Goal: Task Accomplishment & Management: Complete application form

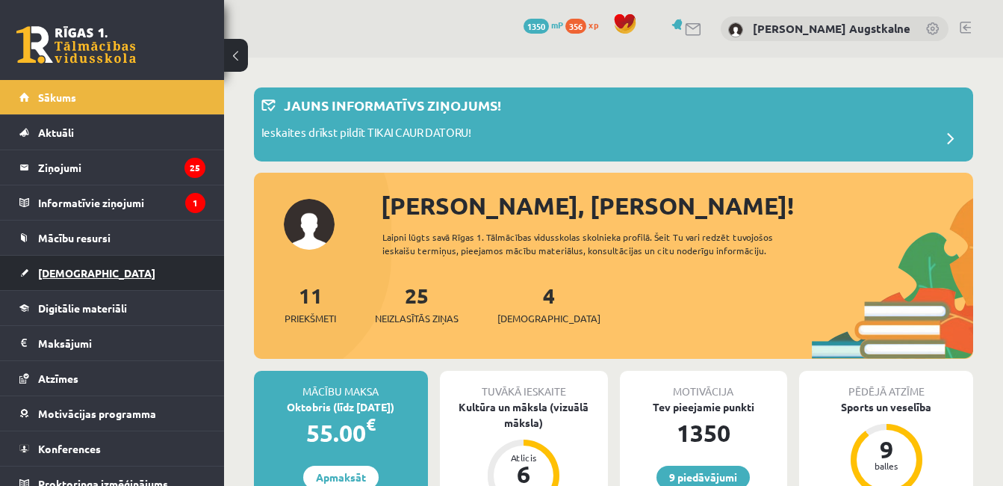
click at [58, 273] on span "[DEMOGRAPHIC_DATA]" at bounding box center [96, 272] width 117 height 13
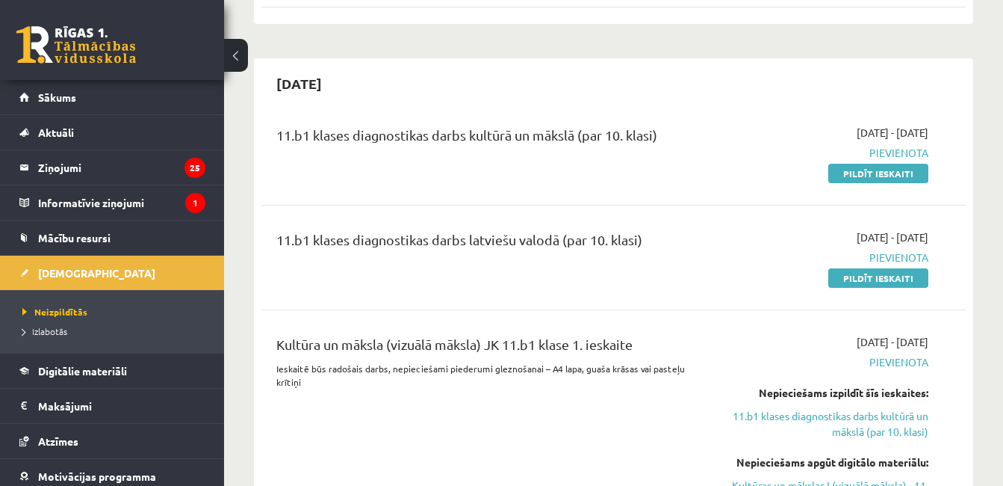
scroll to position [318, 0]
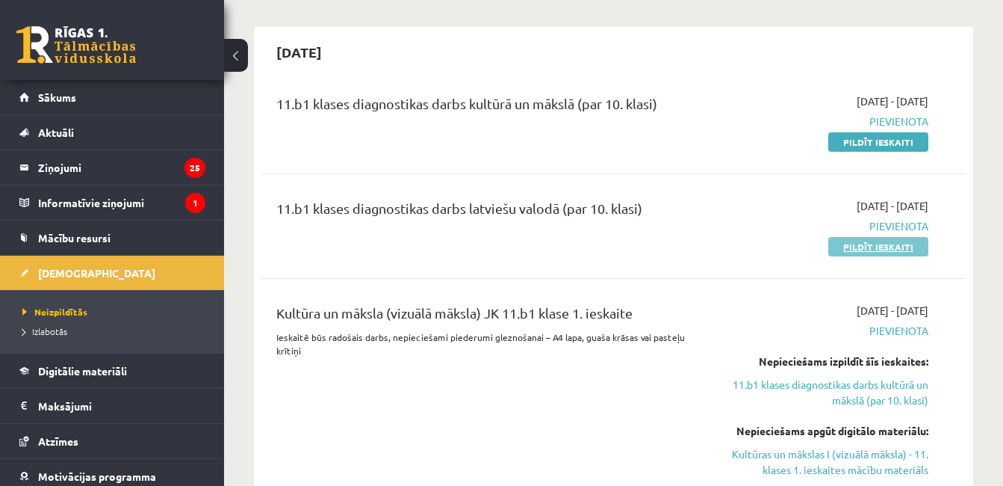
click at [915, 243] on link "Pildīt ieskaiti" at bounding box center [879, 246] width 100 height 19
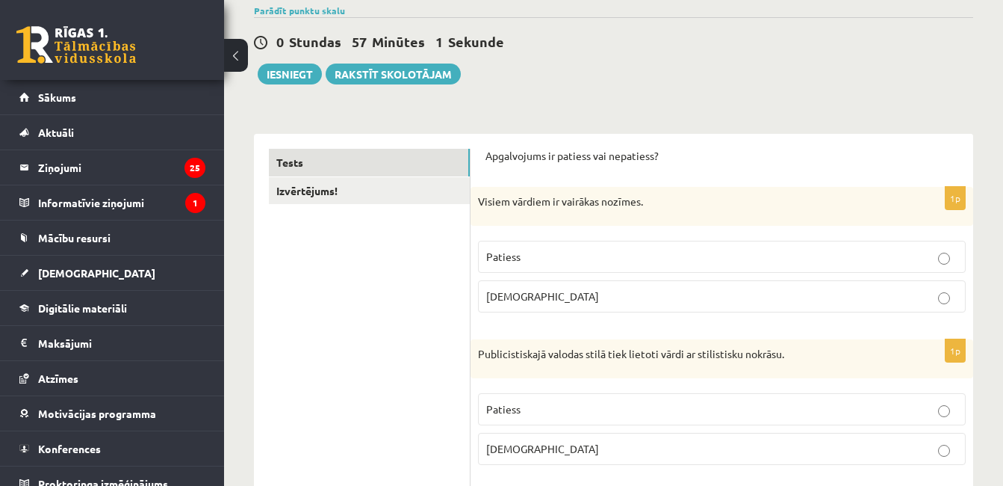
scroll to position [149, 0]
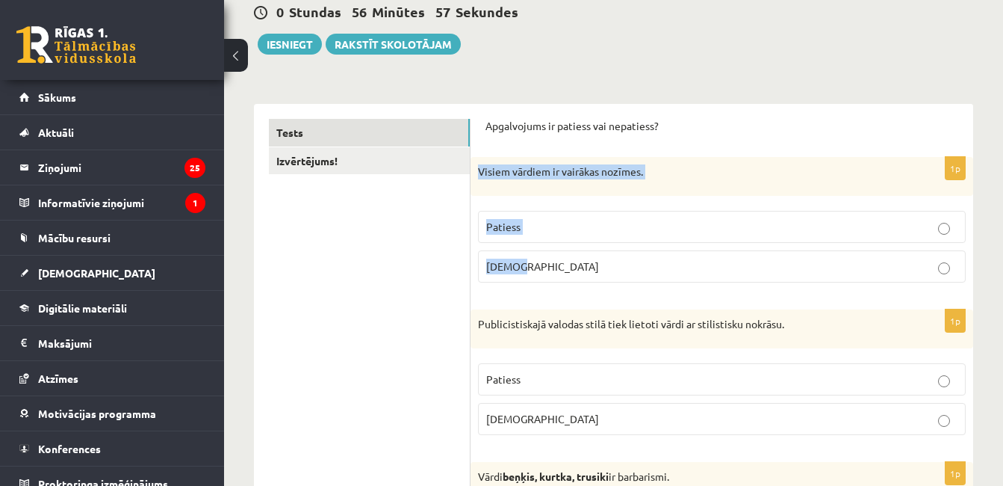
drag, startPoint x: 480, startPoint y: 175, endPoint x: 560, endPoint y: 259, distance: 116.3
click at [560, 259] on div "1p Visiem vārdiem ir vairākas nozīmes. Patiess Aplams" at bounding box center [722, 225] width 503 height 137
copy div "Visiem vārdiem ir vairākas nozīmes. Patiess Aplams"
click at [567, 228] on p "Patiess" at bounding box center [721, 227] width 471 height 16
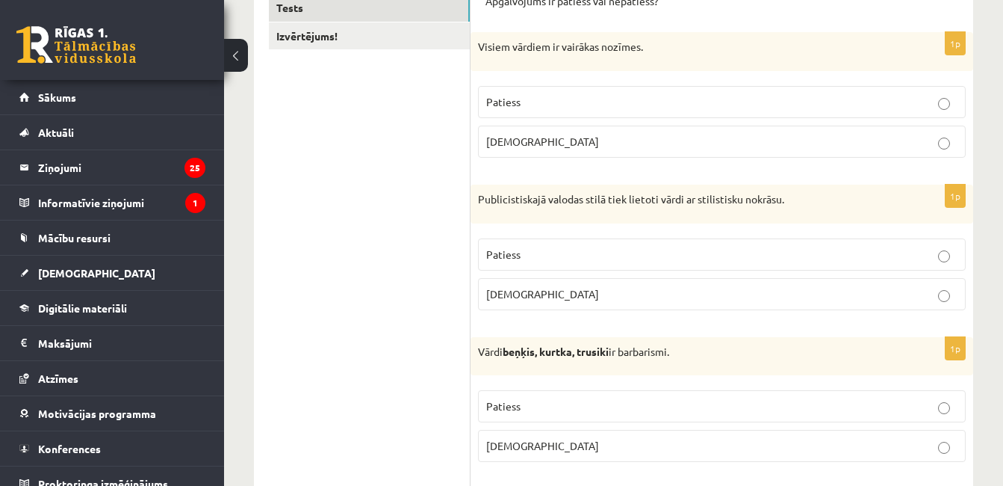
scroll to position [307, 0]
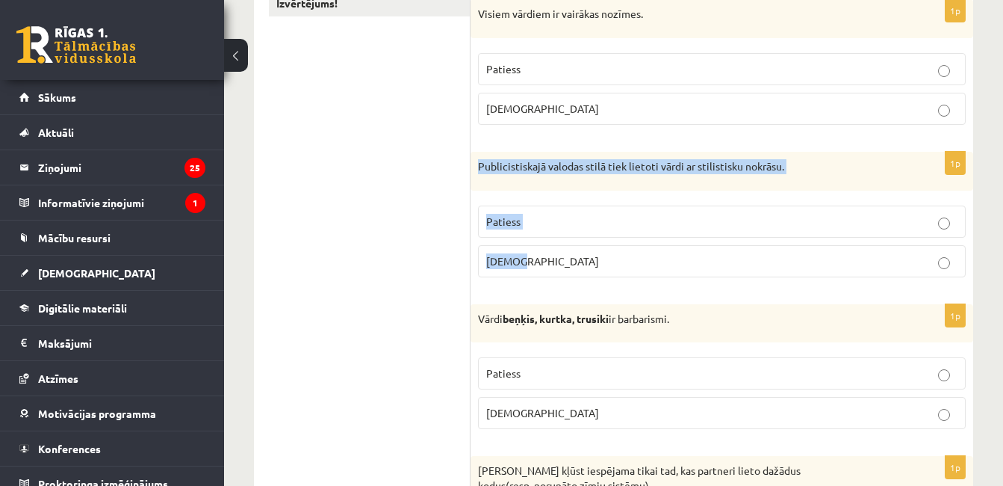
drag, startPoint x: 478, startPoint y: 166, endPoint x: 526, endPoint y: 256, distance: 101.6
click at [526, 256] on div "1p Publicistiskajā valodas stilā tiek lietoti vārdi ar stilistisku nokrāsu. Pat…" at bounding box center [722, 220] width 503 height 137
copy div "Publicistiskajā valodas stilā tiek lietoti vārdi ar stilistisku nokrāsu. Paties…"
click at [602, 223] on p "Patiess" at bounding box center [721, 222] width 471 height 16
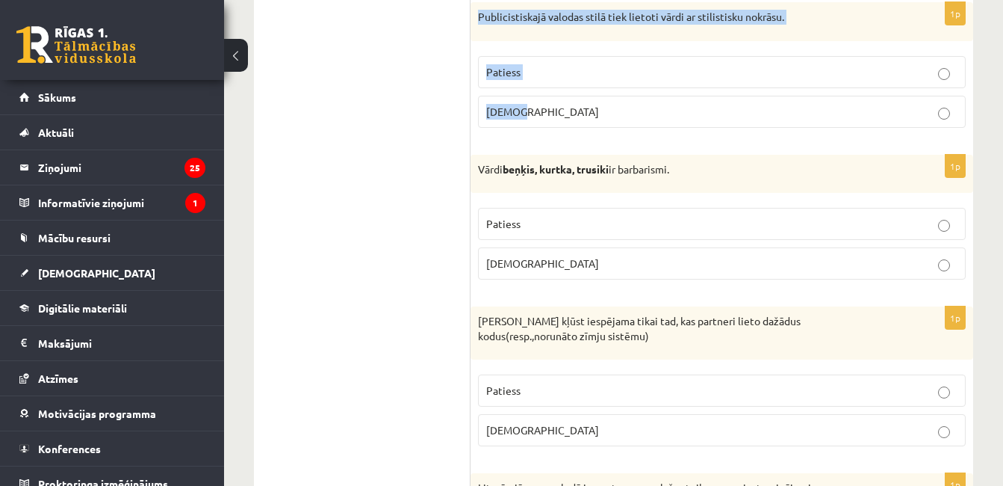
scroll to position [506, 0]
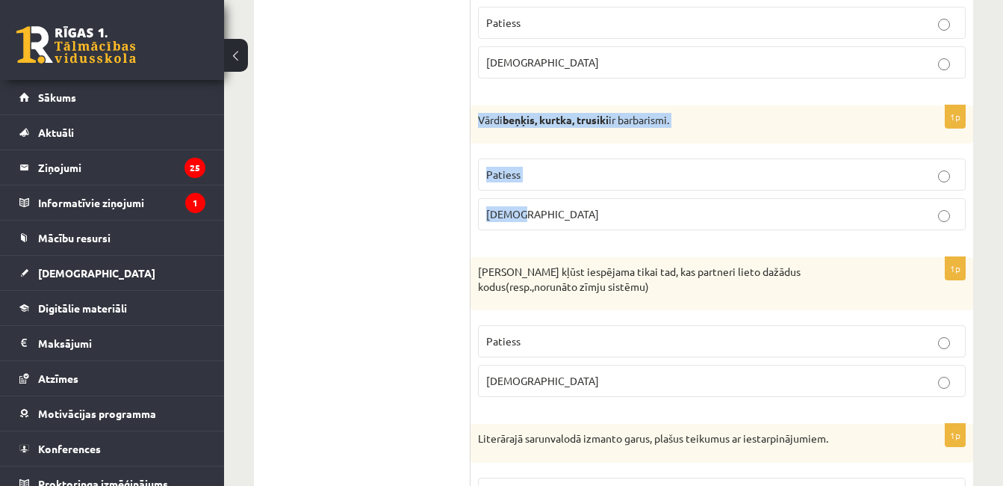
drag, startPoint x: 481, startPoint y: 122, endPoint x: 572, endPoint y: 203, distance: 121.7
click at [572, 203] on div "1p Vārdi beņķis, kurtka, trusiki ir barbarismi. Patiess Aplams" at bounding box center [722, 173] width 503 height 137
copy div "Vārdi beņķis, kurtka, trusiki ir barbarismi. Patiess Aplams"
click at [599, 172] on p "Patiess" at bounding box center [721, 175] width 471 height 16
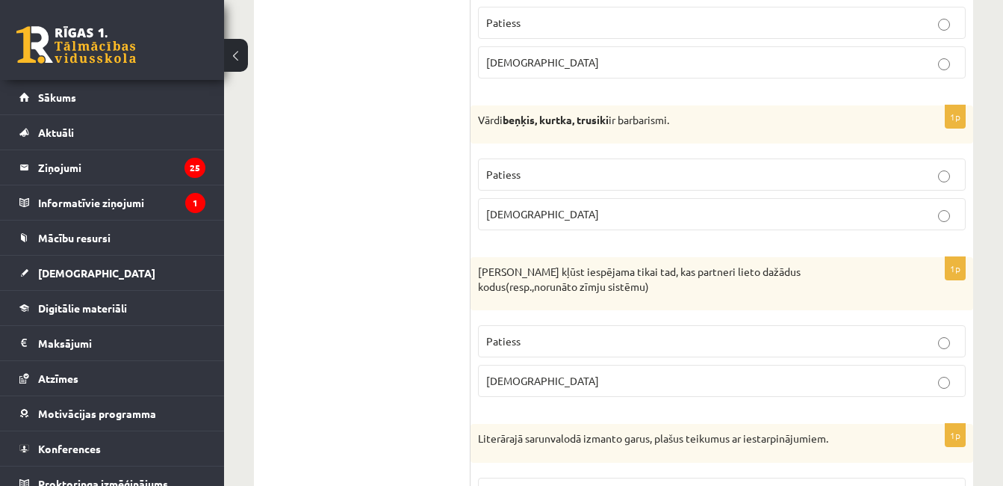
scroll to position [655, 0]
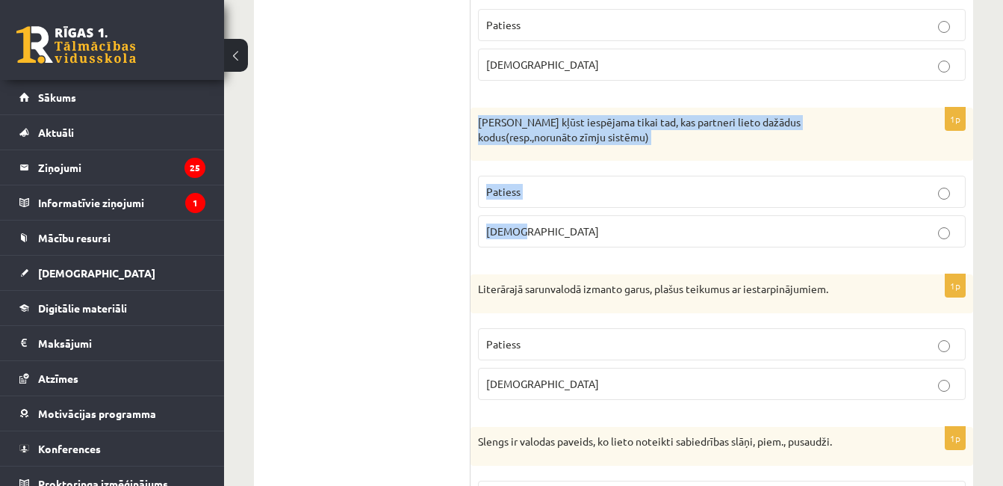
drag, startPoint x: 477, startPoint y: 119, endPoint x: 559, endPoint y: 217, distance: 127.9
click at [559, 217] on div "1p Saziņa kļūst iespējama tikai tad, kas partneri lieto dažādus kodus(resp.,nor…" at bounding box center [722, 184] width 503 height 152
copy div "Saziņa kļūst iespējama tikai tad, kas partneri lieto dažādus kodus(resp.,norunā…"
click at [603, 243] on label "Aplams" at bounding box center [722, 231] width 488 height 32
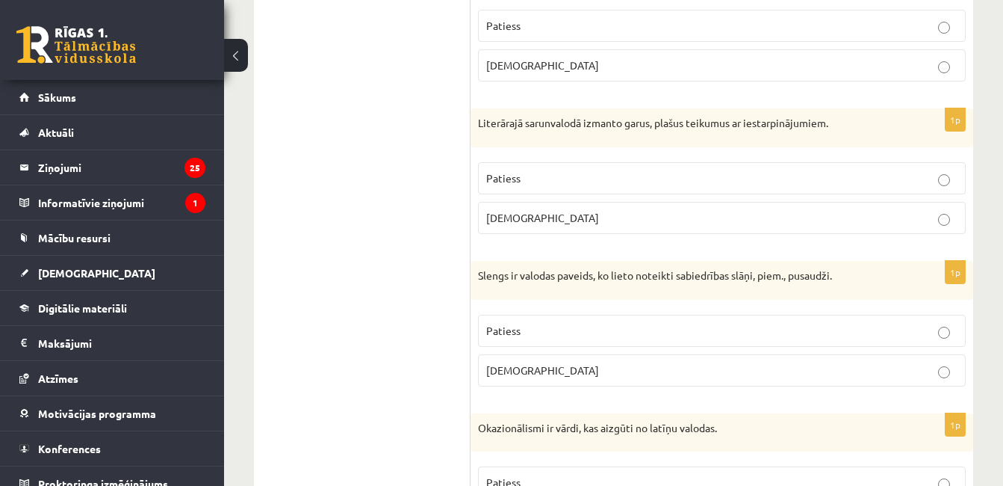
scroll to position [847, 0]
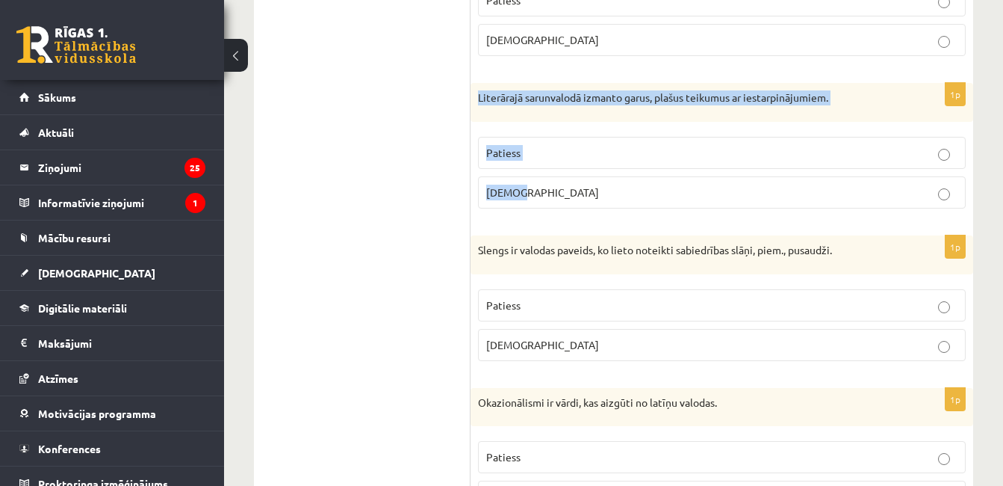
drag, startPoint x: 477, startPoint y: 99, endPoint x: 572, endPoint y: 207, distance: 143.0
click at [572, 207] on div "1p Literārajā sarunvalodā izmanto garus, plašus teikumus ar iestarpinājumiem. P…" at bounding box center [722, 151] width 503 height 137
copy div "Literārajā sarunvalodā izmanto garus, plašus teikumus ar iestarpinājumiem. Pati…"
click at [575, 143] on label "Patiess" at bounding box center [722, 153] width 488 height 32
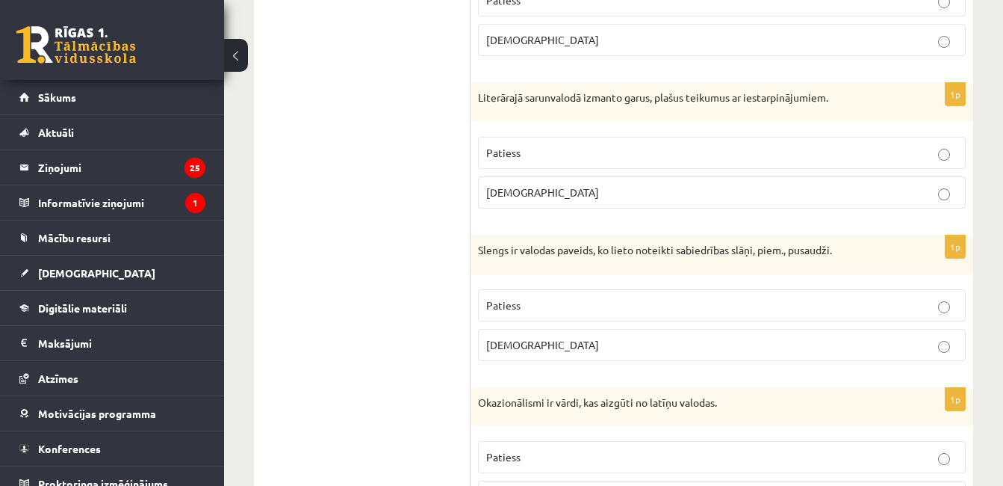
scroll to position [995, 0]
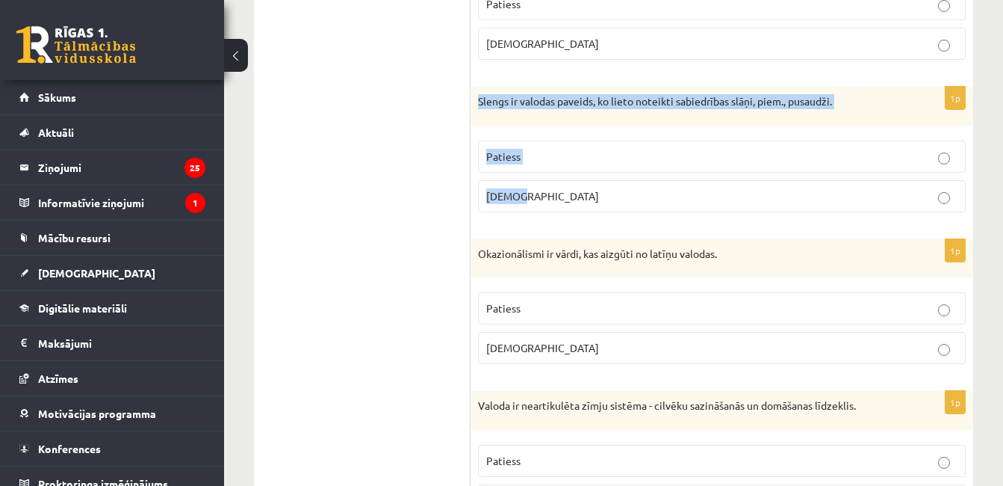
drag, startPoint x: 477, startPoint y: 99, endPoint x: 585, endPoint y: 199, distance: 148.0
click at [585, 199] on div "1p Slengs ir valodas paveids, ko lieto noteikti sabiedrības slāņi, piem., pusau…" at bounding box center [722, 155] width 503 height 137
copy div "Slengs ir valodas paveids, ko lieto noteikti sabiedrības slāņi, piem., pusaudži…"
click at [605, 159] on p "Patiess" at bounding box center [721, 157] width 471 height 16
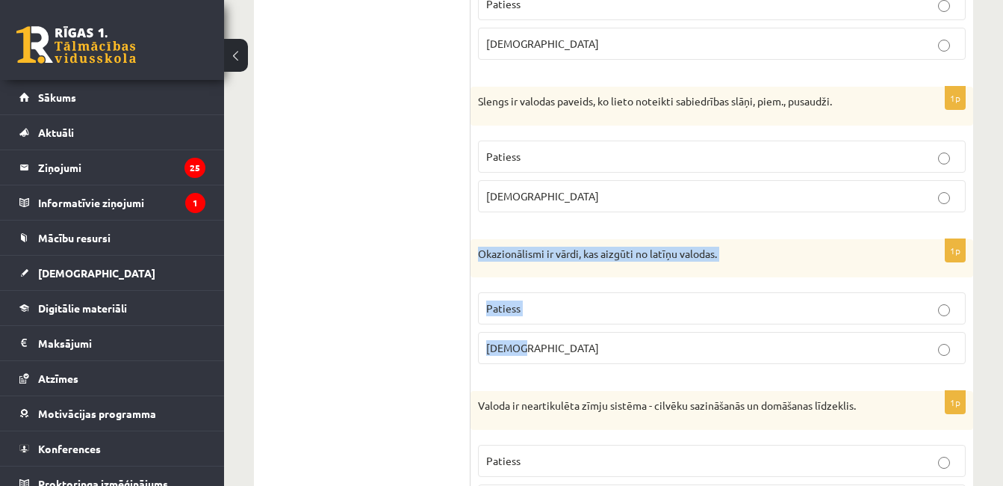
drag, startPoint x: 473, startPoint y: 250, endPoint x: 536, endPoint y: 344, distance: 113.6
click at [536, 344] on div "1p Okazionālismi ir vārdi, kas aizgūti no latīņu valodas. Patiess Aplams" at bounding box center [722, 307] width 503 height 137
copy div "Okazionālismi ir vārdi, kas aizgūti no latīņu valodas. Patiess Aplams"
click at [601, 354] on p "Aplams" at bounding box center [721, 348] width 471 height 16
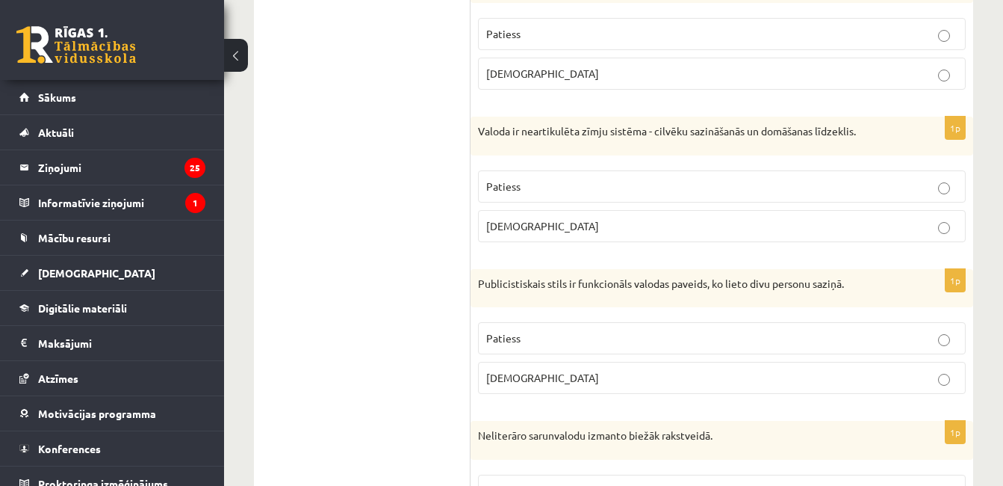
scroll to position [1311, 0]
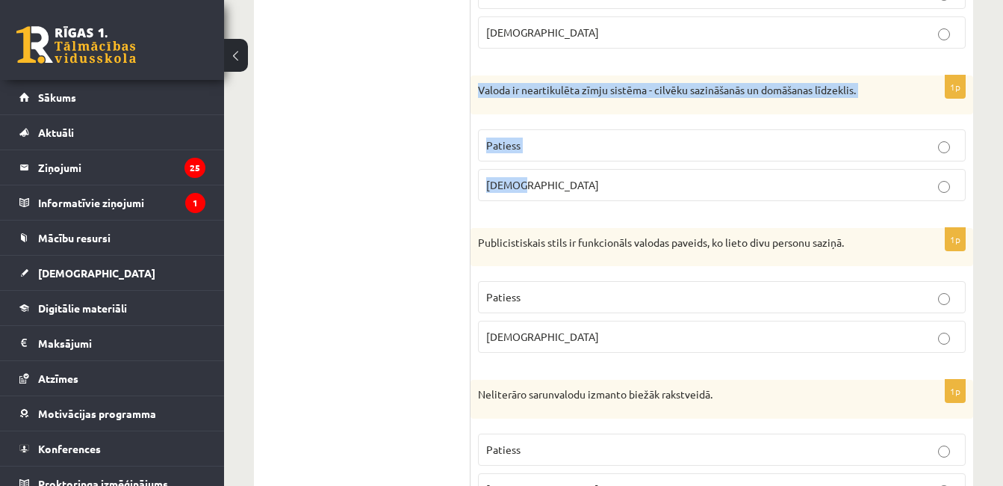
drag, startPoint x: 479, startPoint y: 92, endPoint x: 548, endPoint y: 169, distance: 103.7
click at [548, 169] on div "1p Valoda ir neartikulēta zīmju sistēma - cilvēku sazināšanās un domāšanas līdz…" at bounding box center [722, 143] width 503 height 137
copy div "Valoda ir neartikulēta zīmju sistēma - cilvēku sazināšanās un domāšanas līdzekl…"
click at [655, 202] on fieldset "Patiess Aplams" at bounding box center [722, 164] width 488 height 84
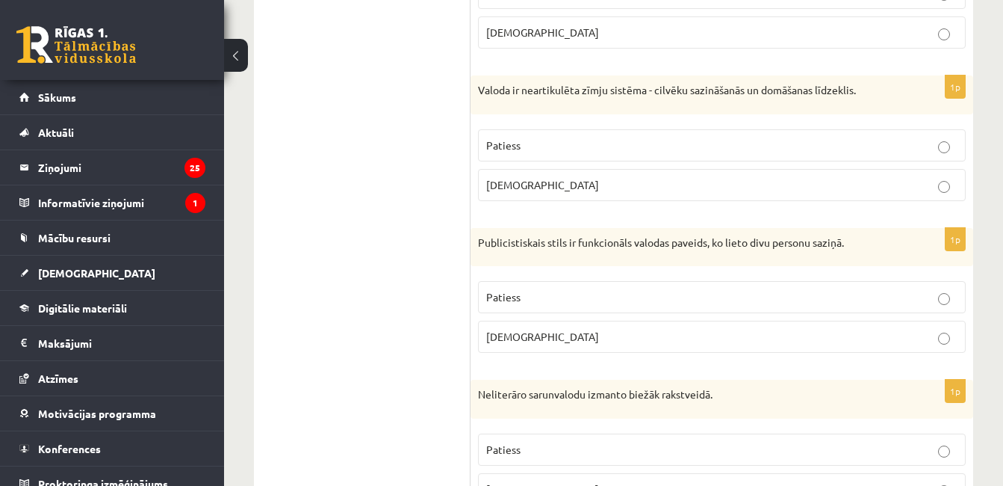
click at [766, 171] on label "Aplams" at bounding box center [722, 185] width 488 height 32
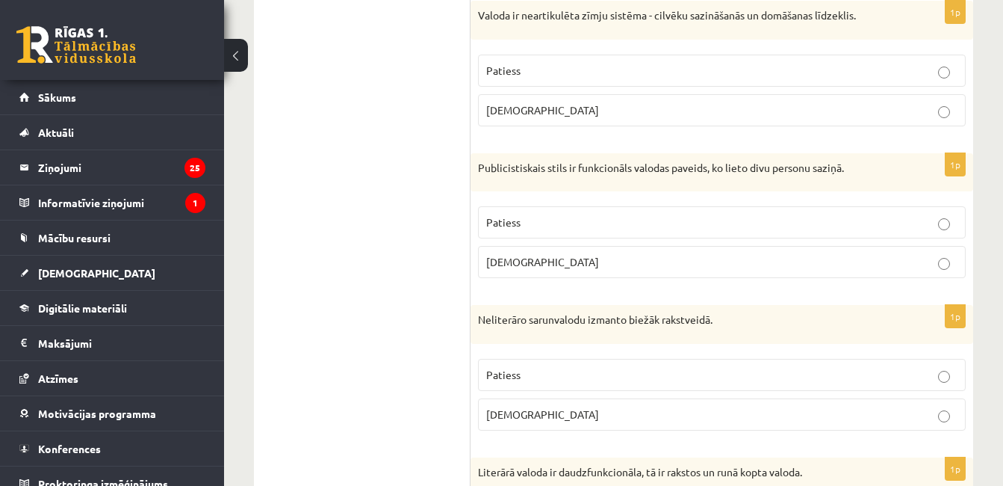
scroll to position [1419, 0]
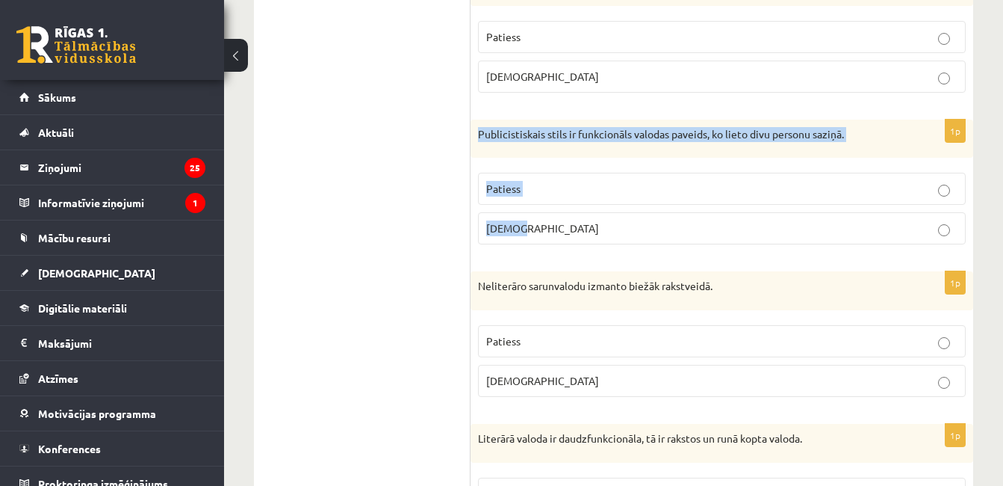
drag, startPoint x: 471, startPoint y: 134, endPoint x: 557, endPoint y: 229, distance: 127.5
click at [557, 229] on div "1p Publicistiskais stils ir funkcionāls valodas paveids, ko lieto divu personu …" at bounding box center [722, 188] width 503 height 137
copy div "Publicistiskais stils ir funkcionāls valodas paveids, ko lieto divu personu saz…"
click at [559, 210] on fieldset "Patiess Aplams" at bounding box center [722, 207] width 488 height 84
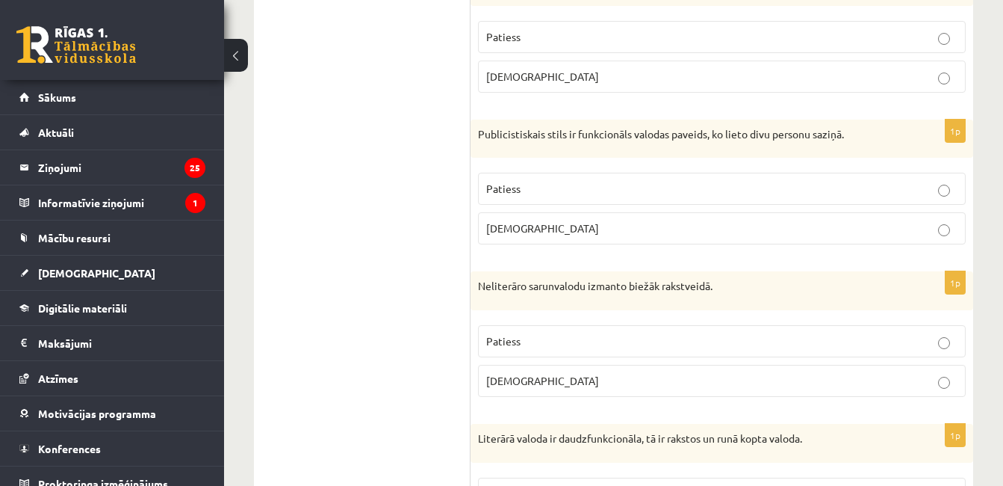
click at [563, 229] on p "Aplams" at bounding box center [721, 228] width 471 height 16
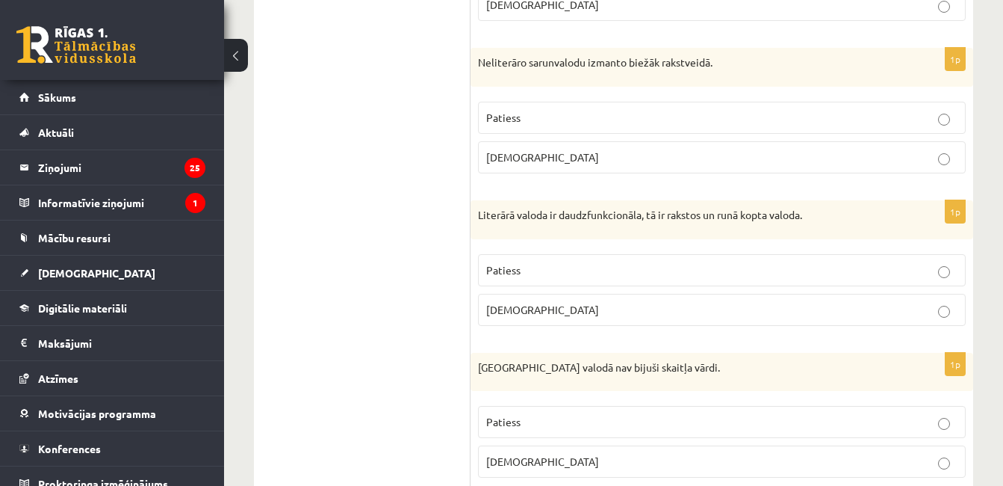
scroll to position [1626, 0]
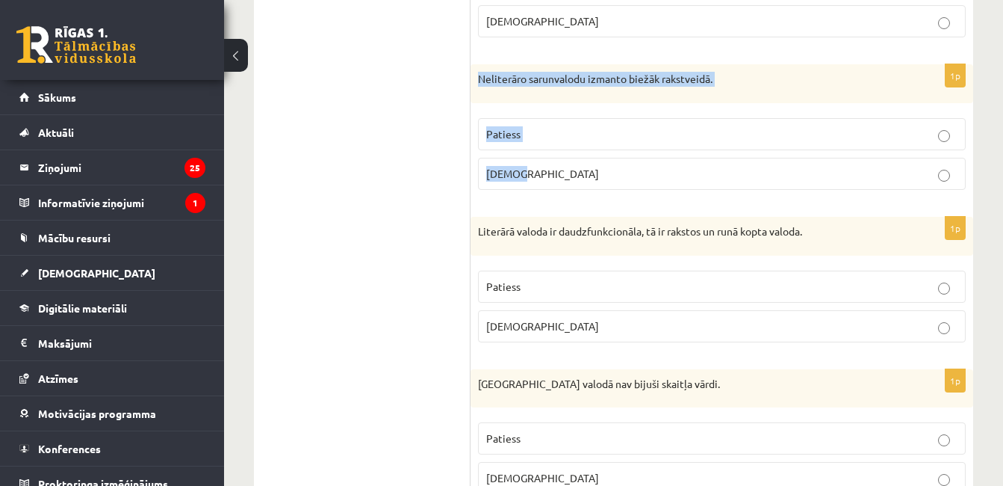
drag, startPoint x: 472, startPoint y: 75, endPoint x: 571, endPoint y: 188, distance: 150.4
click at [571, 188] on div "1p Neliterāro sarunvalodu izmanto biežāk rakstveidā. Patiess Aplams" at bounding box center [722, 132] width 503 height 137
copy div "Neliterāro sarunvalodu izmanto biežāk rakstveidā. Patiess Aplams"
click at [540, 171] on p "Aplams" at bounding box center [721, 174] width 471 height 16
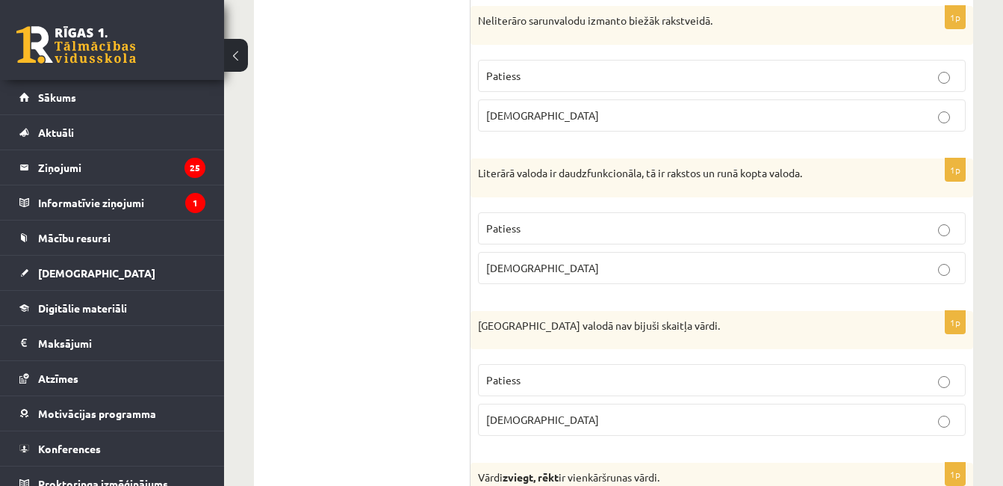
scroll to position [1767, 0]
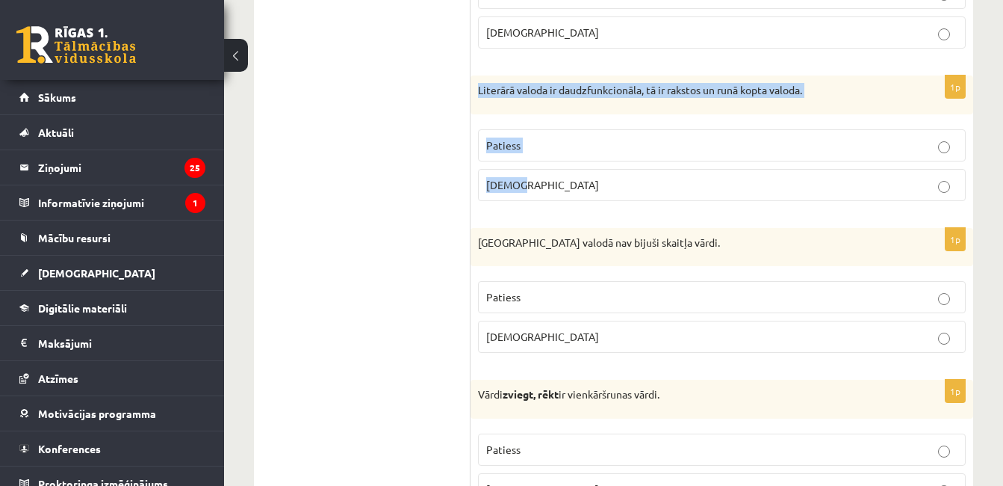
drag, startPoint x: 475, startPoint y: 92, endPoint x: 548, endPoint y: 184, distance: 117.0
click at [548, 184] on div "1p Literārā valoda ir daudzfunkcionāla, tā ir rakstos un runā kopta valoda. Pat…" at bounding box center [722, 143] width 503 height 137
click at [591, 151] on p "Patiess" at bounding box center [721, 145] width 471 height 16
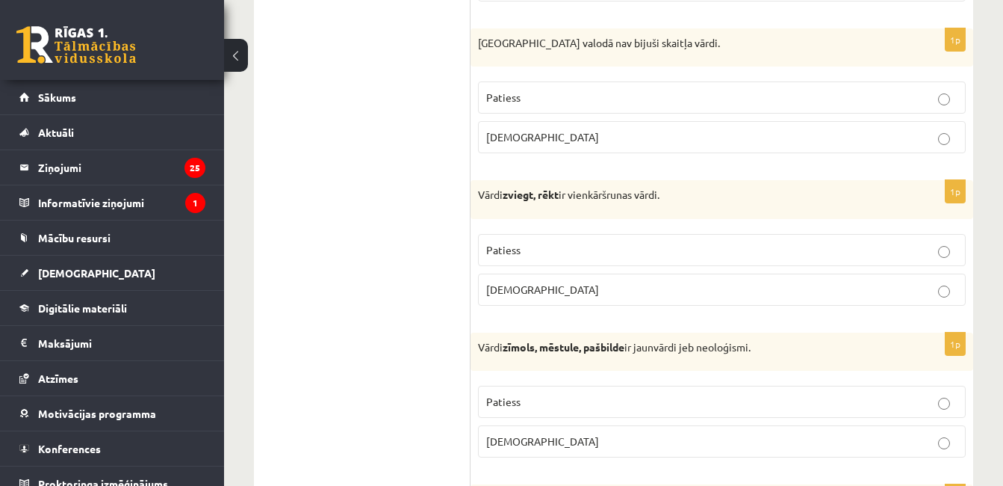
scroll to position [1892, 0]
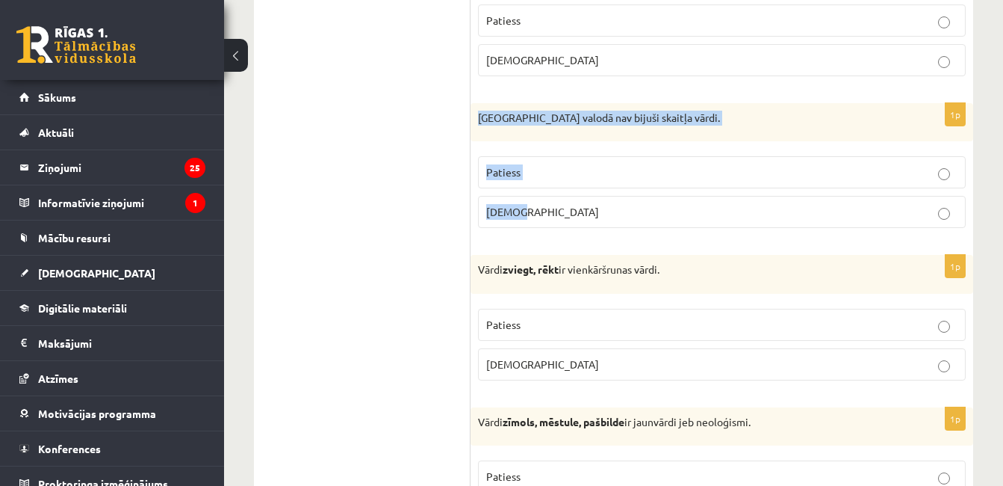
drag, startPoint x: 474, startPoint y: 118, endPoint x: 557, endPoint y: 197, distance: 114.1
click at [557, 197] on div "1p Pirmatnējā valodā nav bijuši skaitļa vārdi. Patiess Aplams" at bounding box center [722, 171] width 503 height 137
click at [562, 201] on label "Aplams" at bounding box center [722, 212] width 488 height 32
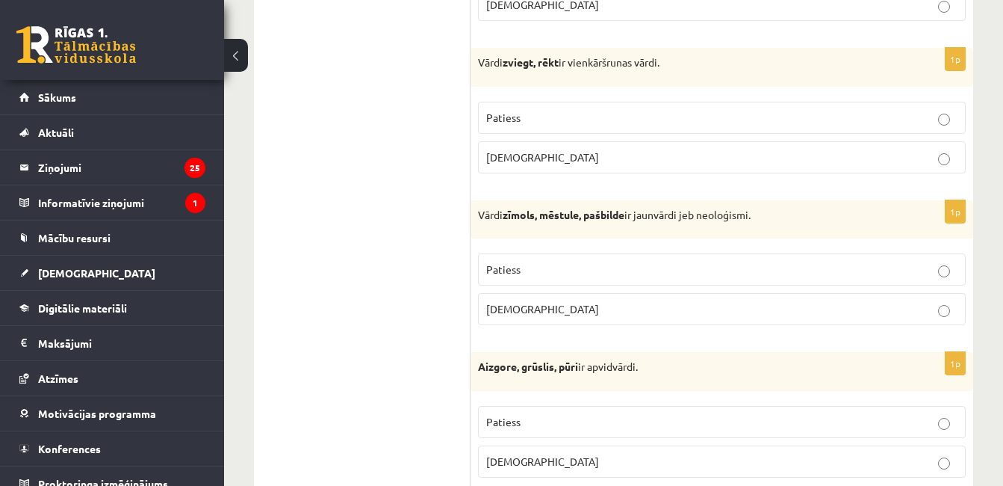
scroll to position [2082, 0]
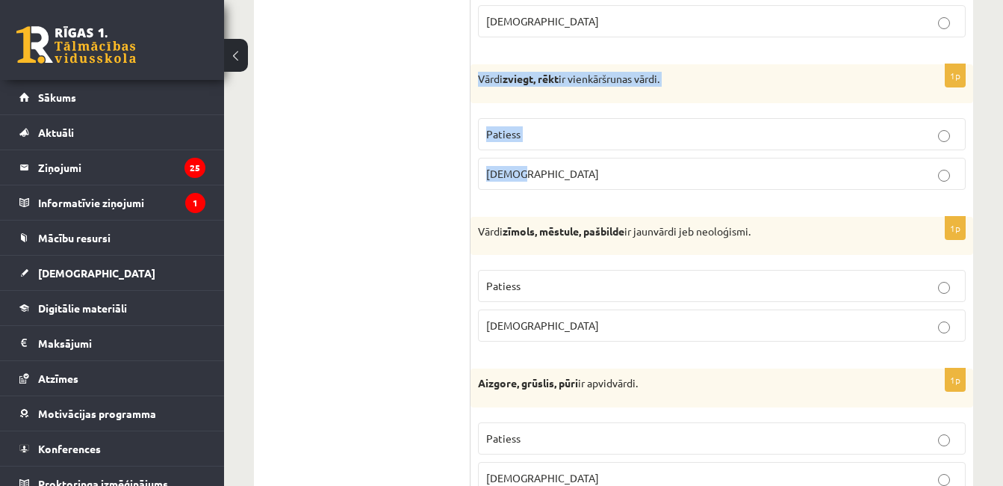
drag, startPoint x: 474, startPoint y: 73, endPoint x: 597, endPoint y: 166, distance: 153.6
click at [597, 166] on div "1p Vārdi zviegt, rēkt ir vienkāršrunas vārdi. Patiess Aplams" at bounding box center [722, 132] width 503 height 137
click at [581, 125] on label "Patiess" at bounding box center [722, 134] width 488 height 32
click at [582, 125] on label "Patiess" at bounding box center [722, 134] width 488 height 32
drag, startPoint x: 582, startPoint y: 125, endPoint x: 679, endPoint y: 132, distance: 97.4
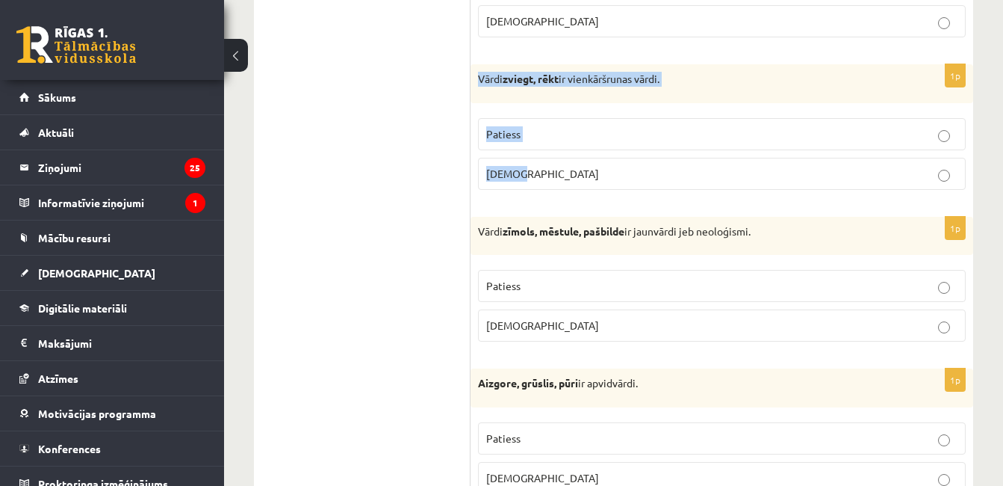
click at [679, 132] on p "Patiess" at bounding box center [721, 134] width 471 height 16
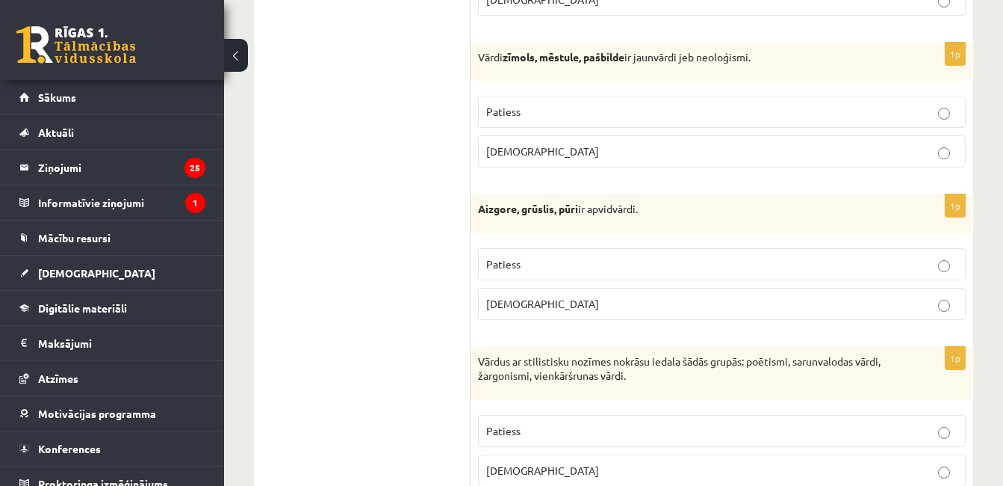
scroll to position [2206, 0]
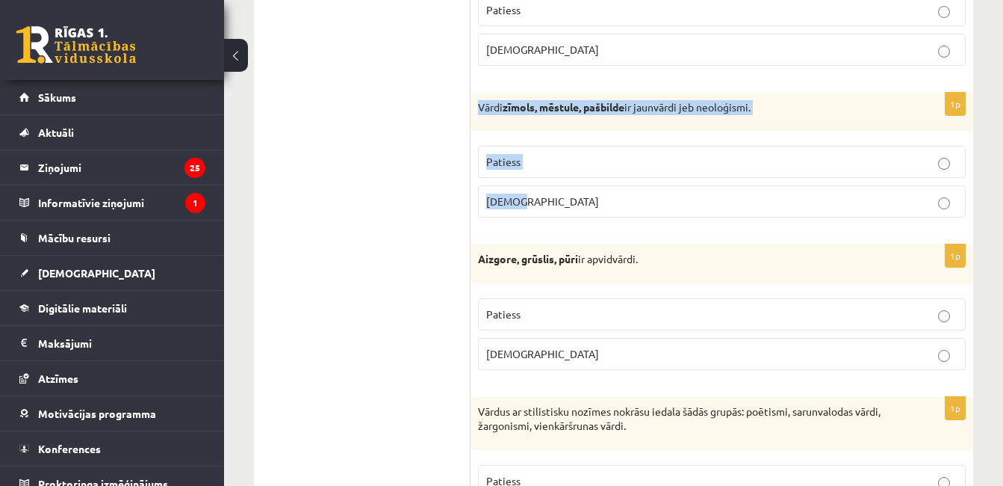
drag, startPoint x: 480, startPoint y: 111, endPoint x: 553, endPoint y: 202, distance: 115.9
click at [553, 202] on div "1p Vārdi zīmols, mēstule, pašbilde ir jaunvārdi jeb neoloģismi. Patiess Aplams" at bounding box center [722, 161] width 503 height 137
click at [556, 171] on label "Patiess" at bounding box center [722, 162] width 488 height 32
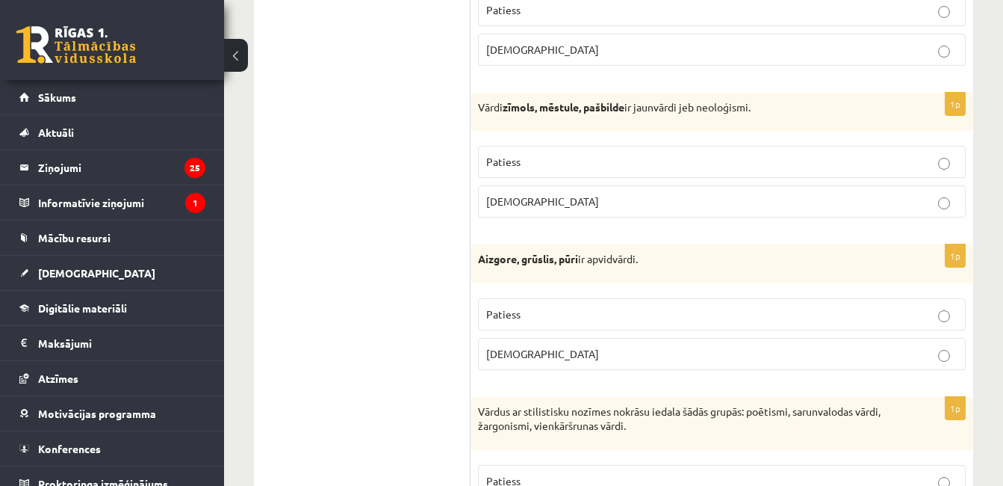
scroll to position [2348, 0]
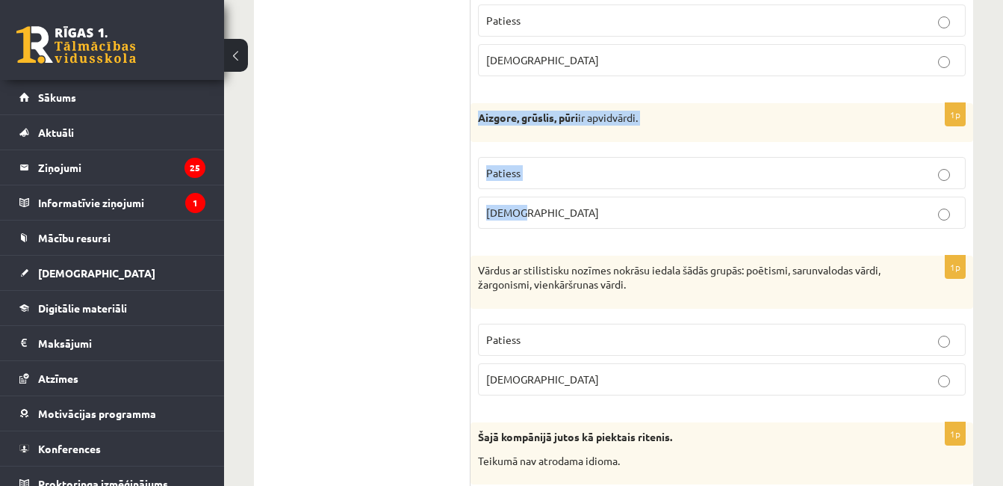
drag, startPoint x: 478, startPoint y: 115, endPoint x: 546, endPoint y: 234, distance: 136.9
click at [546, 234] on div "1p Aizgore, grūslis, pūri ir apvidvārdi. Patiess Aplams" at bounding box center [722, 171] width 503 height 137
click at [583, 169] on p "Patiess" at bounding box center [721, 173] width 471 height 16
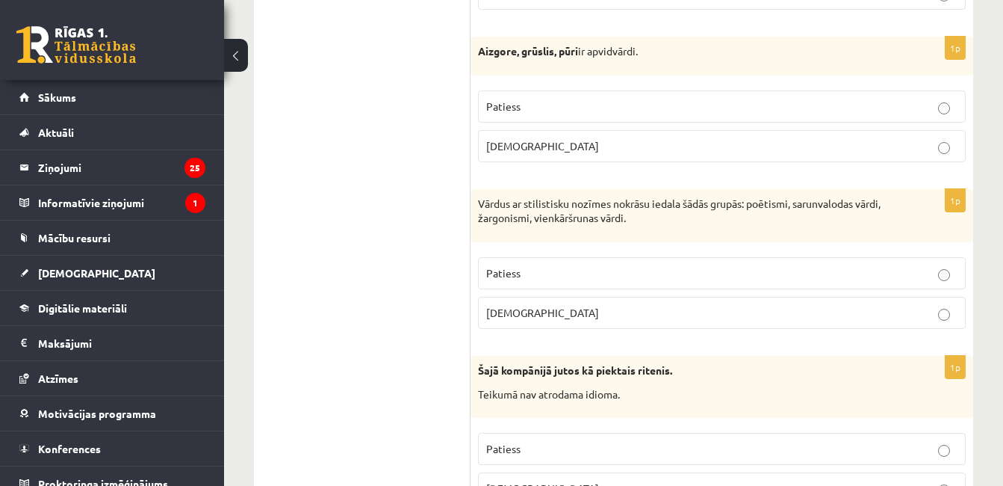
scroll to position [2497, 0]
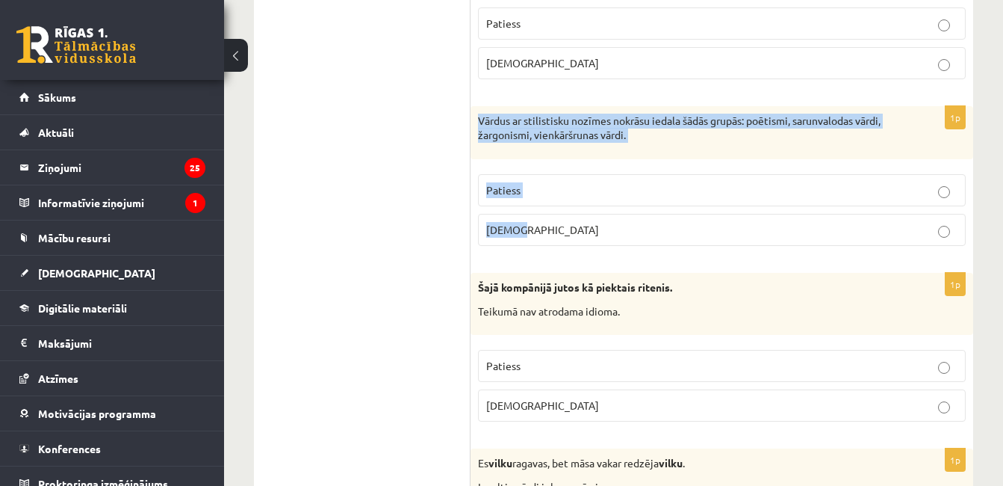
drag, startPoint x: 477, startPoint y: 123, endPoint x: 545, endPoint y: 229, distance: 126.4
click at [545, 229] on div "1p Vārdus ar stilistisku nozīmes nokrāsu iedala šādās grupās: poētismi, sarunva…" at bounding box center [722, 182] width 503 height 152
click at [601, 223] on p "Aplams" at bounding box center [721, 230] width 471 height 16
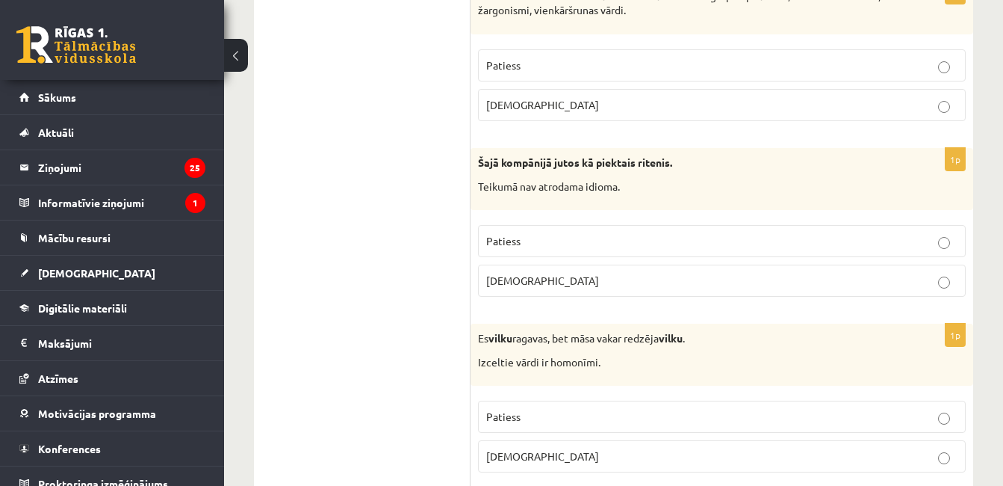
scroll to position [2647, 0]
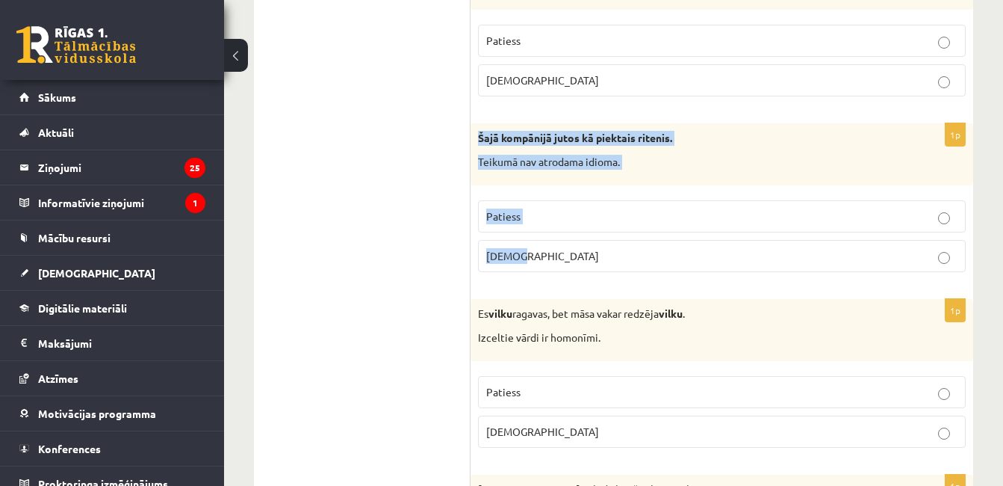
drag, startPoint x: 478, startPoint y: 143, endPoint x: 544, endPoint y: 256, distance: 129.9
click at [544, 256] on div "1p Šajā kompānijā jutos kā piektais ritenis. Teikumā nav atrodama idioma. Patie…" at bounding box center [722, 203] width 503 height 161
click at [625, 241] on label "Aplams" at bounding box center [722, 256] width 488 height 32
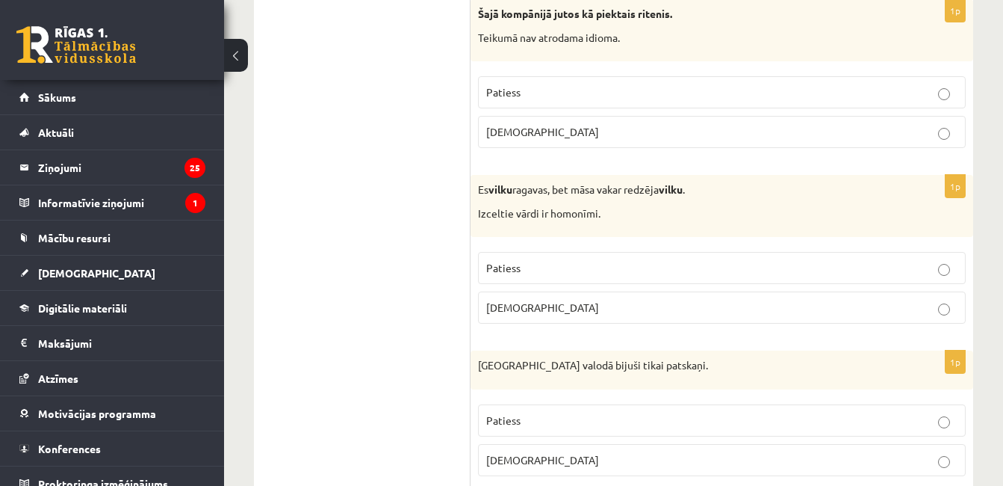
scroll to position [2821, 0]
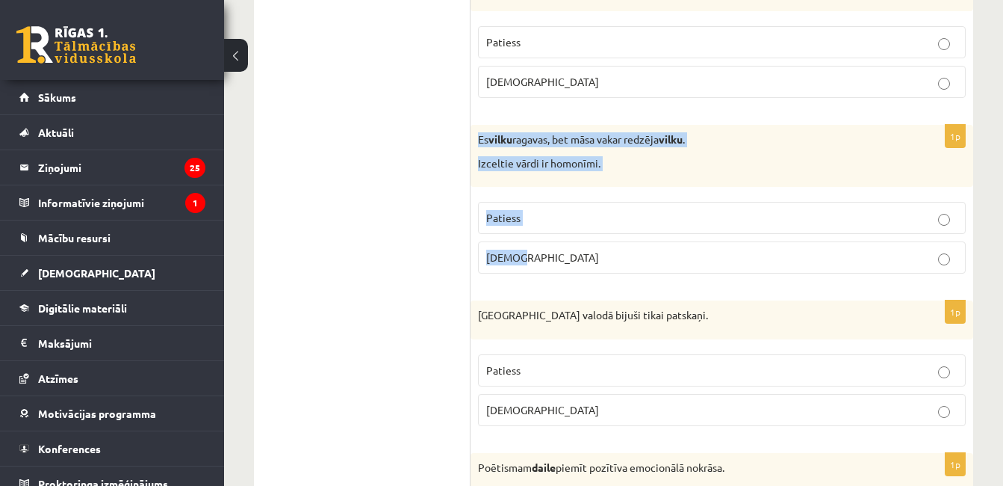
drag, startPoint x: 475, startPoint y: 139, endPoint x: 560, endPoint y: 247, distance: 137.4
click at [560, 247] on div "1p Es vilku ragavas, bet māsa vakar redzēja vilku . Izceltie vārdi ir homonīmi.…" at bounding box center [722, 205] width 503 height 161
click at [610, 224] on p "Patiess" at bounding box center [721, 218] width 471 height 16
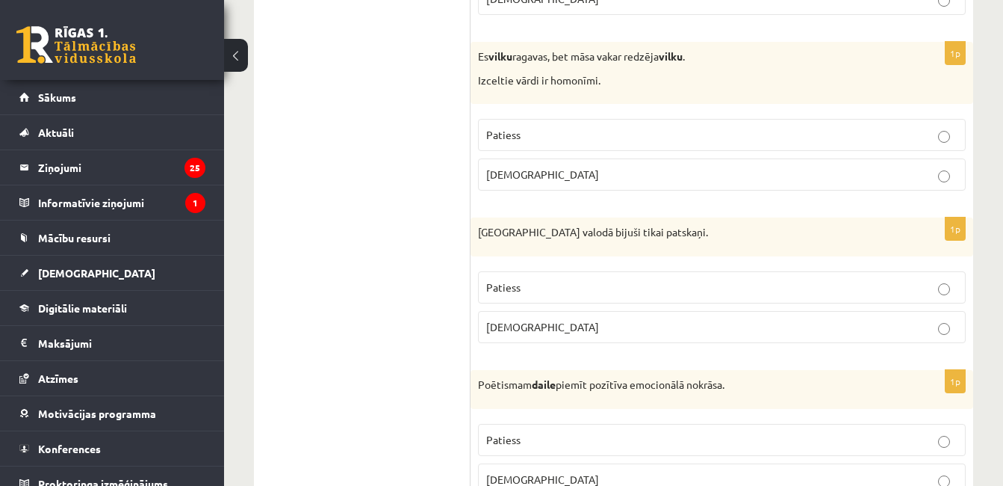
scroll to position [2912, 0]
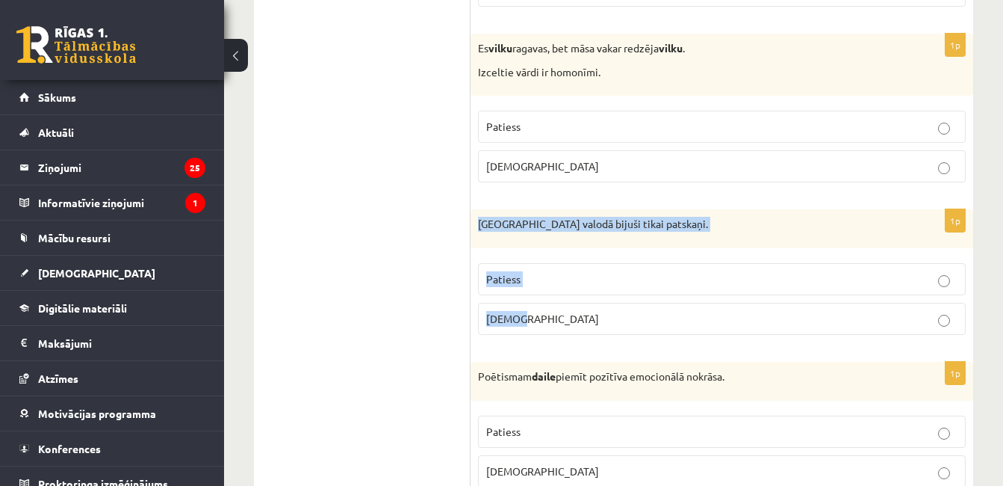
drag, startPoint x: 478, startPoint y: 223, endPoint x: 568, endPoint y: 318, distance: 130.0
click at [568, 318] on div "1p Pirmatnējā valodā bijuši tikai patskaņi. Patiess Aplams" at bounding box center [722, 277] width 503 height 137
click at [604, 311] on label "Aplams" at bounding box center [722, 319] width 488 height 32
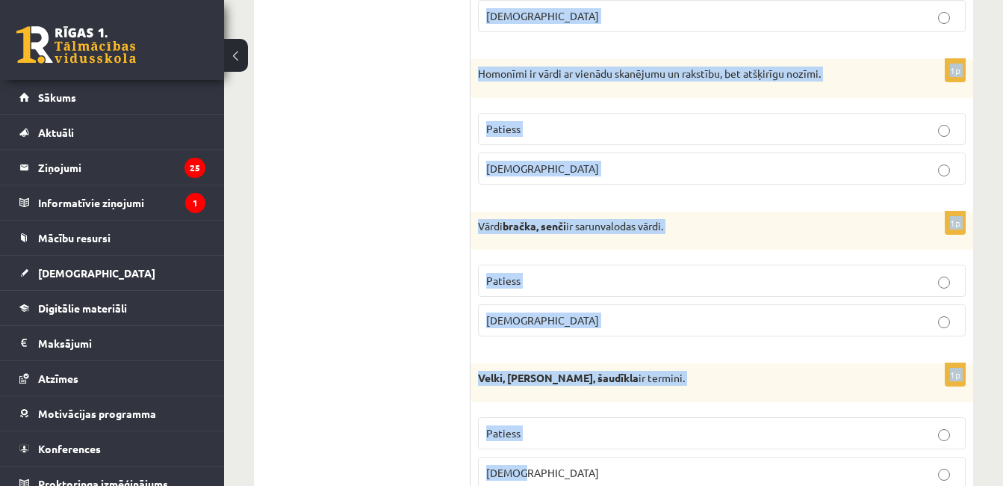
scroll to position [4521, 0]
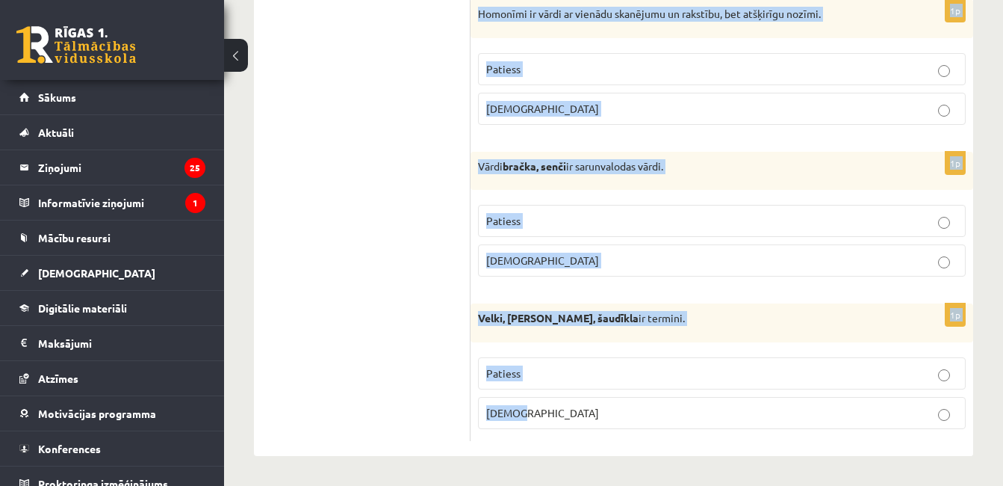
drag, startPoint x: 478, startPoint y: 111, endPoint x: 653, endPoint y: 480, distance: 407.7
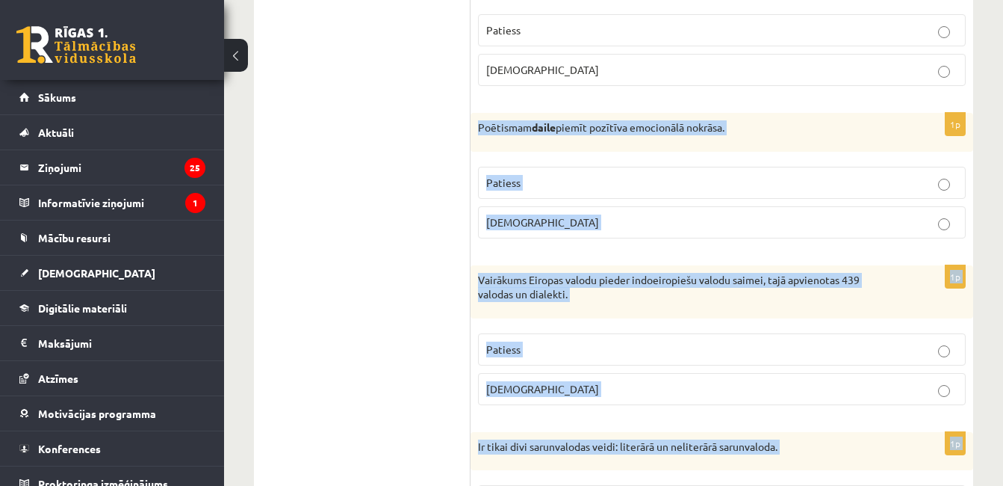
scroll to position [3135, 0]
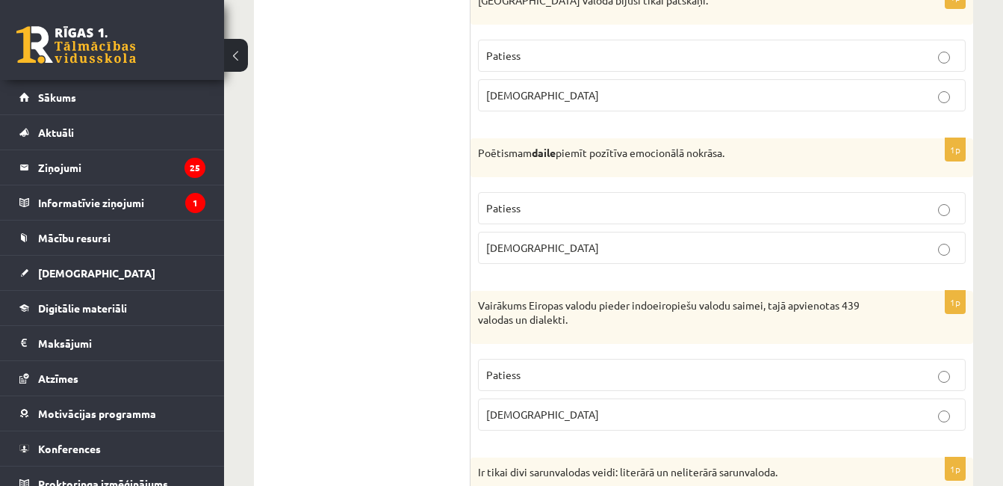
click at [558, 201] on p "Patiess" at bounding box center [721, 208] width 471 height 16
drag, startPoint x: 1003, startPoint y: 312, endPoint x: 1005, endPoint y: 324, distance: 11.4
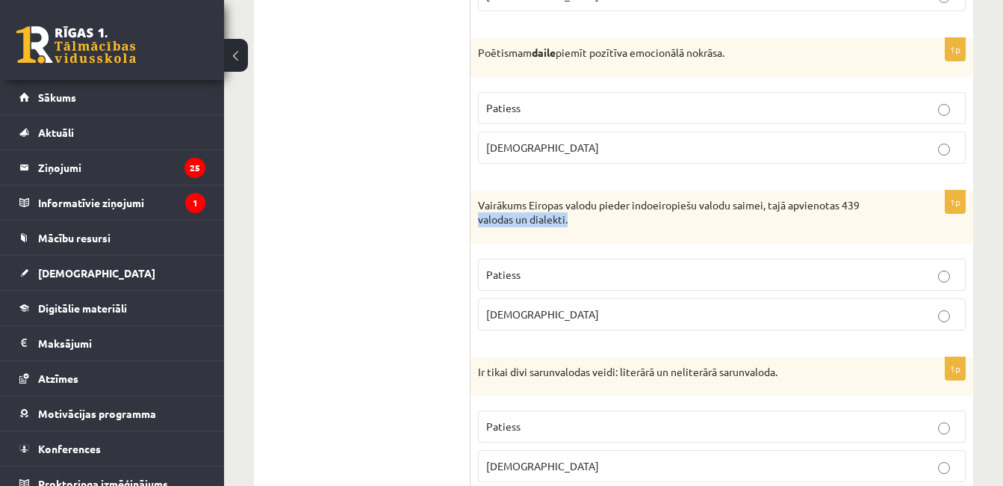
scroll to position [3218, 0]
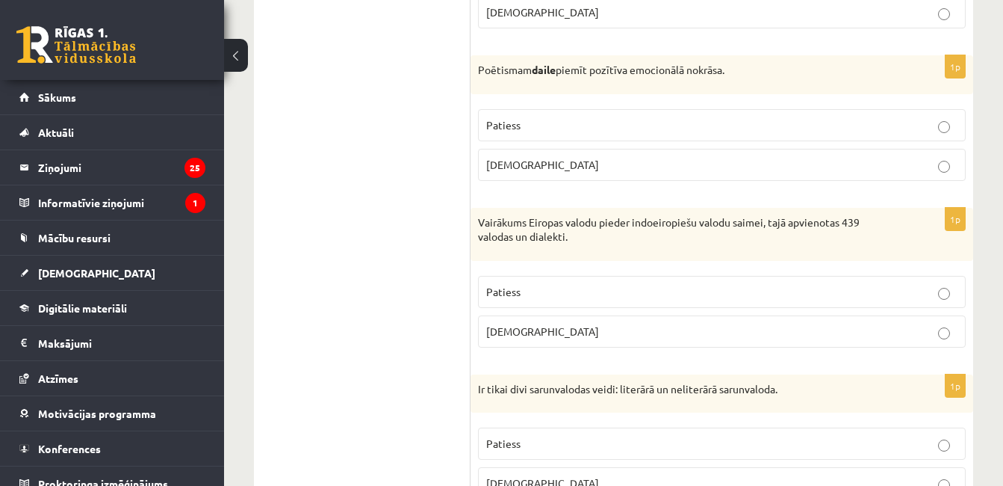
click at [609, 276] on label "Patiess" at bounding box center [722, 292] width 488 height 32
click at [637, 474] on label "Aplams" at bounding box center [722, 483] width 488 height 32
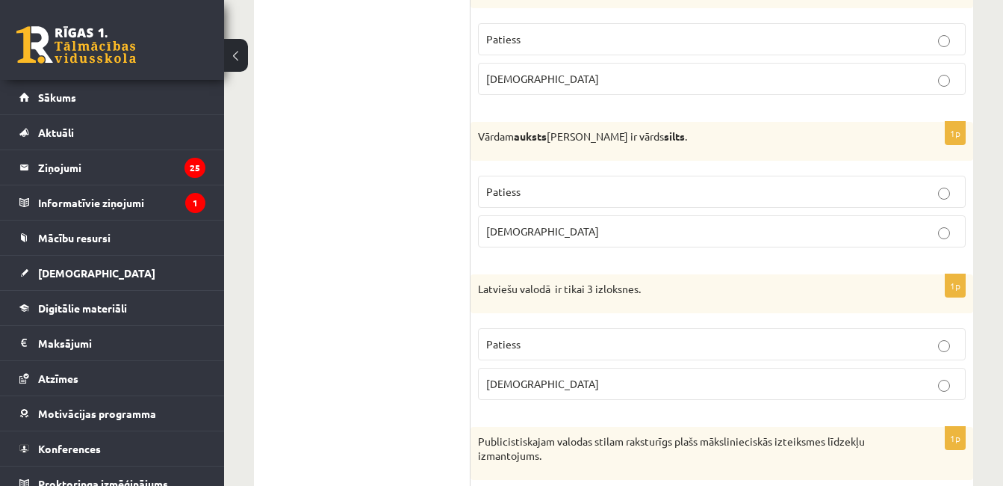
scroll to position [3614, 0]
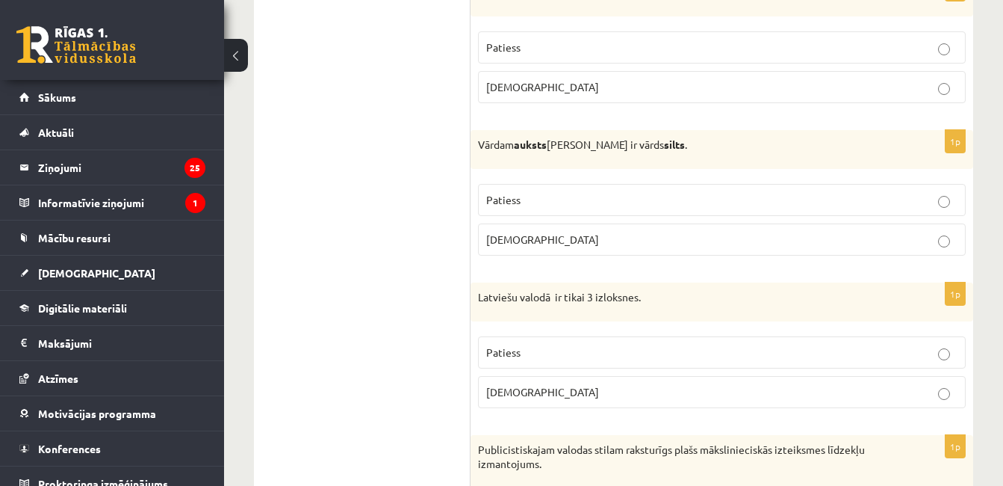
click at [586, 201] on p "Patiess" at bounding box center [721, 200] width 471 height 16
click at [589, 357] on p "Patiess" at bounding box center [721, 352] width 471 height 16
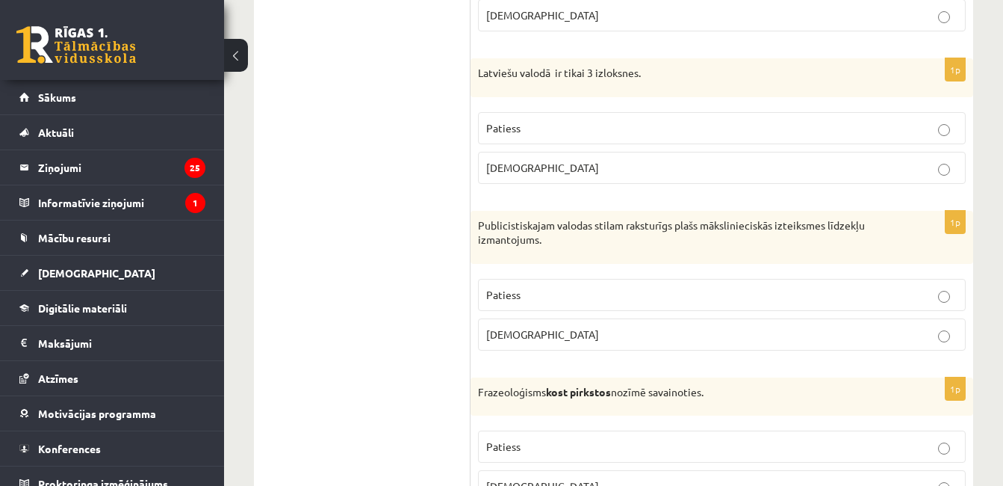
scroll to position [3846, 0]
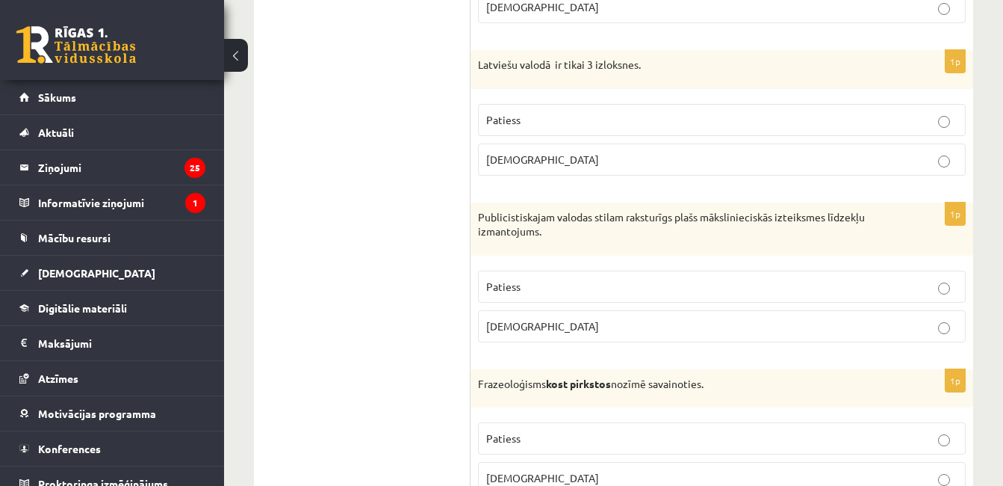
click at [847, 333] on p "Aplams" at bounding box center [721, 326] width 471 height 16
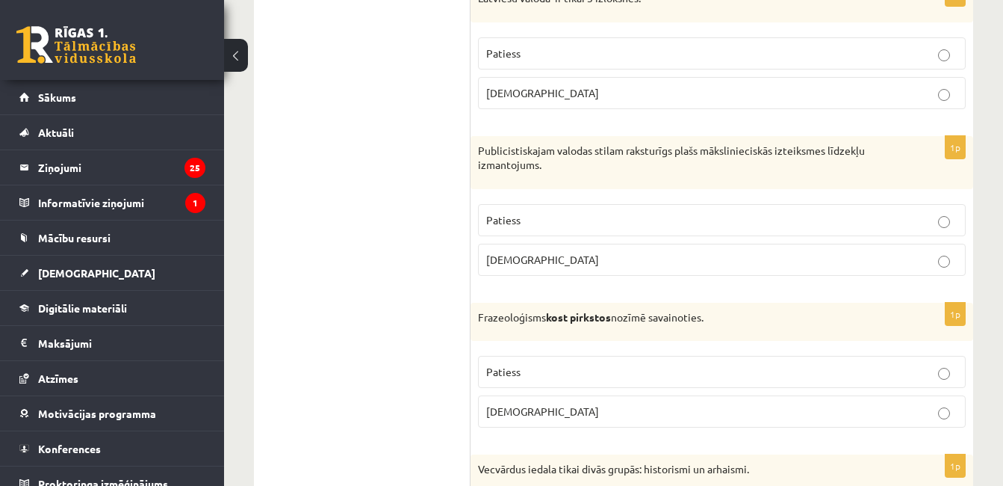
scroll to position [4029, 0]
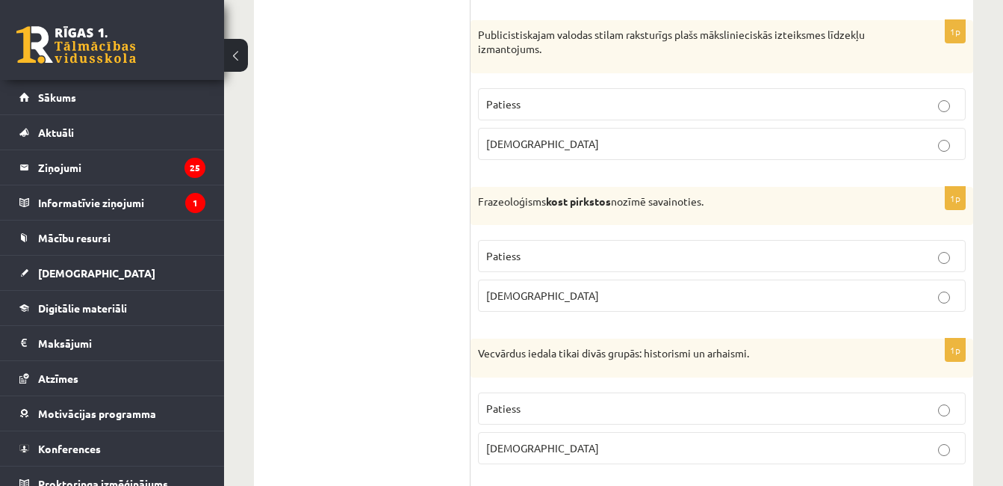
click at [550, 293] on p "Aplams" at bounding box center [721, 296] width 471 height 16
click at [512, 416] on p "Patiess" at bounding box center [721, 408] width 471 height 16
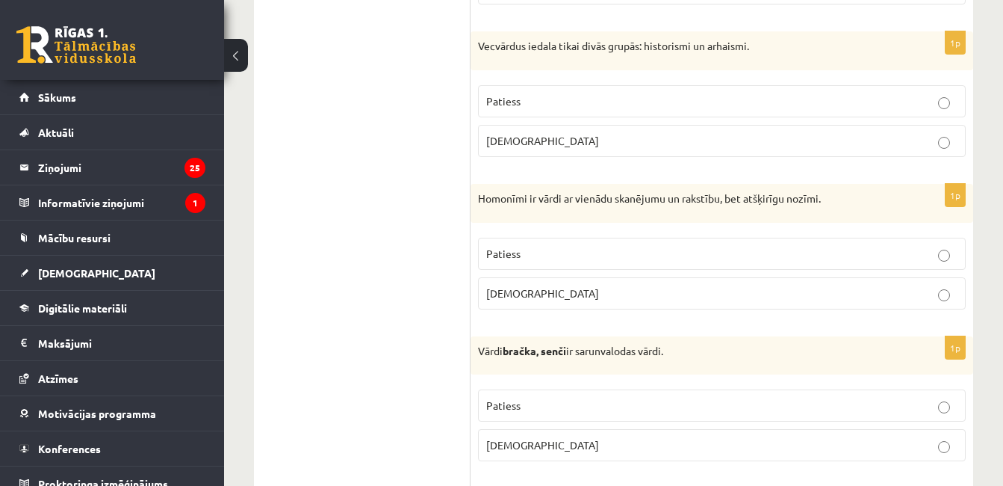
scroll to position [4386, 0]
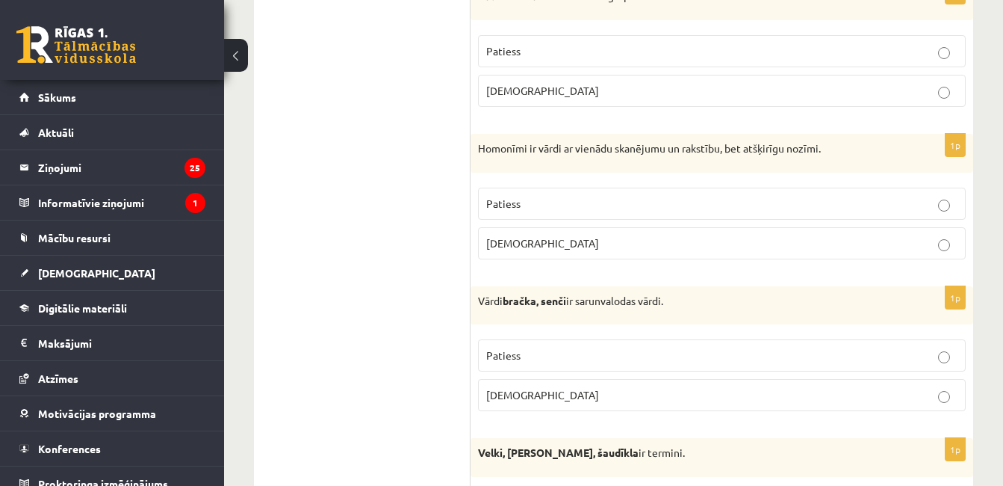
click at [603, 199] on p "Patiess" at bounding box center [721, 204] width 471 height 16
click at [610, 356] on p "Patiess" at bounding box center [721, 355] width 471 height 16
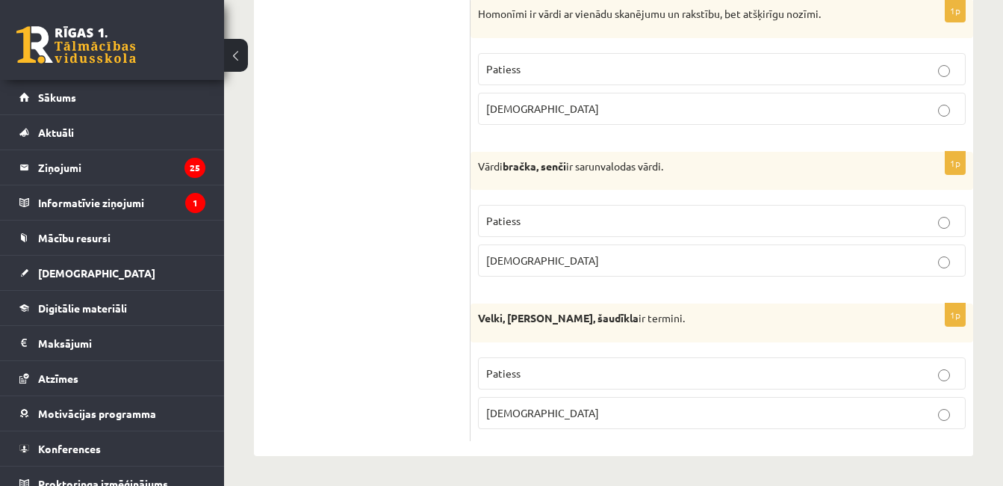
click at [875, 365] on p "Patiess" at bounding box center [721, 373] width 471 height 16
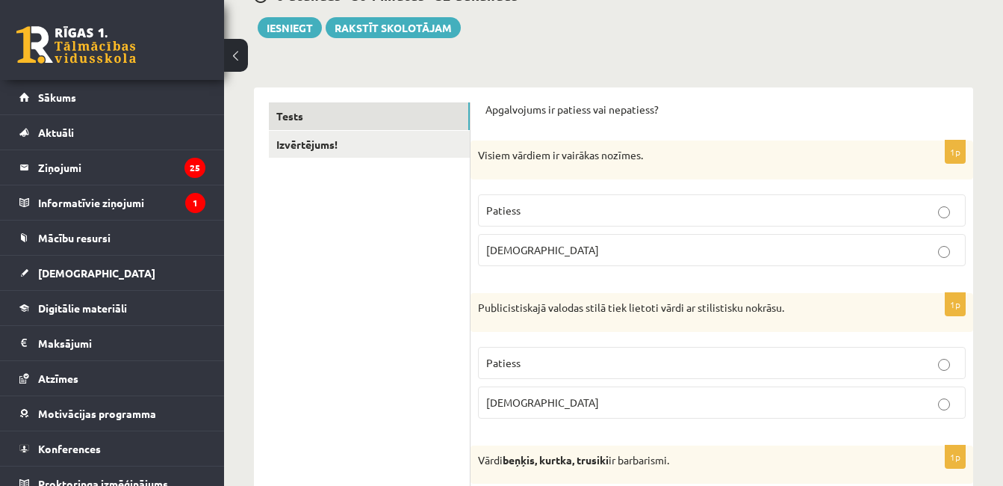
scroll to position [0, 0]
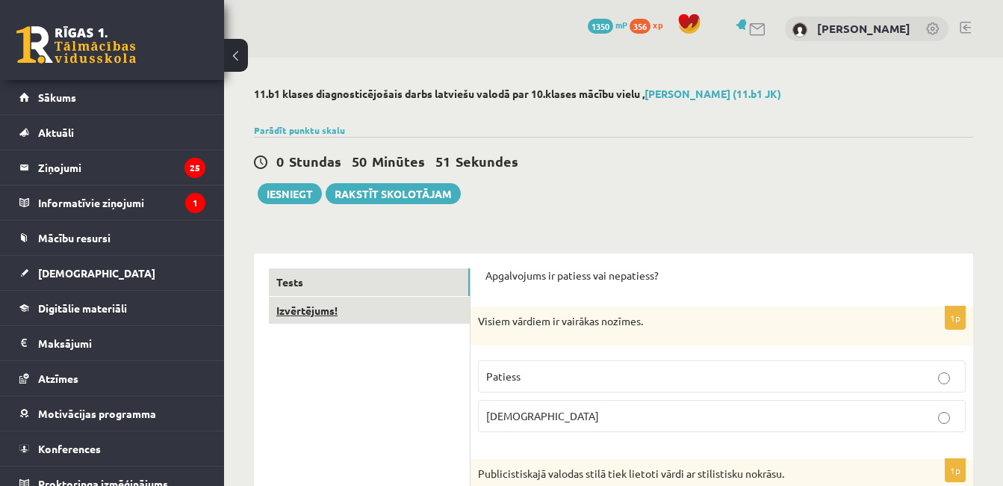
click at [389, 312] on link "Izvērtējums!" at bounding box center [369, 311] width 201 height 28
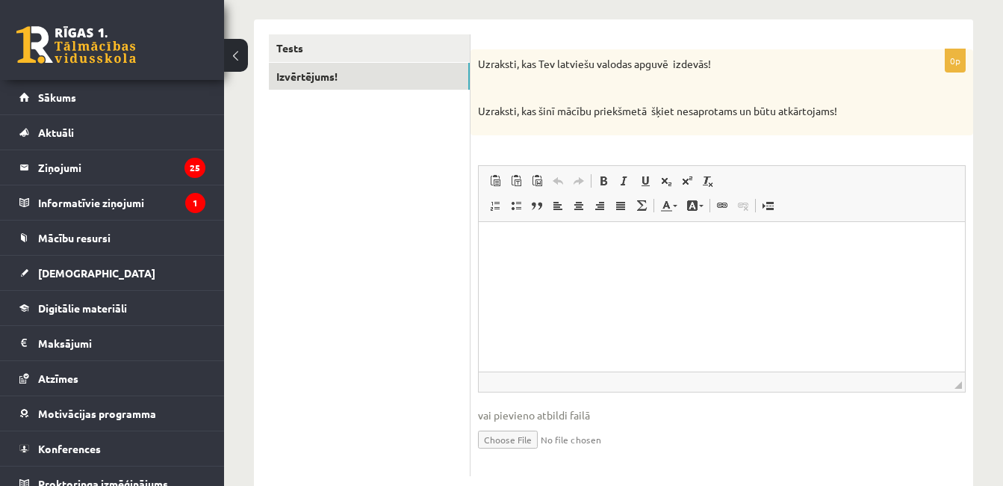
scroll to position [232, 0]
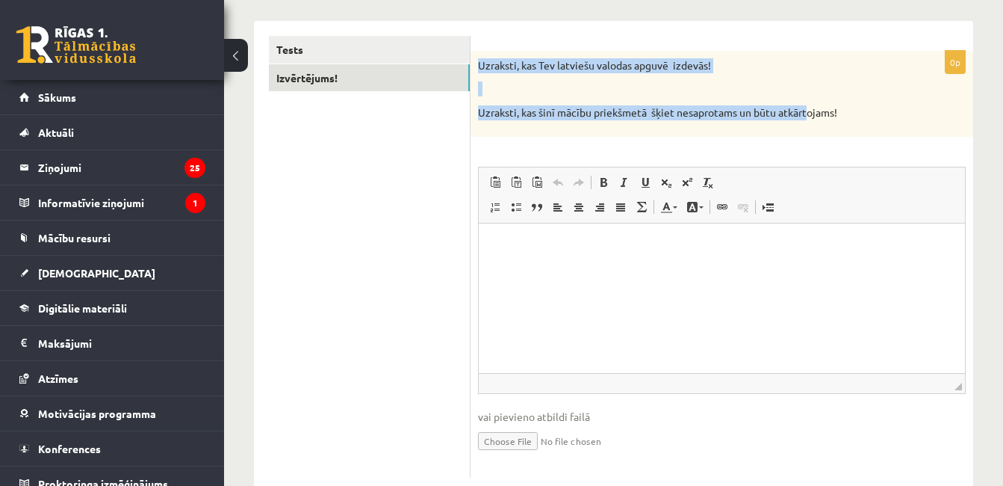
drag, startPoint x: 477, startPoint y: 61, endPoint x: 812, endPoint y: 137, distance: 343.9
click at [812, 137] on div "Uzraksti, kas Tev latviešu valodas apguvē izdevās! Uzraksti, kas šinī mācību pr…" at bounding box center [722, 94] width 503 height 86
drag, startPoint x: 812, startPoint y: 137, endPoint x: 802, endPoint y: 134, distance: 10.2
click at [802, 134] on div "Uzraksti, kas Tev latviešu valodas apguvē izdevās! Uzraksti, kas šinī mācību pr…" at bounding box center [722, 94] width 503 height 86
drag, startPoint x: 477, startPoint y: 65, endPoint x: 843, endPoint y: 106, distance: 367.7
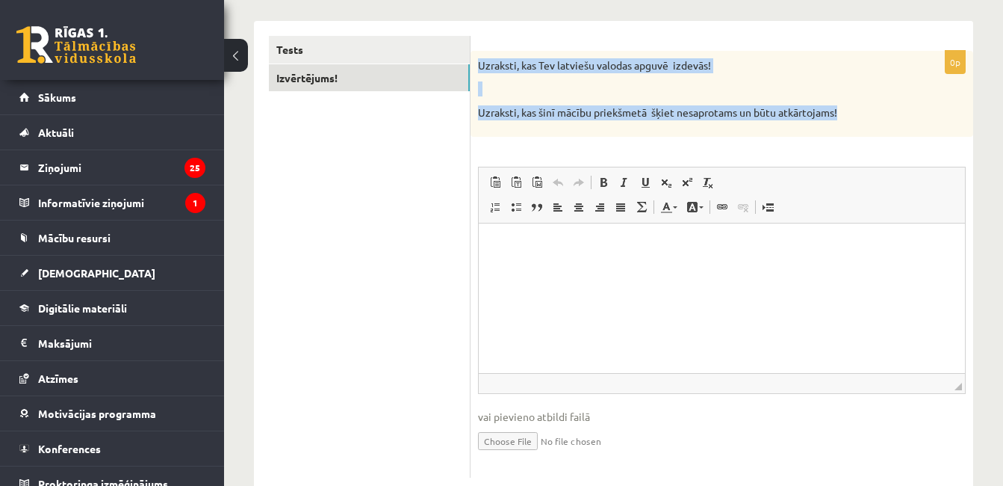
click at [843, 106] on div "Uzraksti, kas Tev latviešu valodas apguvē izdevās! Uzraksti, kas šinī mācību pr…" at bounding box center [722, 94] width 503 height 86
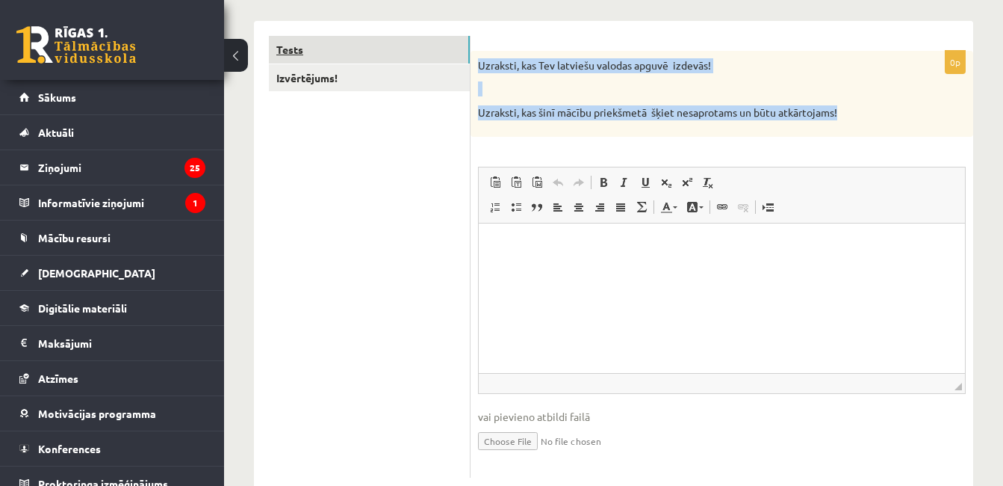
click at [376, 45] on link "Tests" at bounding box center [369, 50] width 201 height 28
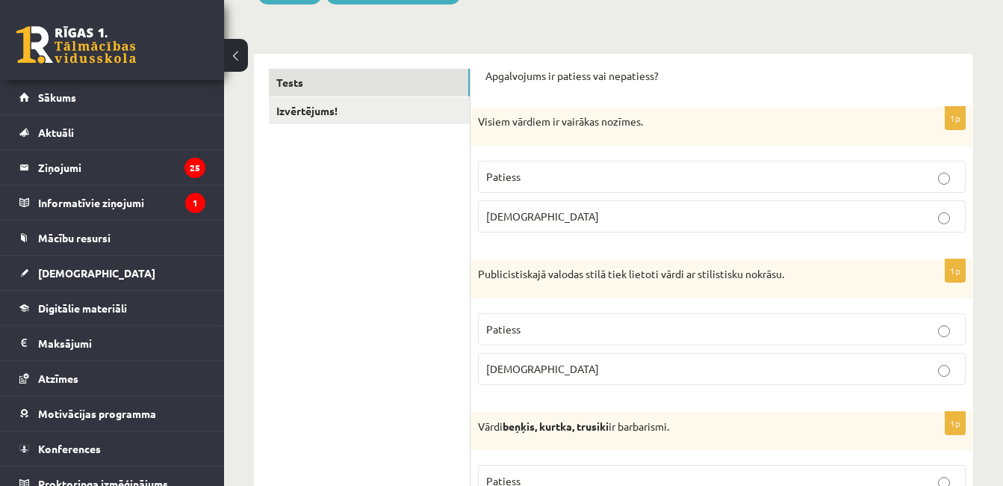
scroll to position [0, 0]
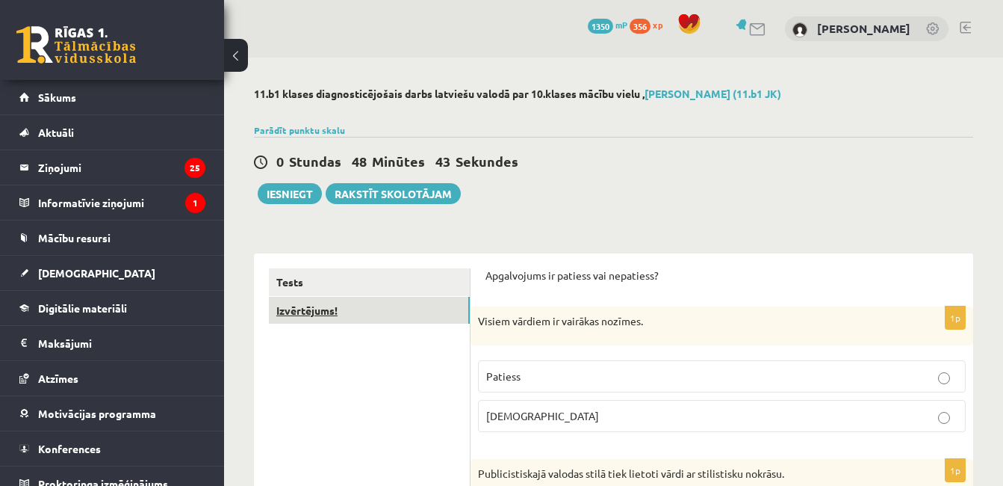
click at [407, 316] on link "Izvērtējums!" at bounding box center [369, 311] width 201 height 28
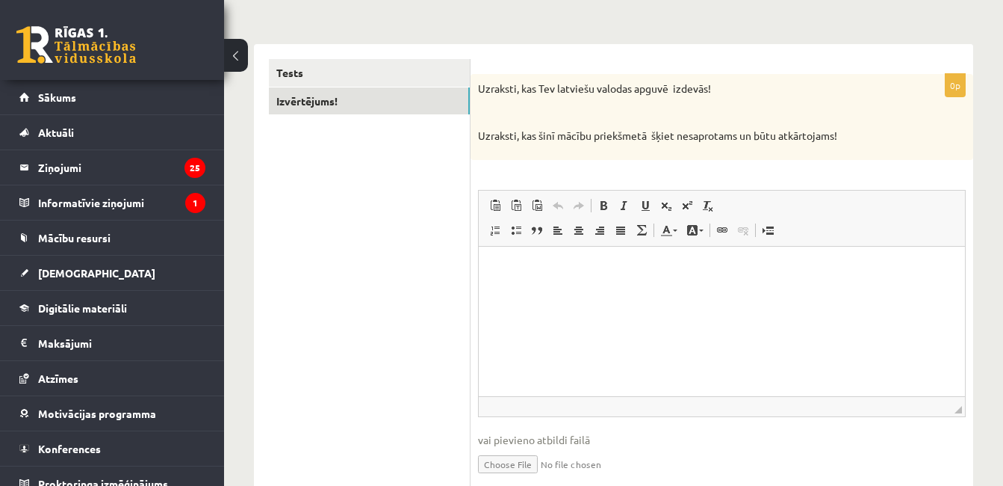
scroll to position [245, 0]
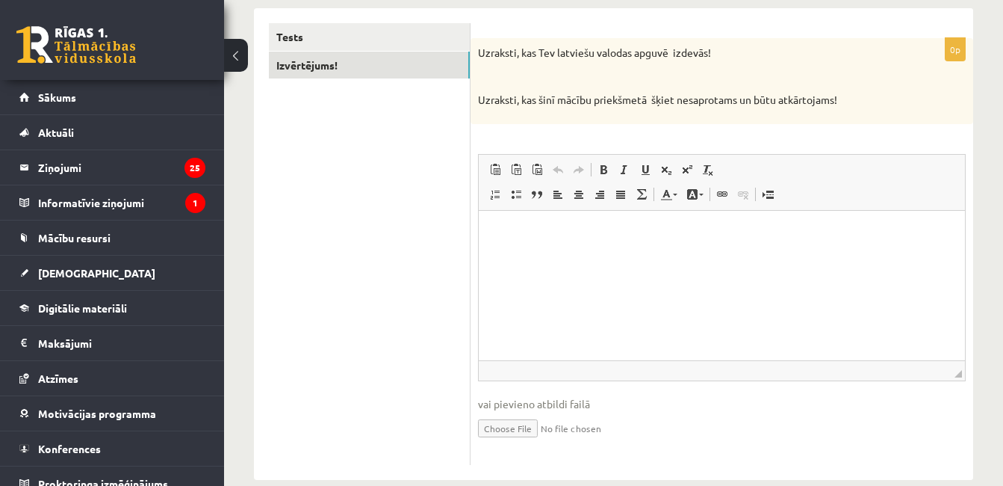
click at [686, 237] on p "Editor, wiswyg-editor-user-answer-47433860715940" at bounding box center [722, 233] width 457 height 16
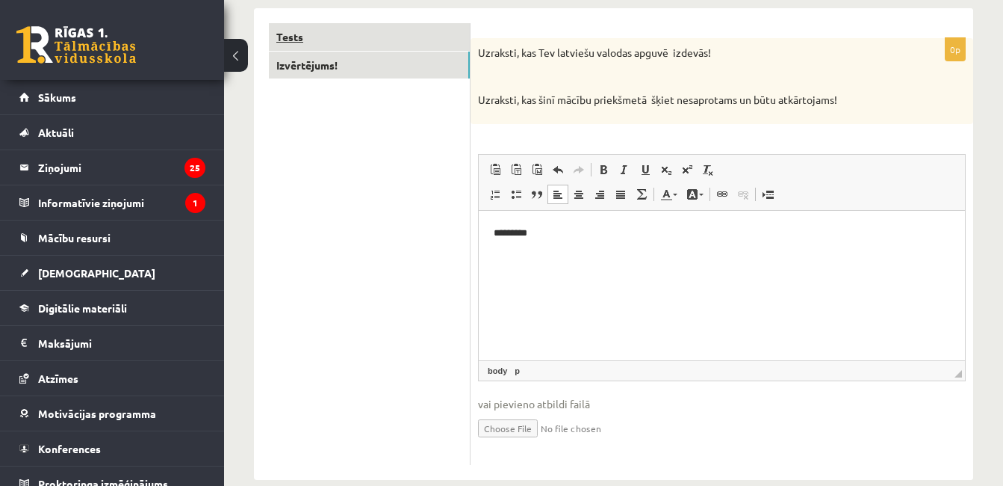
click at [390, 39] on link "Tests" at bounding box center [369, 37] width 201 height 28
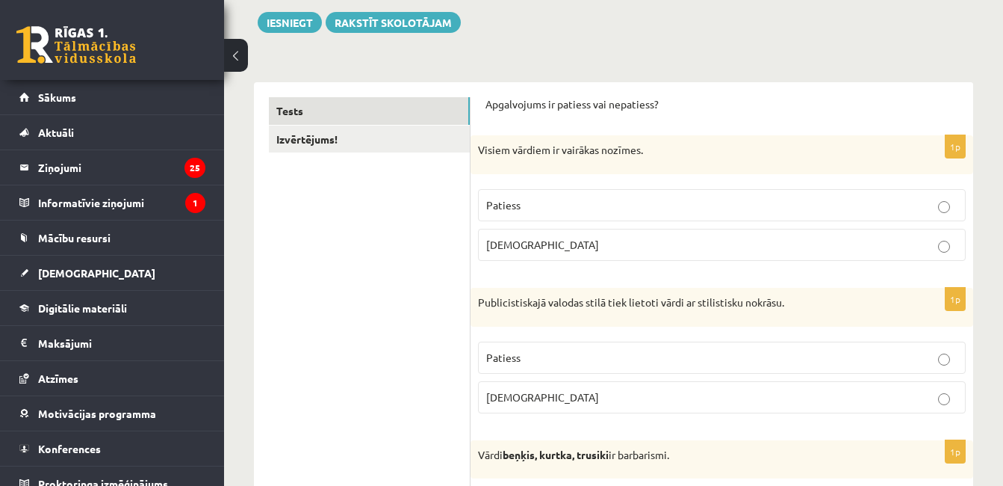
scroll to position [63, 0]
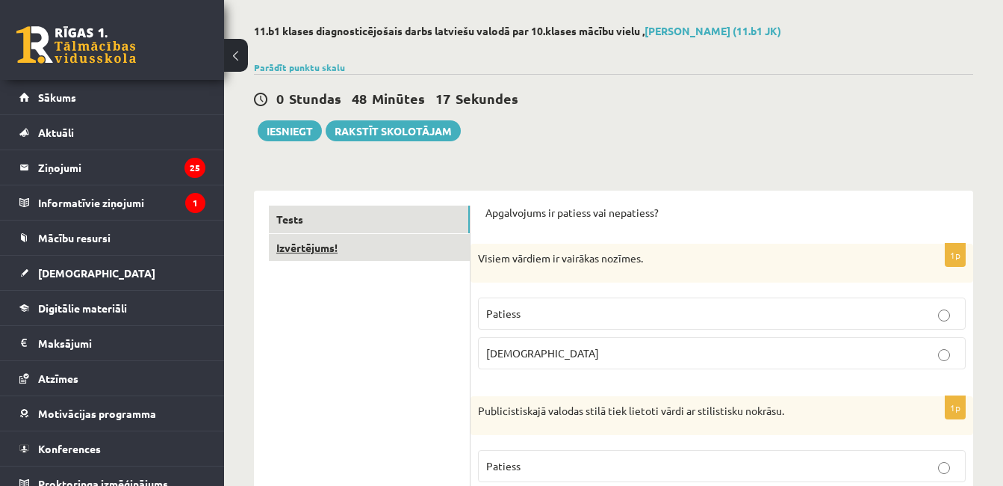
click at [412, 240] on link "Izvērtējums!" at bounding box center [369, 248] width 201 height 28
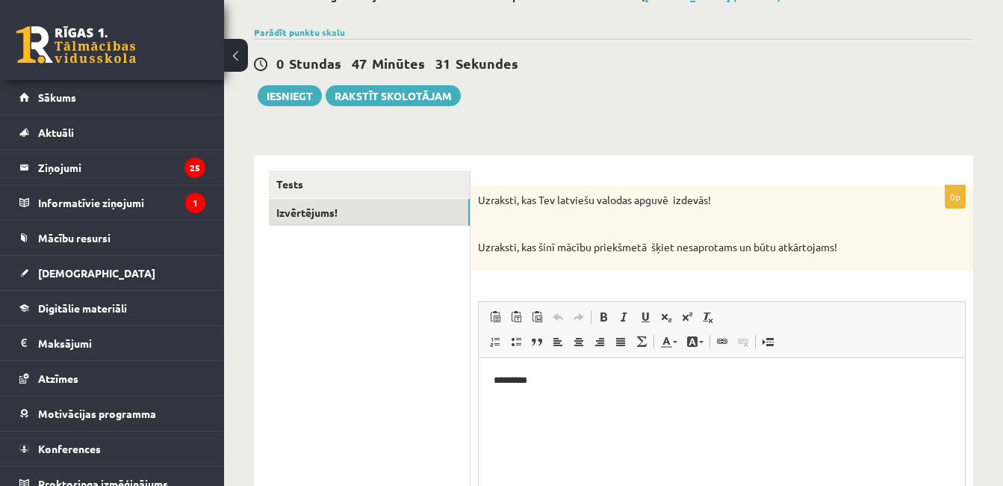
scroll to position [100, 0]
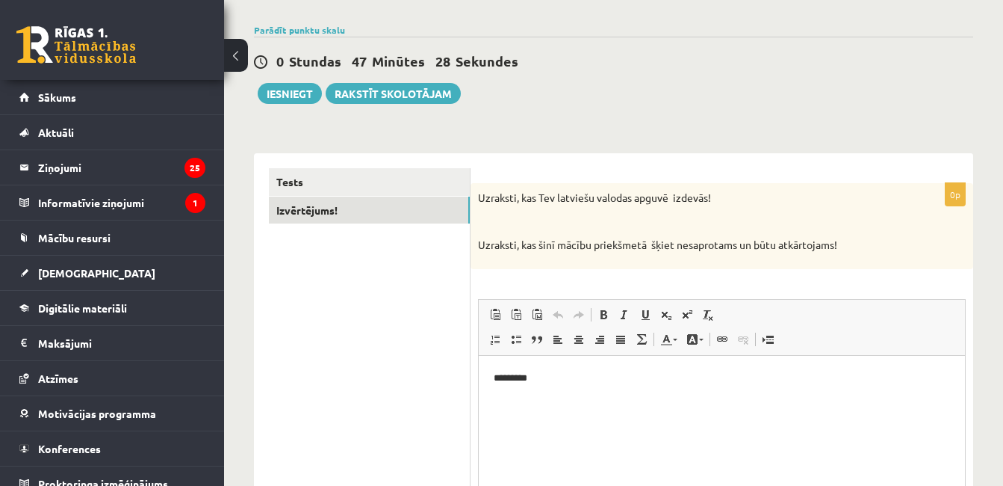
click at [613, 371] on p "*********" at bounding box center [722, 378] width 457 height 16
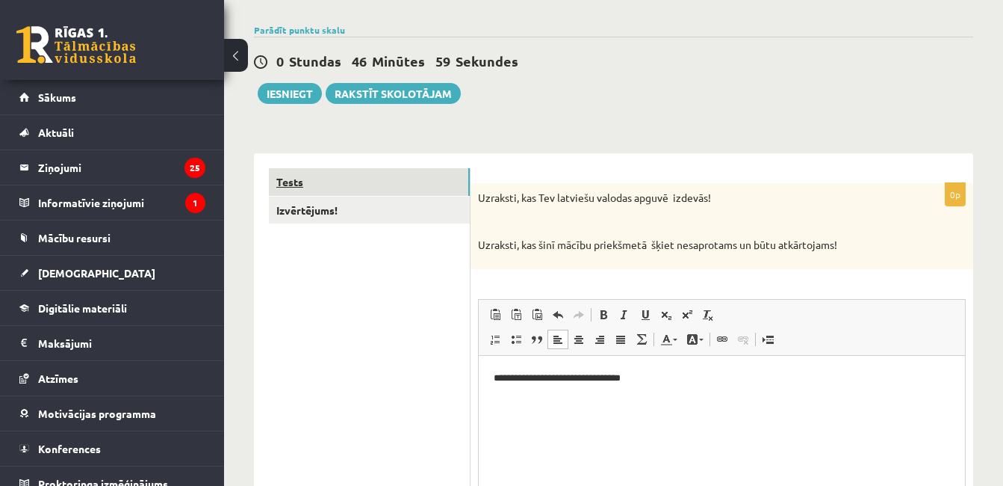
click at [358, 176] on link "Tests" at bounding box center [369, 182] width 201 height 28
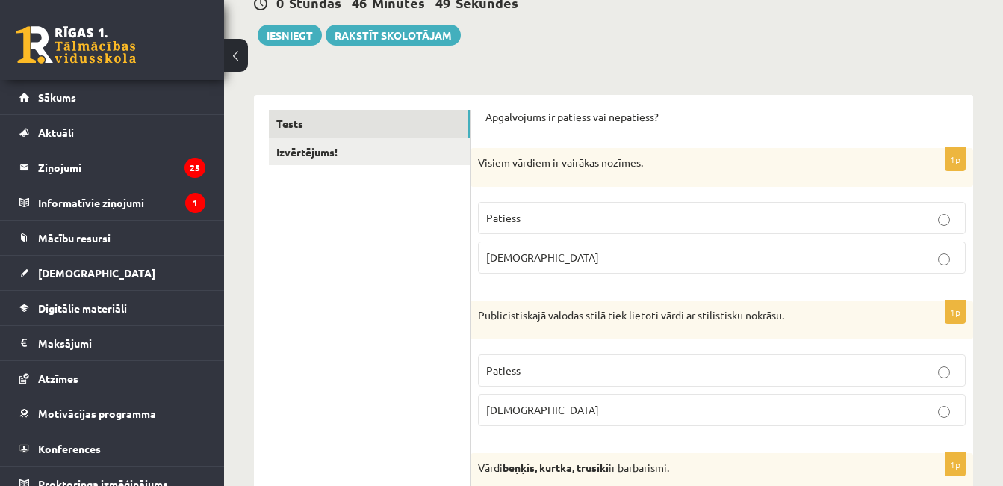
scroll to position [92, 0]
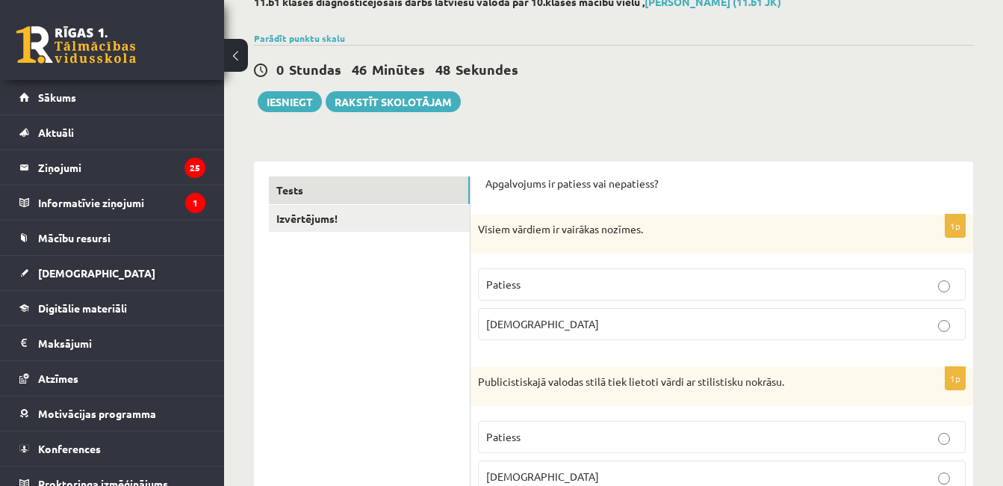
click at [379, 226] on link "Izvērtējums!" at bounding box center [369, 219] width 201 height 28
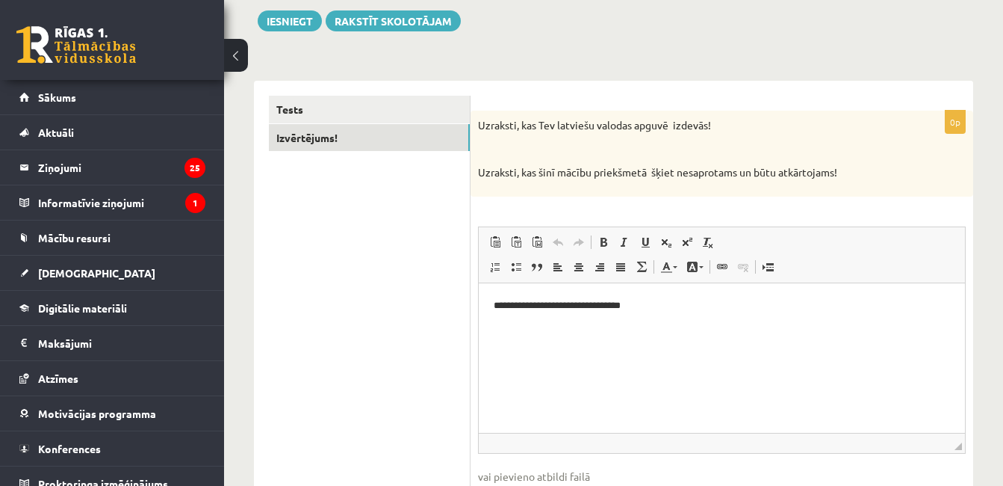
scroll to position [199, 0]
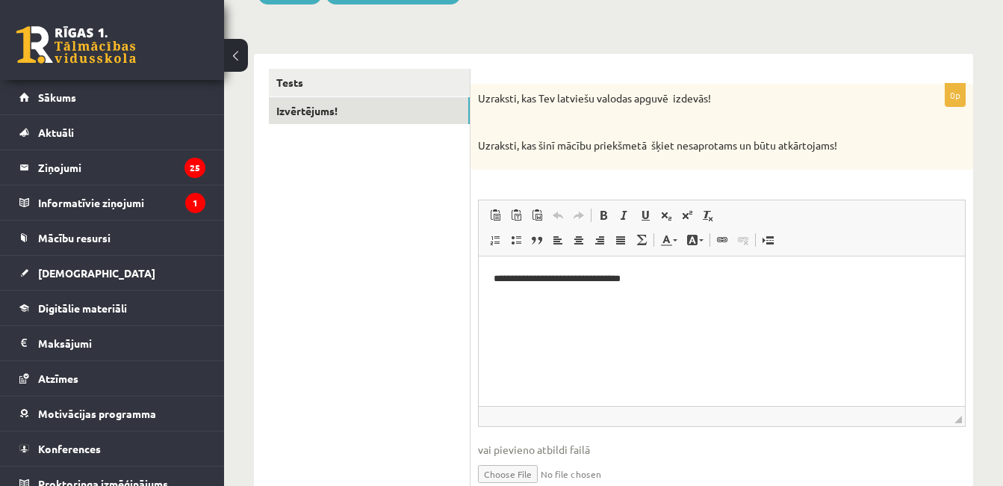
click at [687, 279] on p "**********" at bounding box center [722, 278] width 457 height 16
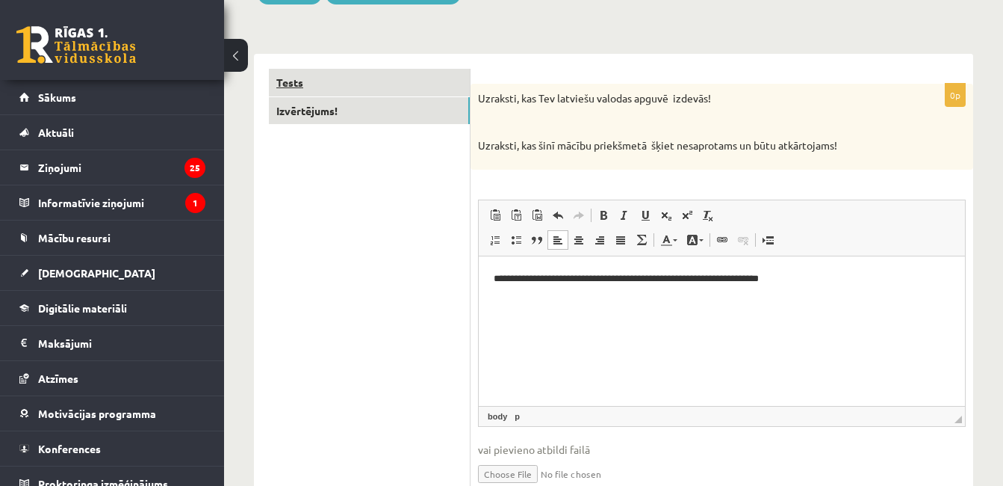
click at [318, 76] on link "Tests" at bounding box center [369, 83] width 201 height 28
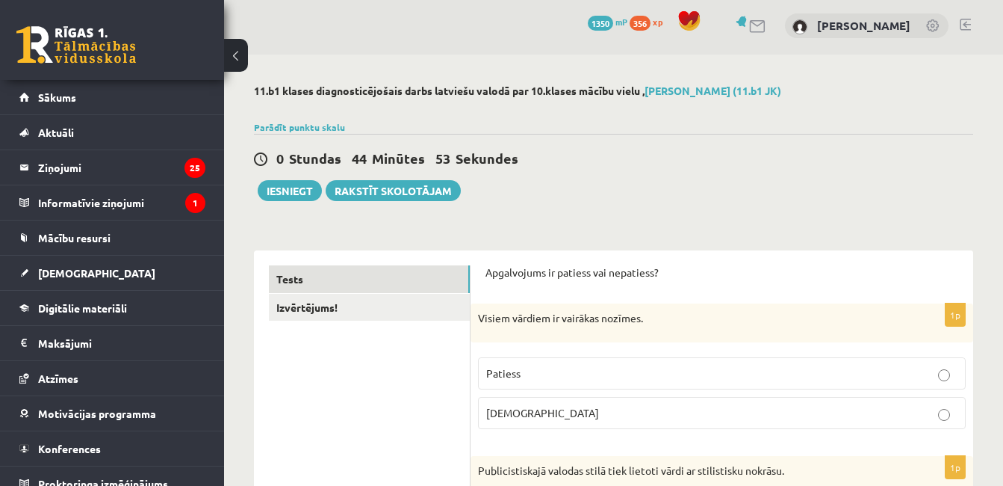
scroll to position [0, 0]
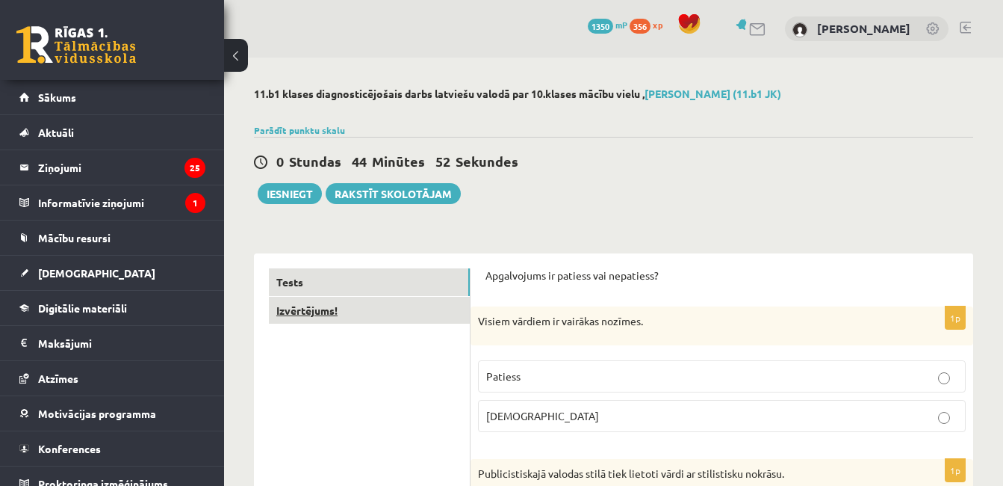
click at [365, 310] on link "Izvērtējums!" at bounding box center [369, 311] width 201 height 28
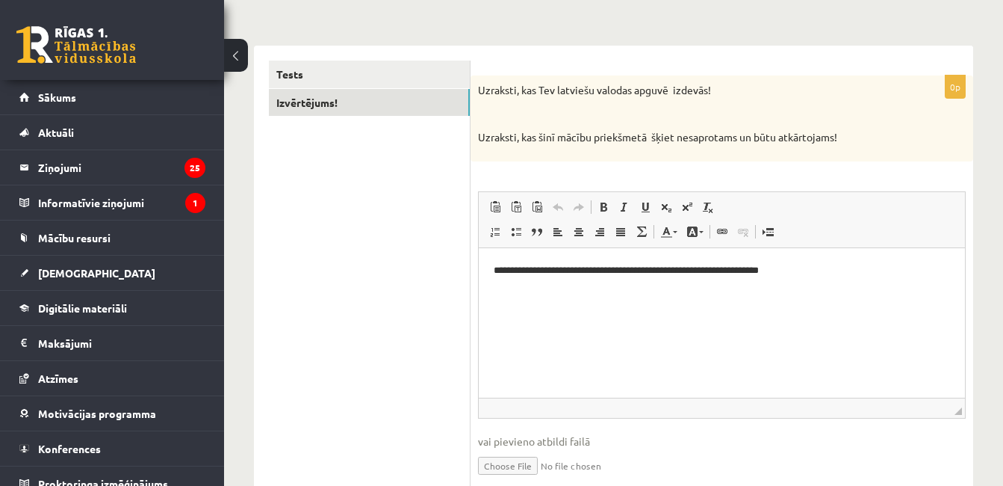
scroll to position [209, 0]
click at [492, 269] on html "**********" at bounding box center [722, 269] width 486 height 46
click at [581, 269] on p "**********" at bounding box center [722, 269] width 457 height 16
click at [586, 268] on p "**********" at bounding box center [722, 269] width 457 height 16
click at [783, 267] on p "**********" at bounding box center [722, 269] width 457 height 16
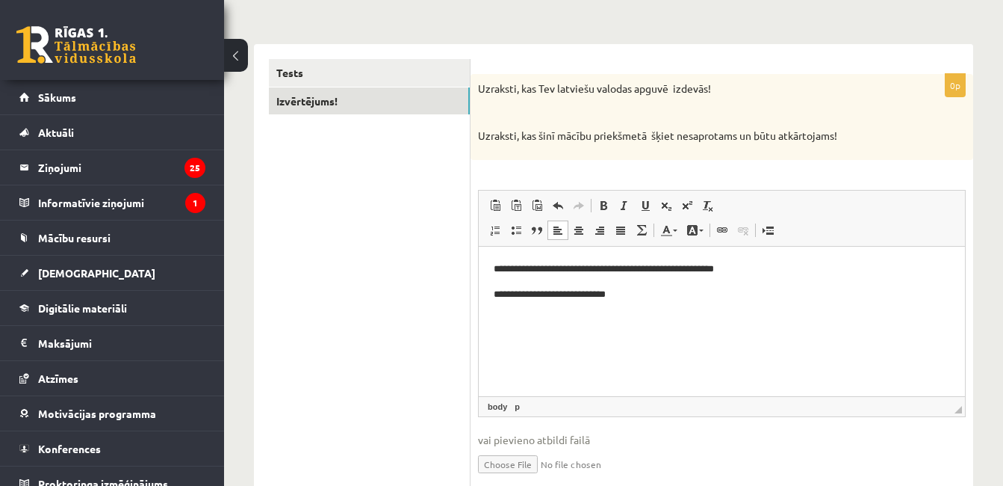
click at [520, 294] on p "**********" at bounding box center [722, 294] width 457 height 16
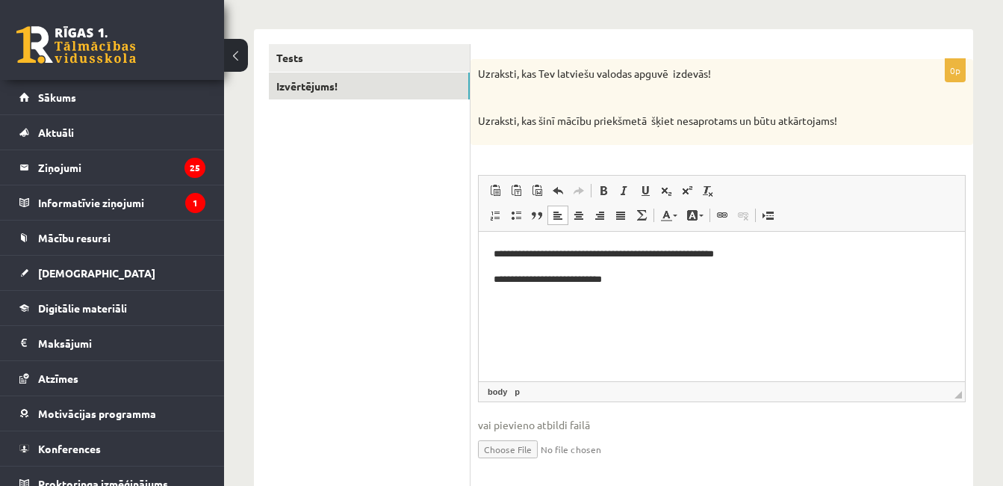
click at [810, 301] on html "**********" at bounding box center [722, 266] width 486 height 70
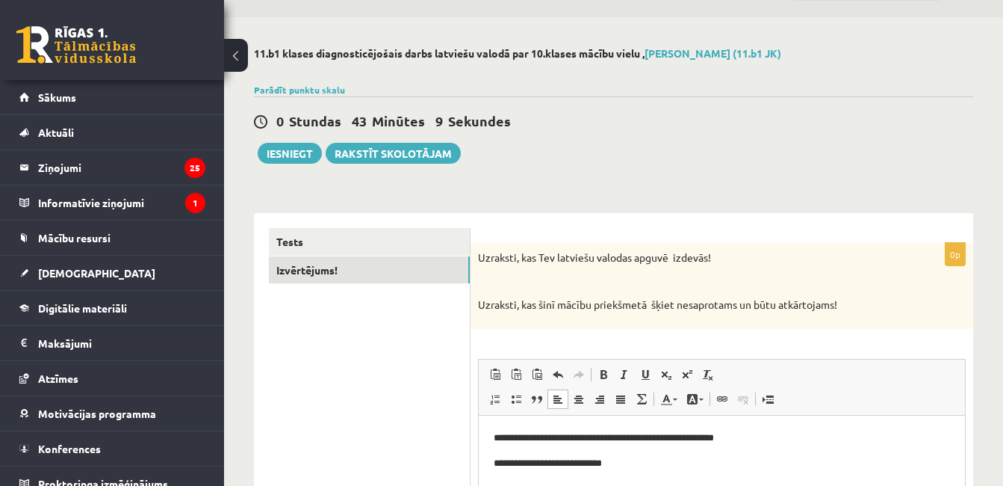
scroll to position [33, 0]
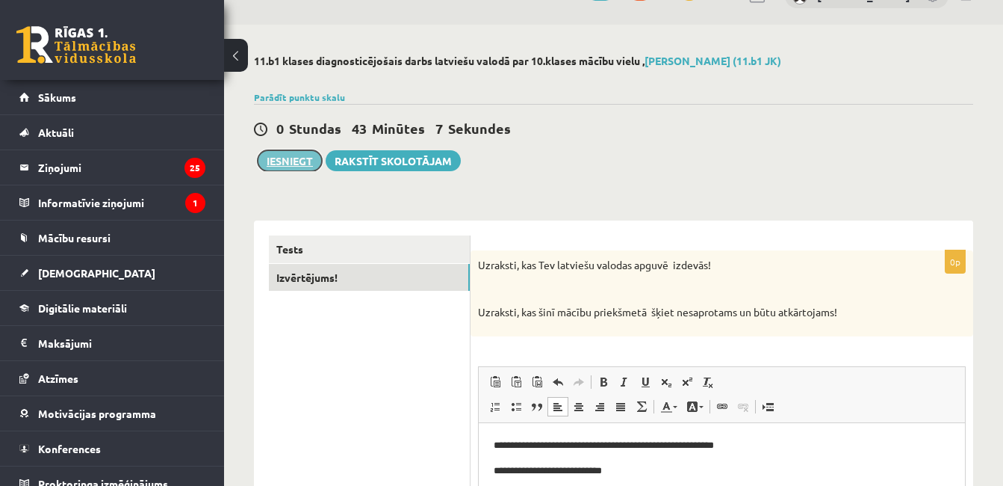
click at [305, 154] on button "Iesniegt" at bounding box center [290, 160] width 64 height 21
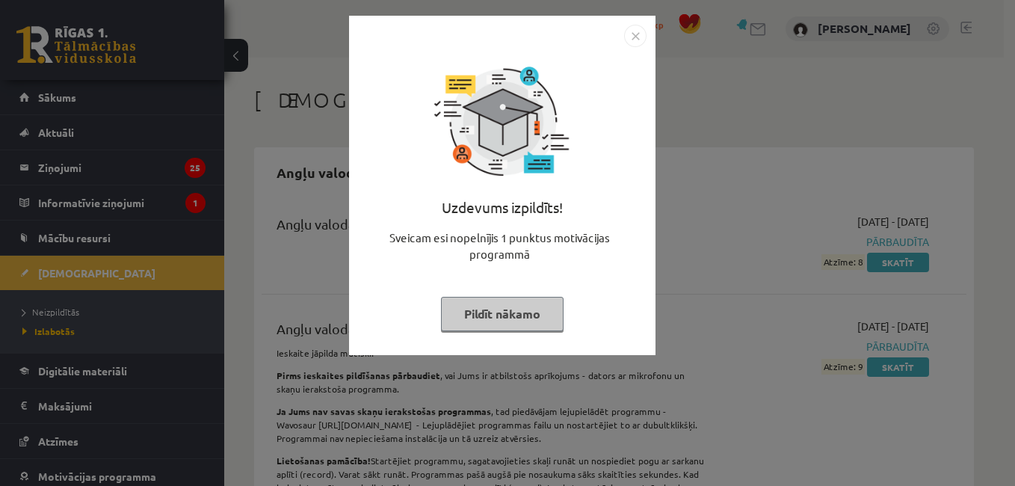
click at [637, 30] on img "Close" at bounding box center [635, 36] width 22 height 22
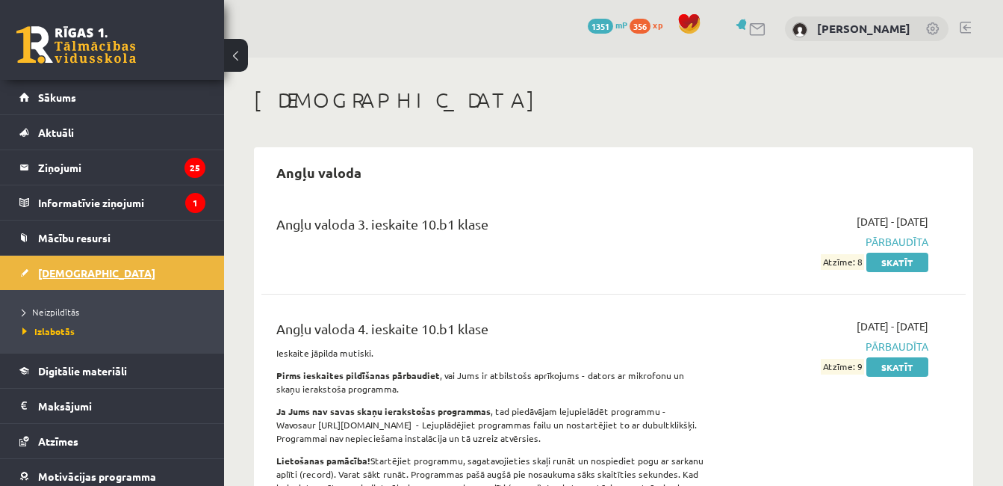
click at [66, 266] on link "[DEMOGRAPHIC_DATA]" at bounding box center [112, 273] width 186 height 34
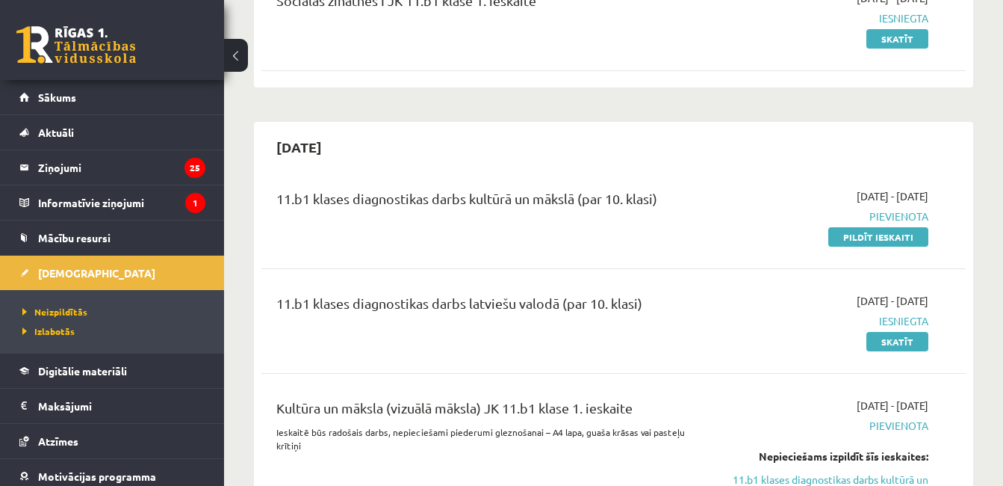
scroll to position [239, 0]
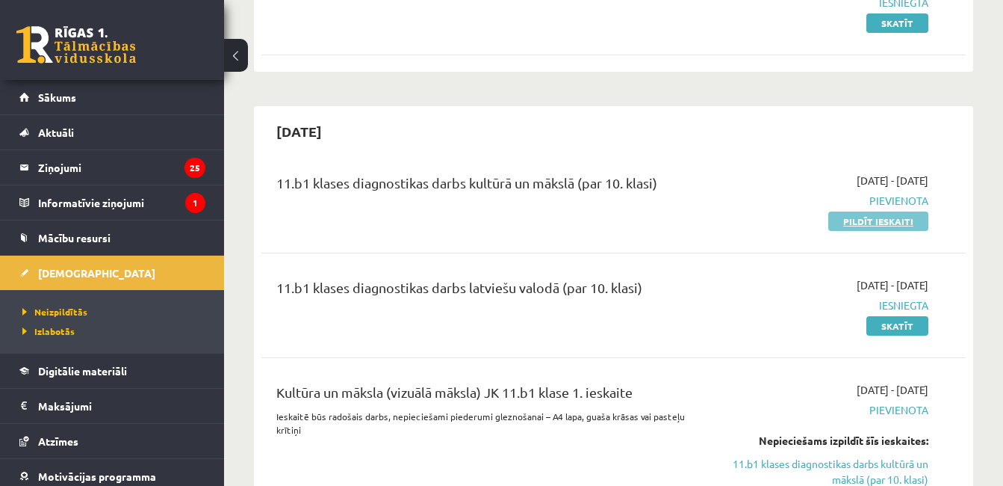
click at [907, 219] on link "Pildīt ieskaiti" at bounding box center [879, 220] width 100 height 19
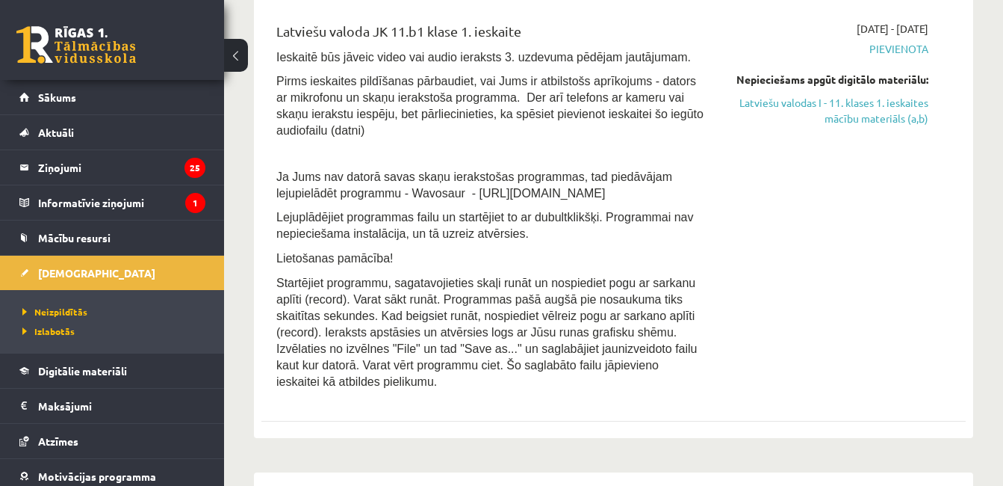
scroll to position [765, 0]
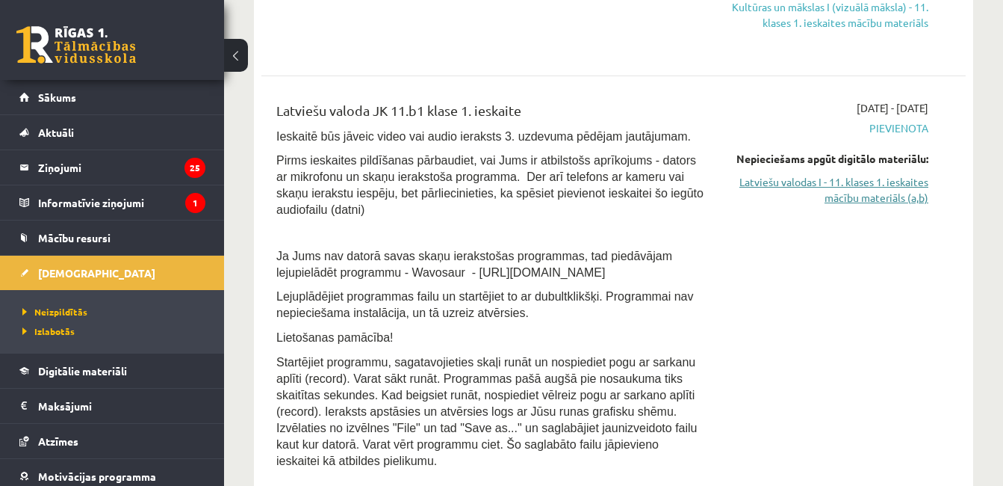
click at [878, 191] on link "Latviešu valodas I - 11. klases 1. ieskaites mācību materiāls (a,b)" at bounding box center [827, 189] width 202 height 31
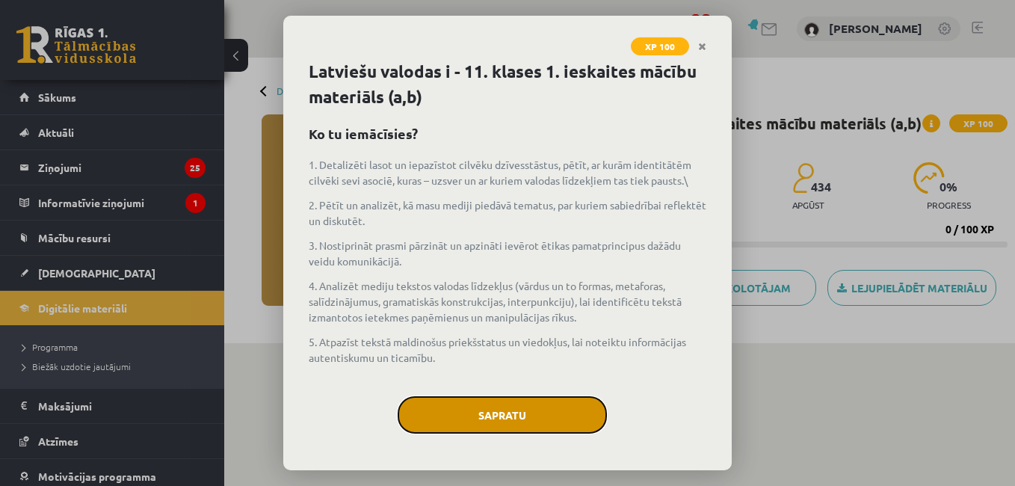
click at [572, 404] on button "Sapratu" at bounding box center [501, 414] width 209 height 37
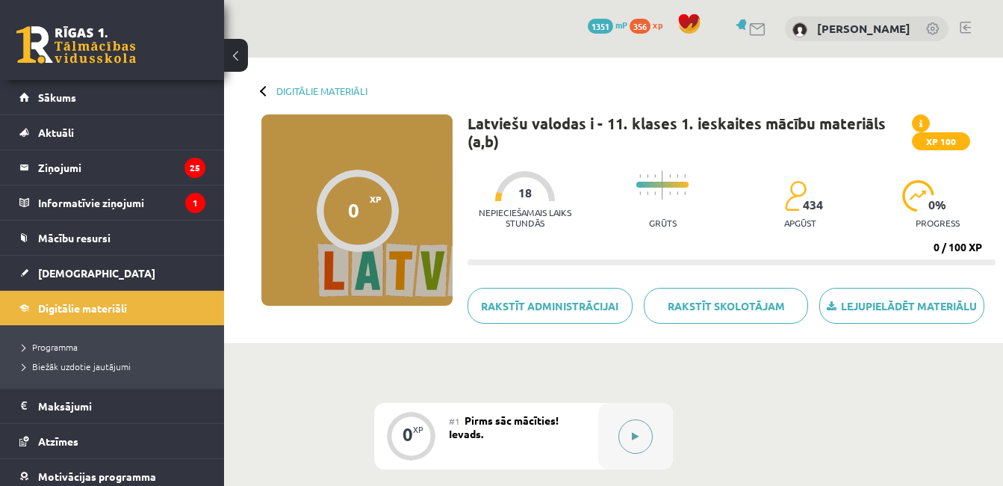
click at [643, 430] on button at bounding box center [636, 436] width 34 height 34
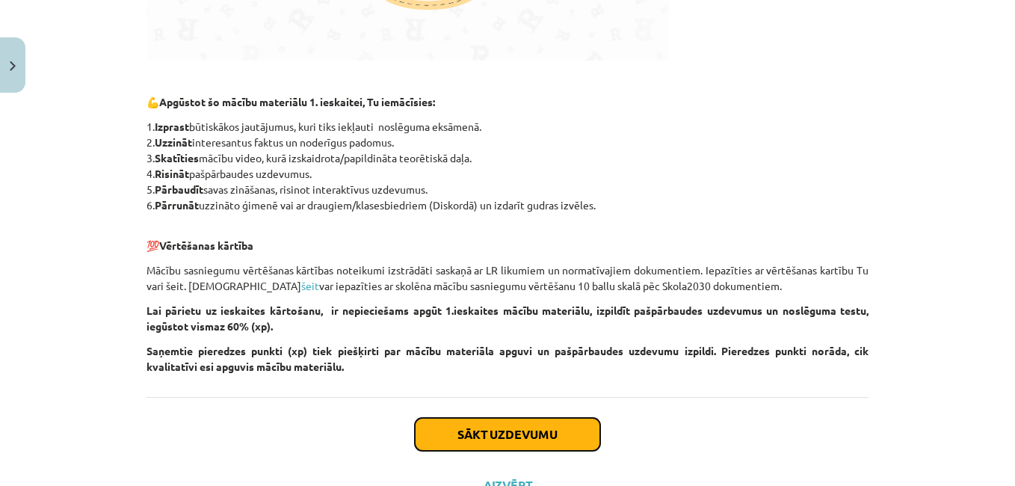
click at [551, 436] on button "Sākt uzdevumu" at bounding box center [507, 434] width 185 height 33
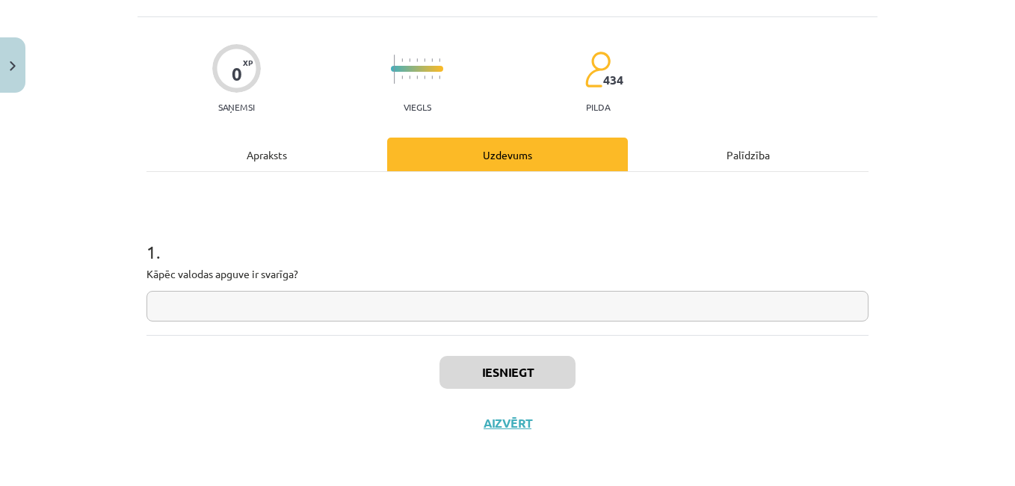
scroll to position [37, 0]
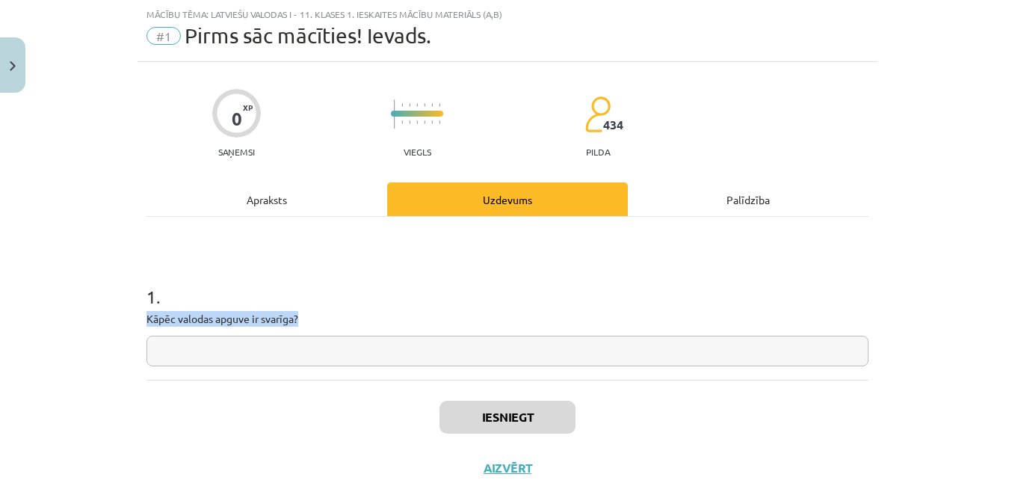
drag, startPoint x: 138, startPoint y: 318, endPoint x: 334, endPoint y: 327, distance: 196.0
click at [334, 327] on div "0 XP Saņemsi Viegls 434 pilda Apraksts Uzdevums Palīdzība 1 . Kāpēc valodas apg…" at bounding box center [507, 277] width 740 height 431
copy p
click at [409, 276] on h1 "1 ." at bounding box center [507, 283] width 722 height 46
click at [297, 336] on input "text" at bounding box center [507, 350] width 722 height 31
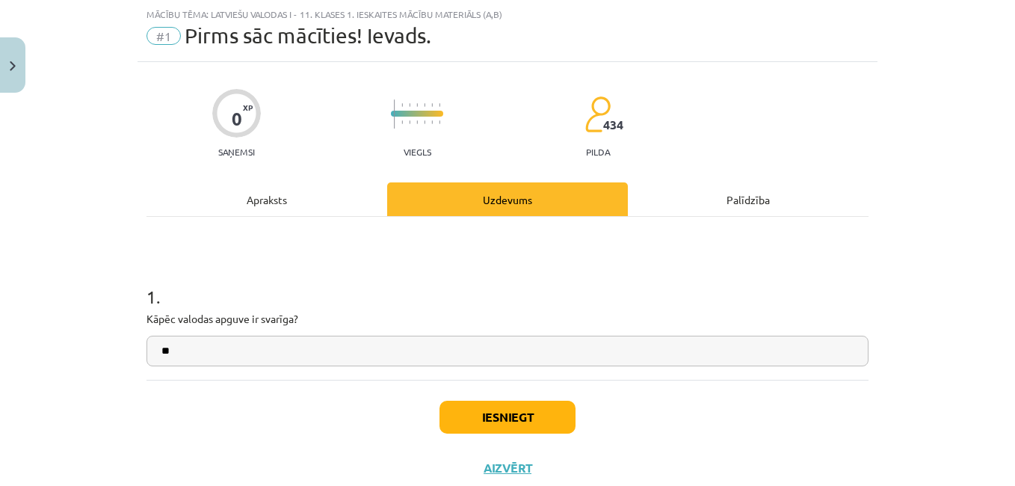
type input "*"
click at [264, 351] on input "**********" at bounding box center [507, 350] width 722 height 31
click at [312, 356] on input "**********" at bounding box center [507, 350] width 722 height 31
click at [319, 350] on input "**********" at bounding box center [507, 350] width 722 height 31
type input "**********"
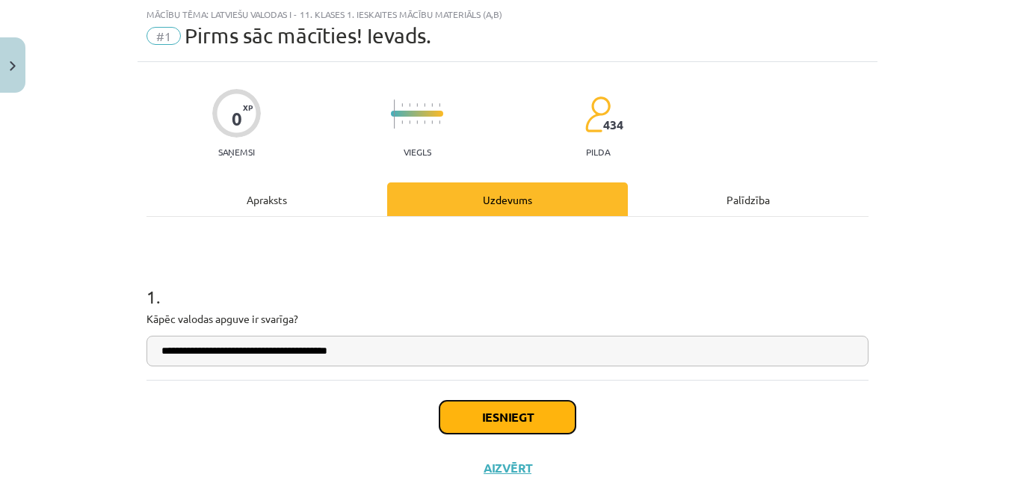
click at [495, 412] on button "Iesniegt" at bounding box center [507, 416] width 136 height 33
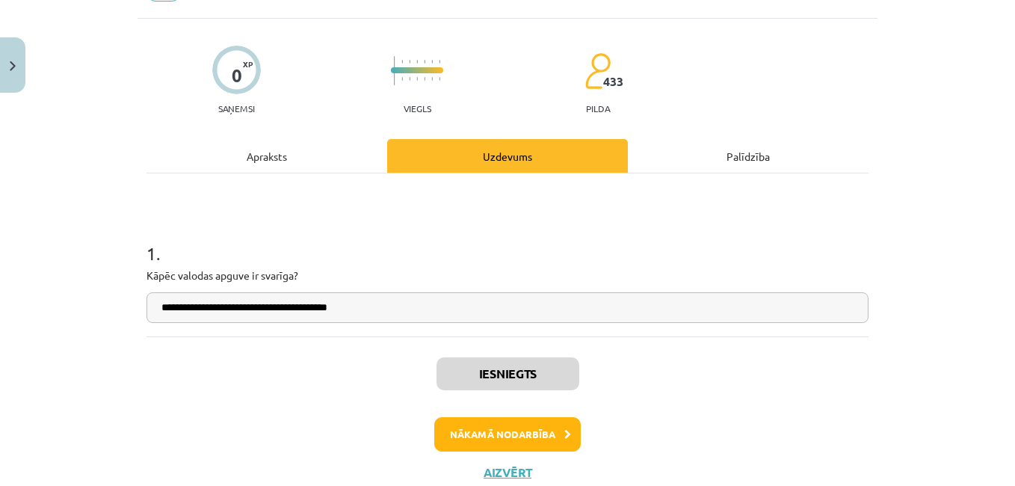
scroll to position [105, 0]
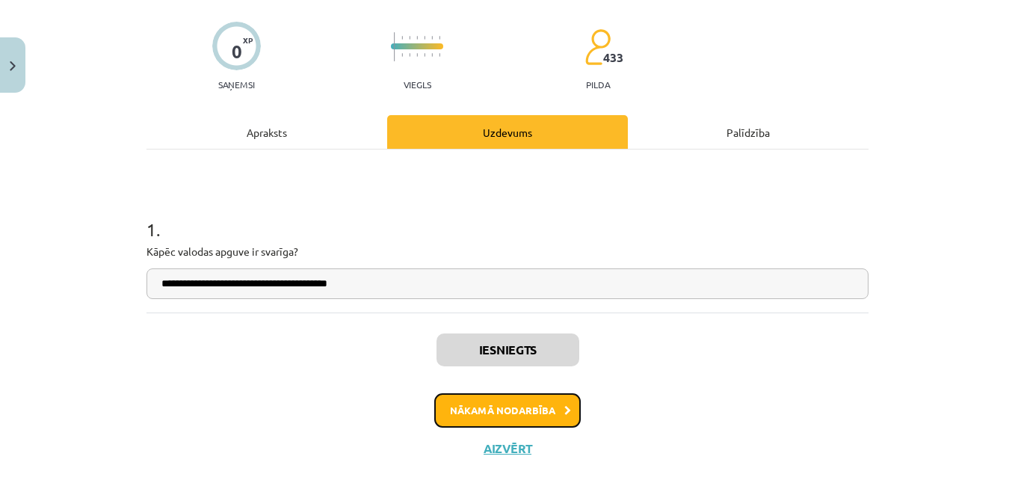
click at [561, 416] on button "Nākamā nodarbība" at bounding box center [507, 410] width 146 height 34
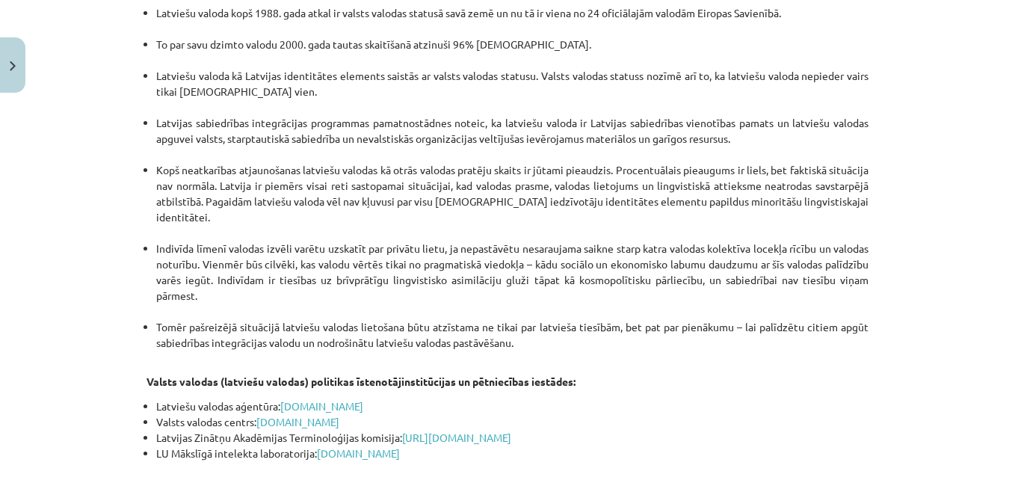
scroll to position [3208, 0]
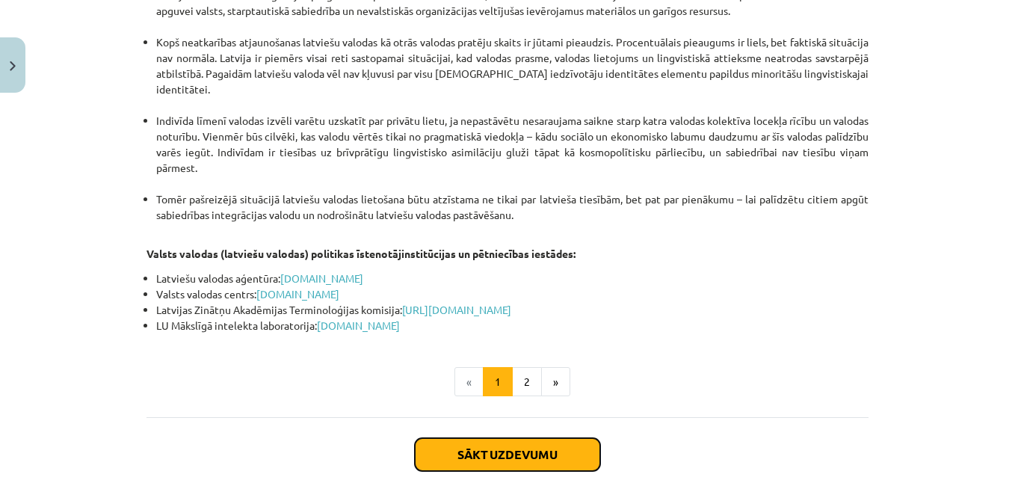
click at [565, 438] on button "Sākt uzdevumu" at bounding box center [507, 454] width 185 height 33
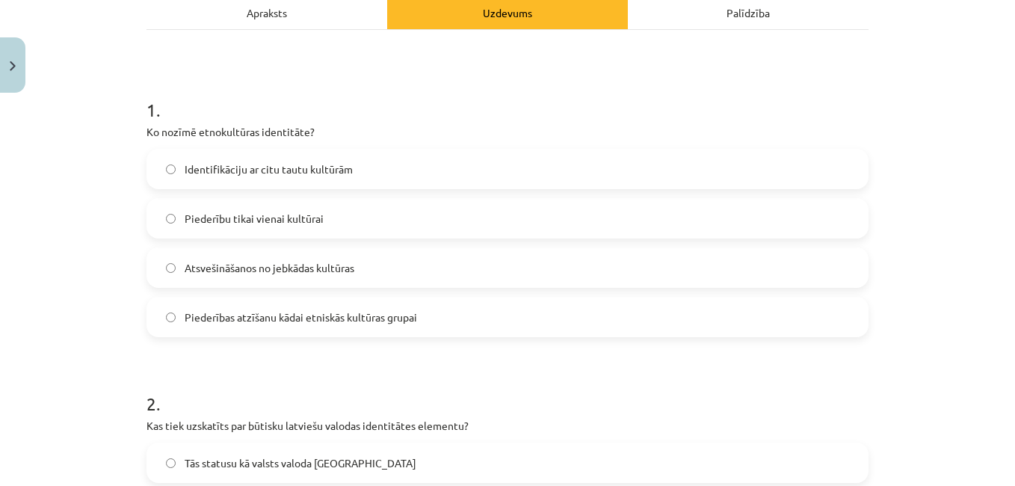
scroll to position [246, 0]
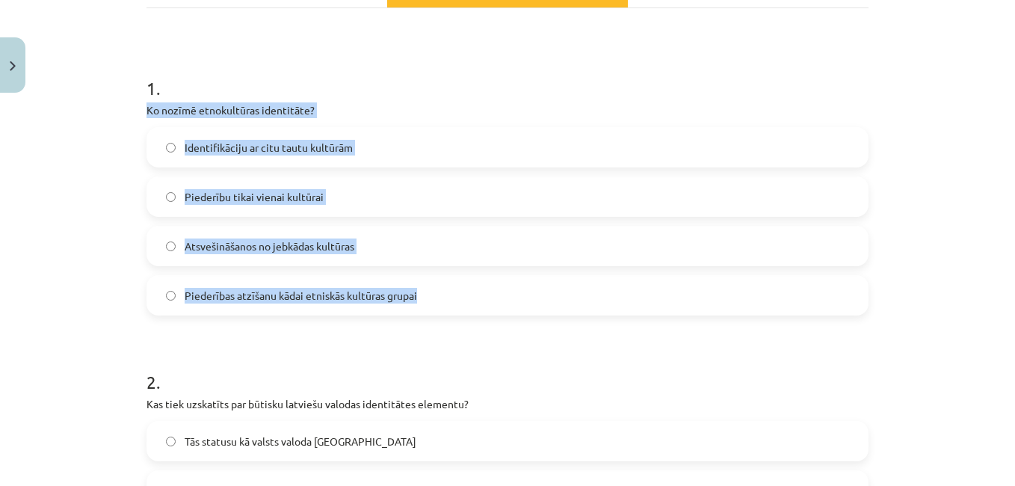
drag, startPoint x: 137, startPoint y: 108, endPoint x: 424, endPoint y: 300, distance: 345.9
copy div "Ko nozīmē etnokultūras identitāte? Identifikāciju ar citu tautu kultūrām Pieder…"
click at [346, 211] on label "Piederību tikai vienai kultūrai" at bounding box center [507, 196] width 719 height 37
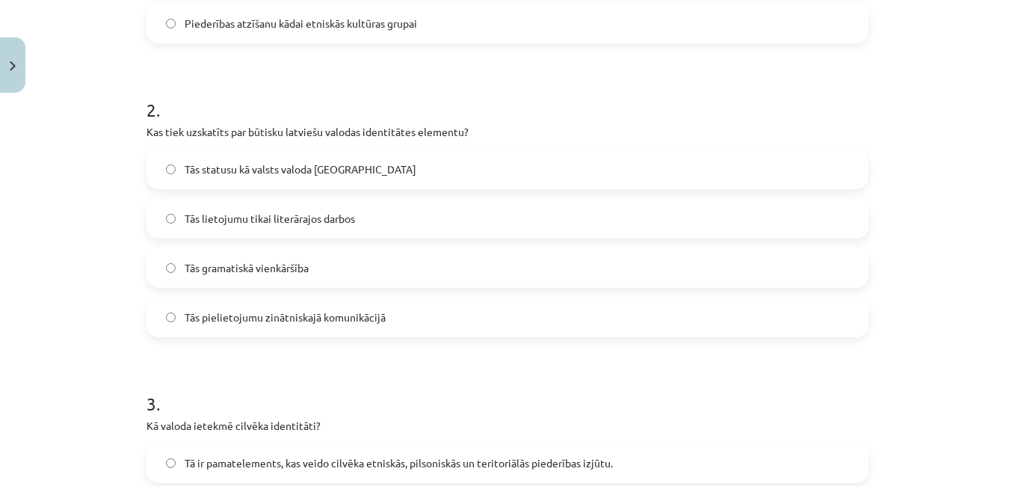
scroll to position [515, 0]
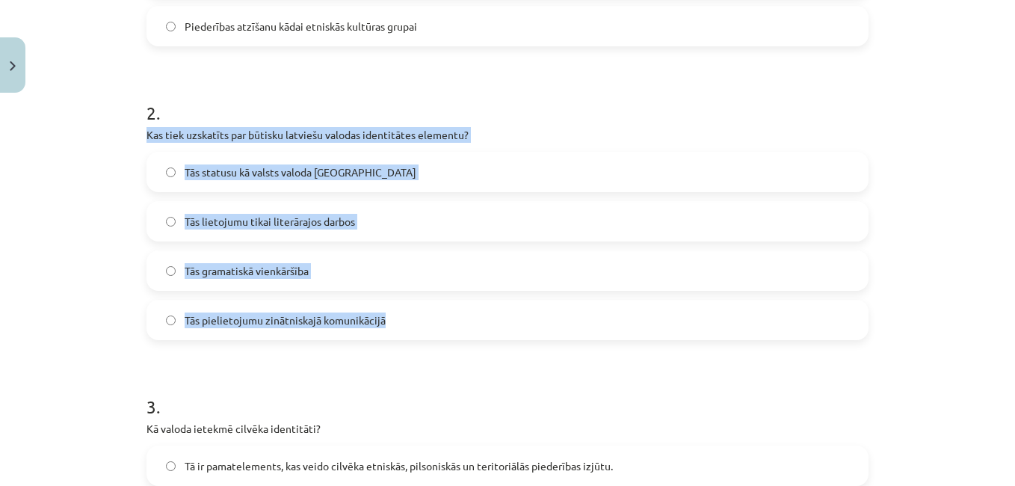
drag, startPoint x: 136, startPoint y: 129, endPoint x: 385, endPoint y: 321, distance: 314.3
click at [385, 321] on div "16 XP Saņemsi Grūts 433 pilda Apraksts Uzdevums Palīdzība 1 . Ko nozīmē etnokul…" at bounding box center [507, 471] width 740 height 1772
copy div "Kas tiek uzskatīts par būtisku latviešu valodas identitātes elementu? Tās statu…"
click at [373, 176] on label "Tās statusu kā valsts valoda Latvijā" at bounding box center [507, 171] width 719 height 37
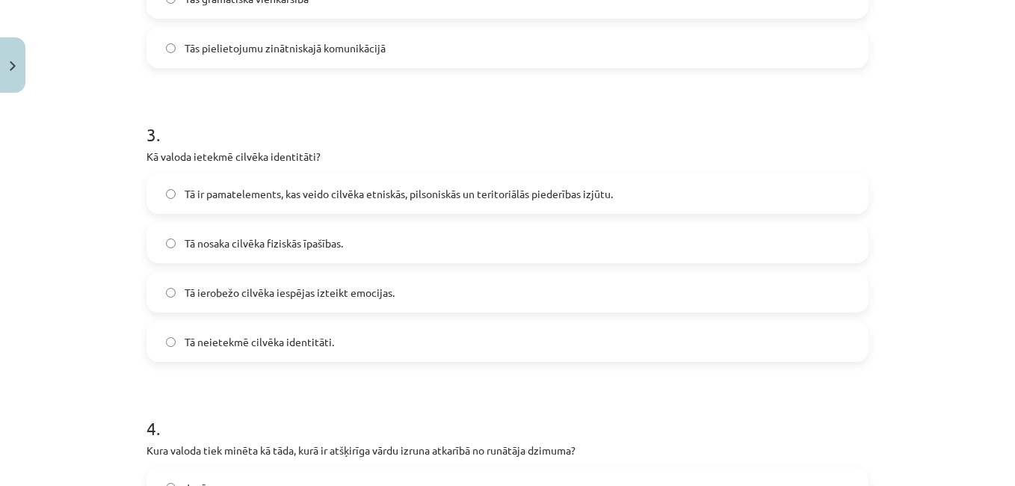
scroll to position [802, 0]
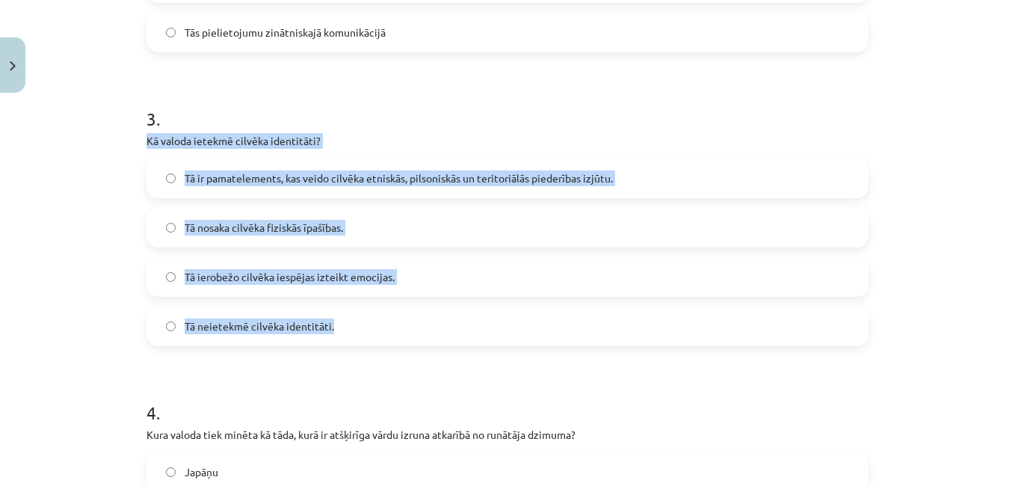
drag, startPoint x: 139, startPoint y: 136, endPoint x: 478, endPoint y: 308, distance: 380.3
click at [478, 308] on div "16 XP Saņemsi Grūts 433 pilda Apraksts Uzdevums Palīdzība 1 . Ko nozīmē etnokul…" at bounding box center [507, 183] width 740 height 1772
copy div "Kā valoda ietekmē cilvēka identitāti? Tā ir pamatelements, kas veido cilvēka et…"
click at [330, 130] on div "3 . Kā valoda ietekmē cilvēka identitāti? Tā ir pamatelements, kas veido cilvēk…" at bounding box center [507, 214] width 722 height 264
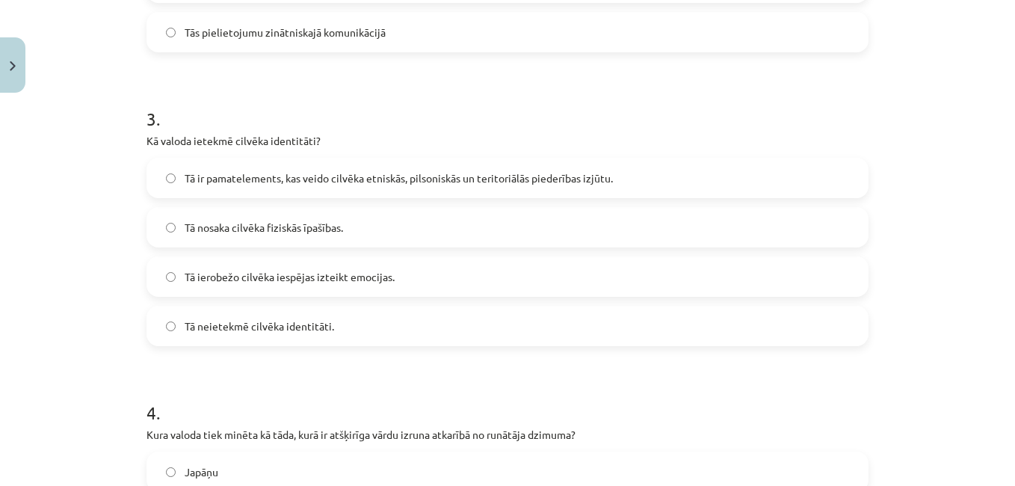
click at [322, 185] on span "Tā ir pamatelements, kas veido cilvēka etniskās, pilsoniskās un teritoriālās pi…" at bounding box center [399, 178] width 428 height 16
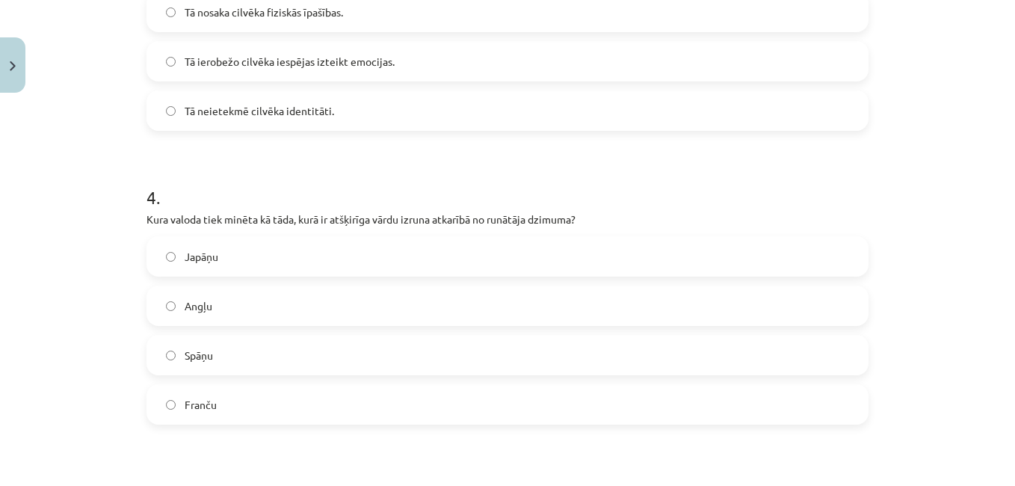
scroll to position [1062, 0]
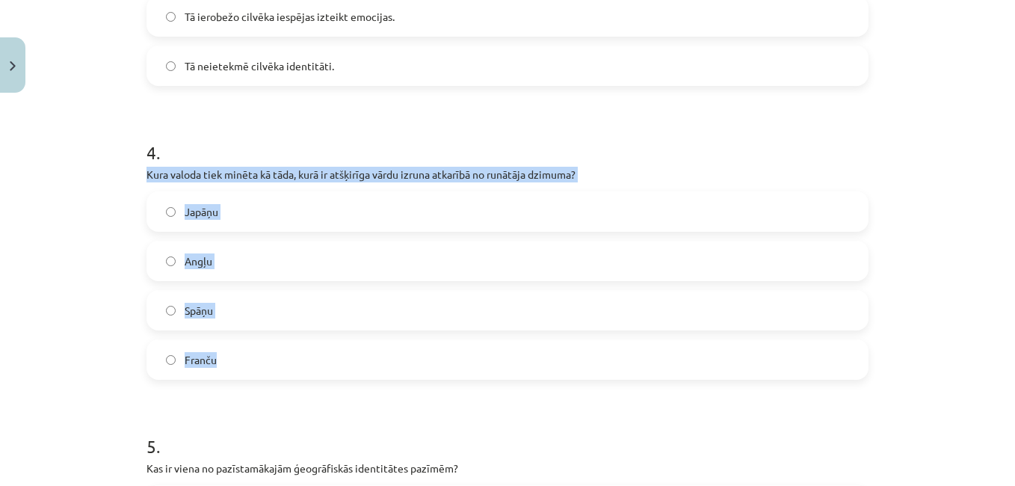
drag, startPoint x: 135, startPoint y: 176, endPoint x: 312, endPoint y: 355, distance: 251.5
copy div "Kura valoda tiek minēta kā tāda, kurā ir atšķirīga vārdu izruna atkarībā no run…"
click at [321, 221] on label "Japāņu" at bounding box center [507, 211] width 719 height 37
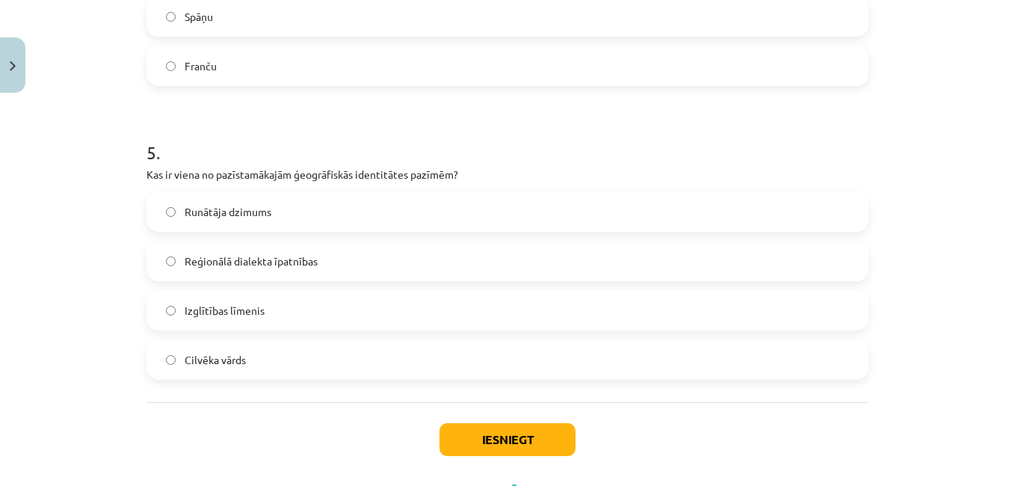
scroll to position [1363, 0]
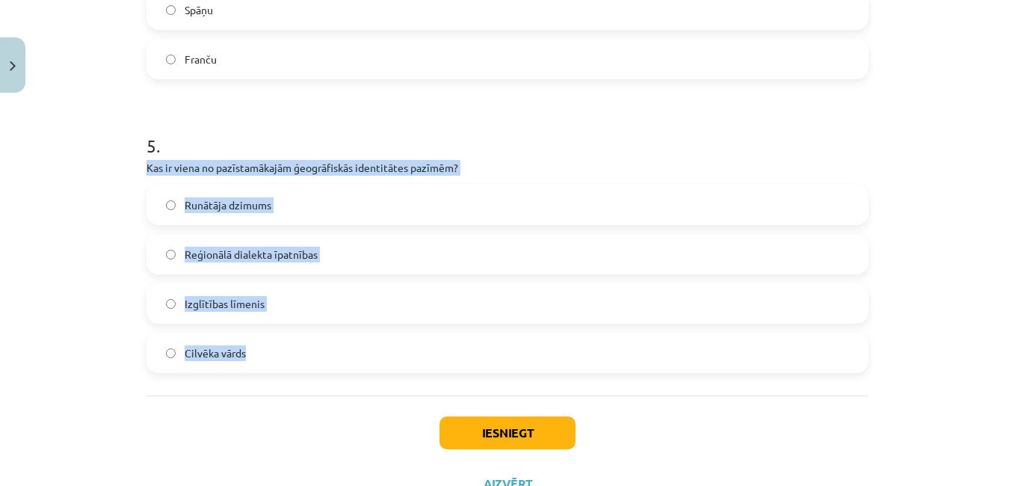
drag, startPoint x: 143, startPoint y: 169, endPoint x: 291, endPoint y: 335, distance: 222.8
click at [291, 335] on div "5 . Kas ir viena no pazīstamākajām ģeogrāfiskās identitātes pazīmēm? Runātāja d…" at bounding box center [507, 241] width 722 height 264
copy div "Kas ir viena no pazīstamākajām ģeogrāfiskās identitātes pazīmēm? Runātāja dzimu…"
click at [313, 262] on label "Reģionālā dialekta īpatnības" at bounding box center [507, 253] width 719 height 37
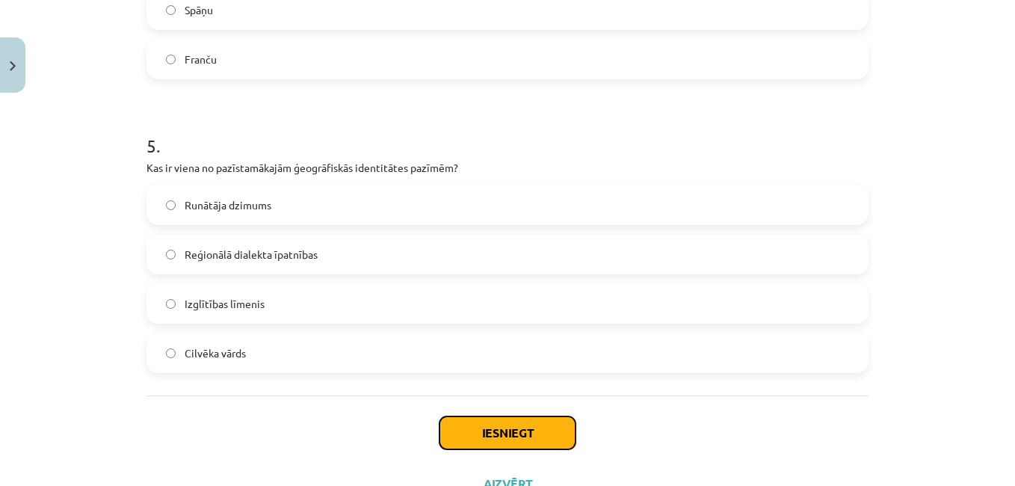
click at [475, 423] on button "Iesniegt" at bounding box center [507, 432] width 136 height 33
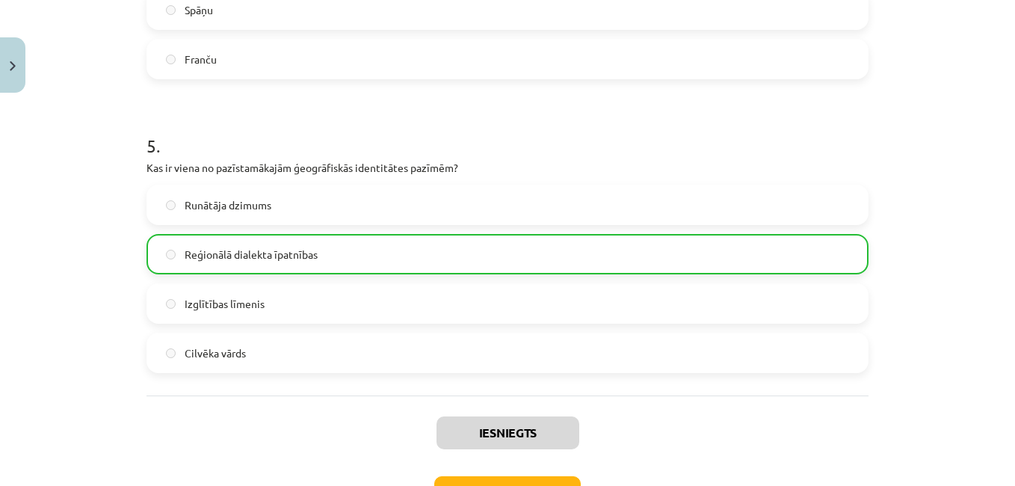
scroll to position [1471, 0]
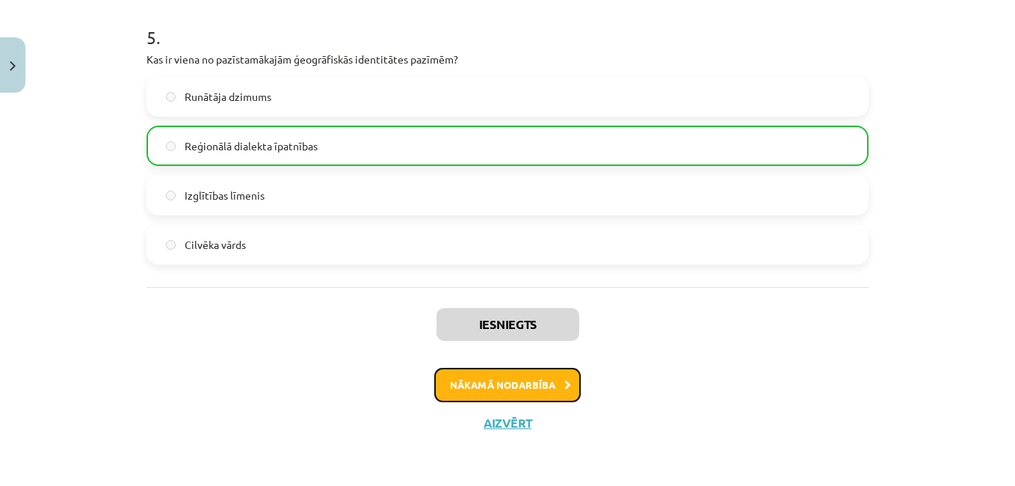
click at [564, 384] on icon at bounding box center [567, 385] width 7 height 10
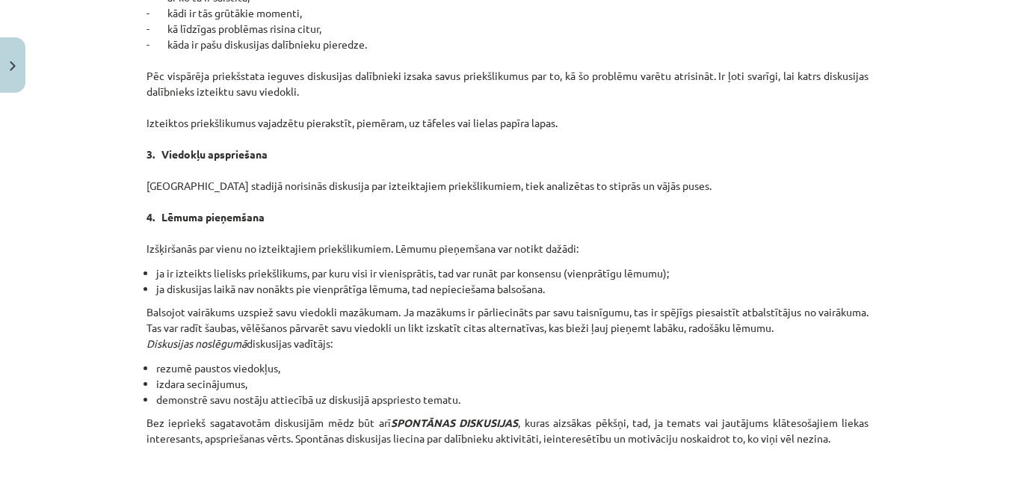
scroll to position [1414, 0]
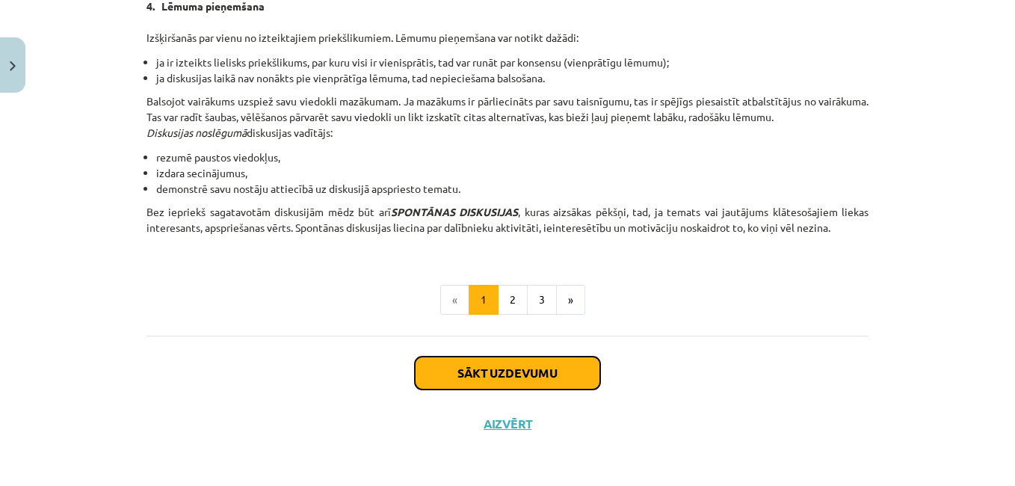
click at [531, 361] on button "Sākt uzdevumu" at bounding box center [507, 372] width 185 height 33
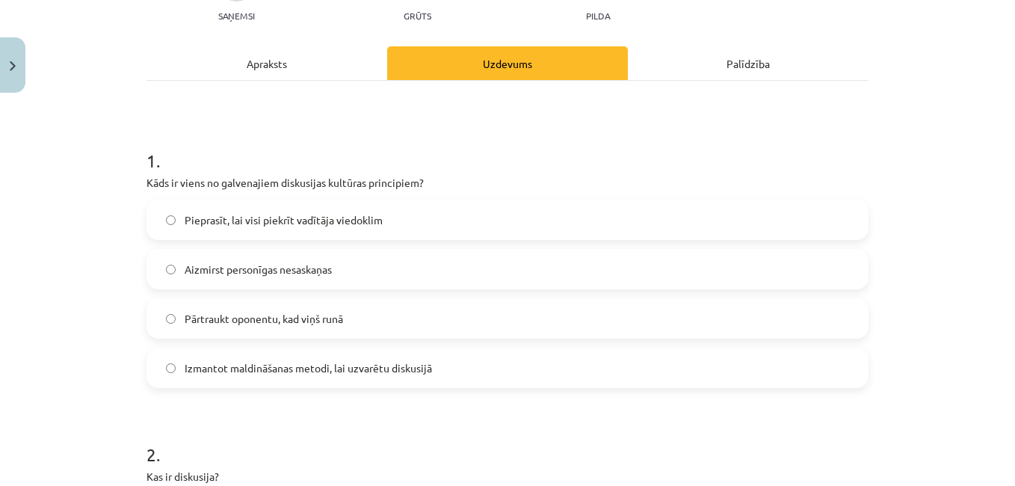
scroll to position [205, 0]
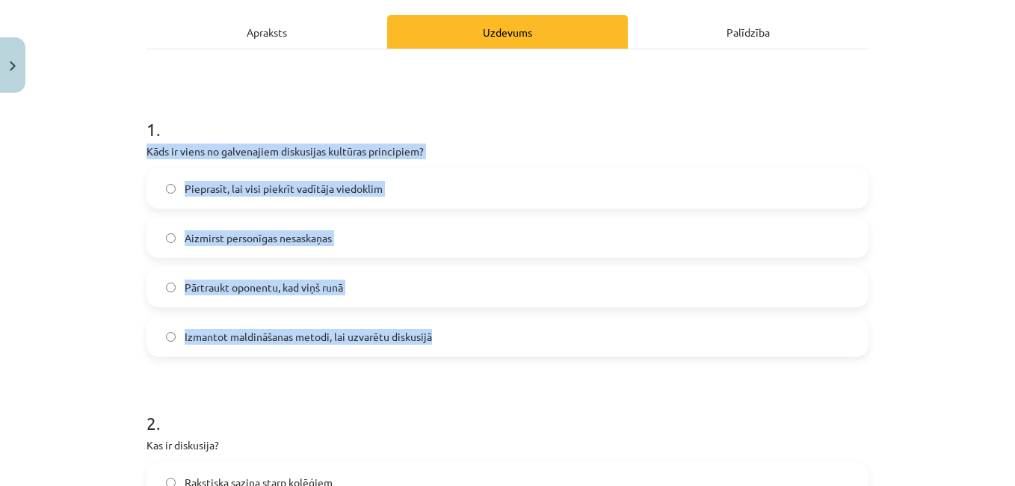
drag, startPoint x: 125, startPoint y: 144, endPoint x: 471, endPoint y: 349, distance: 402.0
click at [471, 349] on div "Mācību tēma: Latviešu valodas i - 11. klases 1. ieskaites mācību materiāls (a,b…" at bounding box center [507, 243] width 1015 height 486
copy div "Kāds ir viens no galvenajiem diskusijas kultūras principiem? Pieprasīt, lai vis…"
click at [315, 249] on label "Aizmirst personīgas nesaskaņas" at bounding box center [507, 237] width 719 height 37
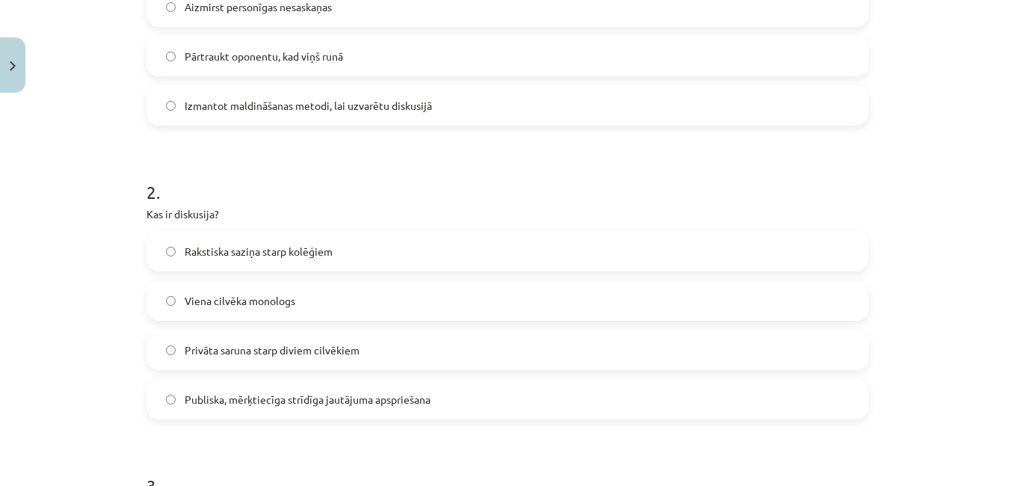
scroll to position [439, 0]
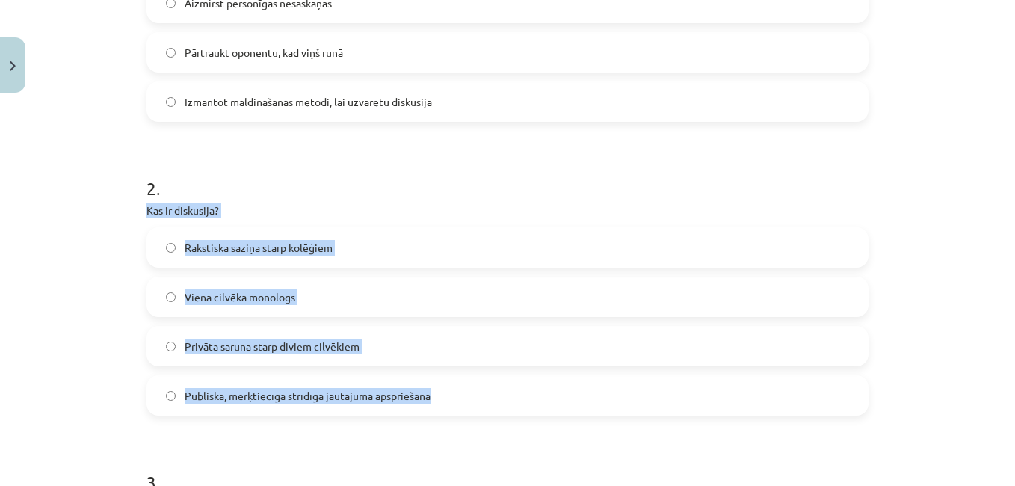
drag, startPoint x: 135, startPoint y: 205, endPoint x: 442, endPoint y: 388, distance: 356.9
copy div "Kas ir diskusija? Rakstiska saziņa starp kolēģiem Viena cilvēka monologs Privāt…"
click at [331, 182] on h1 "2 ." at bounding box center [507, 175] width 722 height 46
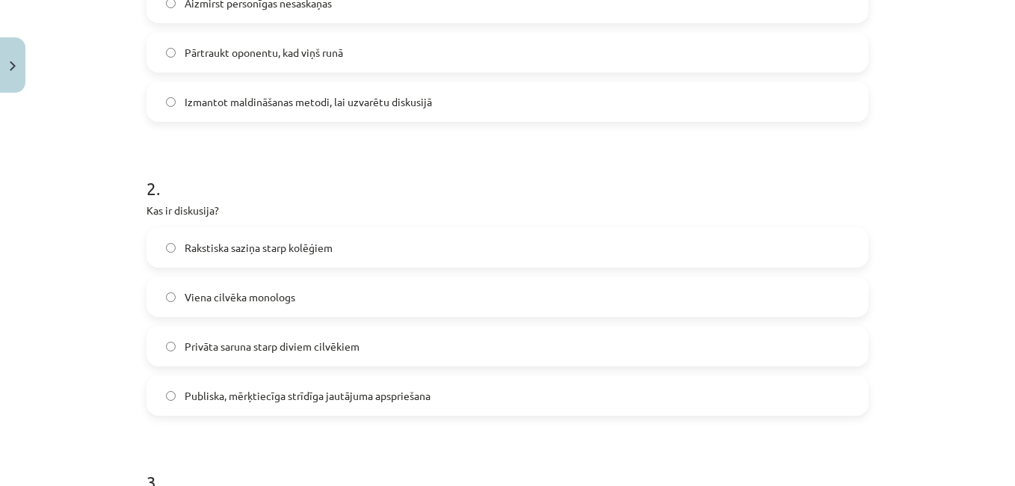
click at [354, 383] on label "Publiska, mērķtiecīga strīdīga jautājuma apspriešana" at bounding box center [507, 395] width 719 height 37
click at [354, 377] on label "Publiska, mērķtiecīga strīdīga jautājuma apspriešana" at bounding box center [507, 395] width 719 height 37
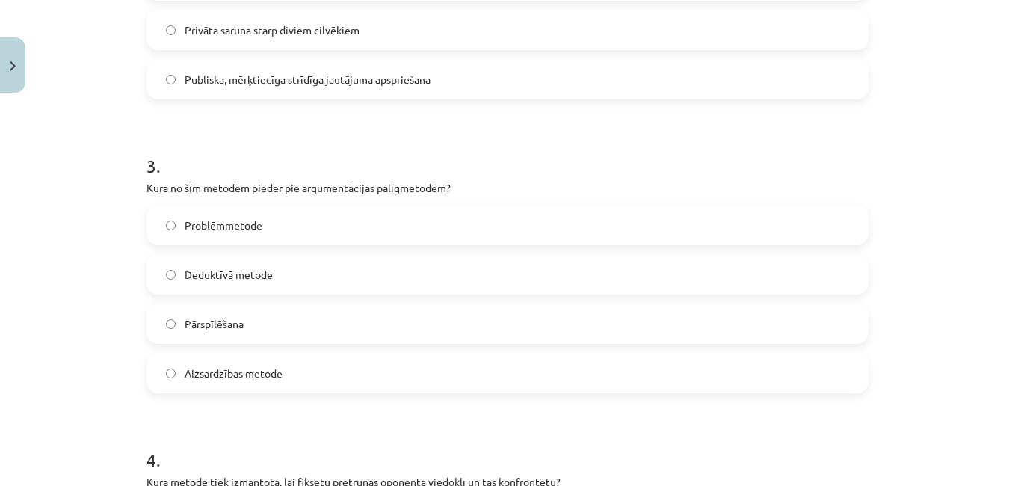
scroll to position [758, 0]
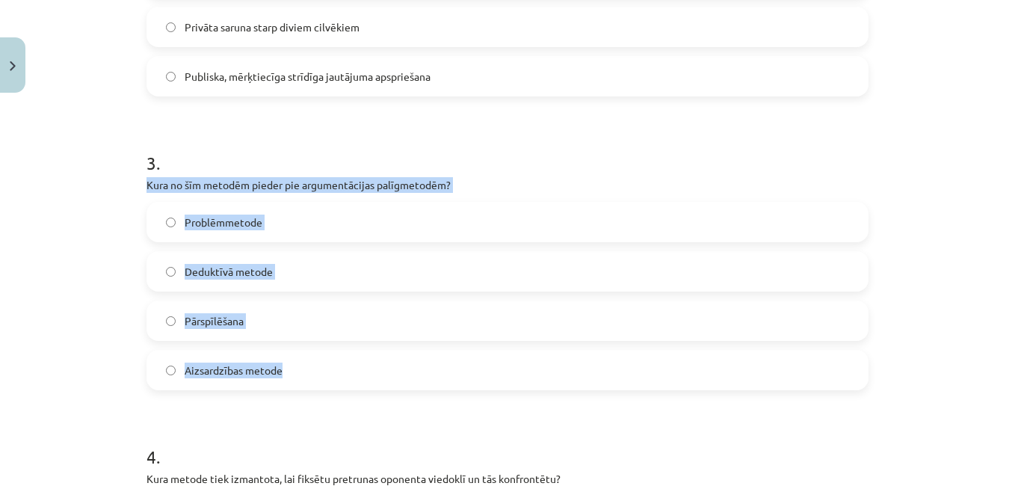
drag, startPoint x: 137, startPoint y: 181, endPoint x: 324, endPoint y: 368, distance: 264.2
click at [324, 368] on div "17 XP Saņemsi Grūts 432 pilda Apraksts Uzdevums Palīdzība 1 . Kāds ir viens no …" at bounding box center [507, 227] width 740 height 1772
copy div "Kura no šīm metodēm pieder pie argumentācijas palīgmetodēm? Problēmmetode Deduk…"
click at [405, 220] on label "Problēmmetode" at bounding box center [507, 221] width 719 height 37
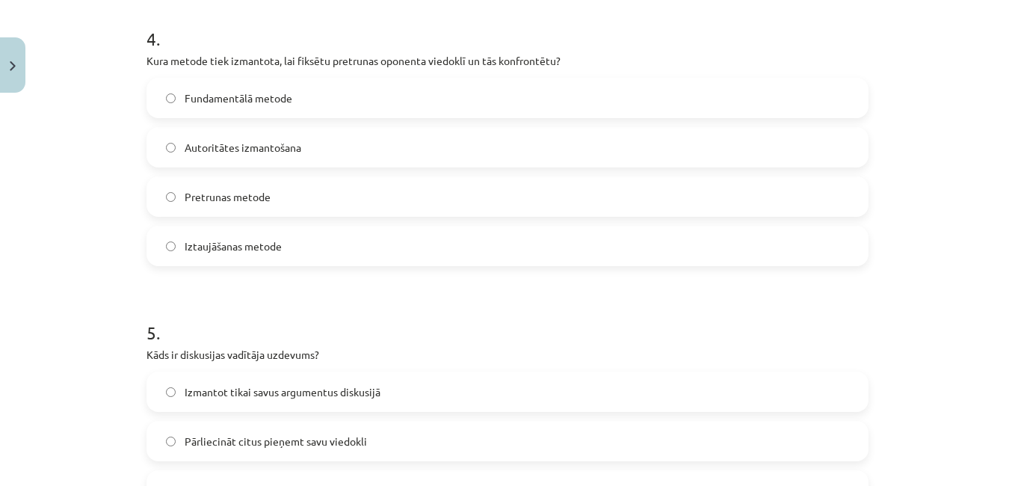
scroll to position [1201, 0]
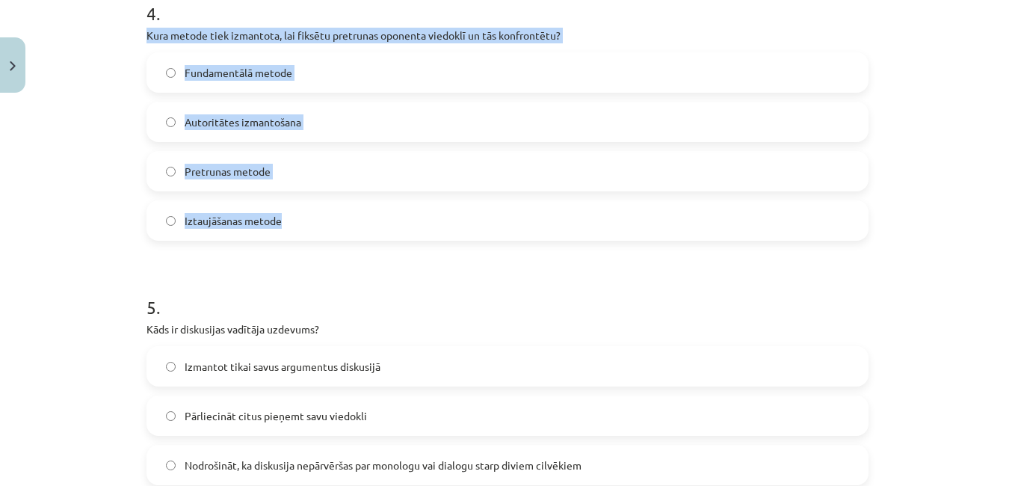
drag, startPoint x: 139, startPoint y: 34, endPoint x: 309, endPoint y: 205, distance: 240.9
copy div "Kura metode tiek izmantota, lai fiksētu pretrunas oponenta viedoklī un tās konf…"
click at [348, 174] on label "Pretrunas metode" at bounding box center [507, 170] width 719 height 37
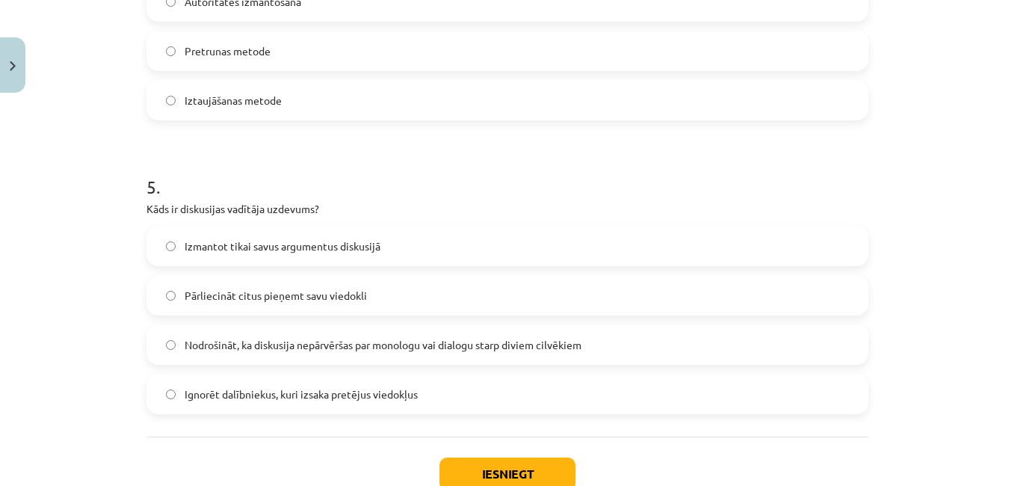
scroll to position [1325, 0]
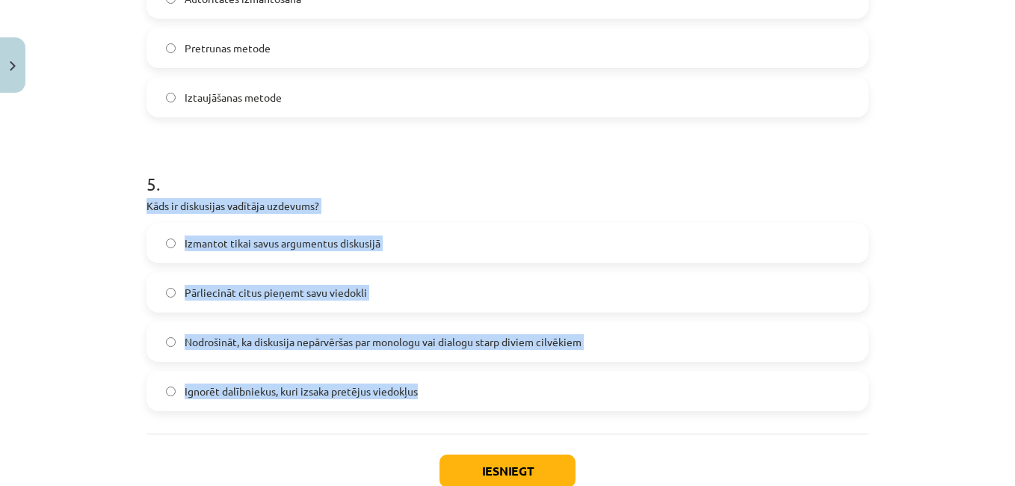
drag, startPoint x: 137, startPoint y: 202, endPoint x: 480, endPoint y: 385, distance: 387.7
click at [360, 338] on span "Nodrošināt, ka diskusija nepārvēršas par monologu vai dialogu starp diviem cilv…" at bounding box center [383, 342] width 397 height 16
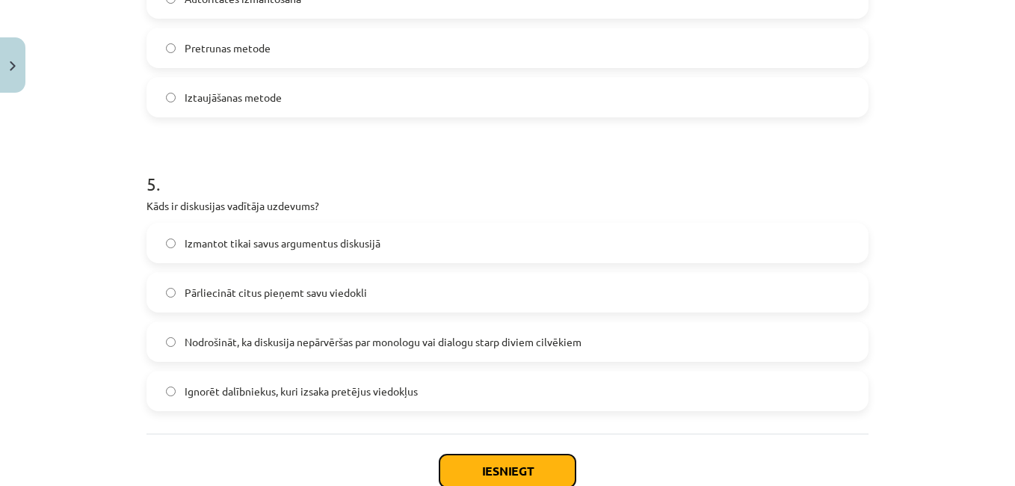
click at [515, 464] on button "Iesniegt" at bounding box center [507, 470] width 136 height 33
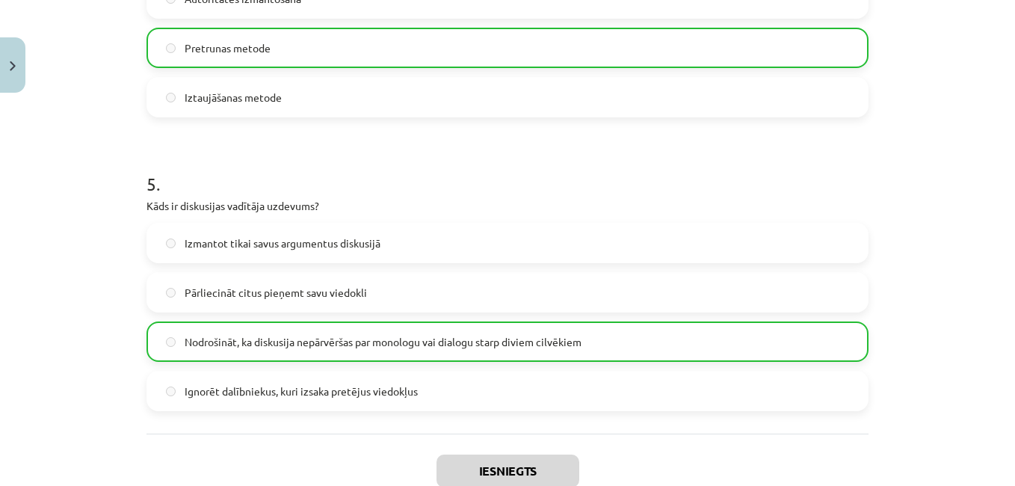
click at [876, 485] on html "0 Dāvanas 1351 mP 356 xp Annija Patrīcija Augstkalne Sākums Aktuāli Kā mācīties…" at bounding box center [507, 243] width 1015 height 486
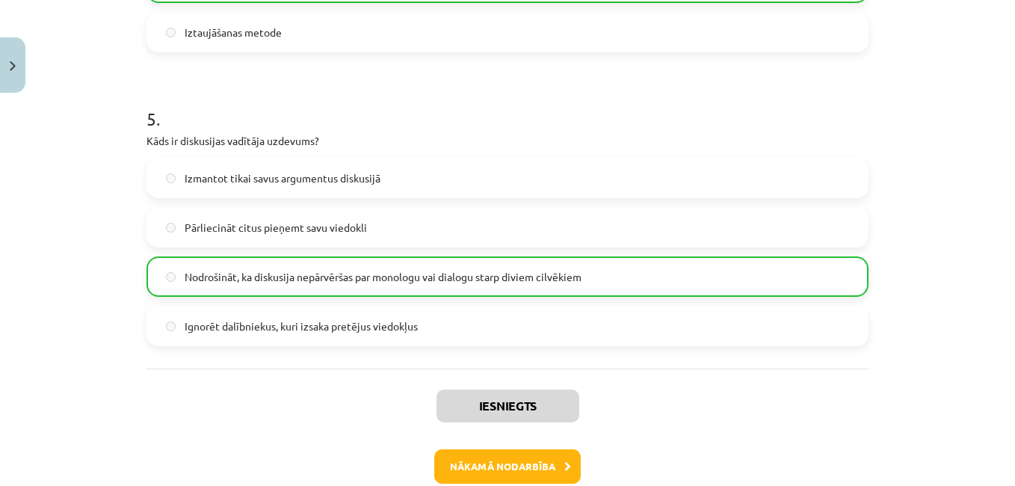
scroll to position [1419, 0]
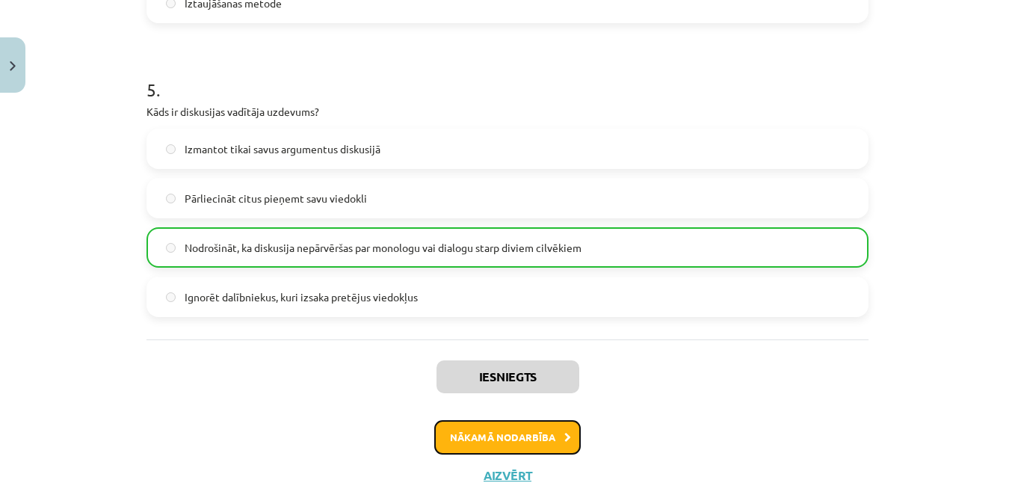
click at [504, 429] on button "Nākamā nodarbība" at bounding box center [507, 437] width 146 height 34
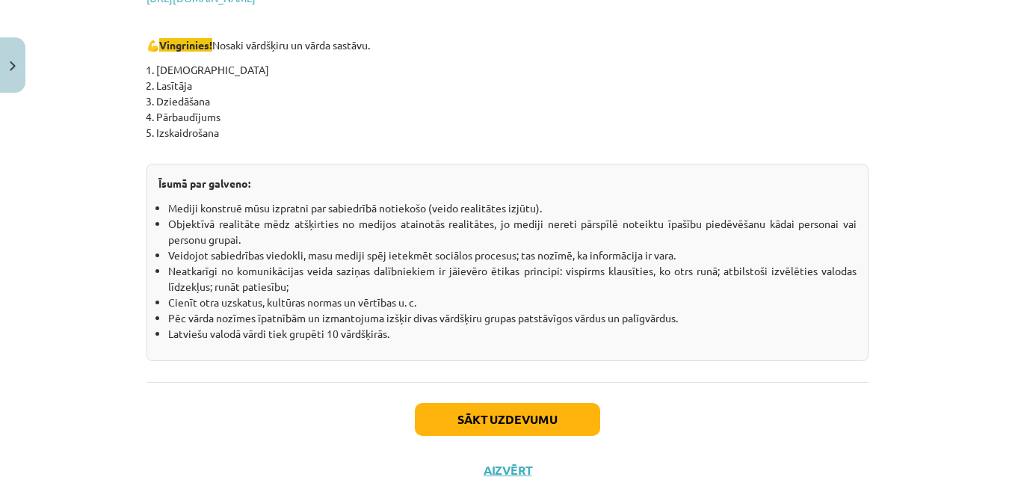
scroll to position [2707, 0]
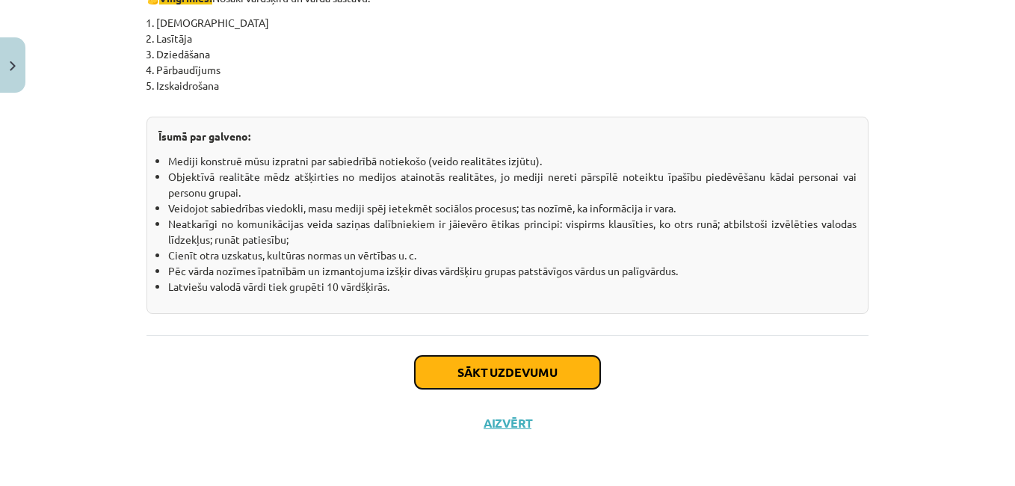
click at [585, 371] on button "Sākt uzdevumu" at bounding box center [507, 372] width 185 height 33
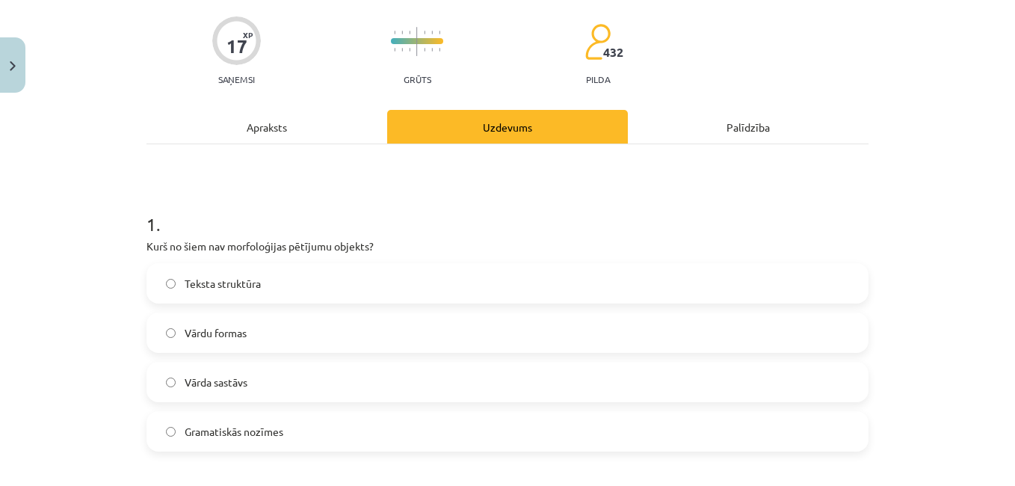
scroll to position [142, 0]
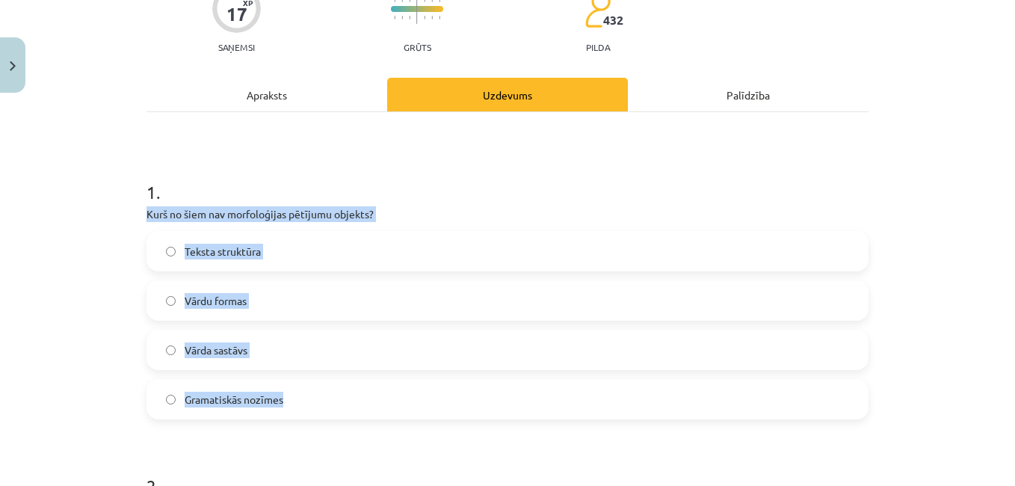
drag, startPoint x: 137, startPoint y: 214, endPoint x: 364, endPoint y: 405, distance: 297.0
click at [319, 246] on label "Teksta struktūra" at bounding box center [507, 250] width 719 height 37
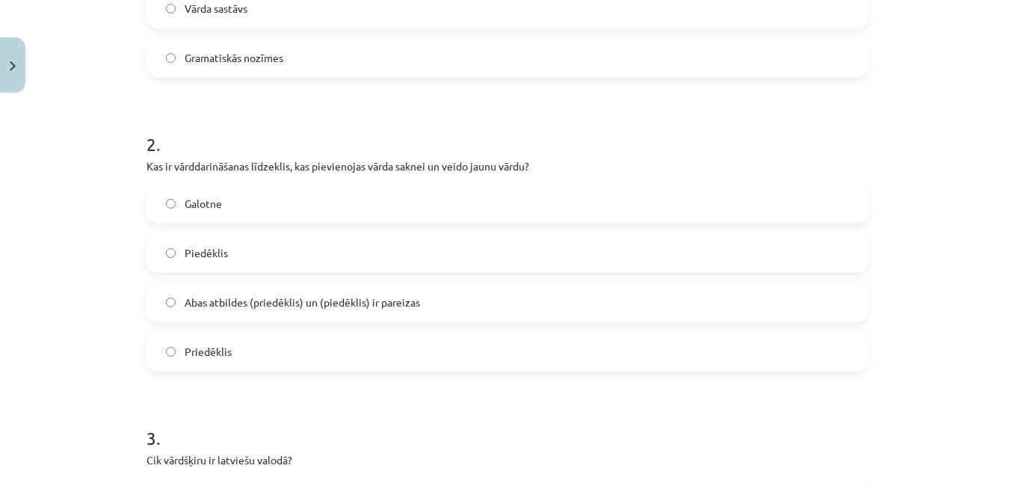
scroll to position [499, 0]
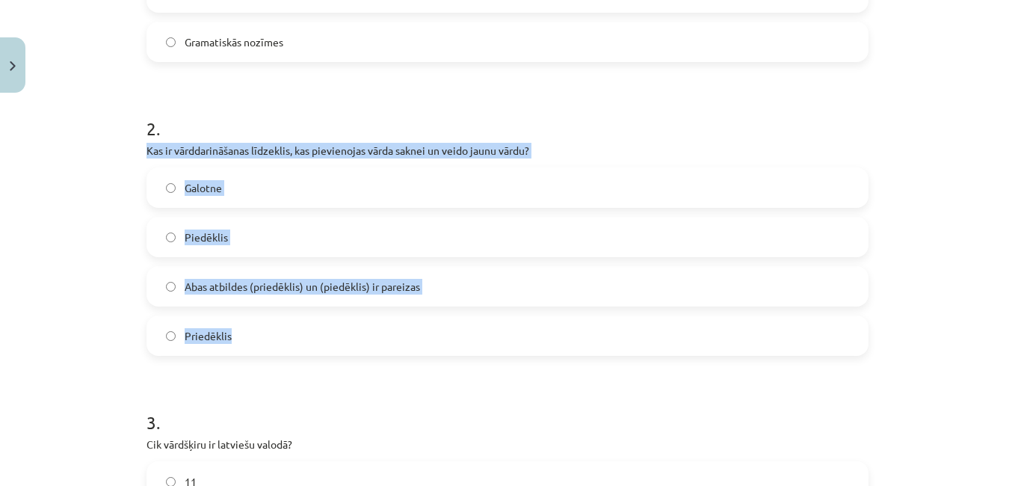
drag, startPoint x: 133, startPoint y: 147, endPoint x: 379, endPoint y: 332, distance: 307.8
click at [379, 332] on div "17 XP Saņemsi Grūts 432 pilda Apraksts Uzdevums Palīdzība 1 . Kurš no šiem nav …" at bounding box center [507, 486] width 740 height 1772
click at [308, 221] on label "Piedēklis" at bounding box center [507, 236] width 719 height 37
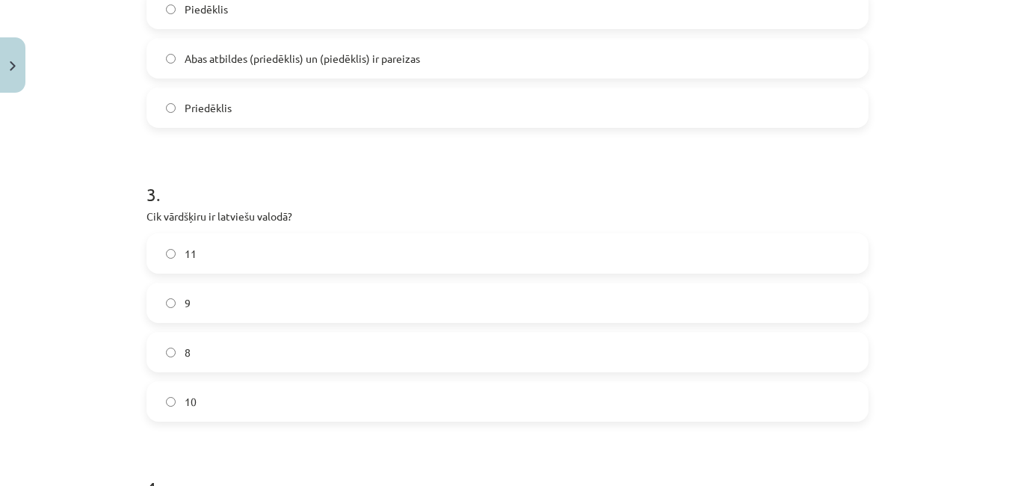
scroll to position [844, 0]
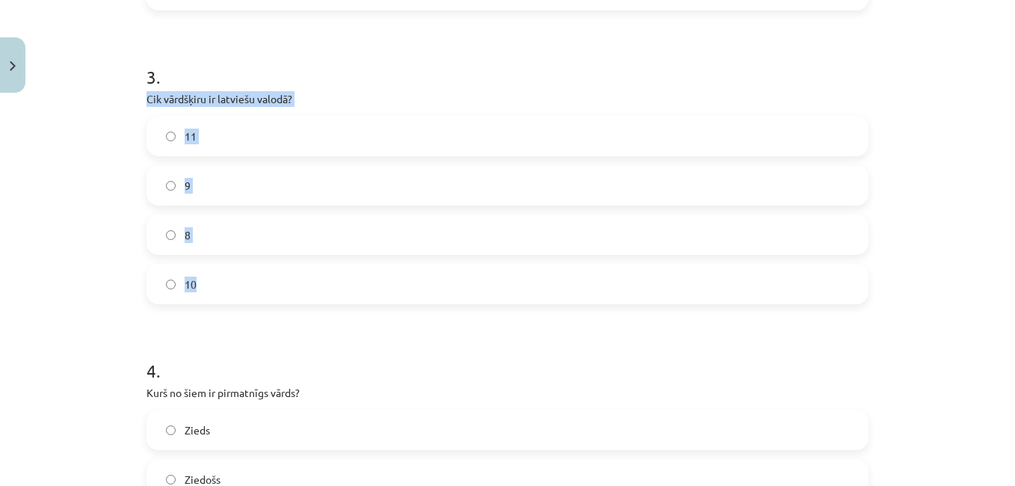
drag, startPoint x: 126, startPoint y: 94, endPoint x: 288, endPoint y: 282, distance: 247.4
click at [288, 282] on div "Mācību tēma: Latviešu valodas i - 11. klases 1. ieskaites mācību materiāls (a,b…" at bounding box center [507, 243] width 1015 height 486
click at [368, 87] on div "3 . Cik vārdšķiru ir latviešu valodā? 11 9 8 10" at bounding box center [507, 172] width 722 height 264
click at [267, 288] on label "10" at bounding box center [507, 283] width 719 height 37
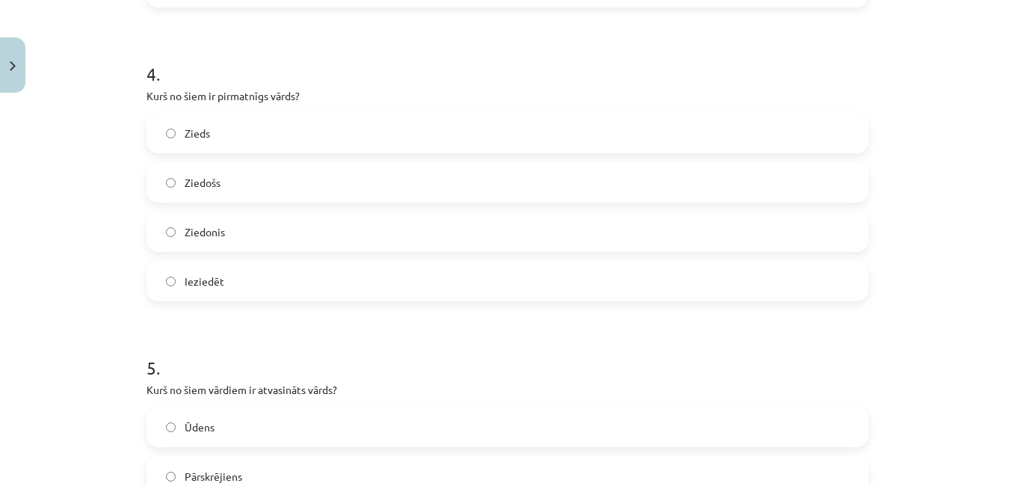
scroll to position [1135, 0]
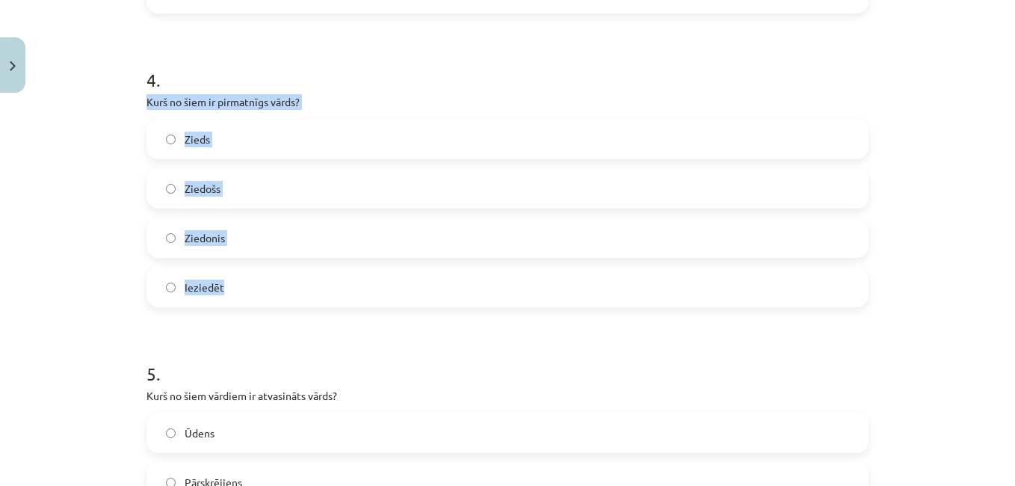
drag, startPoint x: 139, startPoint y: 97, endPoint x: 282, endPoint y: 260, distance: 217.1
click at [268, 133] on label "Zieds" at bounding box center [507, 138] width 719 height 37
click at [267, 133] on label "Zieds" at bounding box center [507, 138] width 719 height 37
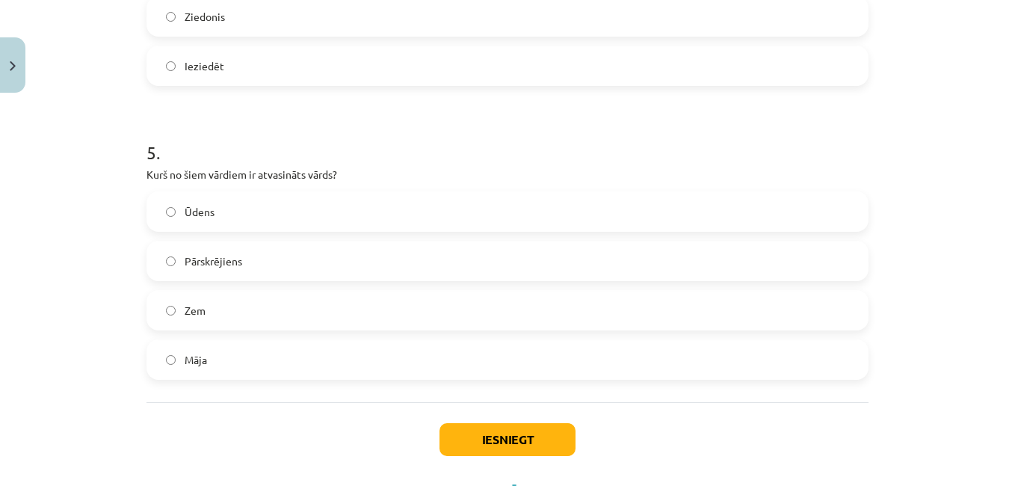
scroll to position [1379, 0]
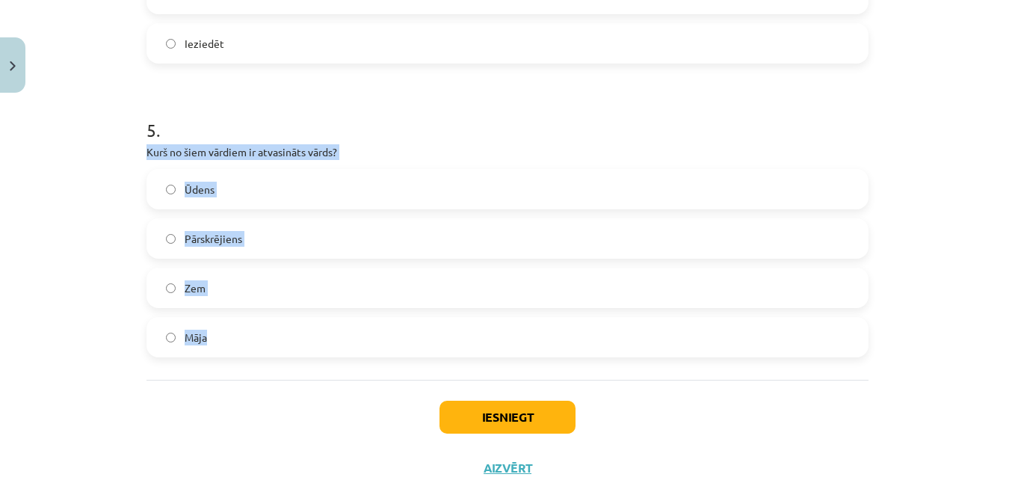
drag, startPoint x: 139, startPoint y: 152, endPoint x: 276, endPoint y: 311, distance: 209.3
click at [311, 244] on label "Pārskrējiens" at bounding box center [507, 238] width 719 height 37
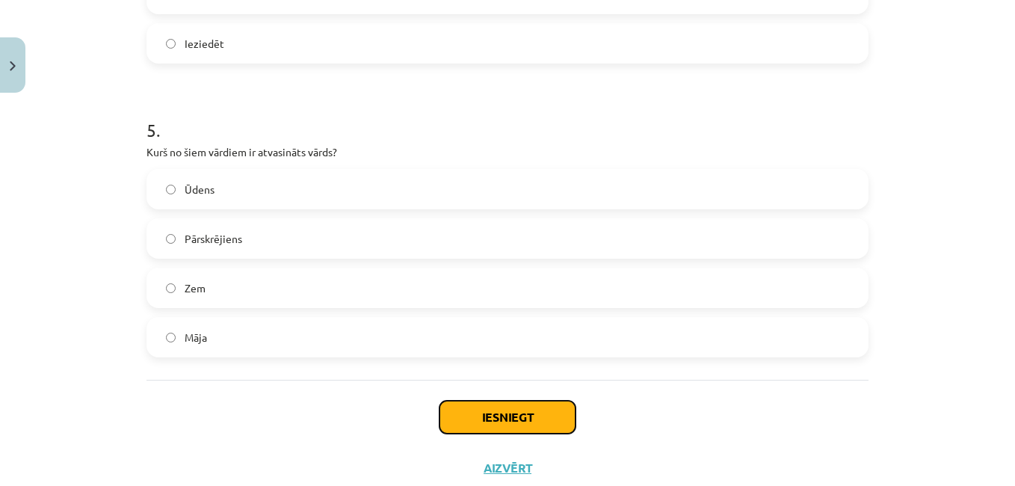
click at [486, 413] on button "Iesniegt" at bounding box center [507, 416] width 136 height 33
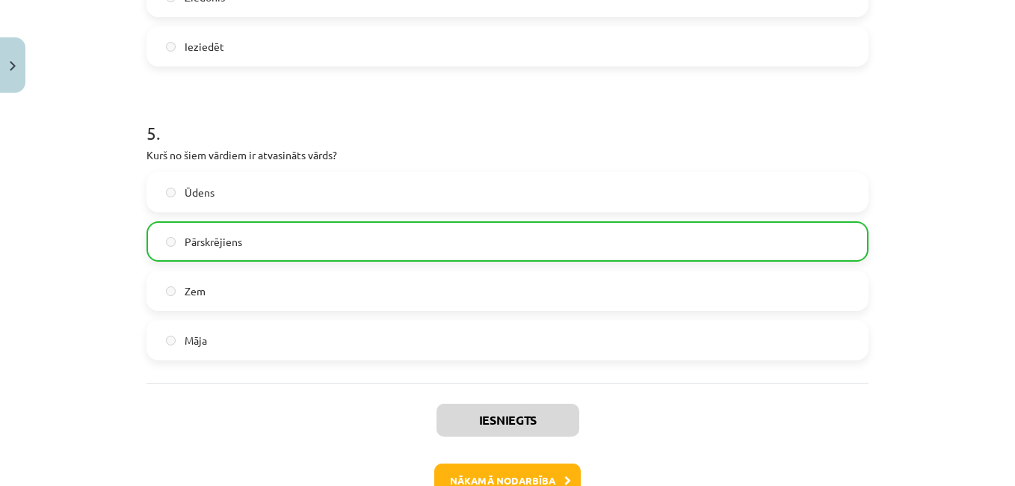
scroll to position [1437, 0]
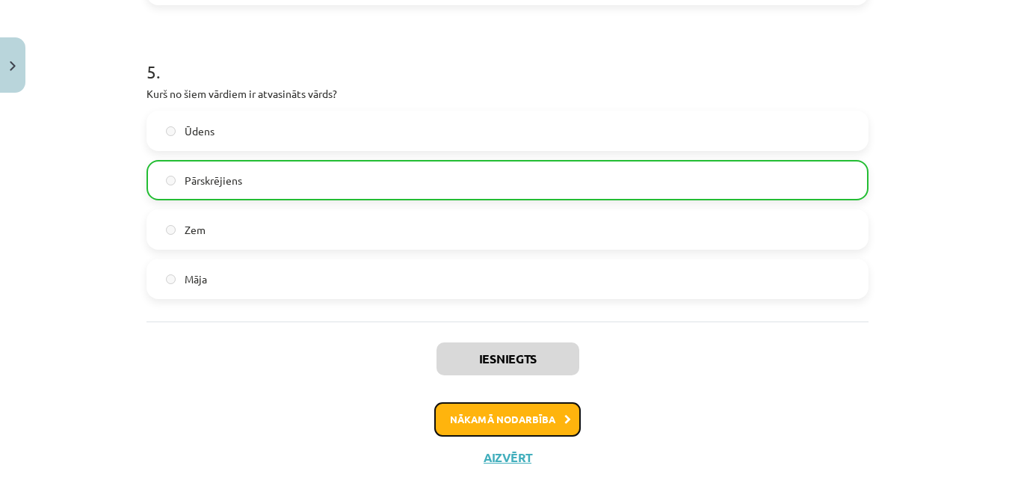
click at [560, 405] on button "Nākamā nodarbība" at bounding box center [507, 419] width 146 height 34
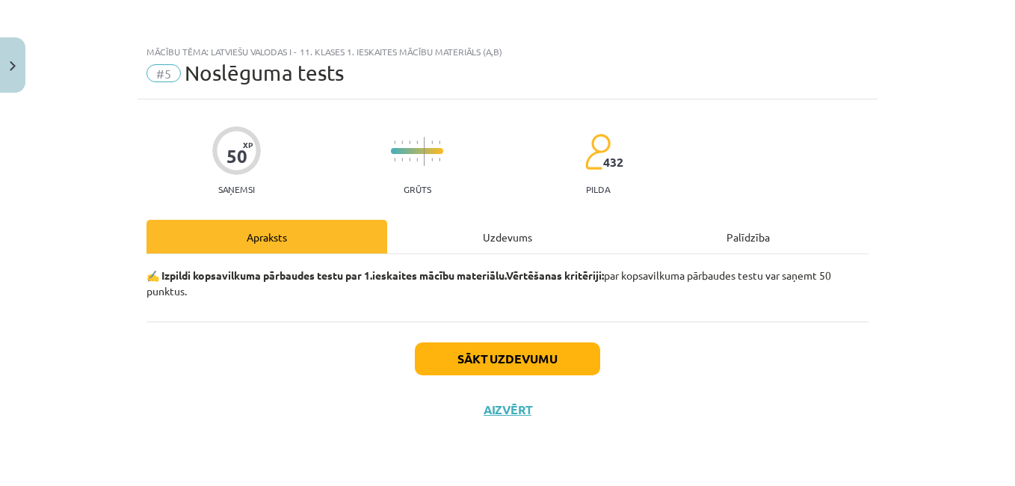
scroll to position [0, 0]
click at [546, 359] on button "Sākt uzdevumu" at bounding box center [507, 358] width 185 height 33
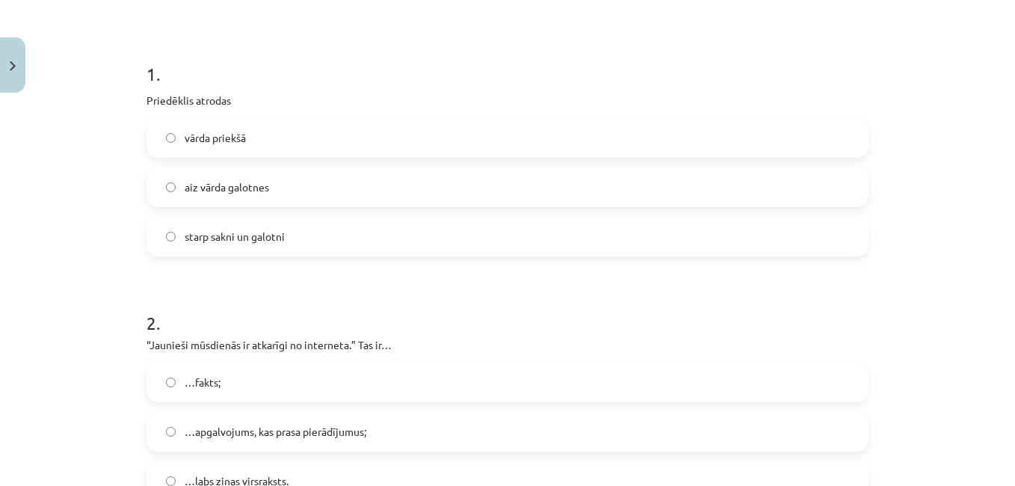
scroll to position [234, 0]
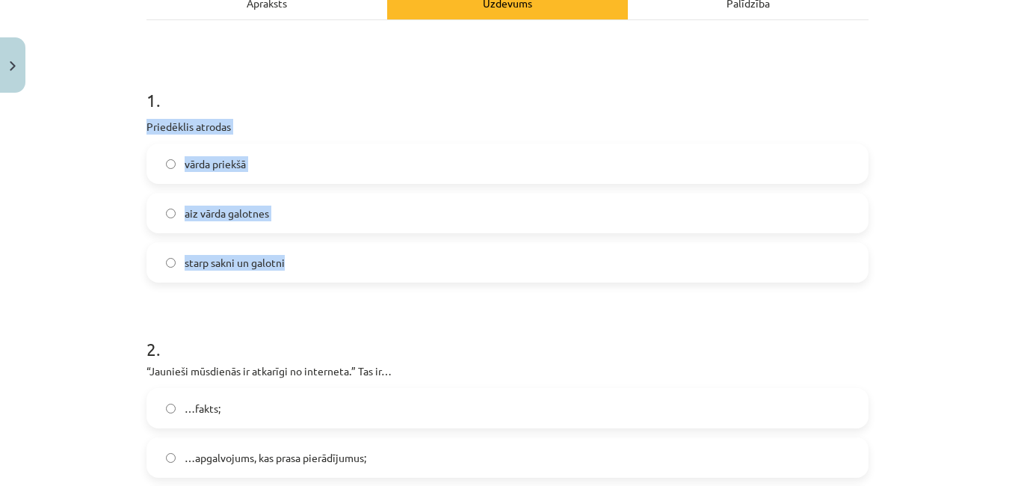
drag, startPoint x: 134, startPoint y: 121, endPoint x: 303, endPoint y: 248, distance: 211.9
click at [271, 169] on label "vārda priekšā" at bounding box center [507, 163] width 719 height 37
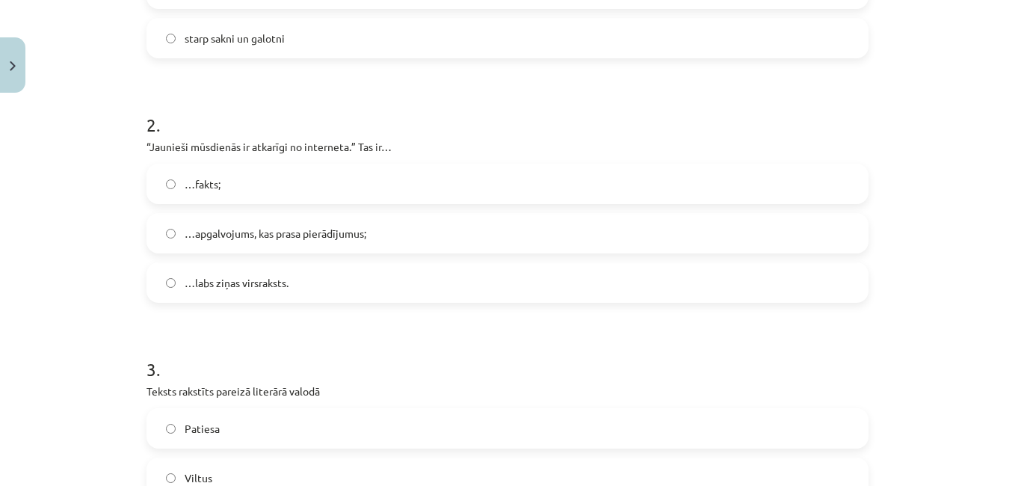
scroll to position [474, 0]
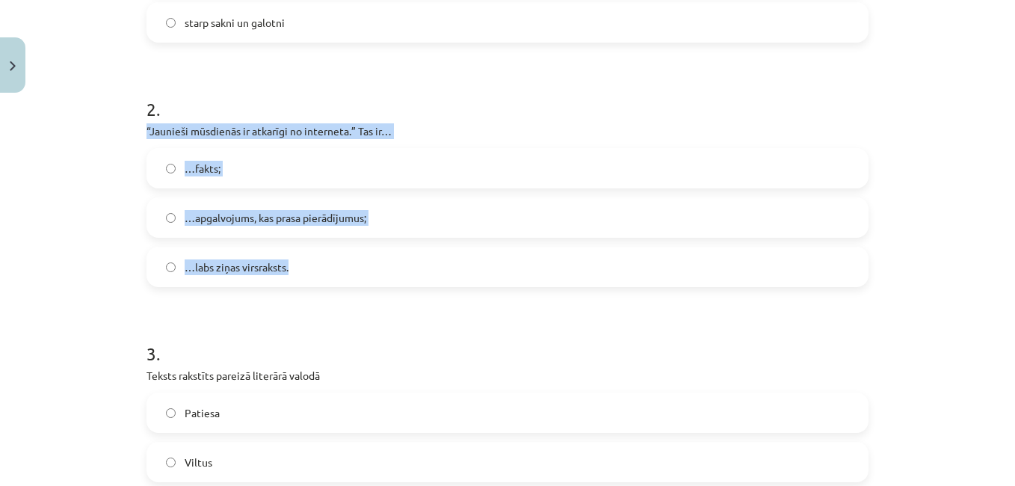
drag, startPoint x: 138, startPoint y: 128, endPoint x: 331, endPoint y: 240, distance: 223.0
click at [353, 211] on span "…apgalvojums, kas prasa pierādījumus;" at bounding box center [276, 218] width 182 height 16
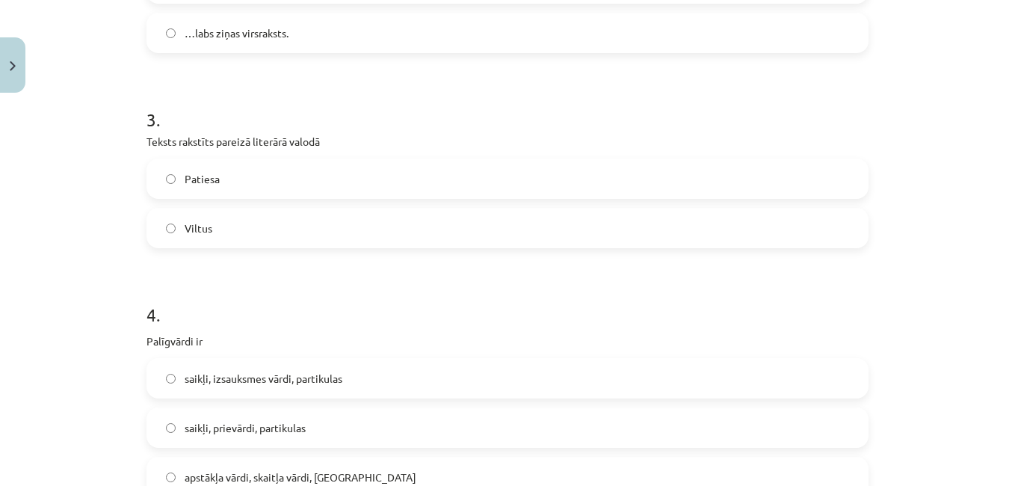
scroll to position [687, 0]
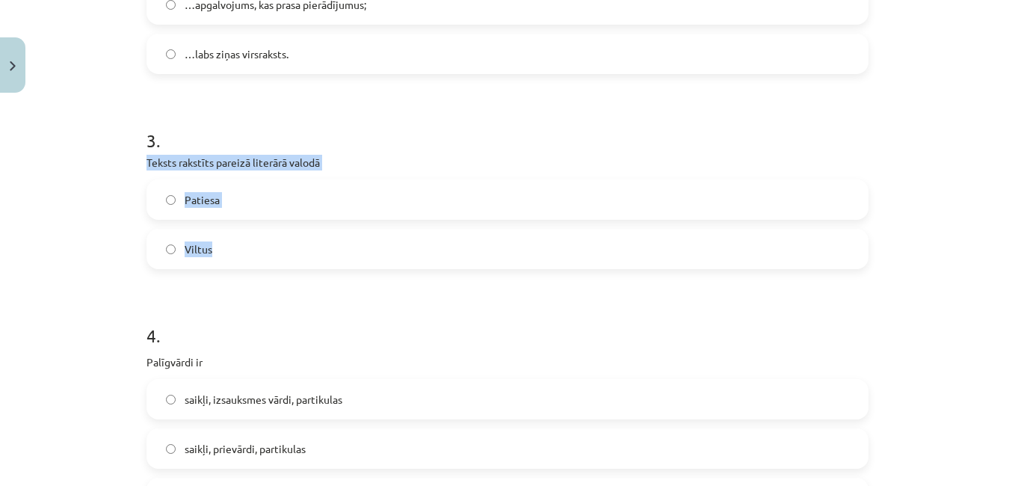
drag, startPoint x: 135, startPoint y: 154, endPoint x: 273, endPoint y: 232, distance: 158.6
click at [249, 191] on label "Patiesa" at bounding box center [507, 199] width 719 height 37
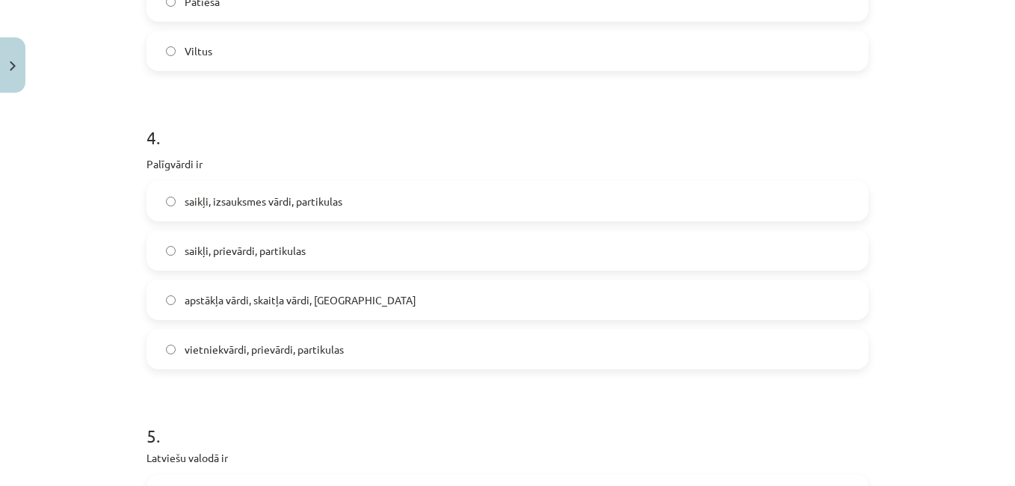
scroll to position [886, 0]
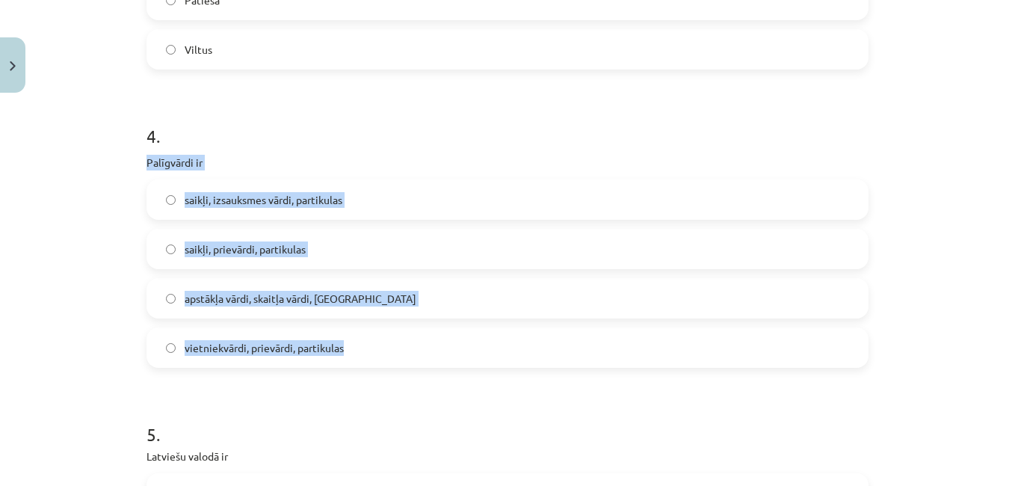
drag, startPoint x: 133, startPoint y: 164, endPoint x: 373, endPoint y: 343, distance: 299.0
click at [275, 152] on div "4 . Palīgvārdi ir saikļi, izsauksmes vārdi, partikulas saikļi, prievārdi, parti…" at bounding box center [507, 233] width 722 height 268
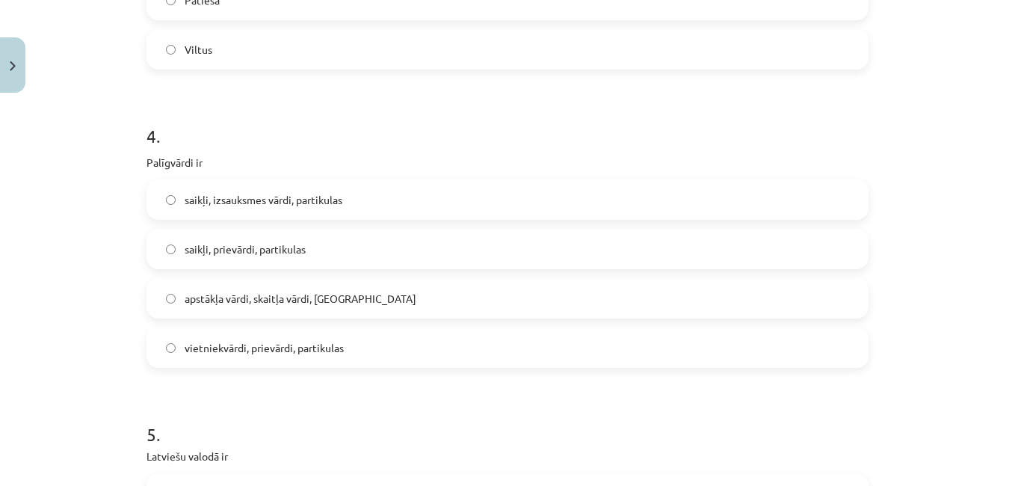
click at [315, 237] on label "saikļi, prievārdi, partikulas" at bounding box center [507, 248] width 719 height 37
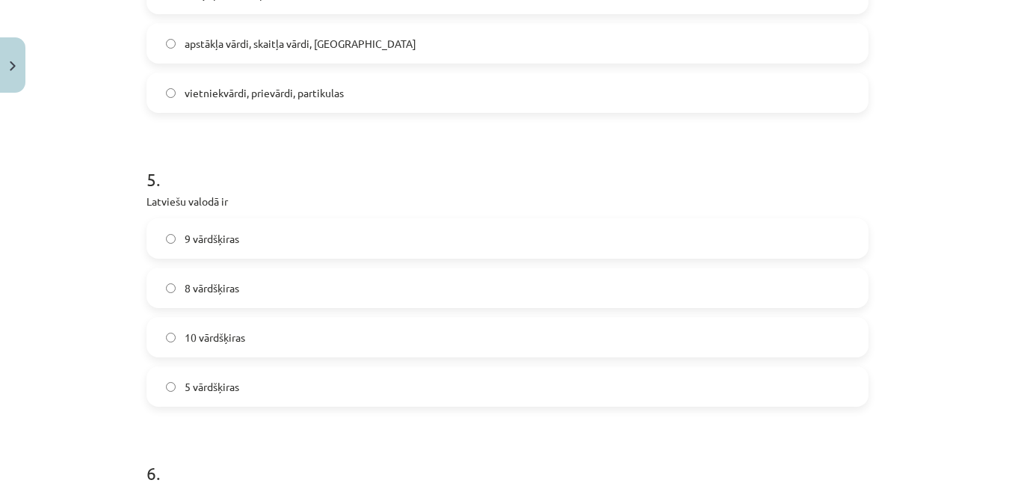
scroll to position [1255, 0]
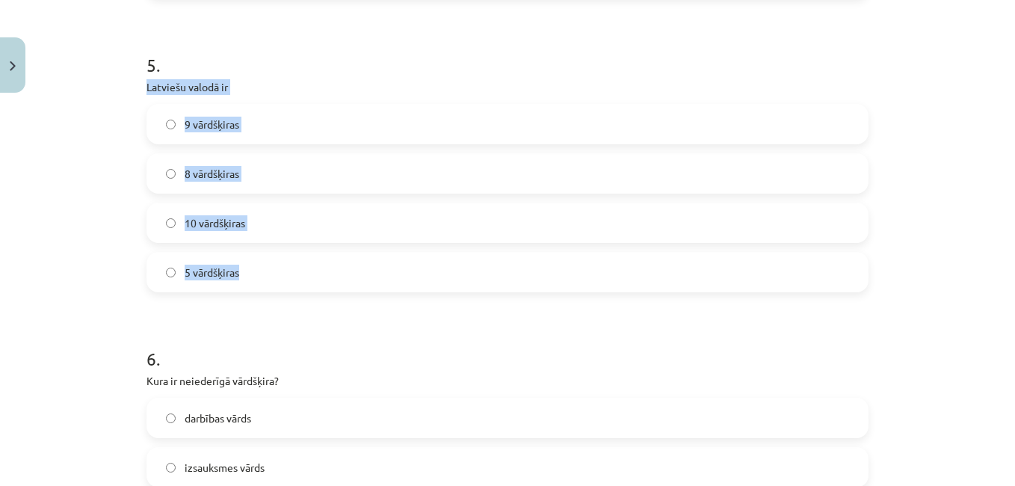
drag, startPoint x: 128, startPoint y: 79, endPoint x: 335, endPoint y: 257, distance: 272.9
click at [335, 257] on div "Mācību tēma: Latviešu valodas i - 11. klases 1. ieskaites mācību materiāls (a,b…" at bounding box center [507, 243] width 1015 height 486
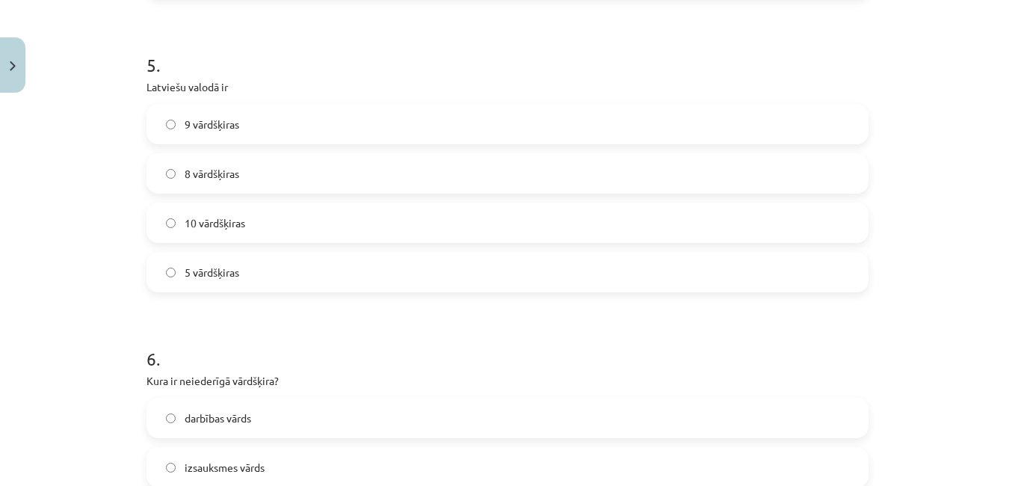
click at [318, 66] on h1 "5 ." at bounding box center [507, 51] width 722 height 46
click at [312, 218] on label "10 vārdšķiras" at bounding box center [507, 222] width 719 height 37
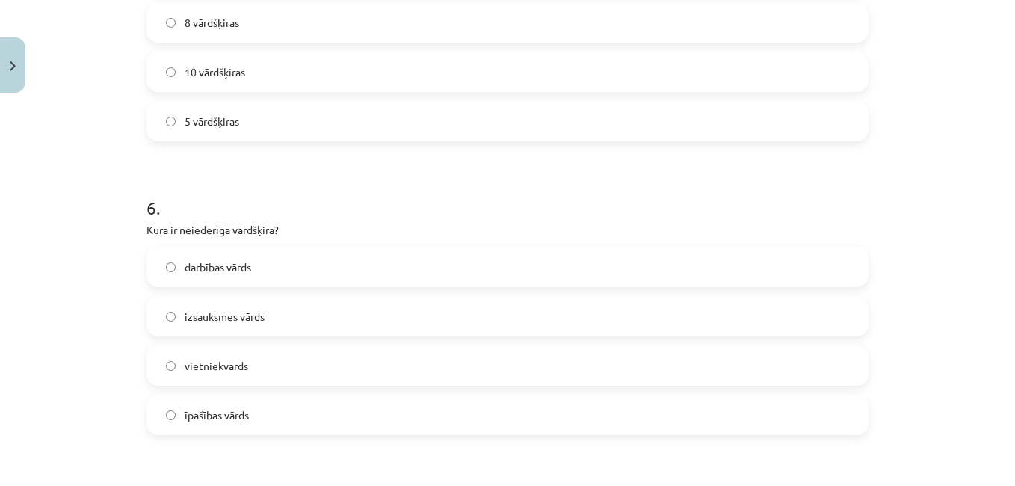
scroll to position [1536, 0]
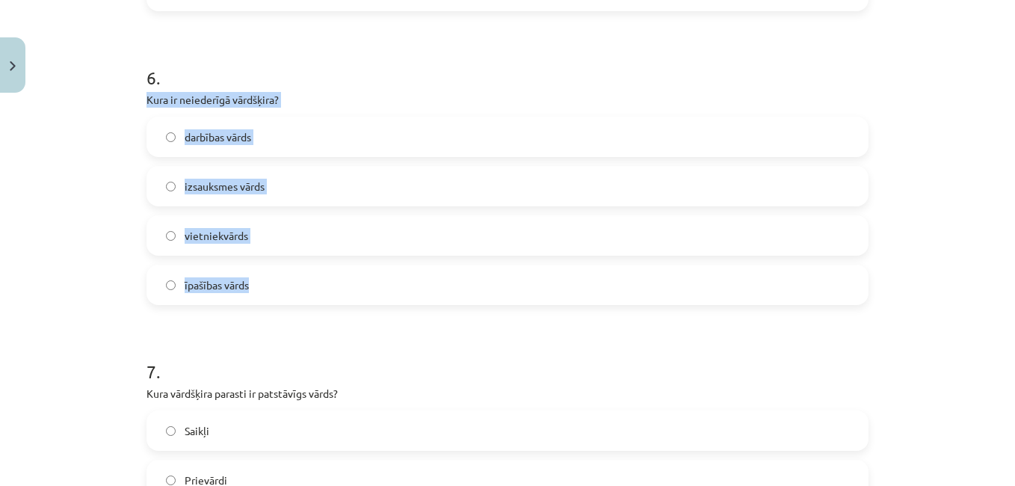
drag, startPoint x: 135, startPoint y: 96, endPoint x: 255, endPoint y: 267, distance: 208.1
click at [255, 267] on div "50 XP Saņemsi Grūts 432 pilda Apraksts Uzdevums Palīdzība 1 . Priedēklis atroda…" at bounding box center [507, 66] width 740 height 3007
click at [279, 177] on label "izsauksmes vārds" at bounding box center [507, 185] width 719 height 37
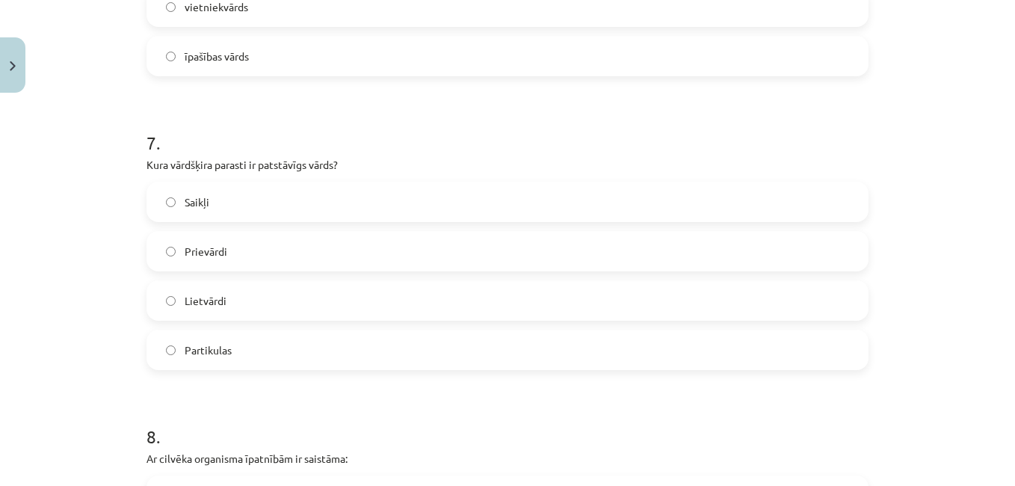
scroll to position [1791, 0]
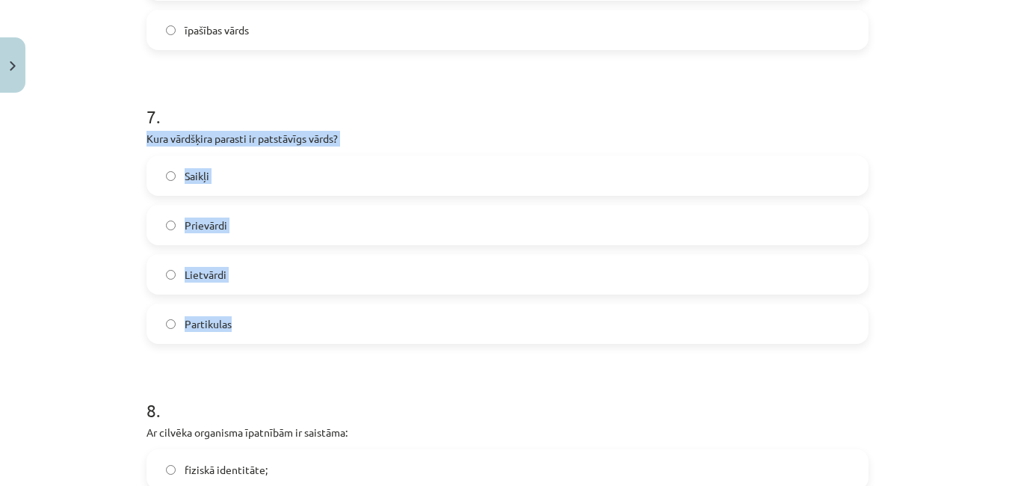
drag, startPoint x: 134, startPoint y: 137, endPoint x: 291, endPoint y: 327, distance: 246.3
click at [273, 264] on label "Lietvārdi" at bounding box center [507, 274] width 719 height 37
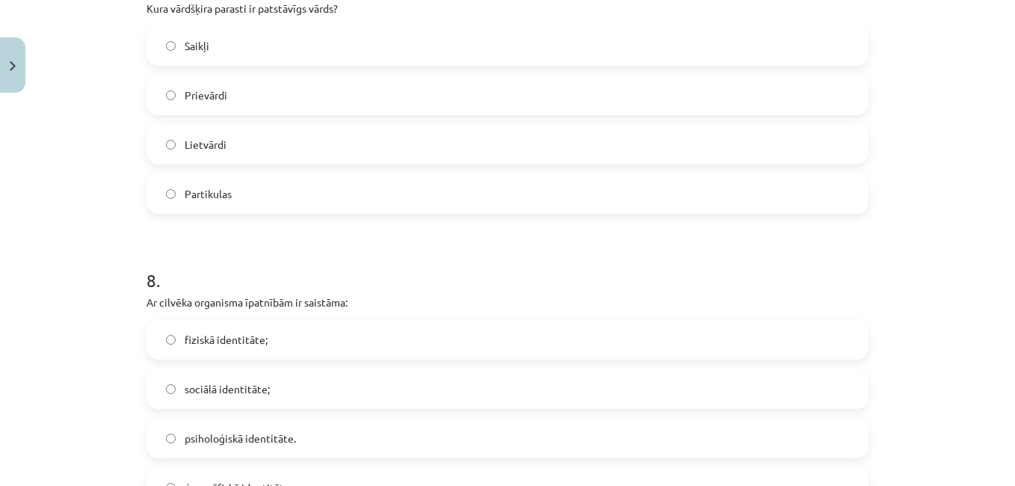
scroll to position [2088, 0]
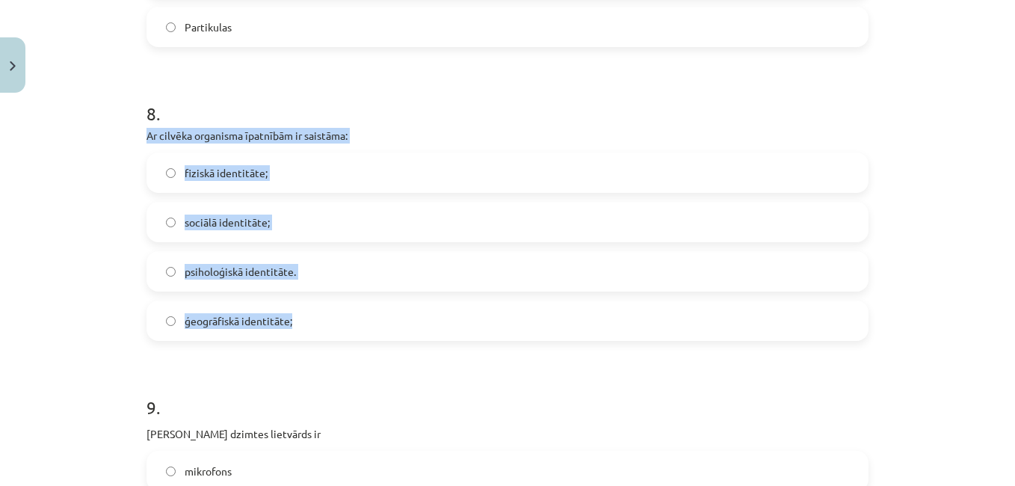
drag, startPoint x: 137, startPoint y: 131, endPoint x: 338, endPoint y: 330, distance: 282.7
click at [293, 160] on label "fiziskā identitāte;" at bounding box center [507, 172] width 719 height 37
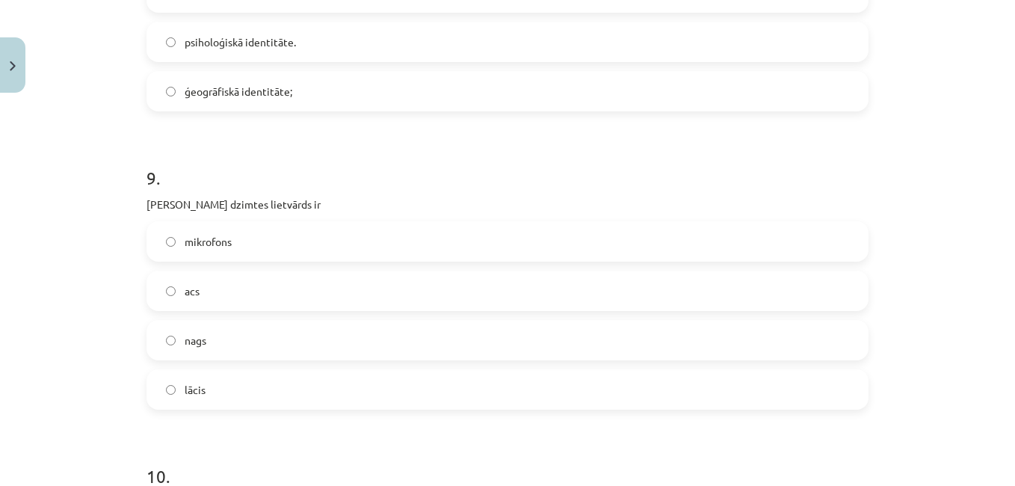
scroll to position [2374, 0]
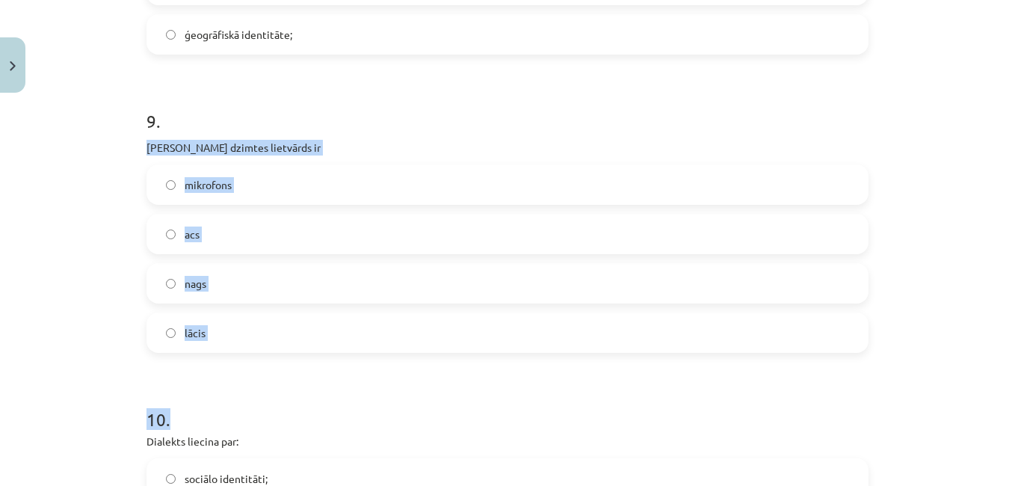
drag, startPoint x: 132, startPoint y: 144, endPoint x: 330, endPoint y: 365, distance: 296.4
drag, startPoint x: 330, startPoint y: 365, endPoint x: 248, endPoint y: 374, distance: 81.9
drag, startPoint x: 134, startPoint y: 139, endPoint x: 265, endPoint y: 311, distance: 216.4
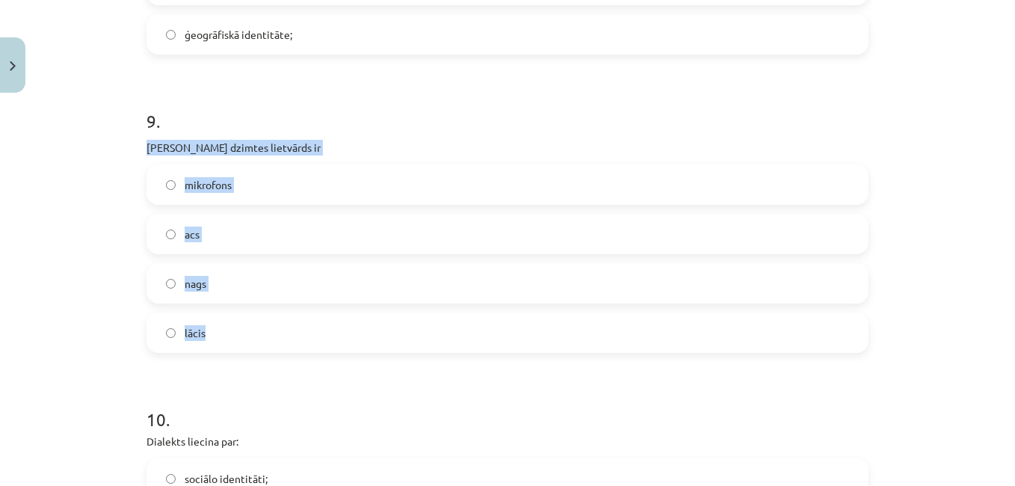
click at [223, 238] on label "acs" at bounding box center [507, 233] width 719 height 37
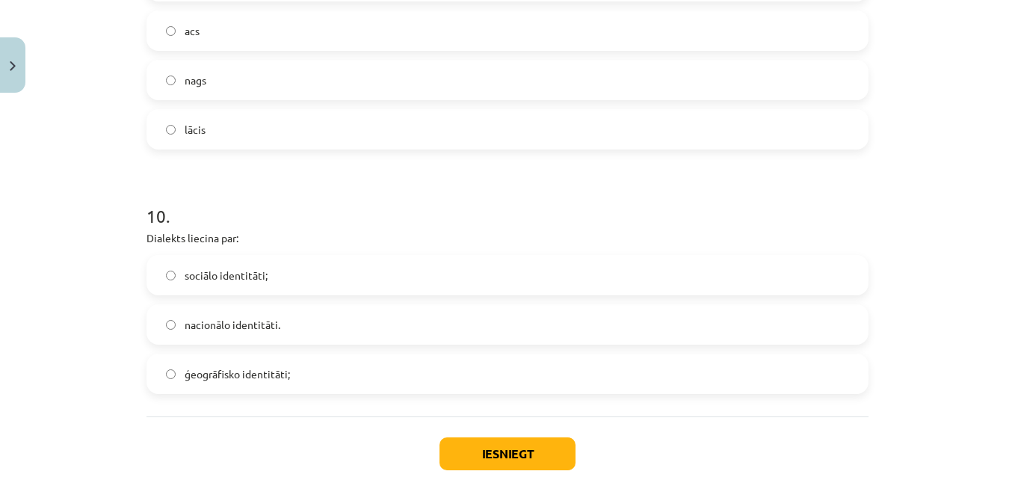
scroll to position [2582, 0]
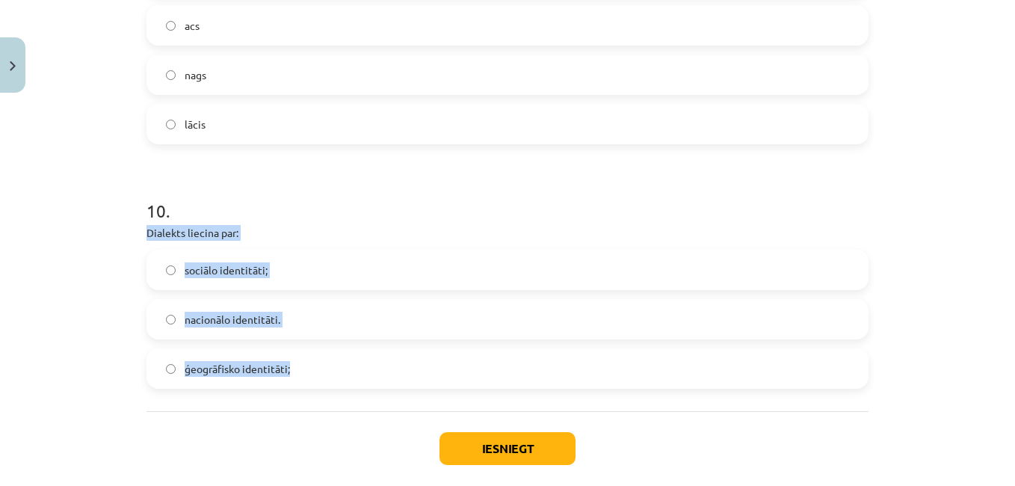
drag, startPoint x: 139, startPoint y: 232, endPoint x: 346, endPoint y: 346, distance: 236.4
click at [297, 377] on label "ģeogrāfisko identitāti;" at bounding box center [507, 368] width 719 height 37
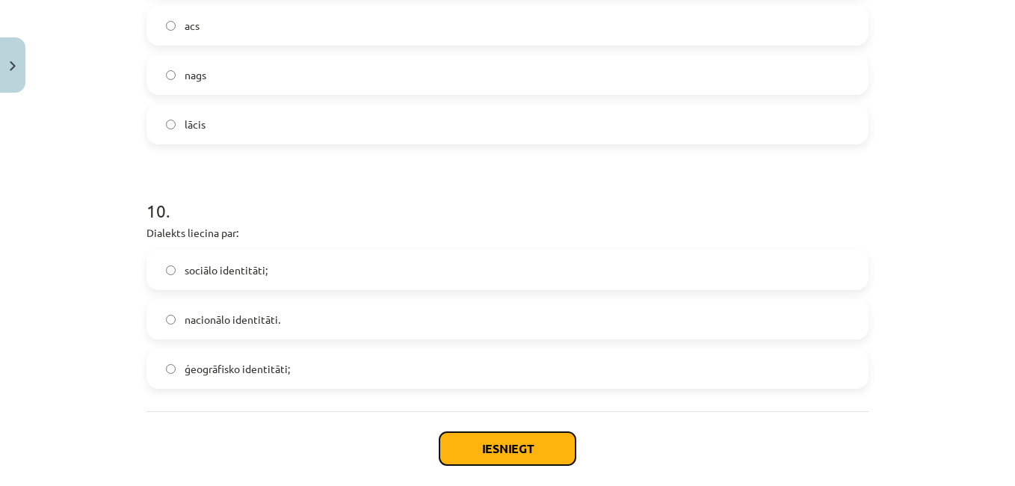
click at [536, 454] on button "Iesniegt" at bounding box center [507, 448] width 136 height 33
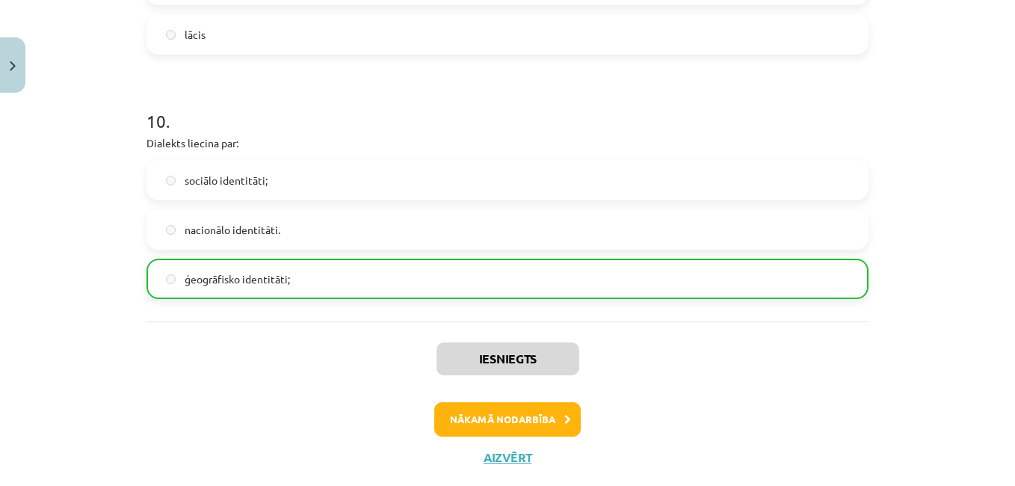
scroll to position [2706, 0]
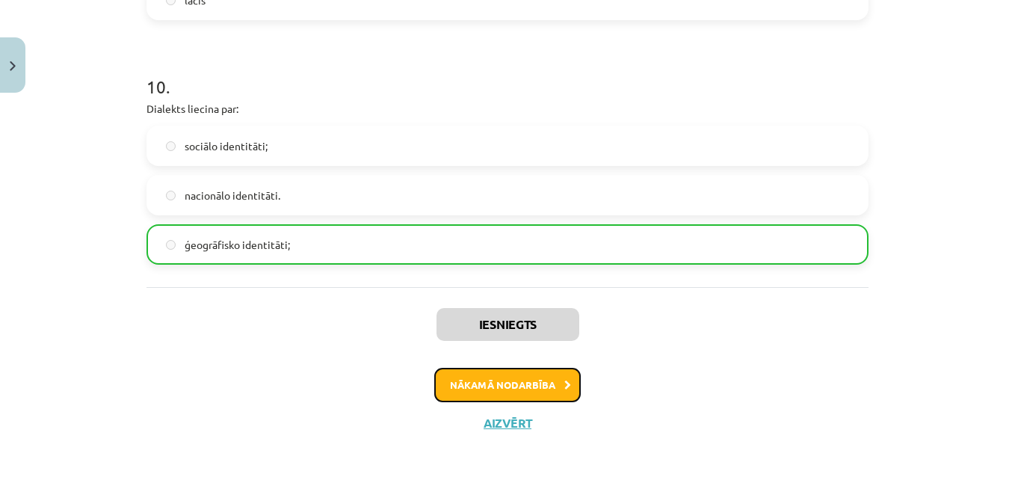
click at [539, 389] on button "Nākamā nodarbība" at bounding box center [507, 385] width 146 height 34
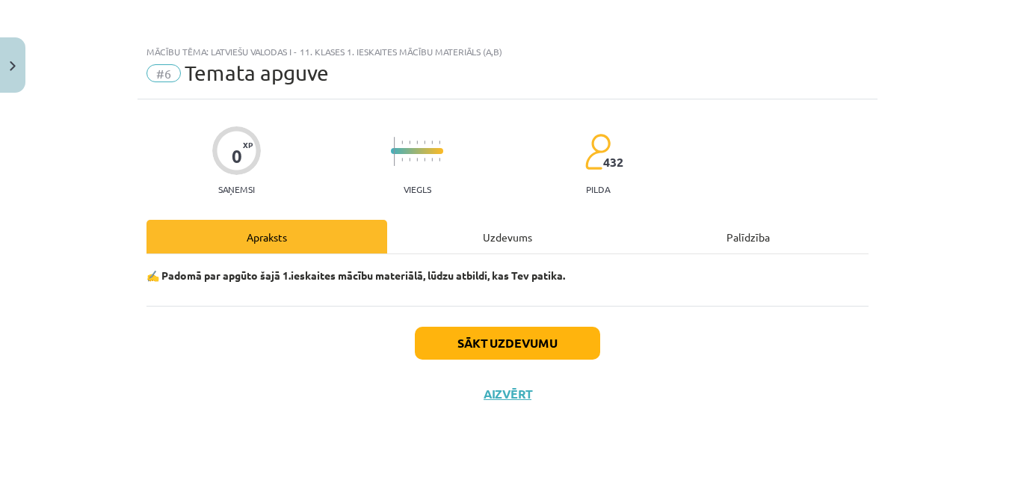
scroll to position [0, 0]
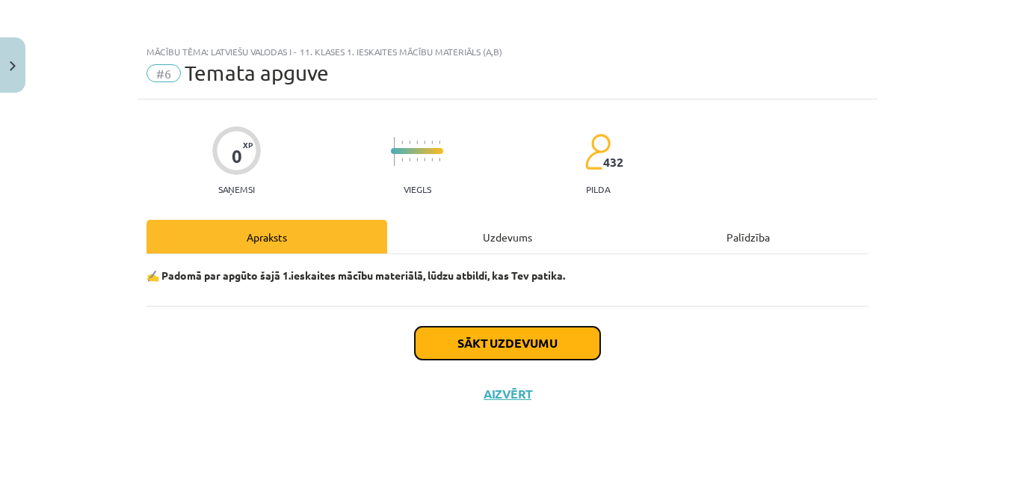
click at [533, 350] on button "Sākt uzdevumu" at bounding box center [507, 343] width 185 height 33
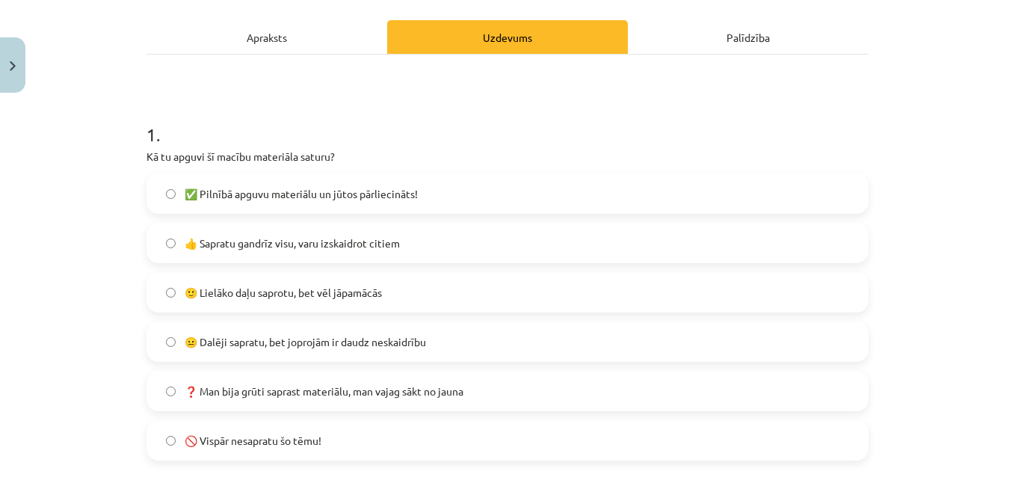
scroll to position [234, 0]
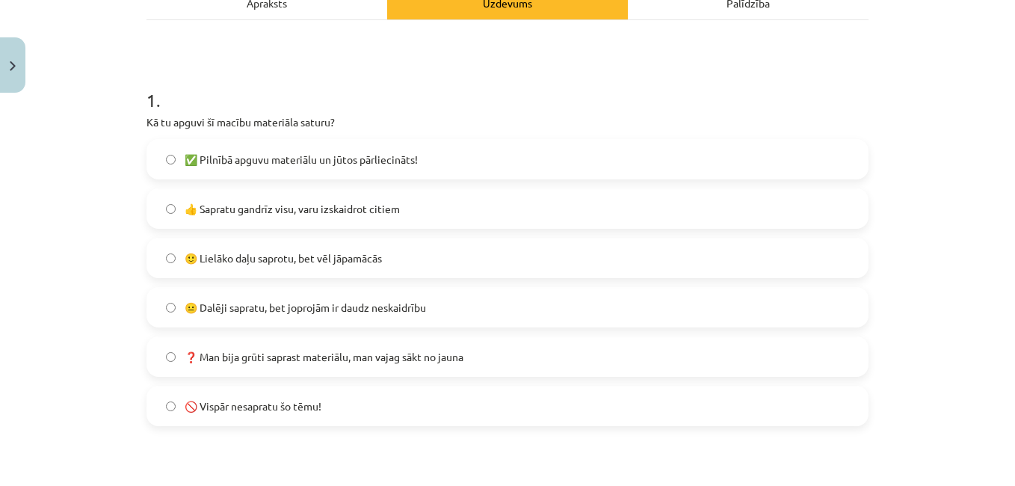
click at [492, 203] on label "👍 Sapratu gandrīz visu, varu izskaidrot citiem" at bounding box center [507, 208] width 719 height 37
click at [626, 267] on label "🙂 Lielāko daļu saprotu, bet vēl jāpamācās" at bounding box center [507, 257] width 719 height 37
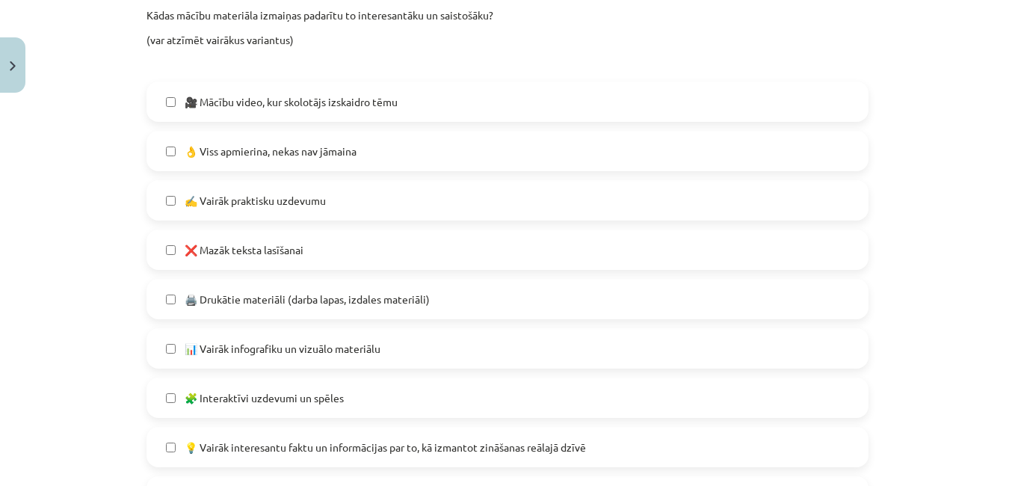
scroll to position [735, 0]
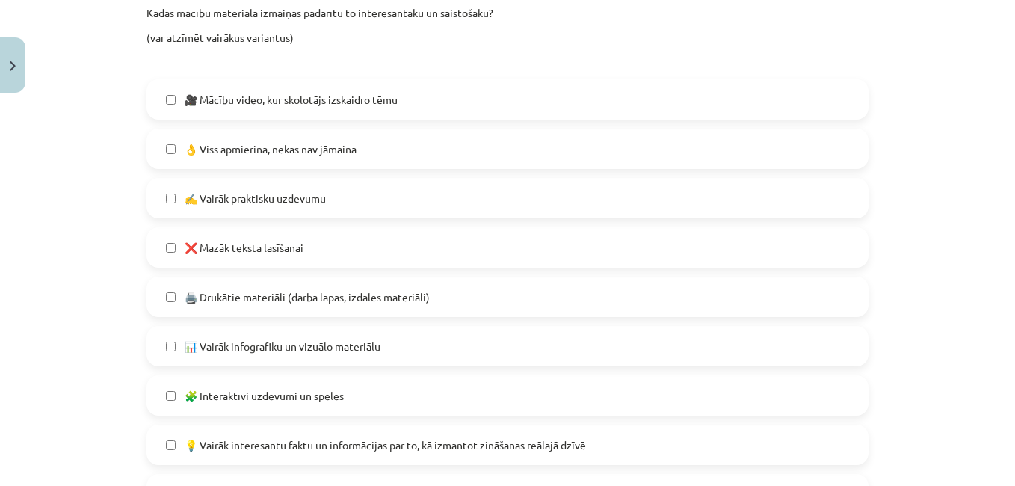
click at [651, 143] on label "👌 Viss apmierina, nekas nav jāmaina" at bounding box center [507, 148] width 719 height 37
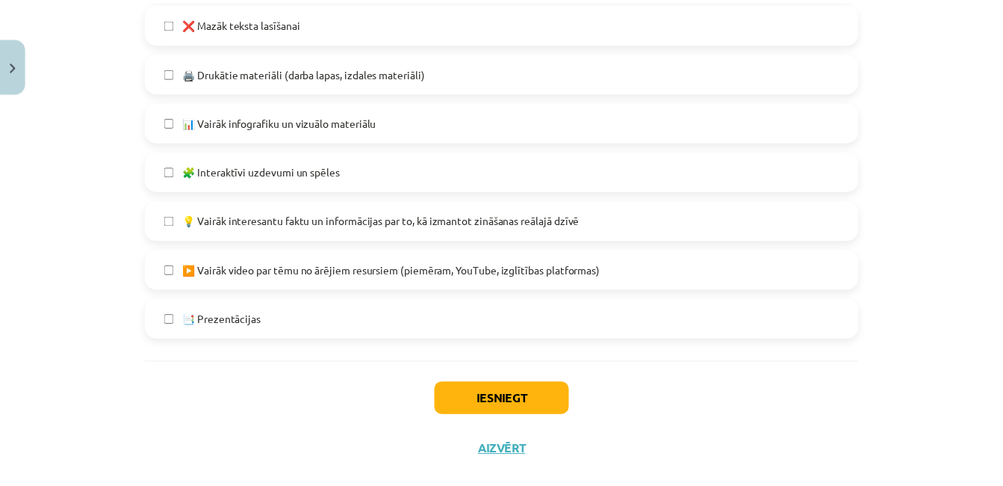
scroll to position [986, 0]
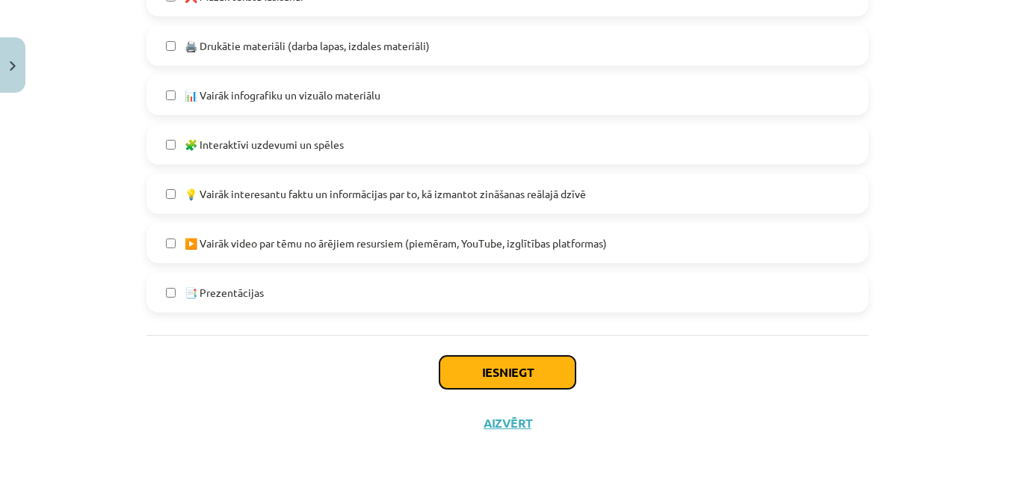
click at [536, 365] on button "Iesniegt" at bounding box center [507, 372] width 136 height 33
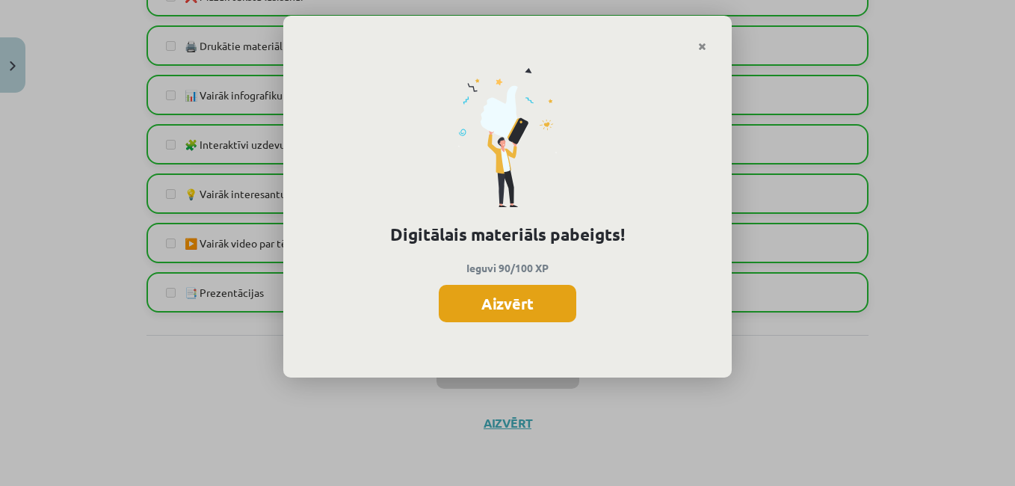
click at [524, 313] on button "Aizvērt" at bounding box center [507, 303] width 137 height 37
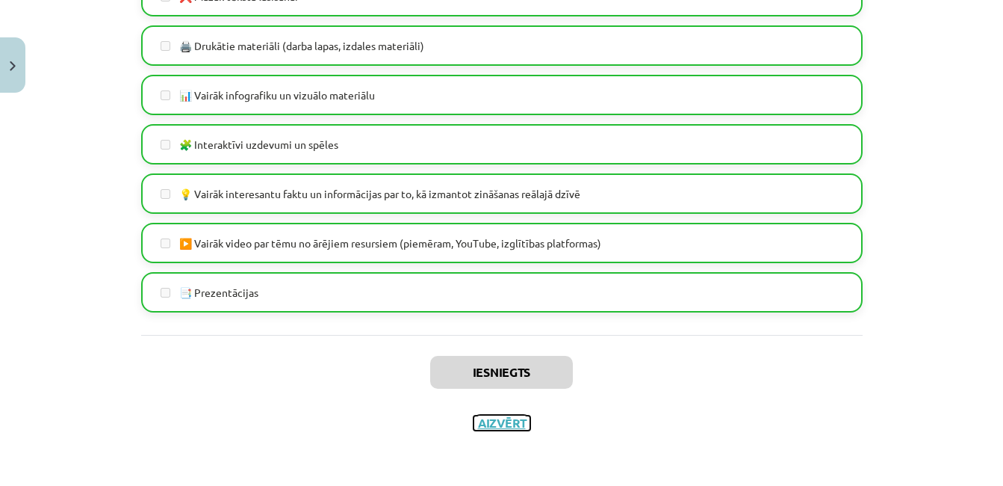
click at [497, 425] on button "Aizvērt" at bounding box center [502, 422] width 57 height 15
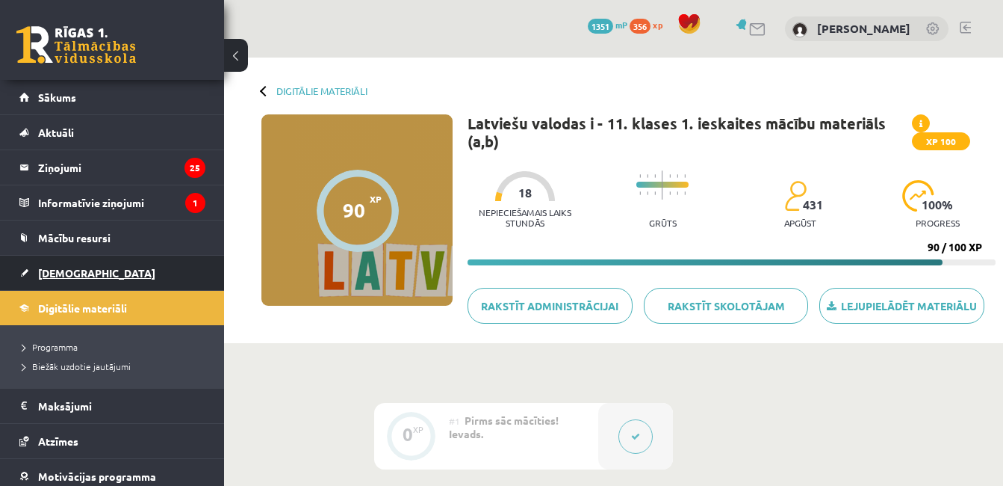
click at [94, 267] on link "[DEMOGRAPHIC_DATA]" at bounding box center [112, 273] width 186 height 34
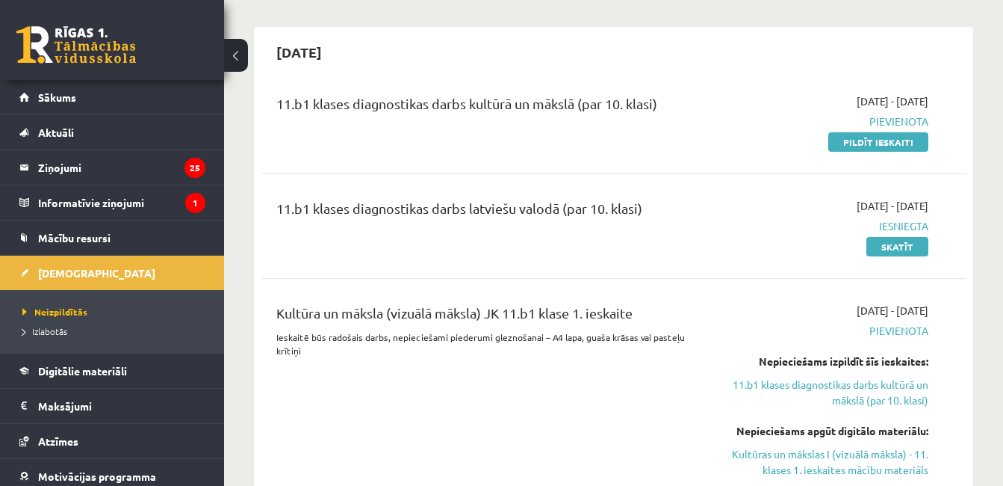
scroll to position [303, 0]
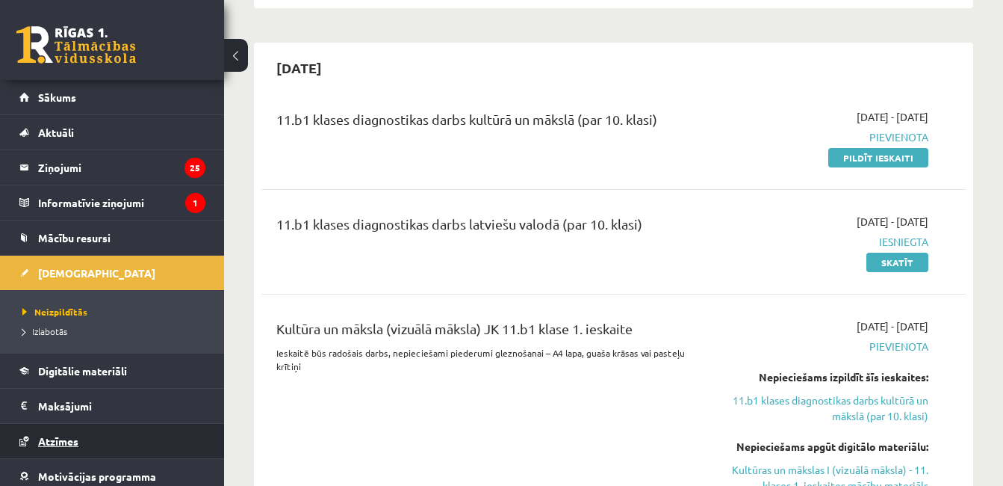
click at [65, 436] on span "Atzīmes" at bounding box center [58, 440] width 40 height 13
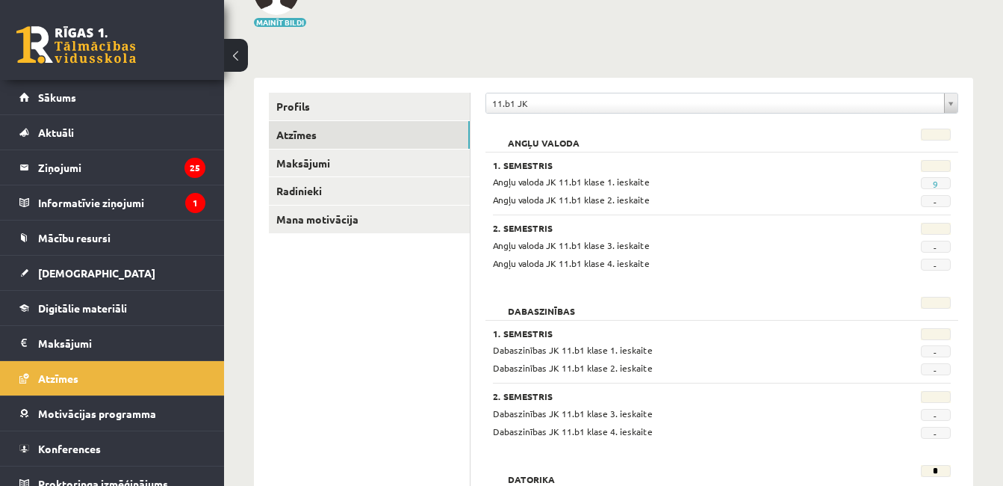
scroll to position [75, 0]
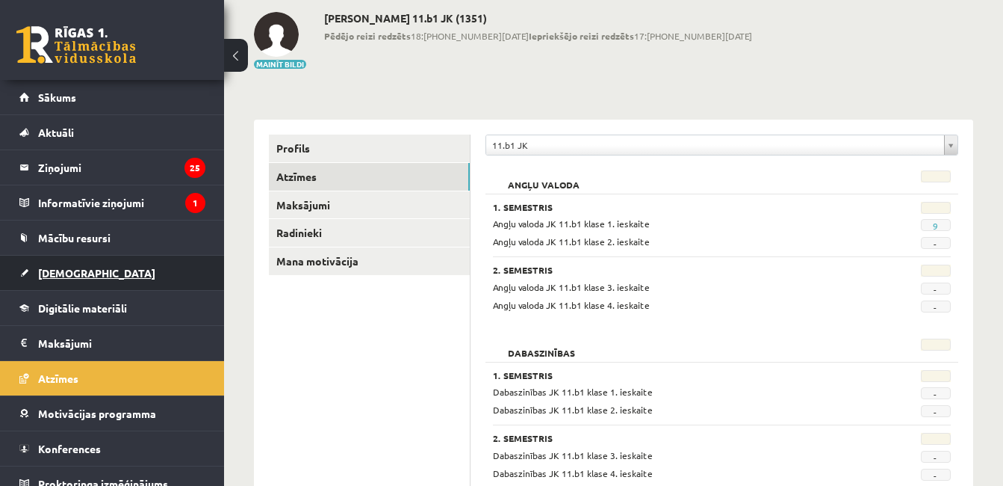
click at [81, 272] on span "[DEMOGRAPHIC_DATA]" at bounding box center [96, 272] width 117 height 13
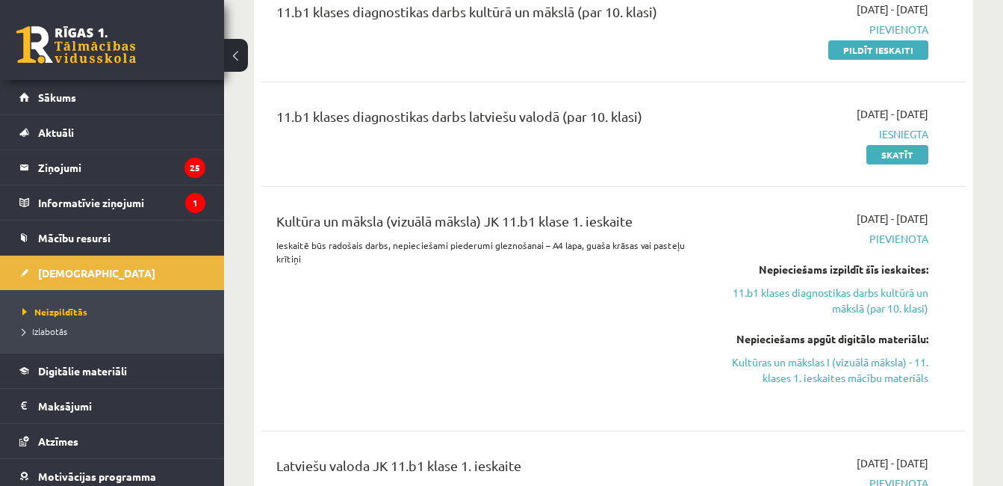
scroll to position [347, 0]
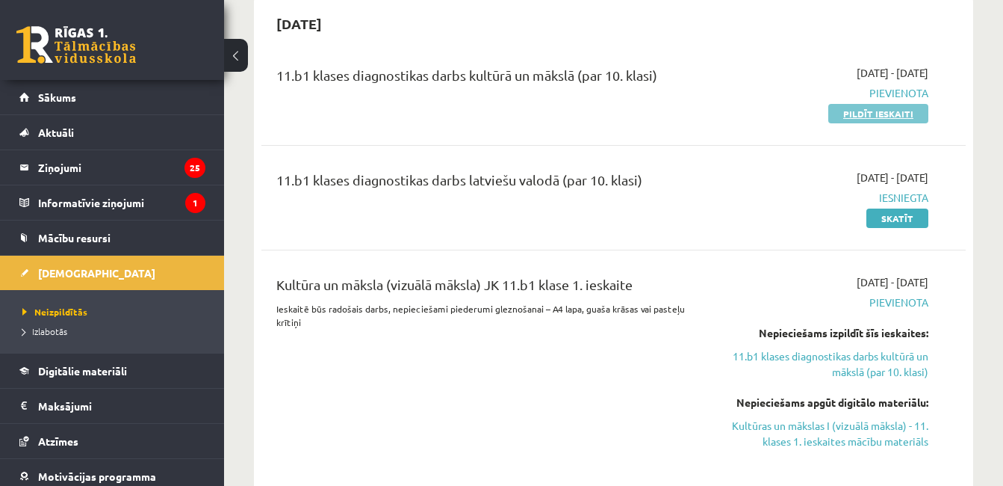
click at [906, 111] on link "Pildīt ieskaiti" at bounding box center [879, 113] width 100 height 19
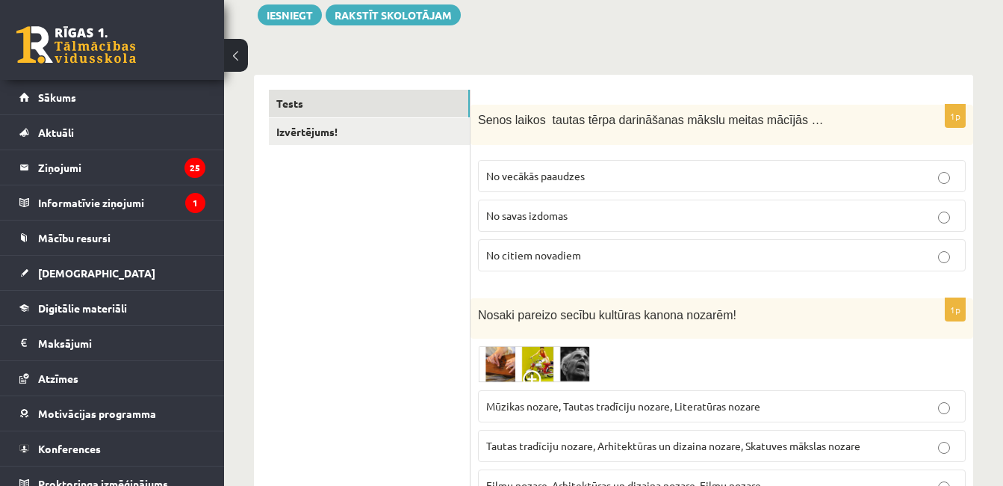
scroll to position [179, 0]
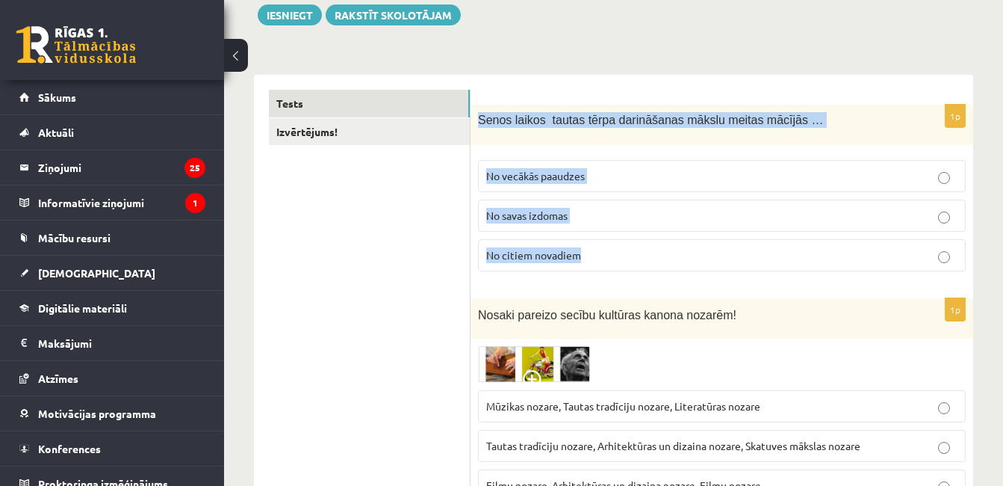
drag, startPoint x: 477, startPoint y: 120, endPoint x: 634, endPoint y: 259, distance: 209.1
click at [634, 259] on div "1p Senos laikos tautas tērpa darināšanas mākslu meitas mācījās … No vecākās paa…" at bounding box center [722, 194] width 503 height 179
copy div "Senos laikos tautas tērpa darināšanas mākslu meitas mācījās … No vecākās paaudz…"
click at [590, 160] on label "No vecākās paaudzes" at bounding box center [722, 176] width 488 height 32
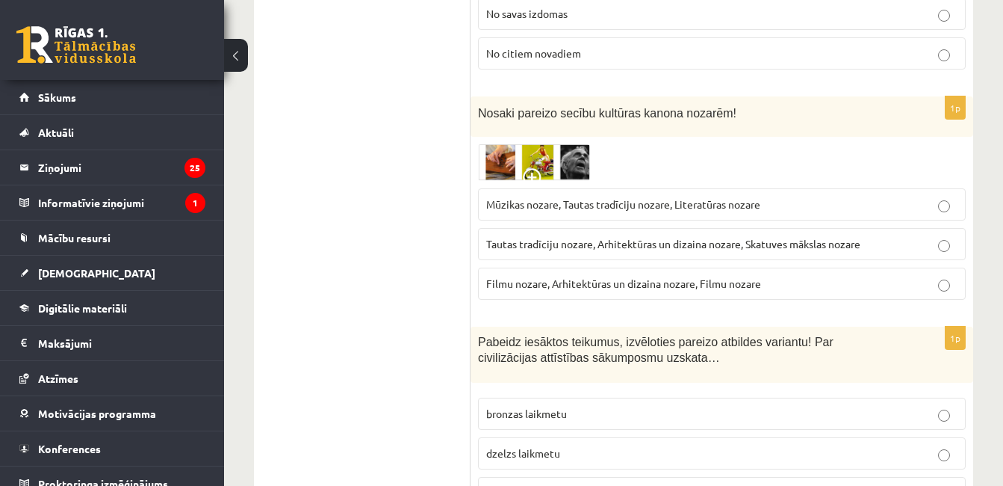
scroll to position [414, 0]
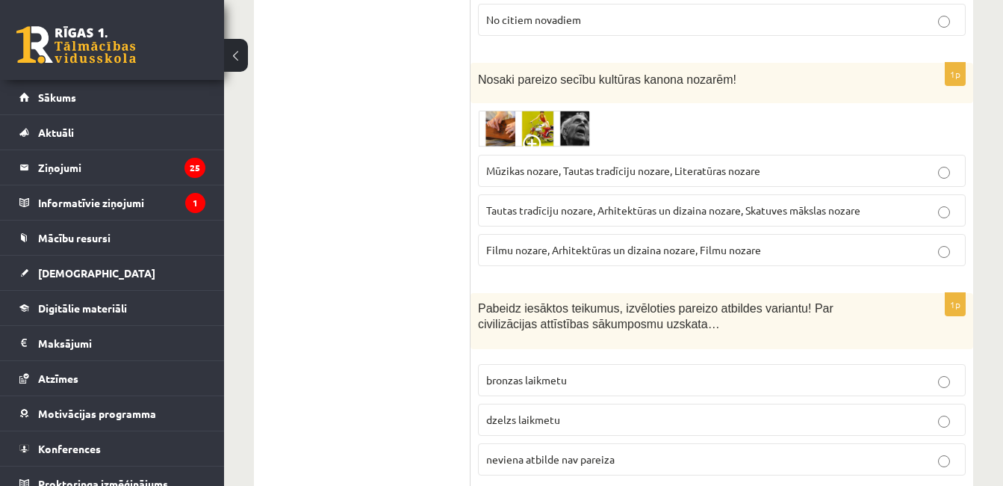
click at [505, 125] on img at bounding box center [534, 129] width 112 height 37
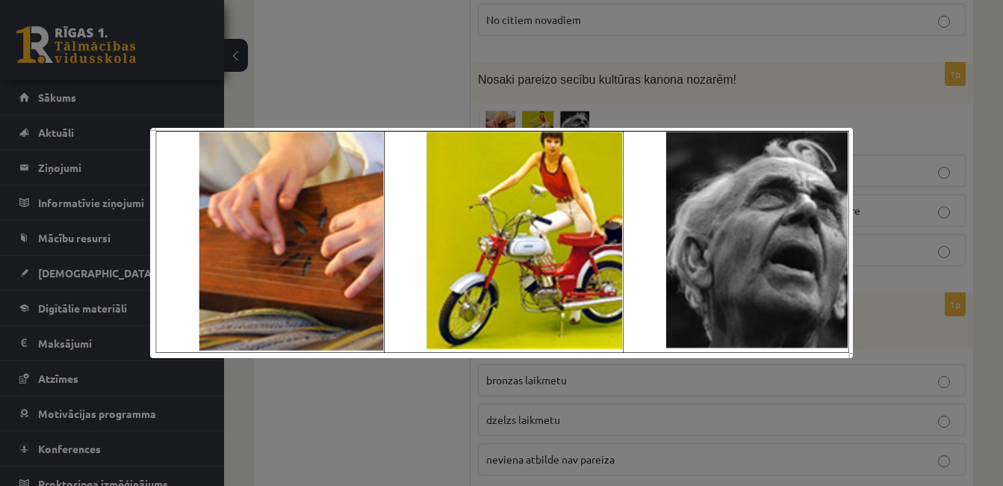
click at [555, 120] on div at bounding box center [501, 243] width 1003 height 486
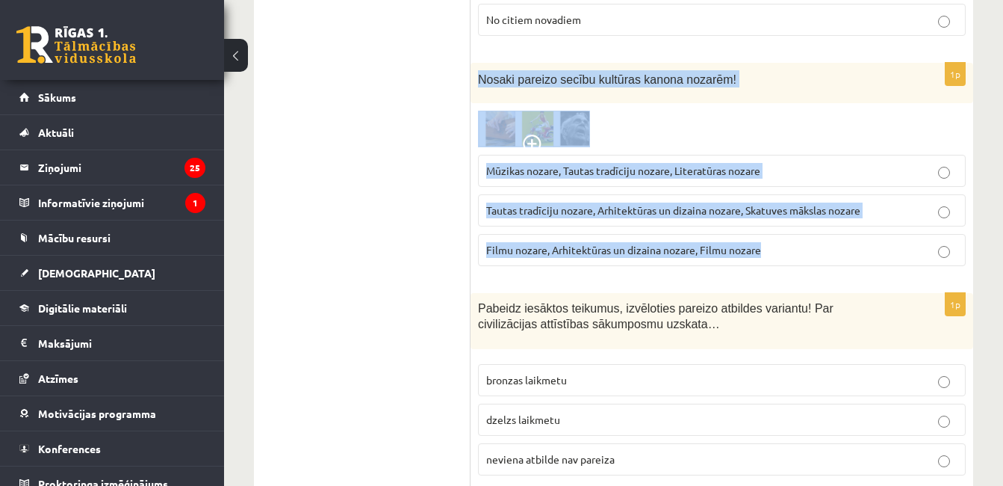
drag, startPoint x: 477, startPoint y: 78, endPoint x: 772, endPoint y: 255, distance: 343.2
click at [772, 255] on div "1p Nosaki pareizo secību kultūras kanona nozarēm! Mūzikas nozare, Tautas tradīc…" at bounding box center [722, 171] width 503 height 216
copy div "Nosaki pareizo secību kultūras kanona nozarēm! Mūzikas nozare, Tautas tradīciju…"
click at [527, 208] on span "Tautas tradīciju nozare, Arhitektūras un dizaina nozare, Skatuves mākslas nozare" at bounding box center [673, 209] width 374 height 13
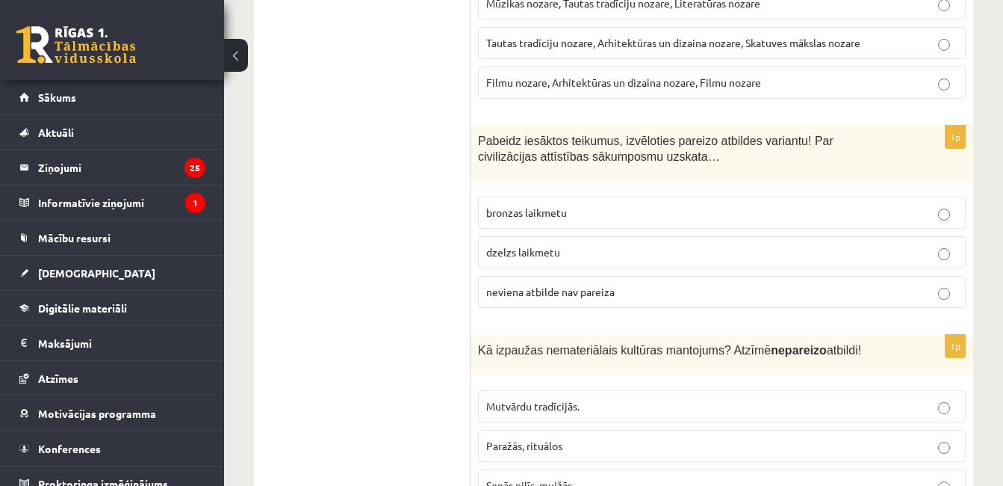
scroll to position [682, 0]
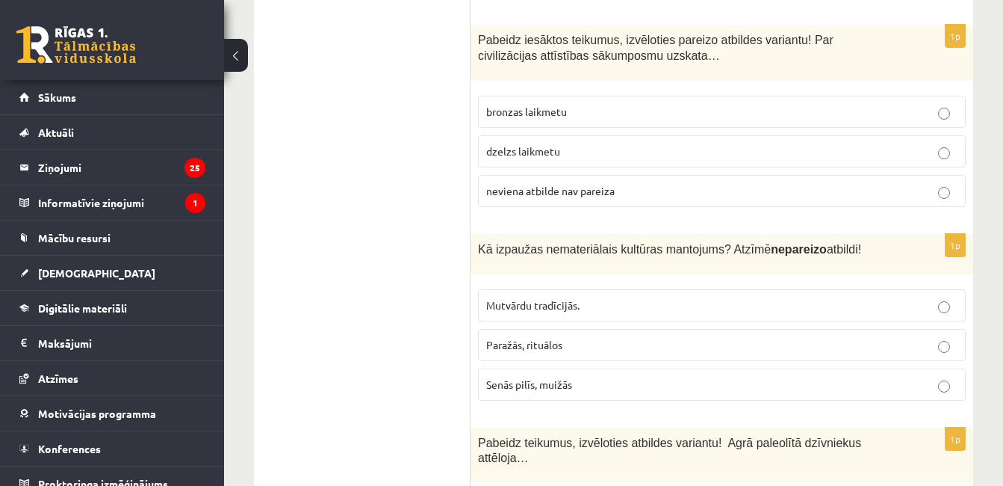
drag, startPoint x: 347, startPoint y: 265, endPoint x: 362, endPoint y: 258, distance: 16.7
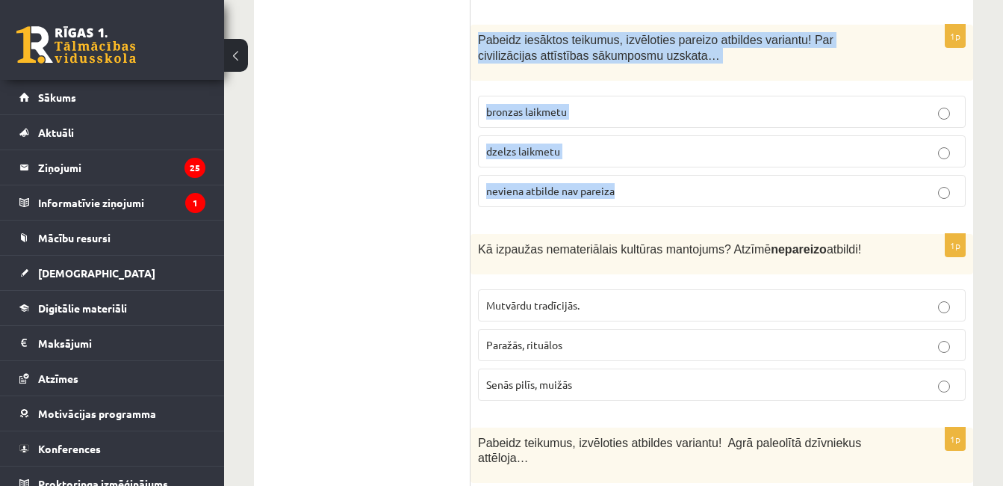
drag, startPoint x: 478, startPoint y: 38, endPoint x: 621, endPoint y: 172, distance: 195.6
click at [621, 172] on div "1p Pabeidz iesāktos teikumus, izvēloties pareizo atbildes variantu! Par civiliz…" at bounding box center [722, 122] width 503 height 194
copy div "Pabeidz iesāktos teikumus, izvēloties pareizo atbildes variantu! Par civilizāci…"
click at [581, 194] on span "neviena atbilde nav pareiza" at bounding box center [550, 190] width 129 height 13
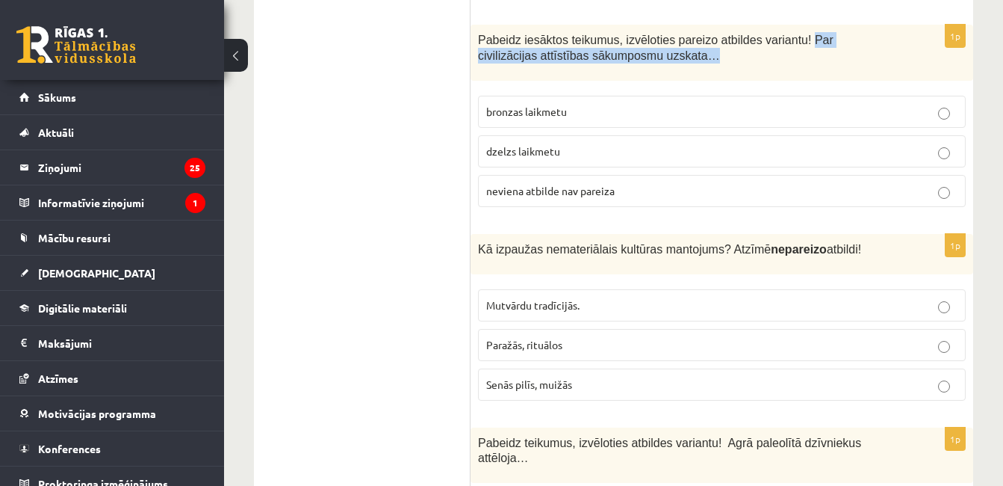
drag, startPoint x: 785, startPoint y: 42, endPoint x: 788, endPoint y: 64, distance: 21.8
click at [788, 63] on p "Pabeidz iesāktos teikumus, izvēloties pareizo atbildes variantu! Par civilizāci…" at bounding box center [684, 47] width 413 height 31
copy span "Par civilizācijas attīstības sākumposmu uzskata…"
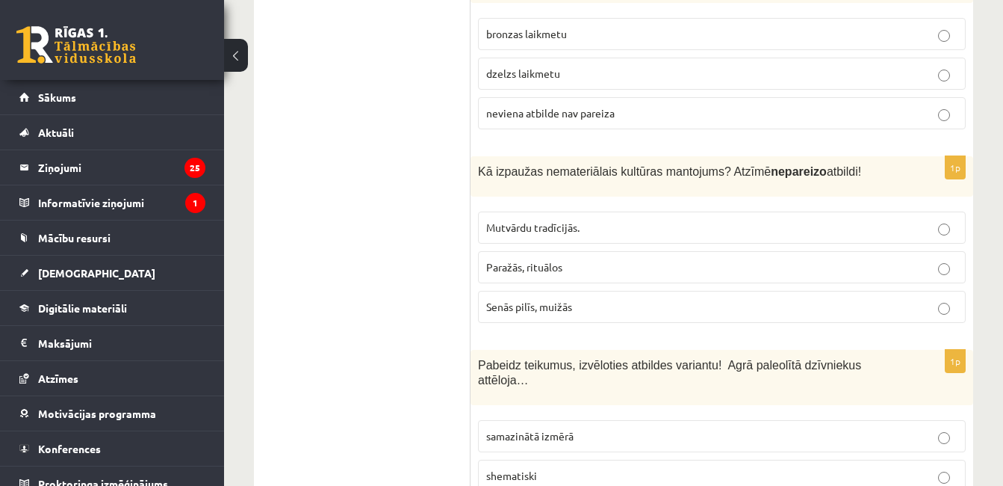
scroll to position [794, 0]
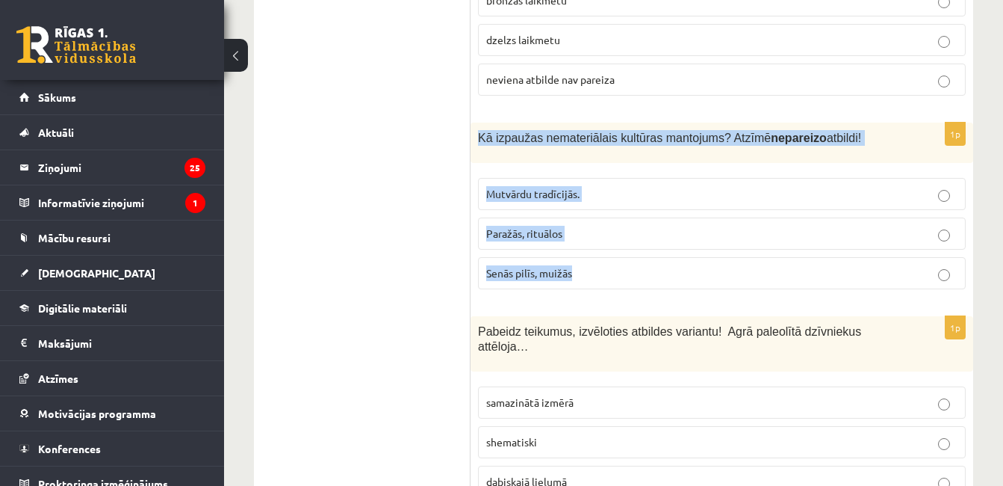
drag, startPoint x: 477, startPoint y: 141, endPoint x: 583, endPoint y: 254, distance: 154.9
click at [583, 254] on div "1p Kā izpaužas nemateriālais kultūras mantojums? Atzīmē nepareizo atbildi! Mutv…" at bounding box center [722, 212] width 503 height 179
copy div "Kā izpaužas nemateriālais kultūras mantojums? Atzīmē nepareizo atbildi! Mutvārd…"
click at [601, 272] on p "Senās pilīs, muižās" at bounding box center [721, 273] width 471 height 16
click at [601, 270] on p "Senās pilīs, muižās" at bounding box center [721, 273] width 471 height 16
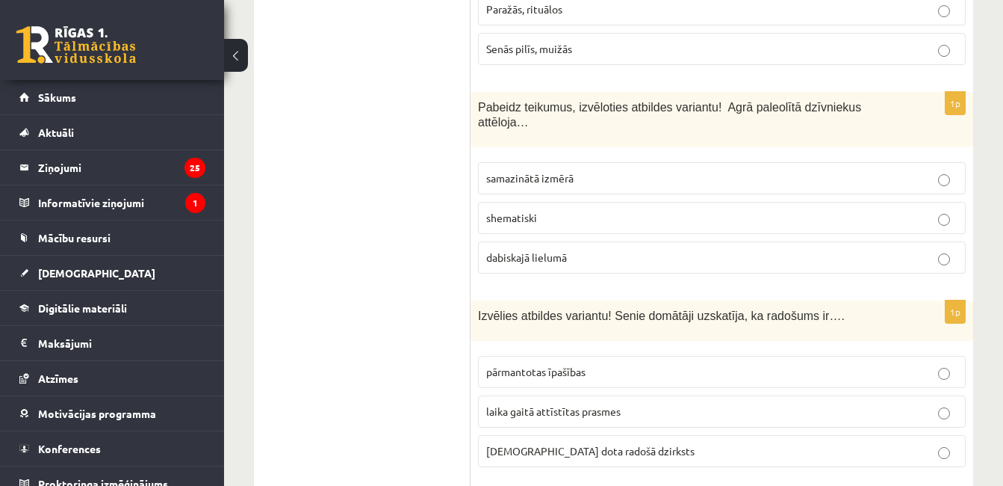
scroll to position [1029, 0]
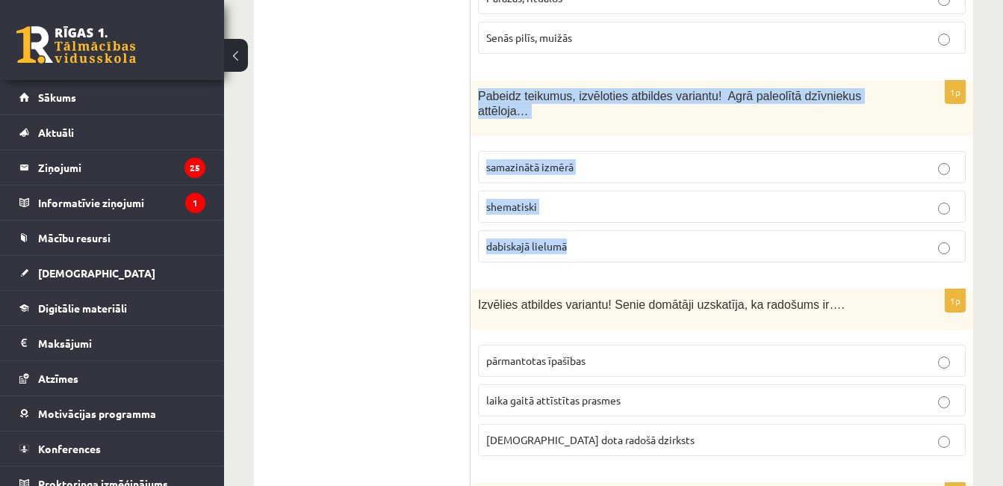
drag, startPoint x: 472, startPoint y: 90, endPoint x: 593, endPoint y: 218, distance: 176.0
click at [593, 218] on div "1p Pabeidz teikumus, izvēloties atbildes variantu! Agrā paleolītā dzīvniekus at…" at bounding box center [722, 178] width 503 height 194
copy div "Pabeidz teikumus, izvēloties atbildes variantu! Agrā paleolītā dzīvniekus attēl…"
click at [572, 199] on p "shematiski" at bounding box center [721, 207] width 471 height 16
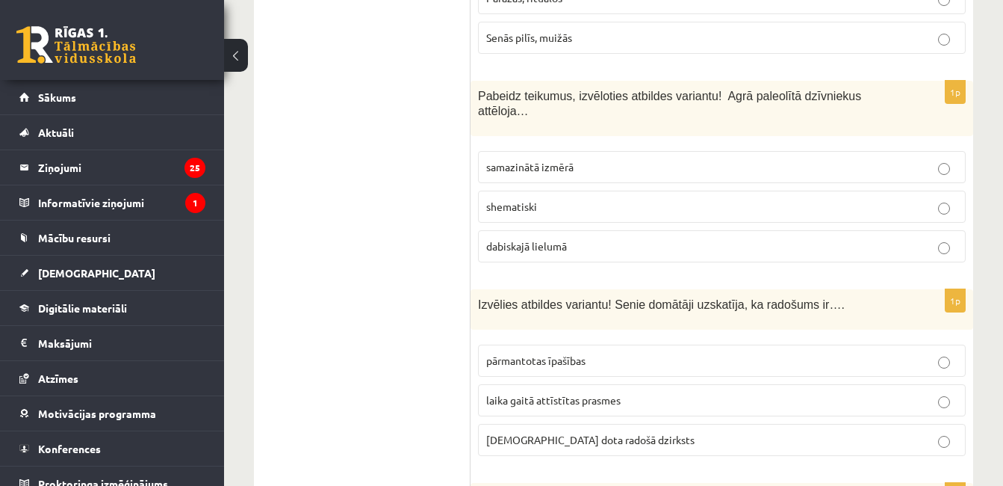
drag, startPoint x: 705, startPoint y: 94, endPoint x: 875, endPoint y: 96, distance: 170.4
click at [875, 96] on p "Pabeidz teikumus, izvēloties atbildes variantu! Agrā paleolītā dzīvniekus attēl…" at bounding box center [684, 103] width 413 height 31
copy span "Agrā paleolītā dzīvniekus attēloja…"
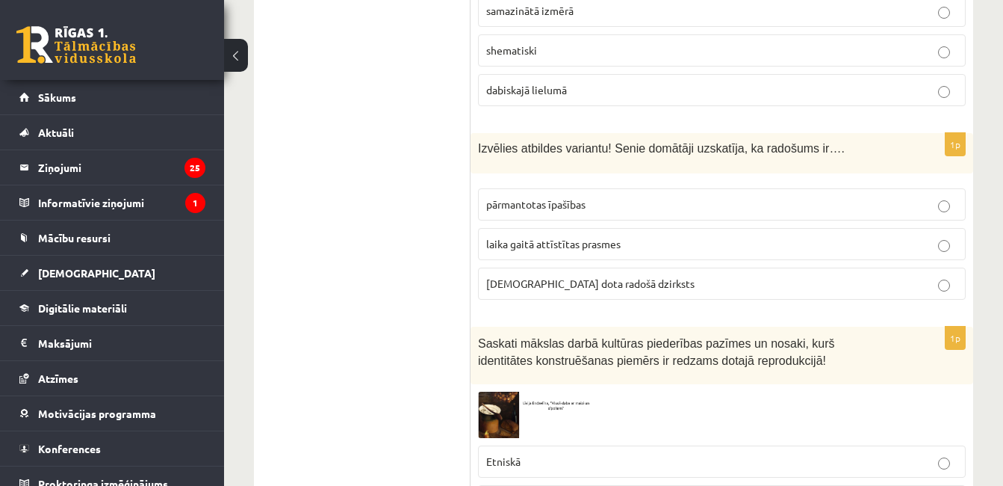
scroll to position [1241, 0]
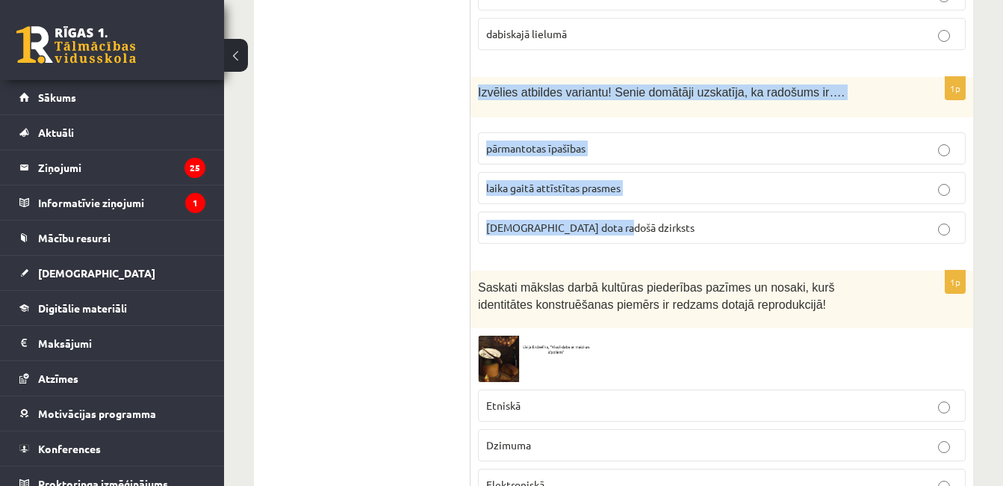
drag, startPoint x: 474, startPoint y: 75, endPoint x: 674, endPoint y: 197, distance: 234.4
click at [674, 197] on div "1p Izvēlies atbildes variantu! Senie domātāji uzskatīja, ka radošums ir…. pārma…" at bounding box center [722, 166] width 503 height 179
copy div "Izvēlies atbildes variantu! Senie domātāji uzskatīja, ka radošums ir…. pārmanto…"
click at [629, 220] on p "dieva dota radošā dzirksts" at bounding box center [721, 228] width 471 height 16
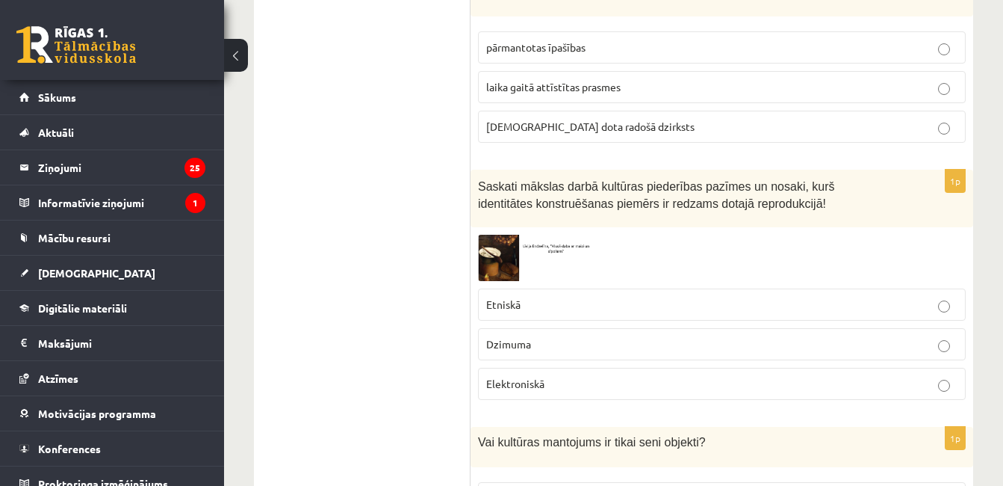
scroll to position [1386, 0]
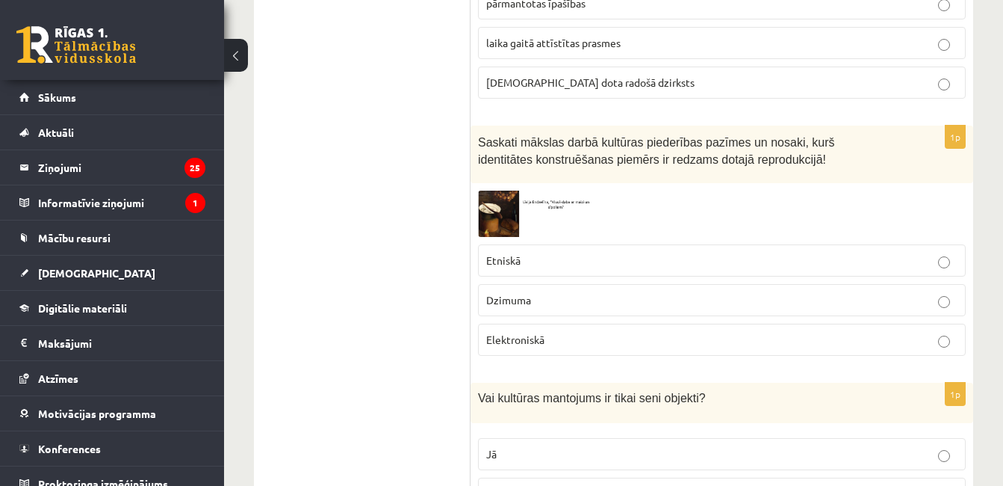
click at [501, 191] on img at bounding box center [534, 214] width 112 height 46
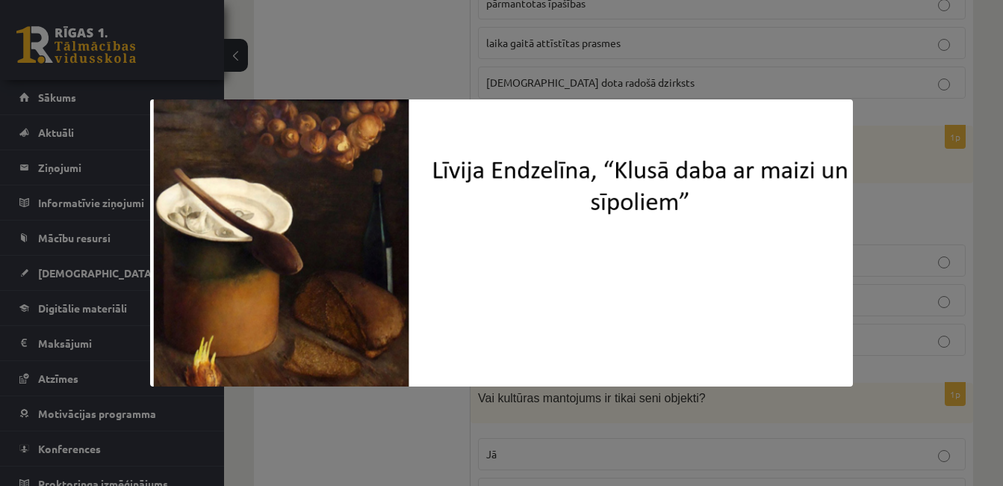
click at [457, 86] on div at bounding box center [501, 243] width 1003 height 486
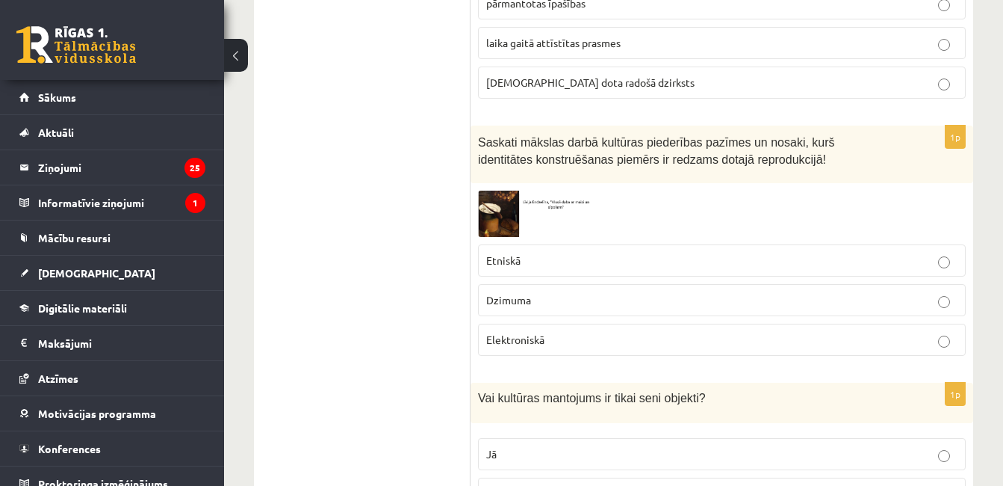
click at [519, 204] on img at bounding box center [534, 214] width 112 height 46
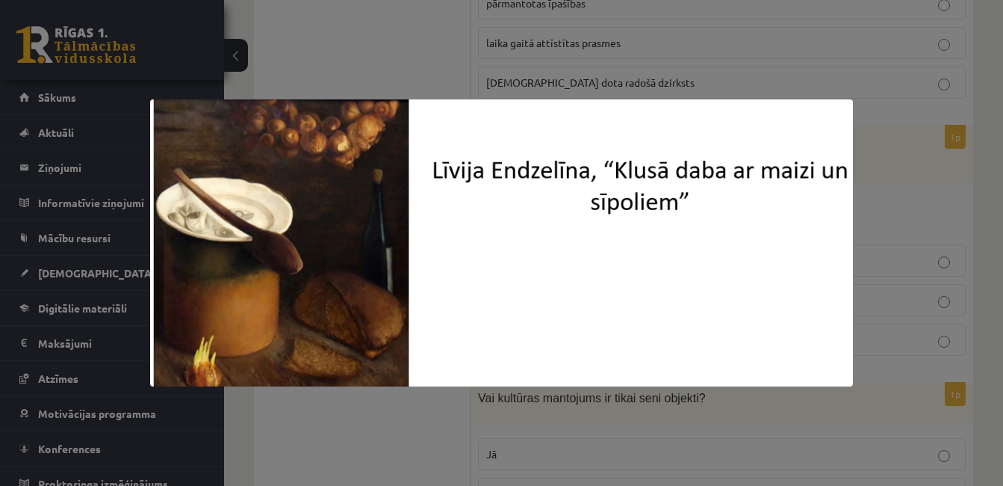
click at [541, 61] on div at bounding box center [501, 243] width 1003 height 486
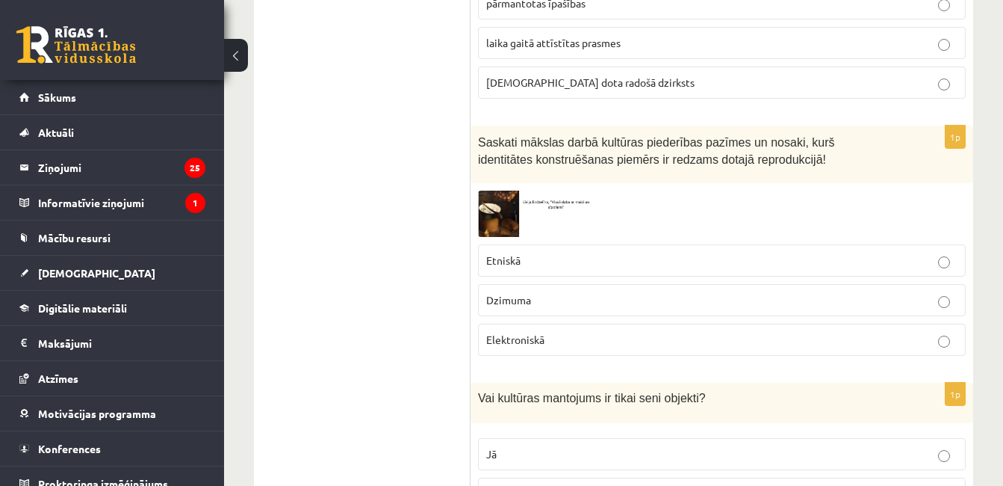
click at [500, 166] on div "Saskati mākslas darbā kultūras piederības pazīmes un nosaki, kurš identitātes k…" at bounding box center [722, 155] width 503 height 58
click at [500, 191] on img at bounding box center [534, 214] width 112 height 46
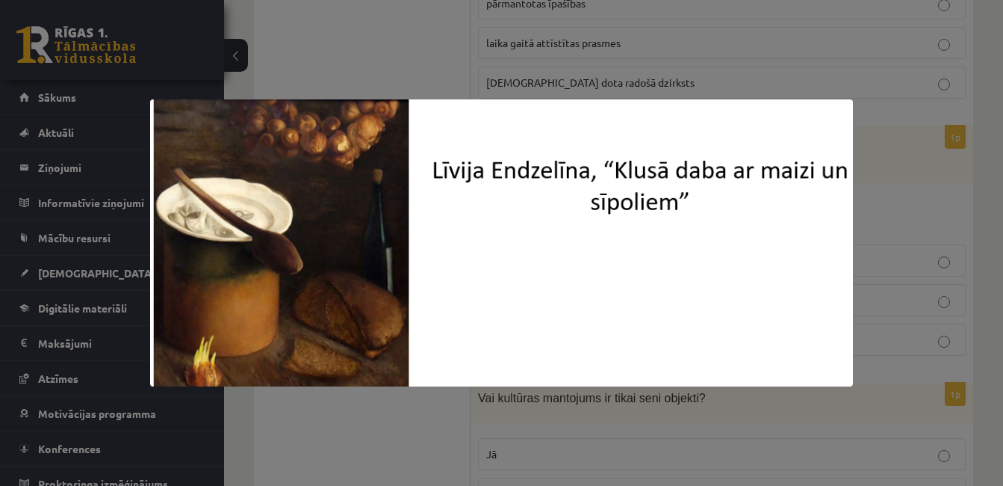
click at [321, 36] on div at bounding box center [501, 243] width 1003 height 486
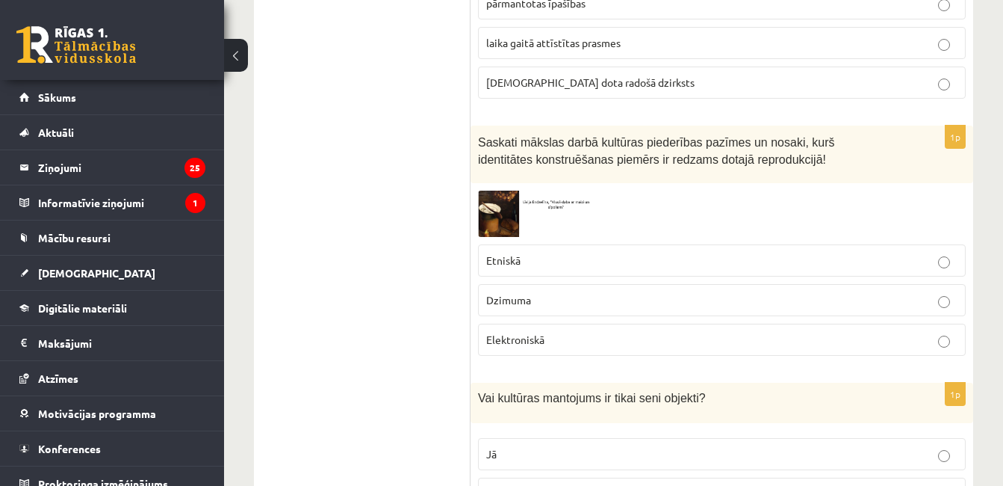
click at [497, 198] on img at bounding box center [534, 214] width 112 height 46
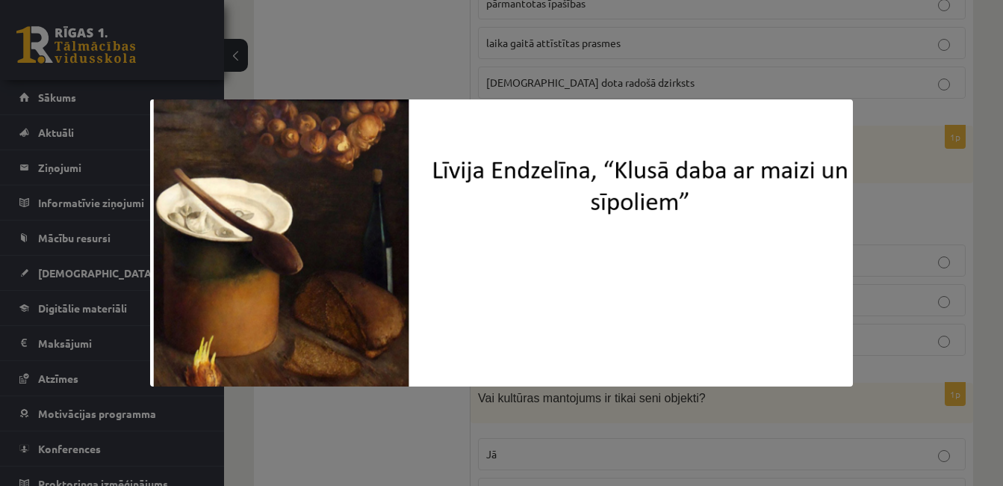
click at [401, 359] on img at bounding box center [501, 243] width 702 height 288
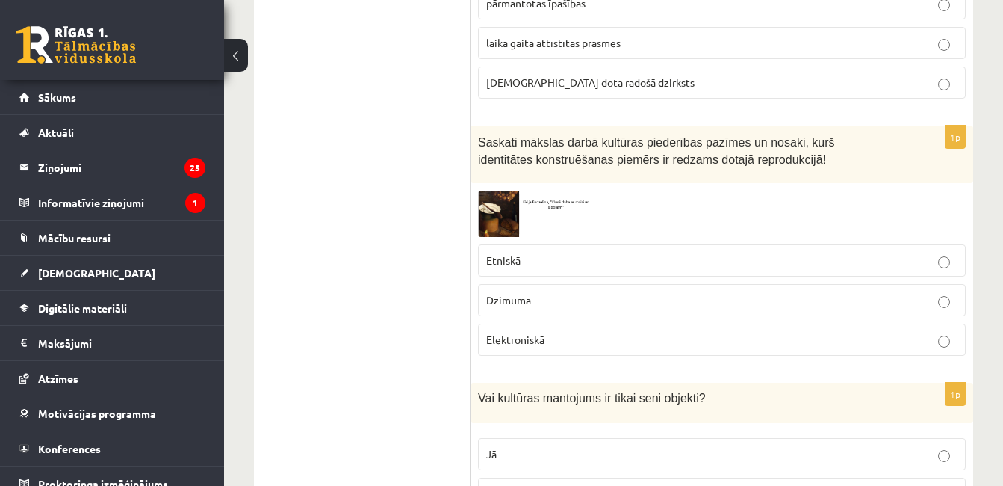
click at [501, 253] on span "Etniskā" at bounding box center [503, 259] width 34 height 13
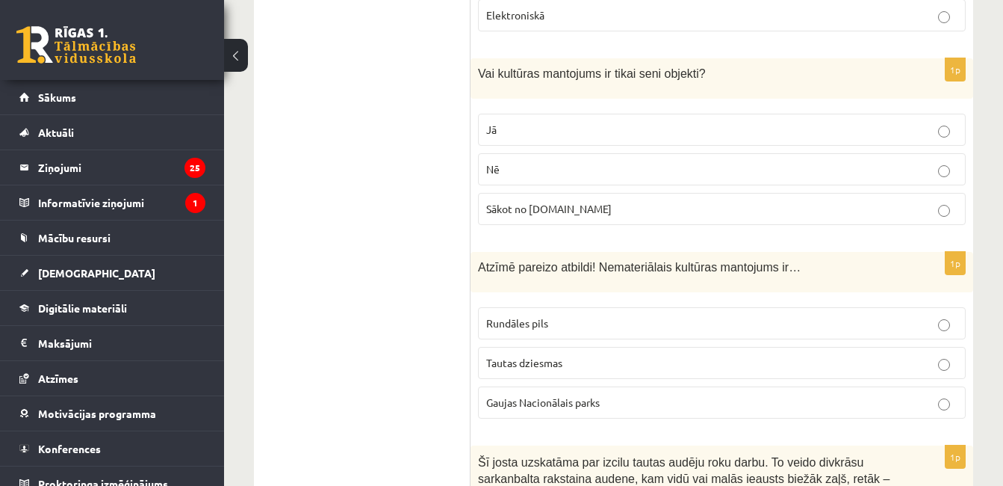
scroll to position [1722, 0]
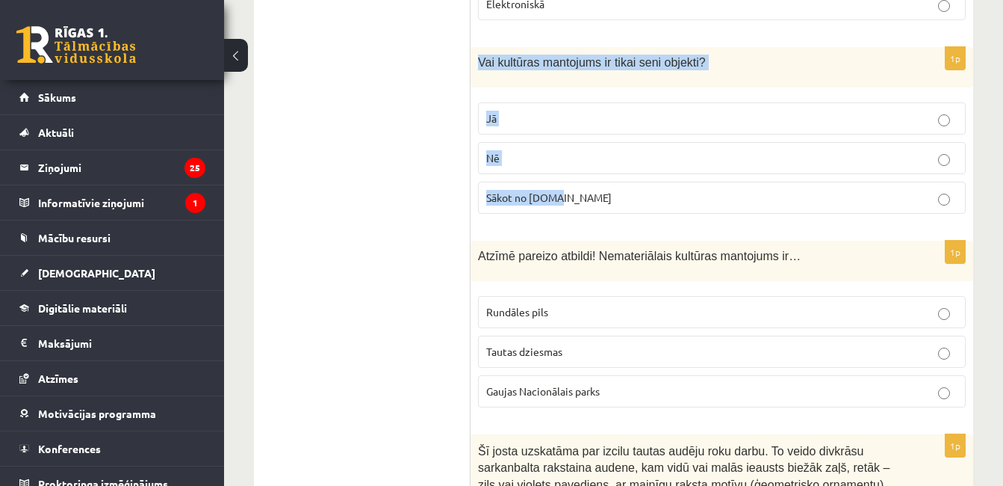
drag, startPoint x: 479, startPoint y: 45, endPoint x: 589, endPoint y: 163, distance: 161.2
click at [589, 163] on div "1p Vai kultūras mantojums ir tikai seni objekti? Jā Nē Sākot no 10.gs" at bounding box center [722, 136] width 503 height 179
copy div "Vai kultūras mantojums ir tikai seni objekti? Jā Nē Sākot no 10.gs"
click at [635, 150] on p "Nē" at bounding box center [721, 158] width 471 height 16
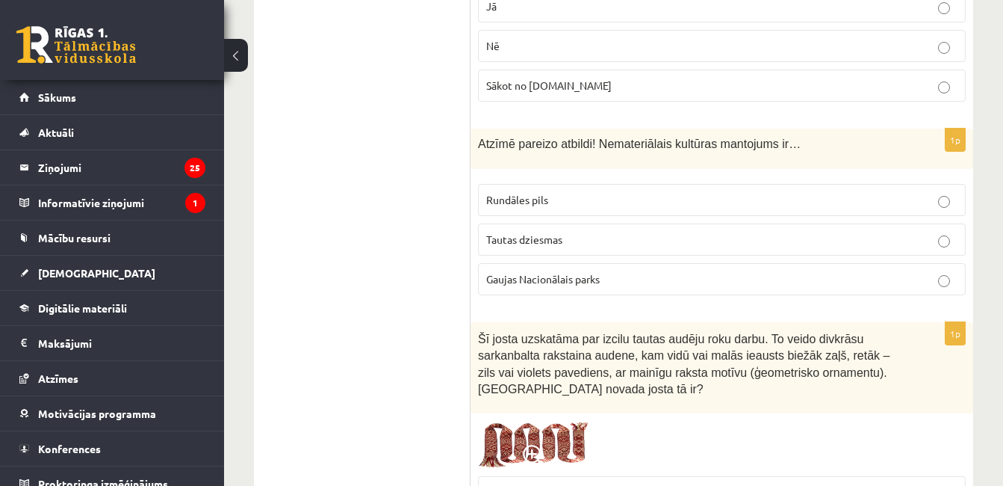
scroll to position [1845, 0]
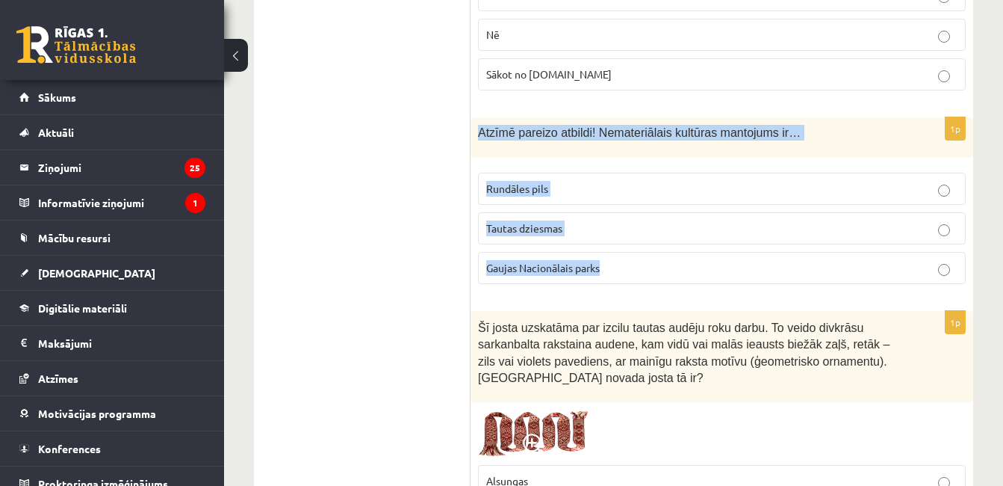
drag, startPoint x: 478, startPoint y: 114, endPoint x: 612, endPoint y: 252, distance: 192.3
click at [612, 252] on div "1p Atzīmē pareizo atbildi! Nemateriālais kultūras mantojums ir… Rundāles pils T…" at bounding box center [722, 206] width 503 height 179
copy div "Atzīmē pareizo atbildi! Nemateriālais kultūras mantojums ir… Rundāles pils Taut…"
click at [669, 220] on p "Tautas dziesmas" at bounding box center [721, 228] width 471 height 16
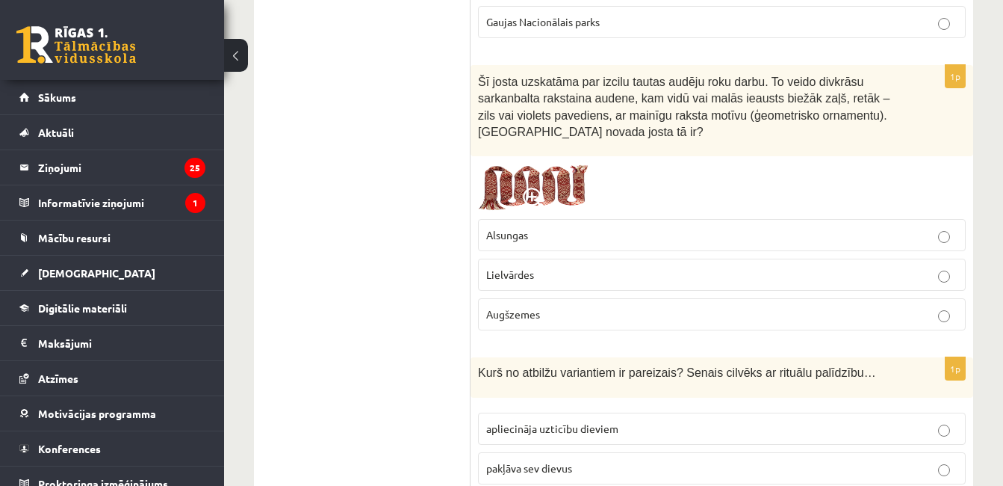
scroll to position [2102, 0]
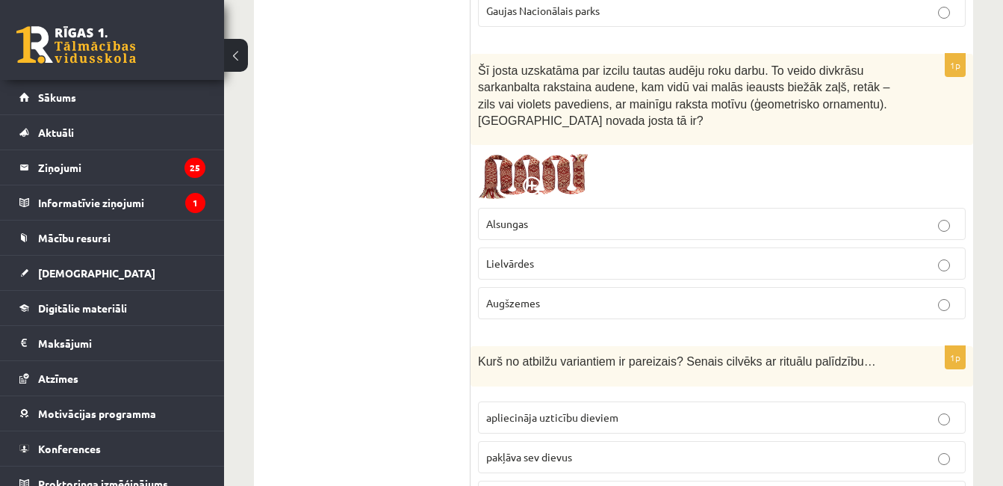
click at [579, 163] on img at bounding box center [534, 176] width 112 height 48
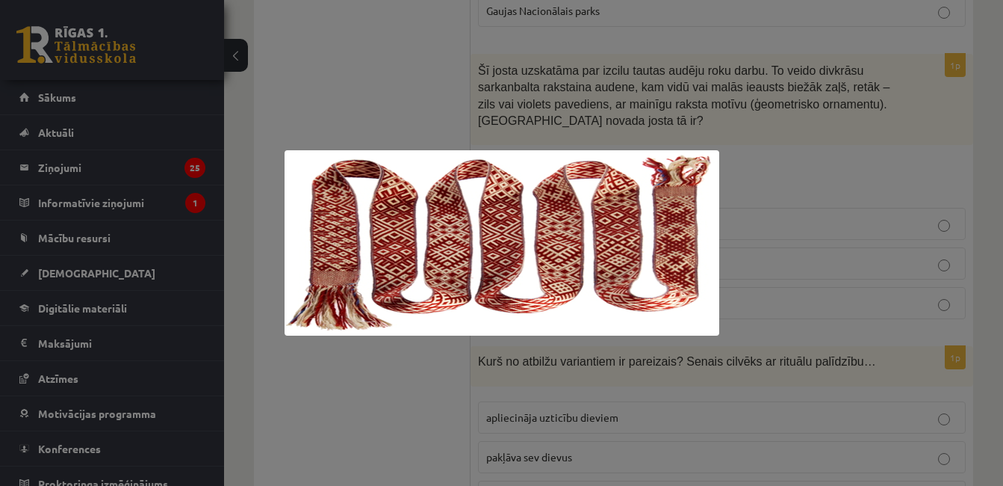
click at [562, 194] on img at bounding box center [502, 242] width 435 height 185
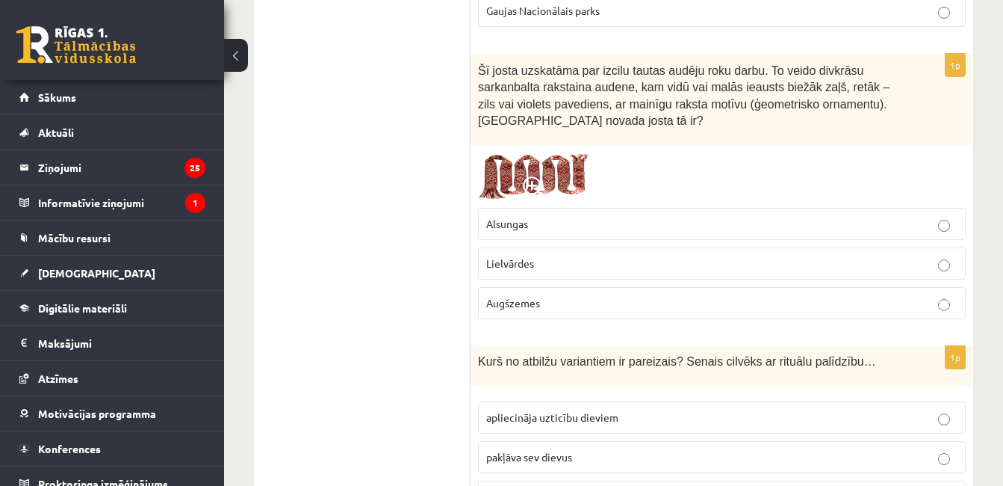
click at [556, 167] on img at bounding box center [534, 176] width 112 height 48
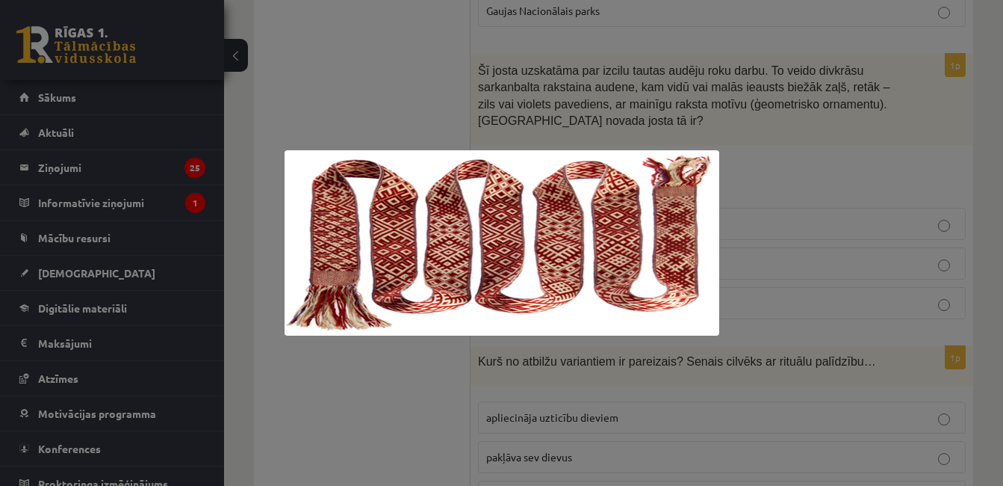
drag, startPoint x: 308, startPoint y: 149, endPoint x: 443, endPoint y: 208, distance: 147.6
click at [443, 208] on div at bounding box center [501, 243] width 1003 height 486
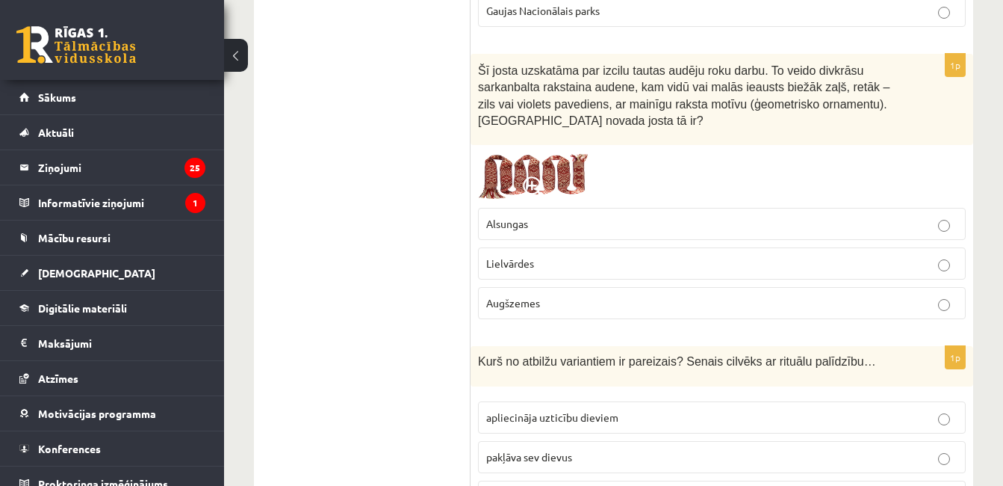
click at [528, 176] on span at bounding box center [535, 188] width 24 height 24
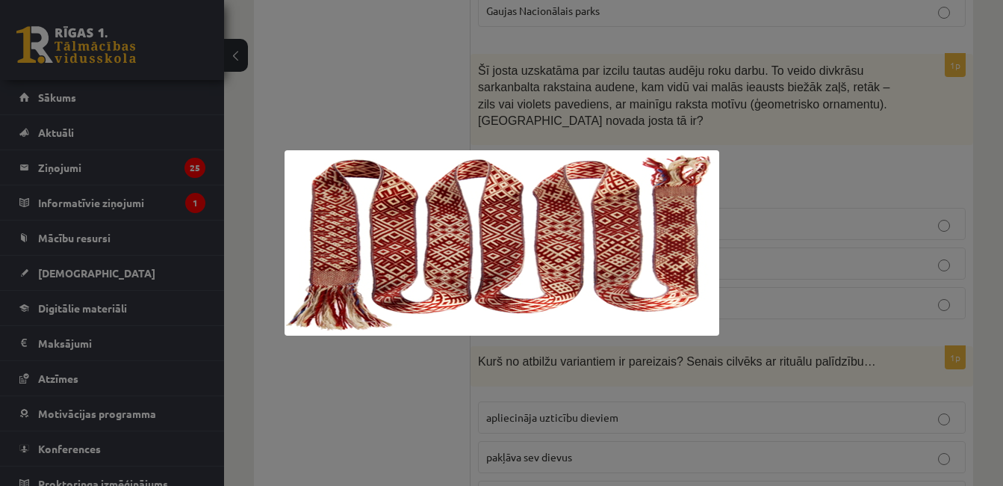
click at [426, 116] on div at bounding box center [501, 243] width 1003 height 486
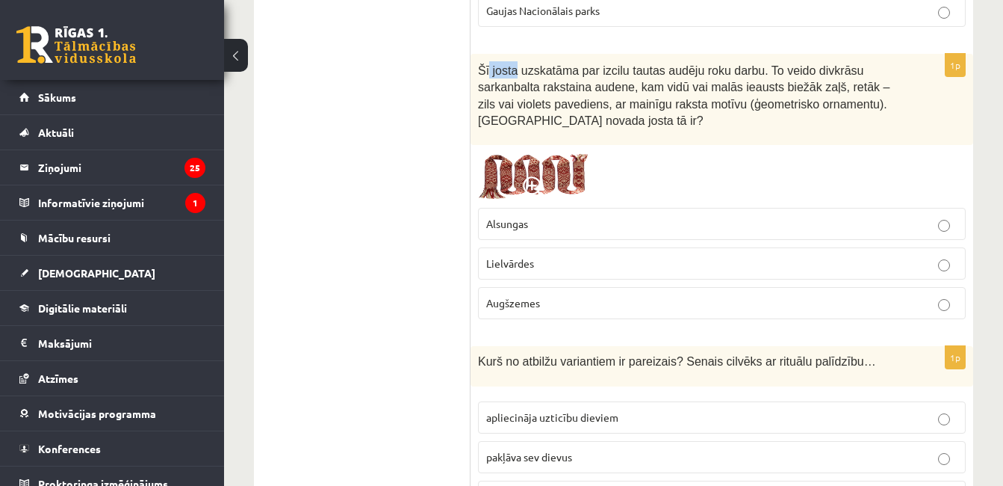
drag, startPoint x: 486, startPoint y: 52, endPoint x: 513, endPoint y: 50, distance: 27.7
click at [513, 64] on span "Šī josta uzskatāma par izcilu tautas audēju roku darbu. To veido divkrāsu sarka…" at bounding box center [684, 96] width 412 height 64
drag, startPoint x: 532, startPoint y: 212, endPoint x: 483, endPoint y: 210, distance: 48.6
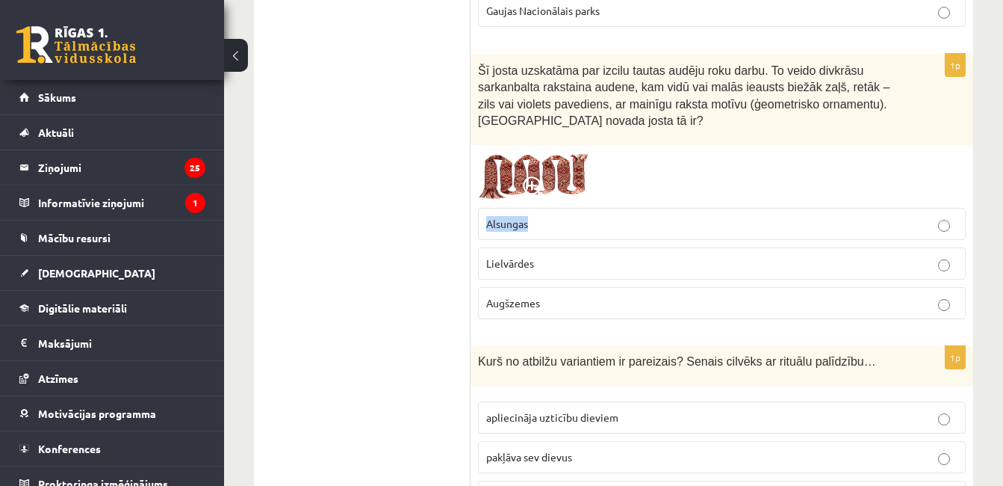
click at [483, 210] on label "Alsungas" at bounding box center [722, 224] width 488 height 32
drag, startPoint x: 554, startPoint y: 284, endPoint x: 477, endPoint y: 283, distance: 77.0
click at [477, 283] on div "1p Šī josta uzskatāma par izcilu tautas audēju roku darbu. To veido divkrāsu sa…" at bounding box center [722, 192] width 503 height 277
click at [532, 152] on img at bounding box center [534, 176] width 112 height 48
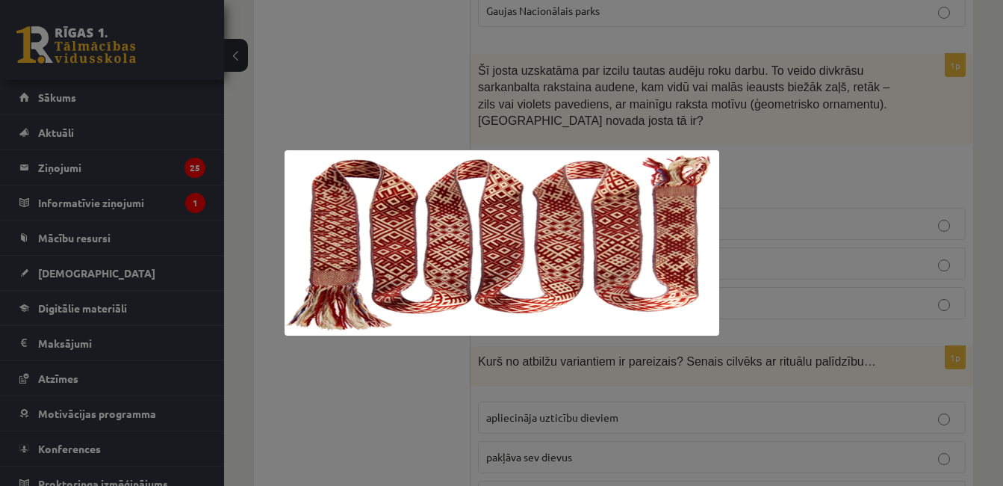
click at [522, 122] on div at bounding box center [501, 243] width 1003 height 486
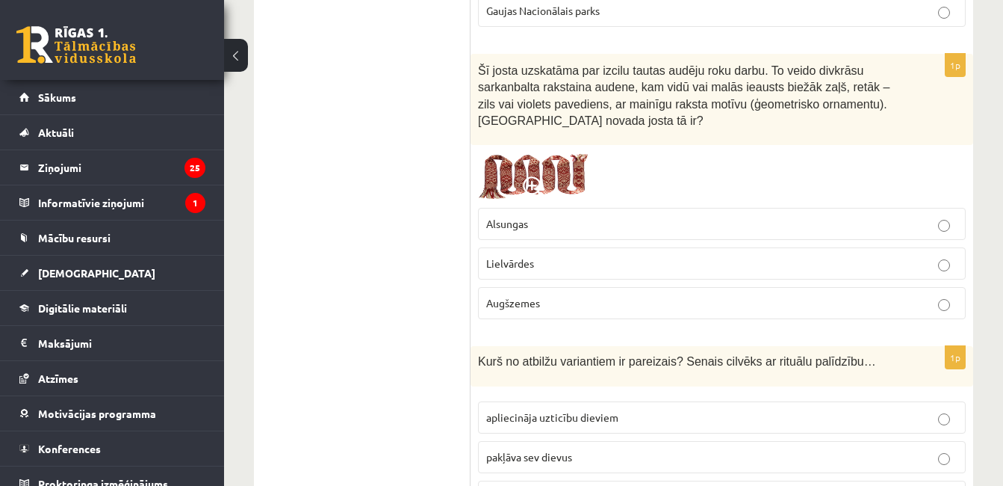
click at [519, 152] on img at bounding box center [534, 176] width 112 height 48
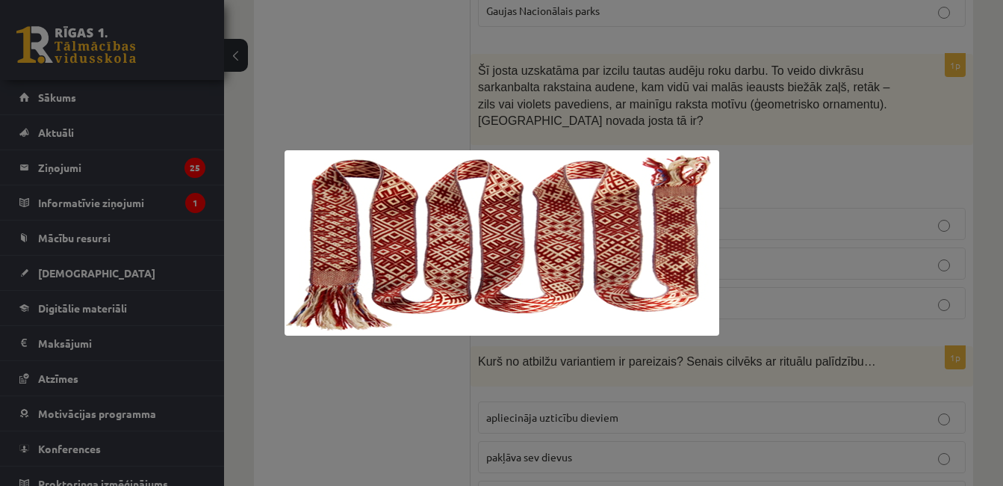
click at [517, 103] on div at bounding box center [501, 243] width 1003 height 486
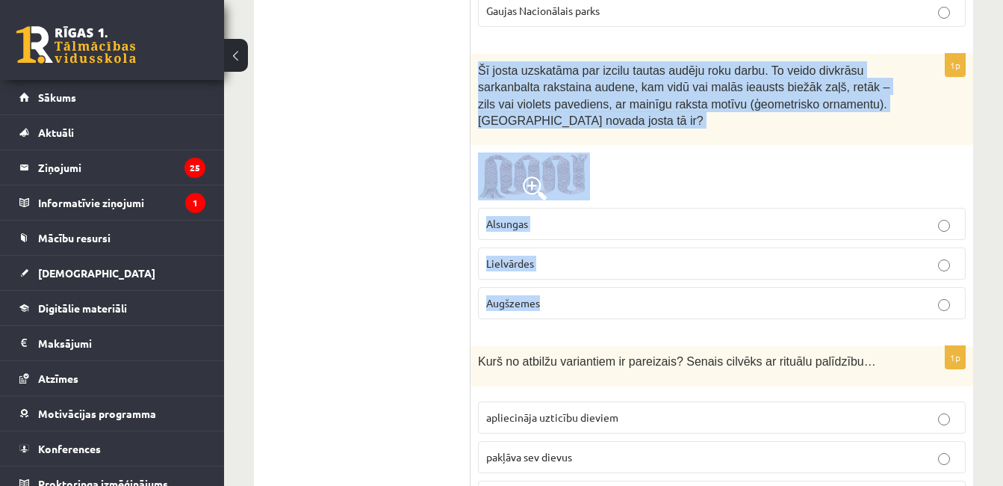
drag, startPoint x: 472, startPoint y: 52, endPoint x: 595, endPoint y: 294, distance: 272.0
click at [595, 294] on div "1p Šī josta uzskatāma par izcilu tautas audēju roku darbu. To veido divkrāsu sa…" at bounding box center [722, 192] width 503 height 277
click at [597, 256] on p "Lielvārdes" at bounding box center [721, 264] width 471 height 16
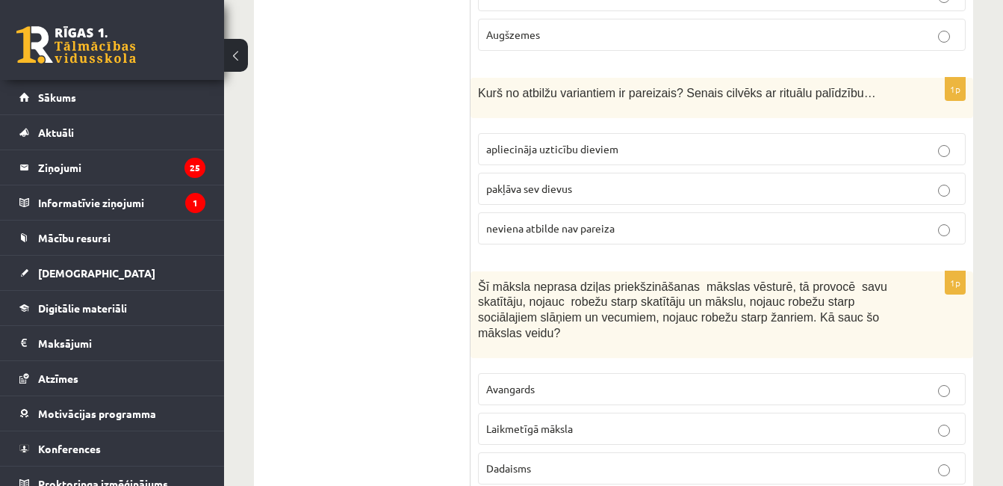
scroll to position [2359, 0]
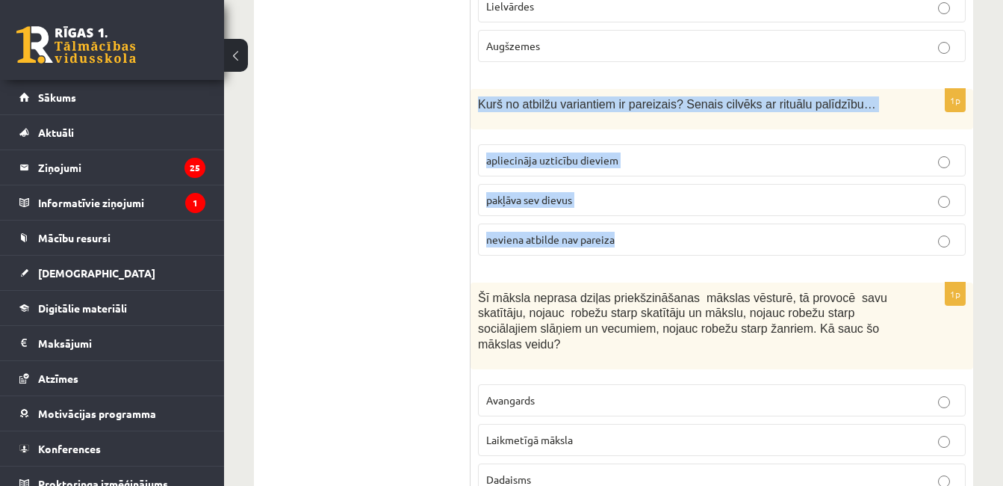
drag, startPoint x: 475, startPoint y: 84, endPoint x: 619, endPoint y: 229, distance: 204.5
click at [619, 229] on div "1p Kurš no atbilžu variantiem ir pareizais? Senais cilvēks ar rituālu palīdzību…" at bounding box center [722, 178] width 503 height 179
click at [551, 153] on p "apliecināja uzticību dieviem" at bounding box center [721, 160] width 471 height 16
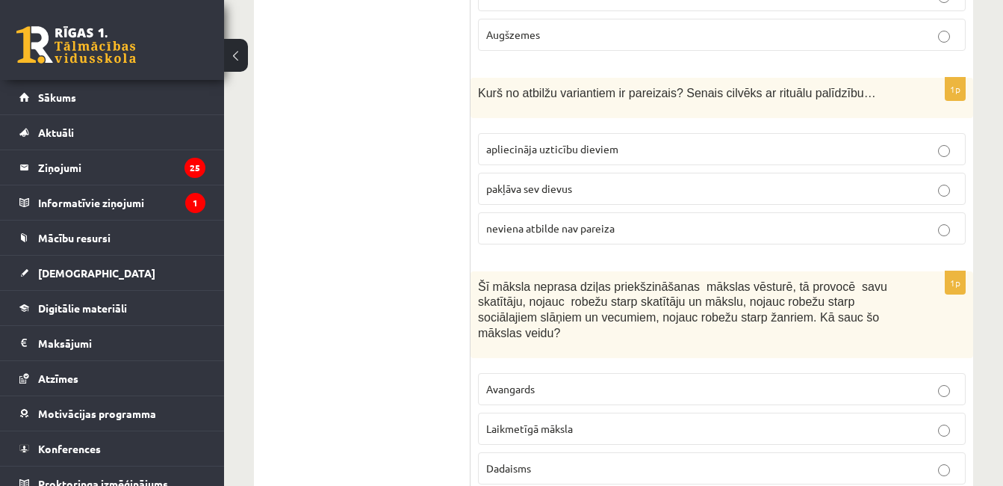
scroll to position [2392, 0]
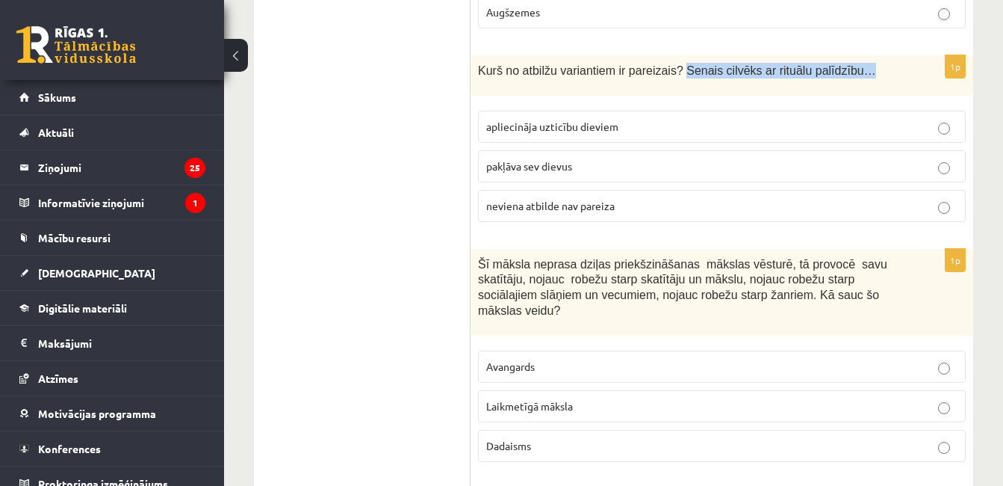
drag, startPoint x: 666, startPoint y: 57, endPoint x: 835, endPoint y: 54, distance: 168.9
click at [835, 63] on p "Kurš no atbilžu variantiem ir pareizais? Senais cilvēks ar rituālu palīdzību…" at bounding box center [684, 71] width 413 height 16
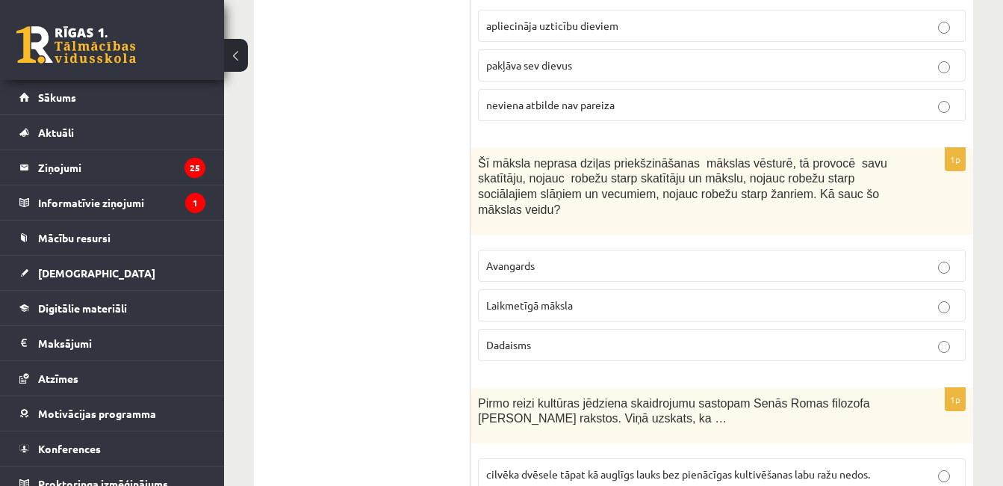
scroll to position [2560, 0]
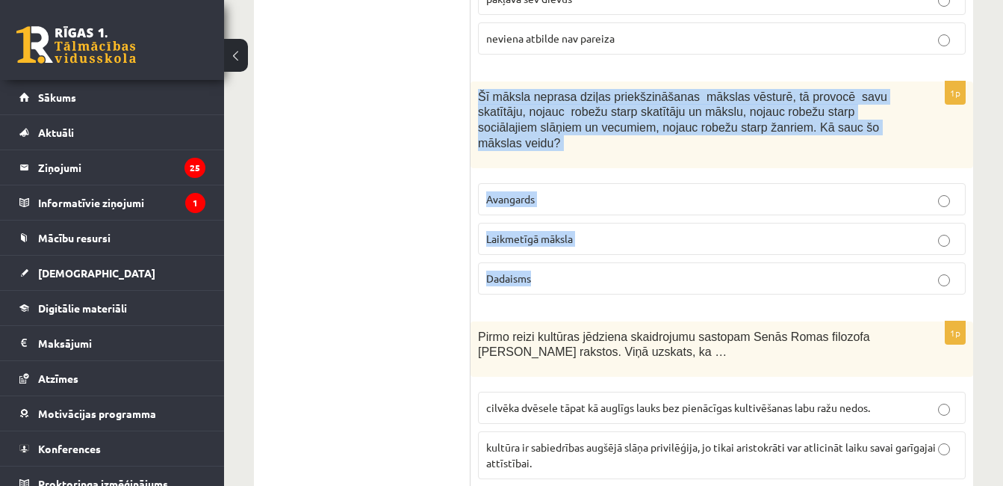
drag, startPoint x: 473, startPoint y: 77, endPoint x: 604, endPoint y: 230, distance: 201.4
click at [604, 230] on div "1p Šī māksla neprasa dziļas priekšzināšanas mākslas vēsturē, tā provocē savu sk…" at bounding box center [722, 193] width 503 height 225
click at [589, 191] on p "Avangards" at bounding box center [721, 199] width 471 height 16
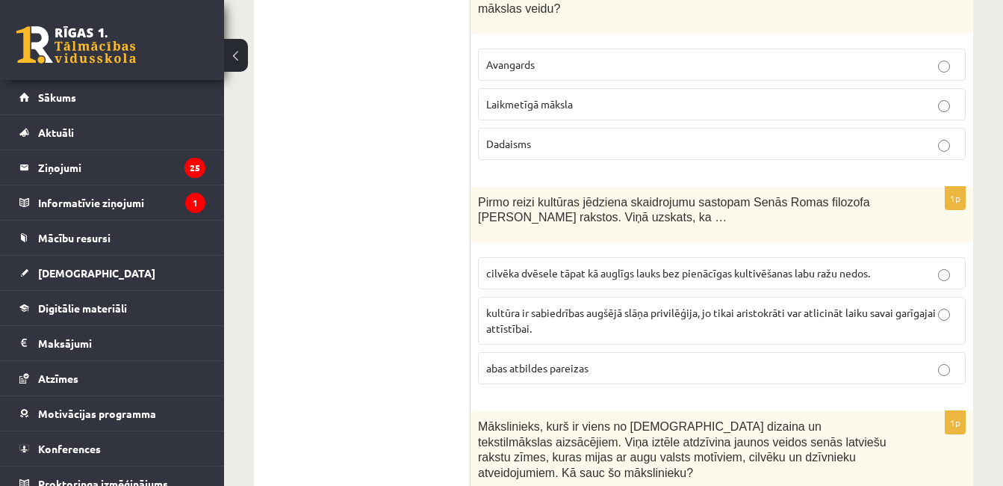
scroll to position [2739, 0]
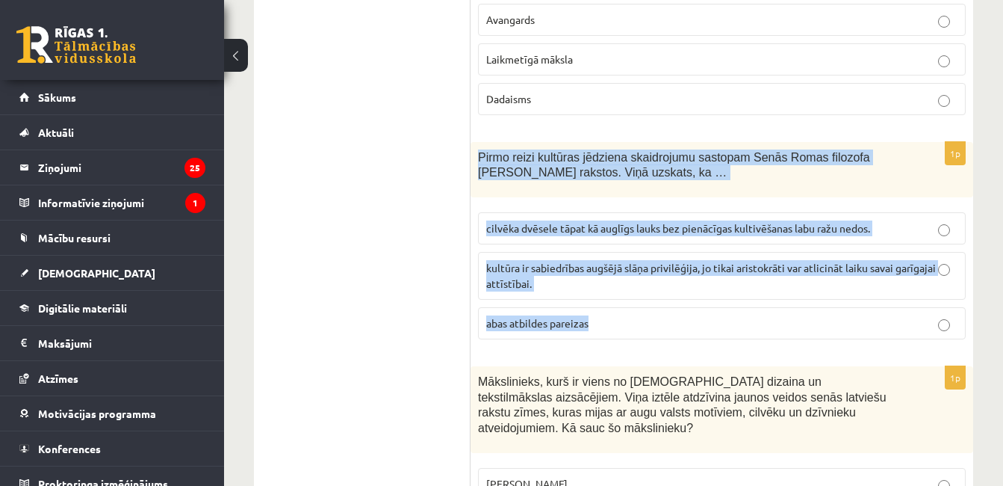
drag, startPoint x: 477, startPoint y: 116, endPoint x: 651, endPoint y: 290, distance: 246.2
click at [651, 290] on div "1p Pirmo reizi kultūras jēdziena skaidrojumu sastopam Senās Romas filozofa Cice…" at bounding box center [722, 247] width 503 height 210
click at [523, 212] on label "cilvēka dvēsele tāpat kā auglīgs lauks bez pienācīgas kultivēšanas labu ražu ne…" at bounding box center [722, 228] width 488 height 32
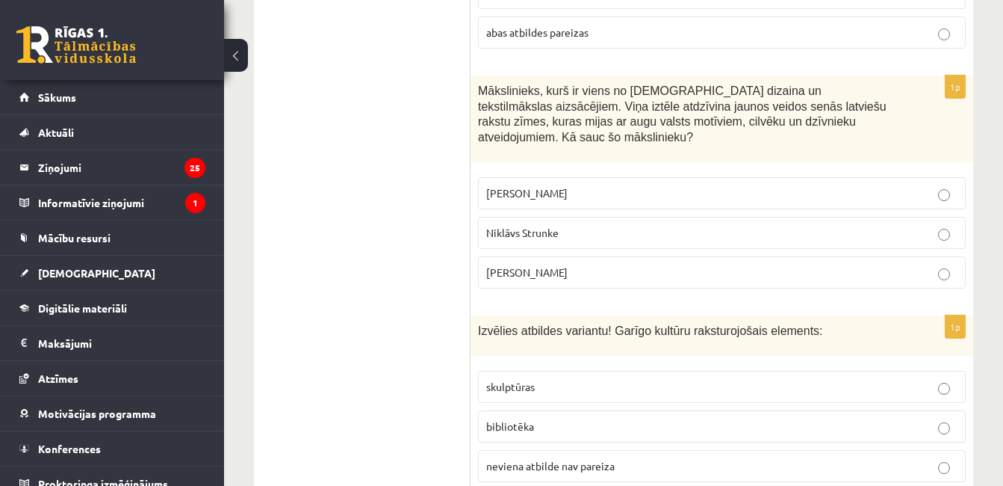
scroll to position [3019, 0]
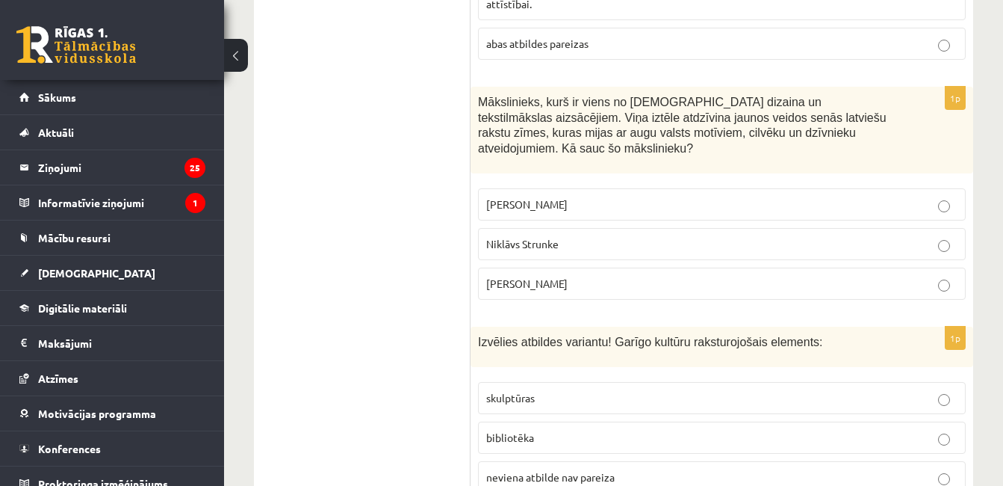
drag, startPoint x: 477, startPoint y: 69, endPoint x: 697, endPoint y: 235, distance: 275.4
click at [697, 235] on div "1p Mākslinieks, kurš ir viens no latviešu dizaina un tekstilmākslas aizsācējiem…" at bounding box center [722, 199] width 503 height 225
click at [508, 109] on span "Mākslinieks, kurš ir viens no latviešu dizaina un tekstilmākslas aizsācējiem. V…" at bounding box center [682, 125] width 409 height 59
drag, startPoint x: 478, startPoint y: 75, endPoint x: 585, endPoint y: 253, distance: 207.5
click at [585, 253] on div "1p Mākslinieks, kurš ir viens no latviešu dizaina un tekstilmākslas aizsācējiem…" at bounding box center [722, 199] width 503 height 225
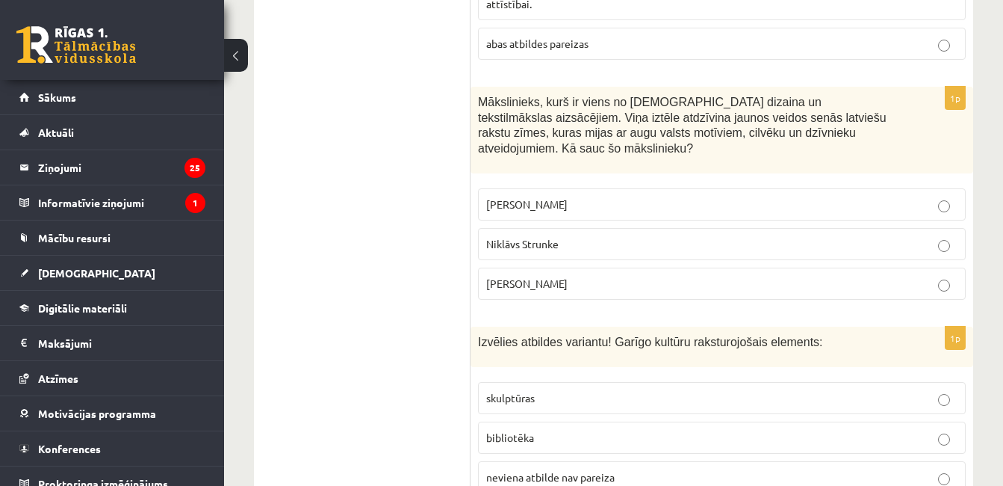
click at [587, 188] on label "Ansis Cīrulis" at bounding box center [722, 204] width 488 height 32
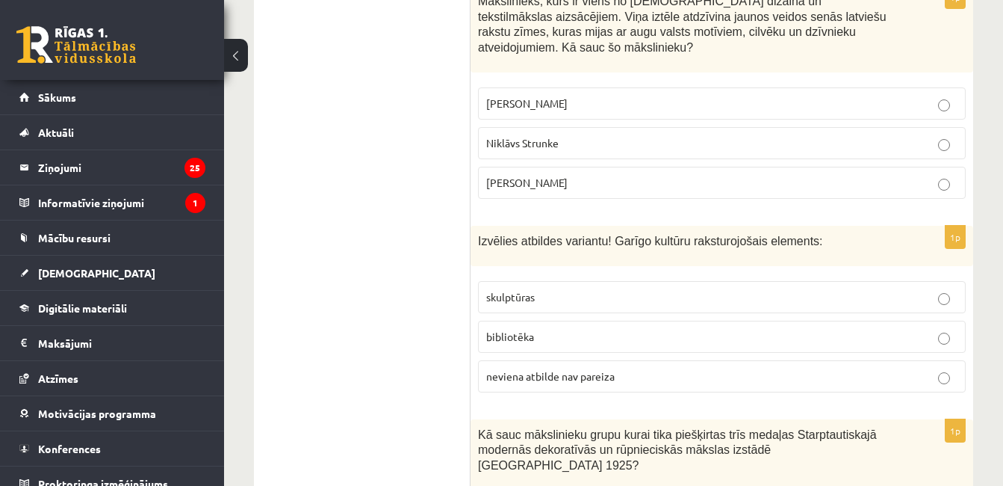
scroll to position [3175, 0]
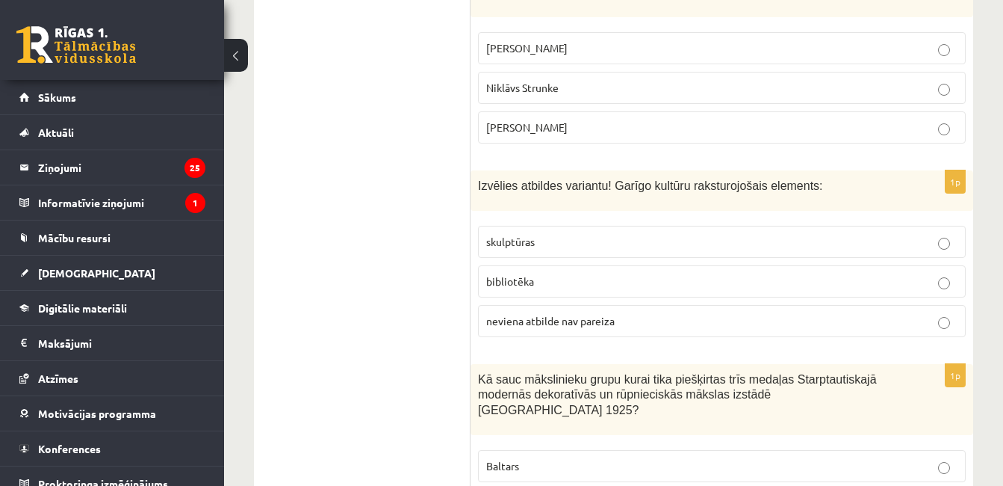
drag, startPoint x: 470, startPoint y: 137, endPoint x: 571, endPoint y: 192, distance: 114.7
click at [571, 192] on div "**********" at bounding box center [614, 347] width 720 height 6536
click at [560, 170] on div "1p Izvēlies atbildes variantu! Garīgo kultūru raksturojošais elements: skulptūr…" at bounding box center [722, 259] width 503 height 179
drag, startPoint x: 601, startPoint y: 139, endPoint x: 796, endPoint y: 141, distance: 195.0
click at [796, 178] on p "Izvēlies atbildes variantu! Garīgo kultūru raksturojošais elements:" at bounding box center [684, 186] width 413 height 16
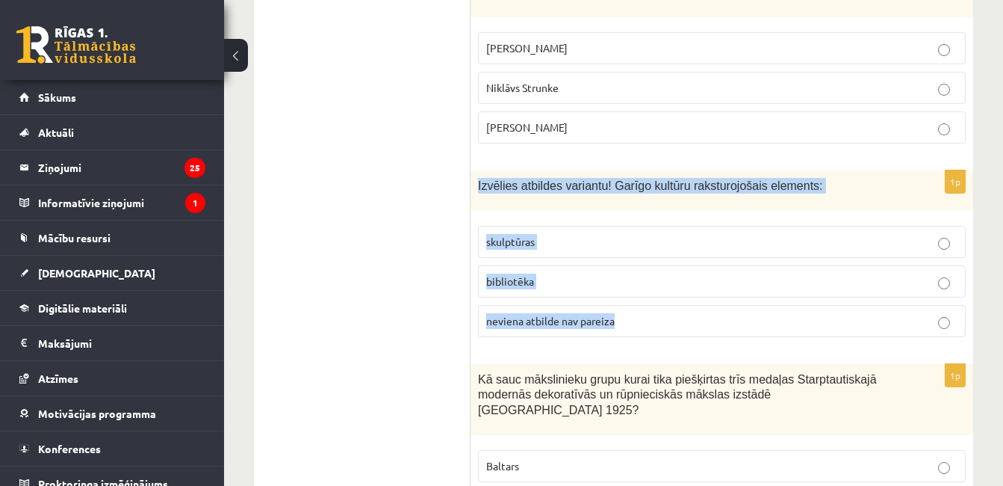
drag, startPoint x: 478, startPoint y: 142, endPoint x: 628, endPoint y: 259, distance: 190.6
click at [628, 259] on div "1p Izvēlies atbildes variantu! Garīgo kultūru raksturojošais elements: skulptūr…" at bounding box center [722, 259] width 503 height 179
click at [605, 265] on label "bibliotēka" at bounding box center [722, 281] width 488 height 32
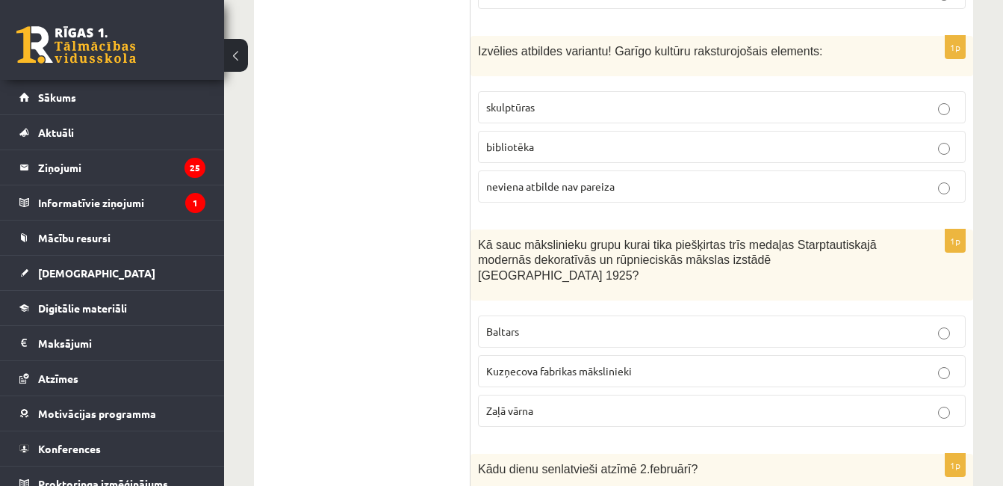
scroll to position [3320, 0]
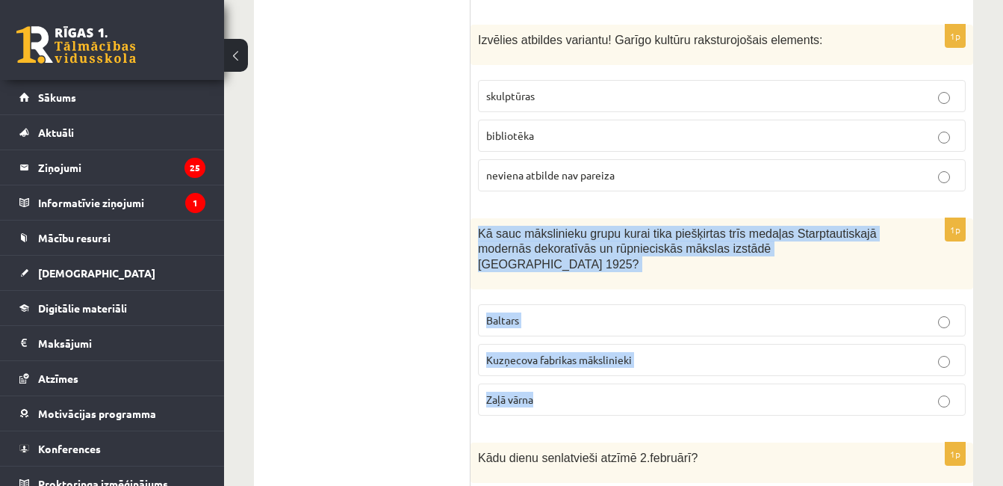
drag, startPoint x: 476, startPoint y: 185, endPoint x: 717, endPoint y: 323, distance: 277.1
click at [717, 323] on div "1p Kā sauc mākslinieku grupu kurai tika piešķirtas trīs medaļas Starptautiskajā…" at bounding box center [722, 322] width 503 height 209
click at [545, 304] on label "Baltars" at bounding box center [722, 320] width 488 height 32
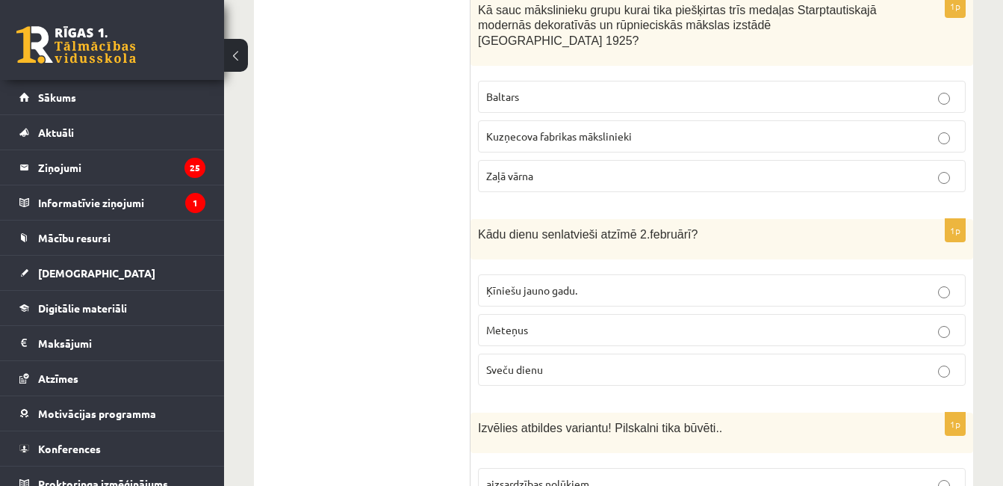
scroll to position [3577, 0]
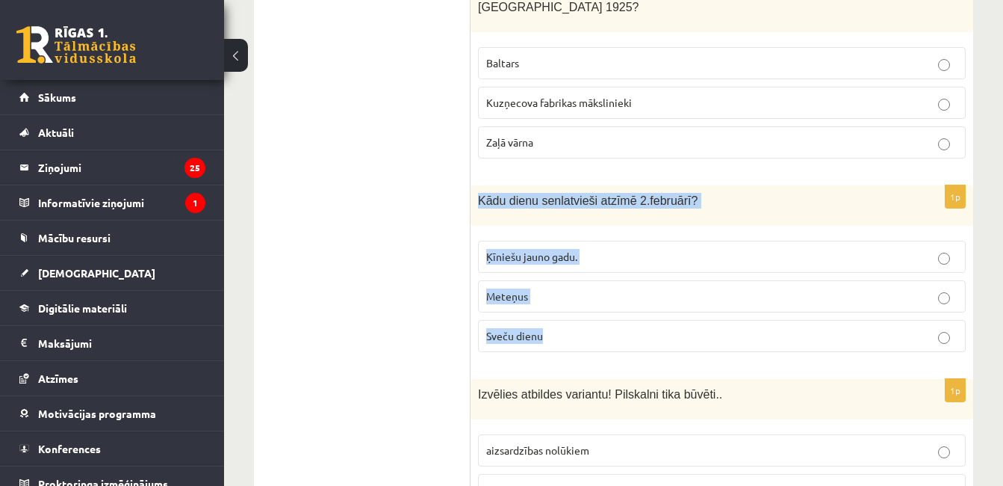
drag, startPoint x: 472, startPoint y: 139, endPoint x: 584, endPoint y: 266, distance: 168.9
click at [584, 266] on div "1p Kādu dienu senlatvieši atzīmē 2.februārī? Ķīniešu jauno gadu. Meteņus Sveču …" at bounding box center [722, 274] width 503 height 179
click at [597, 320] on label "Sveču dienu" at bounding box center [722, 336] width 488 height 32
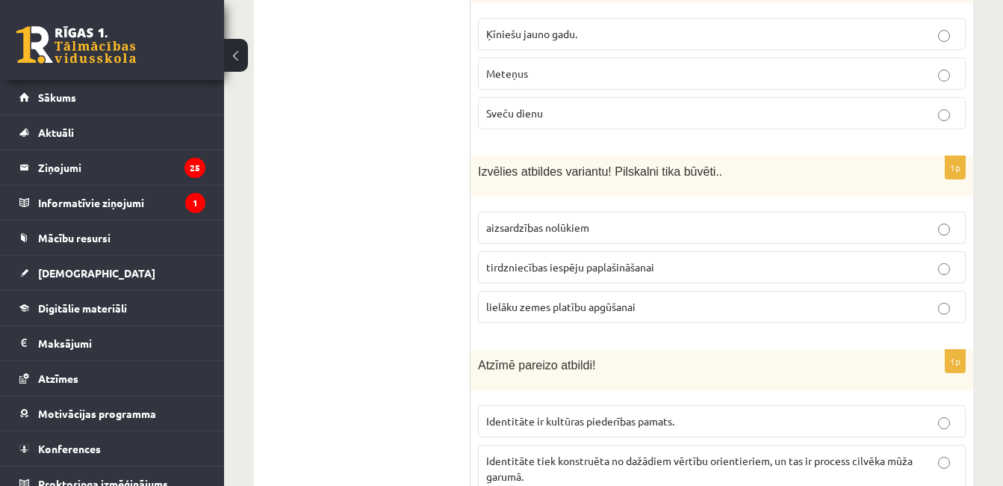
scroll to position [3755, 0]
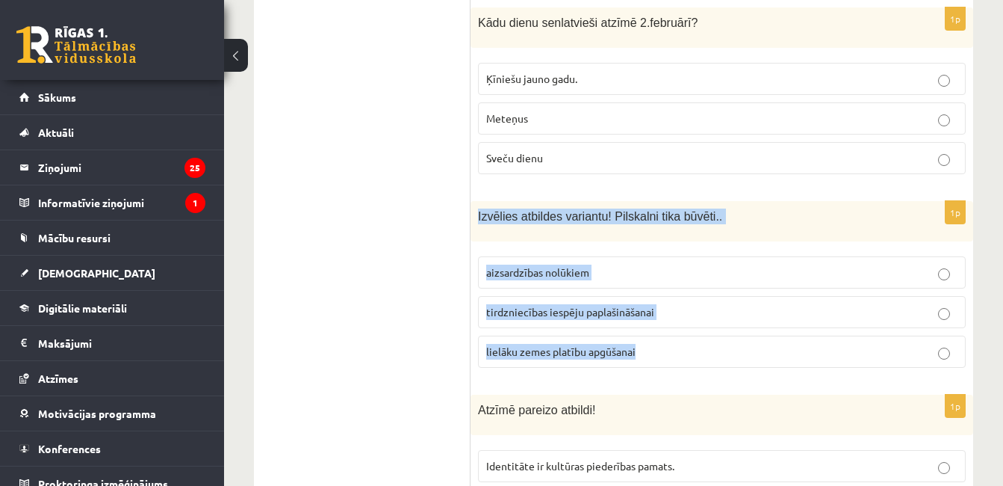
drag, startPoint x: 477, startPoint y: 158, endPoint x: 638, endPoint y: 283, distance: 204.5
click at [638, 283] on div "1p Izvēlies atbildes variantu! Pilskalni tika būvēti.. aizsardzības nolūkiem ti…" at bounding box center [722, 290] width 503 height 179
click at [705, 265] on p "aizsardzības nolūkiem" at bounding box center [721, 273] width 471 height 16
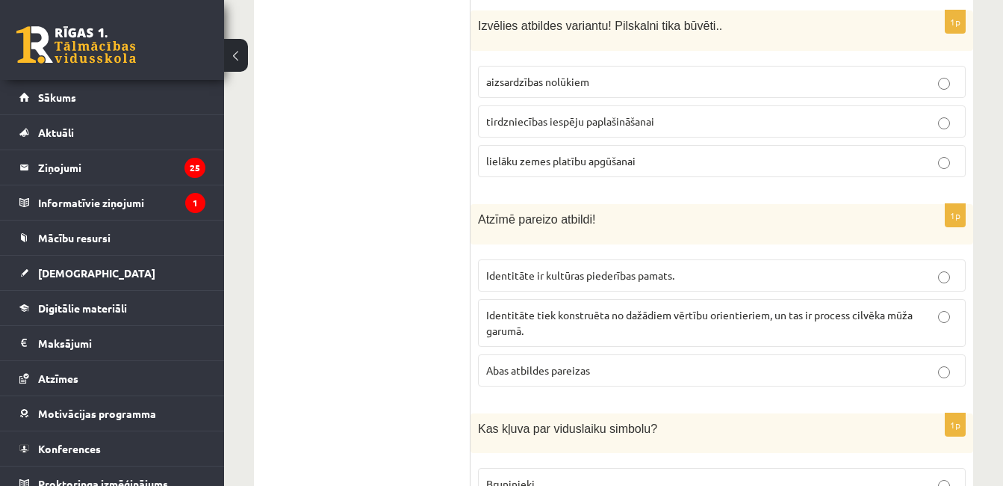
scroll to position [3979, 0]
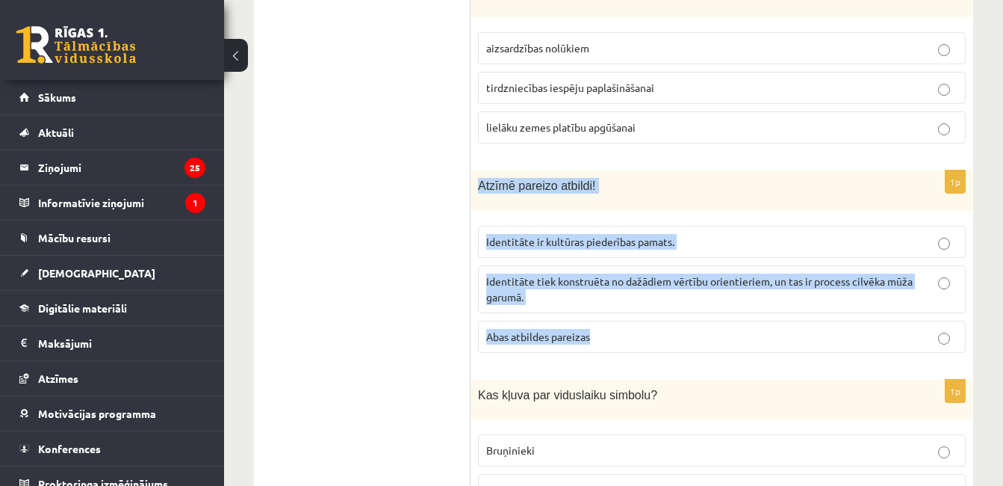
drag, startPoint x: 479, startPoint y: 126, endPoint x: 603, endPoint y: 266, distance: 187.4
click at [603, 266] on div "1p Atzīmē pareizo atbildi! Identitāte ir kultūras piederības pamats. Identitāte…" at bounding box center [722, 267] width 503 height 194
click at [609, 329] on p "Abas atbildes pareizas" at bounding box center [721, 337] width 471 height 16
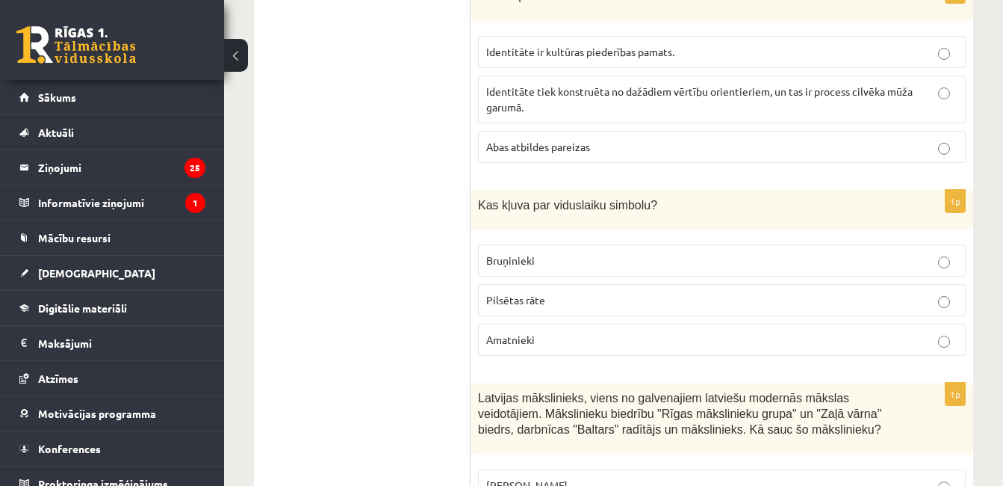
scroll to position [4192, 0]
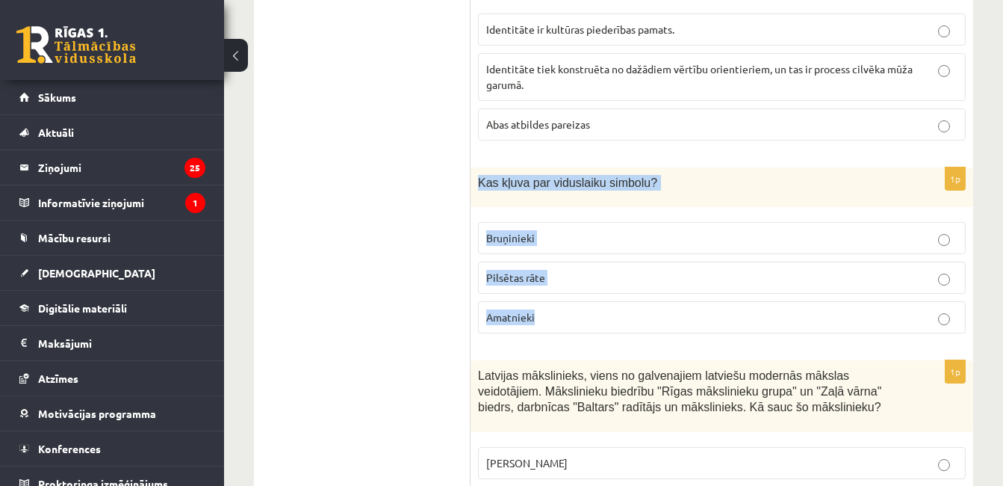
drag, startPoint x: 477, startPoint y: 117, endPoint x: 578, endPoint y: 259, distance: 174.8
click at [578, 259] on div "1p Kas kļuva par viduslaiku simbolu? Bruņinieki Pilsētas rāte Amatnieki" at bounding box center [722, 256] width 503 height 179
click at [587, 230] on p "Bruņinieki" at bounding box center [721, 238] width 471 height 16
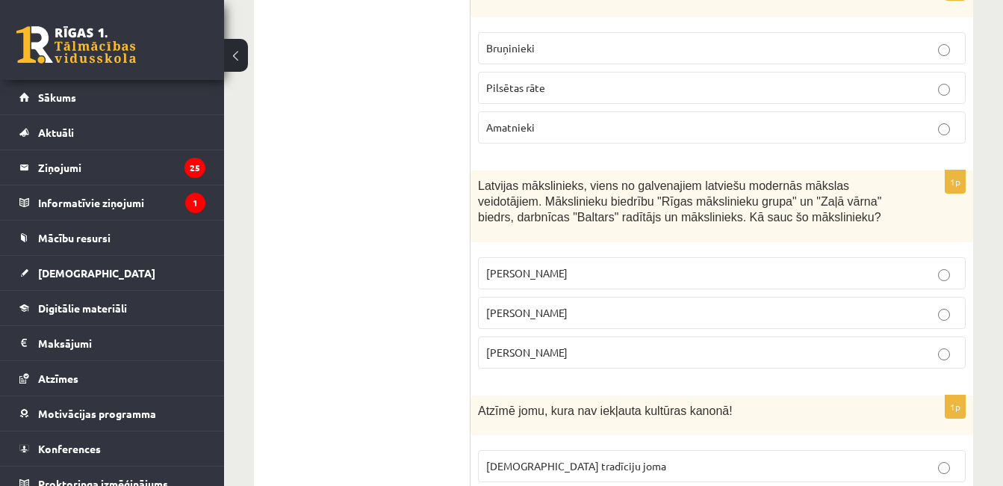
scroll to position [4348, 0]
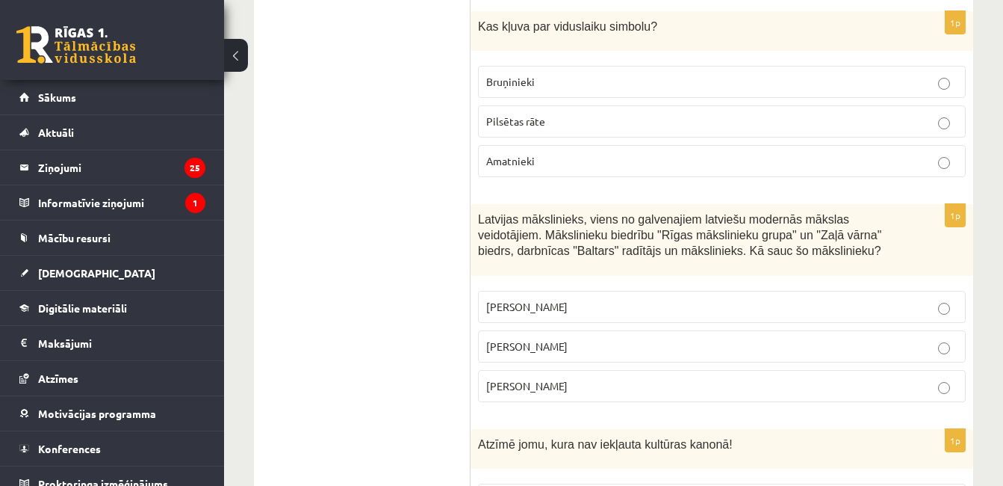
drag, startPoint x: 477, startPoint y: 152, endPoint x: 610, endPoint y: 324, distance: 217.9
click at [610, 324] on div "1p Latvijas mākslinieks, viens no galvenajiem latviešu modernās mākslas veidotā…" at bounding box center [722, 308] width 503 height 209
click at [590, 338] on p "Romāns Suta" at bounding box center [721, 346] width 471 height 16
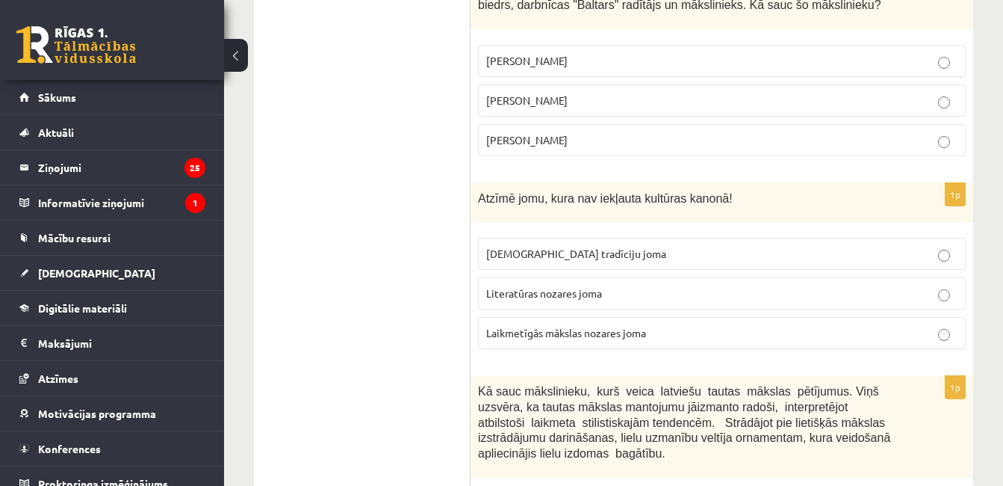
scroll to position [4561, 0]
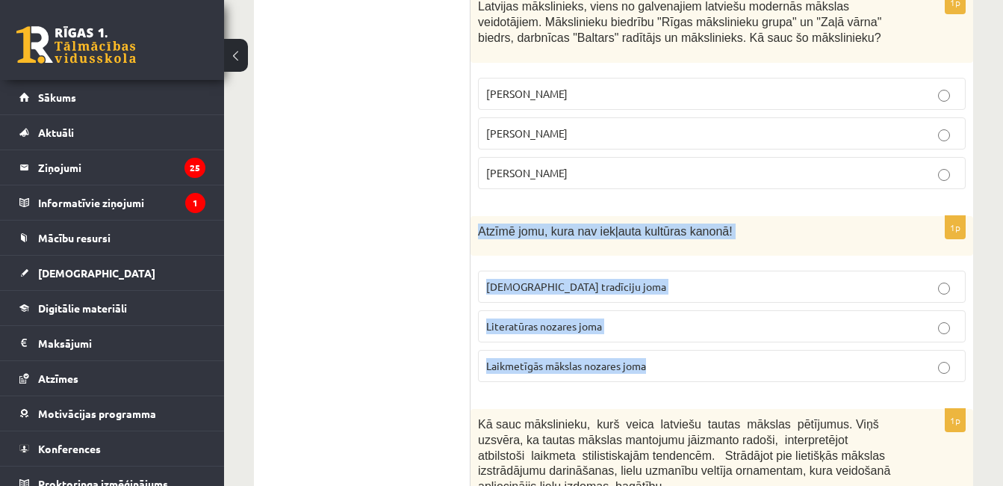
drag, startPoint x: 478, startPoint y: 167, endPoint x: 680, endPoint y: 285, distance: 234.1
click at [680, 285] on div "1p Atzīmē jomu, kura nav iekļauta kultūras kanonā! Tautas tradīciju joma Litera…" at bounding box center [722, 305] width 503 height 179
click at [613, 358] on p "Laikmetīgās mākslas nozares joma" at bounding box center [721, 366] width 471 height 16
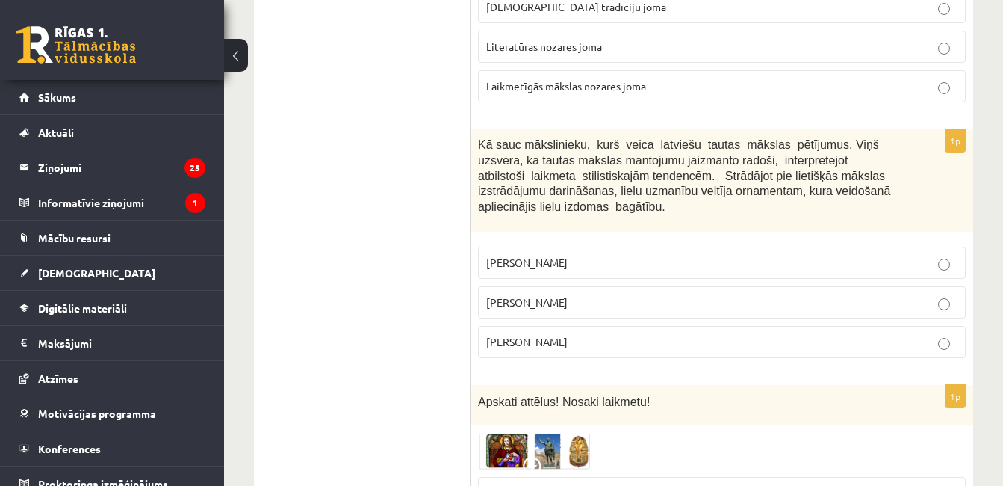
scroll to position [4829, 0]
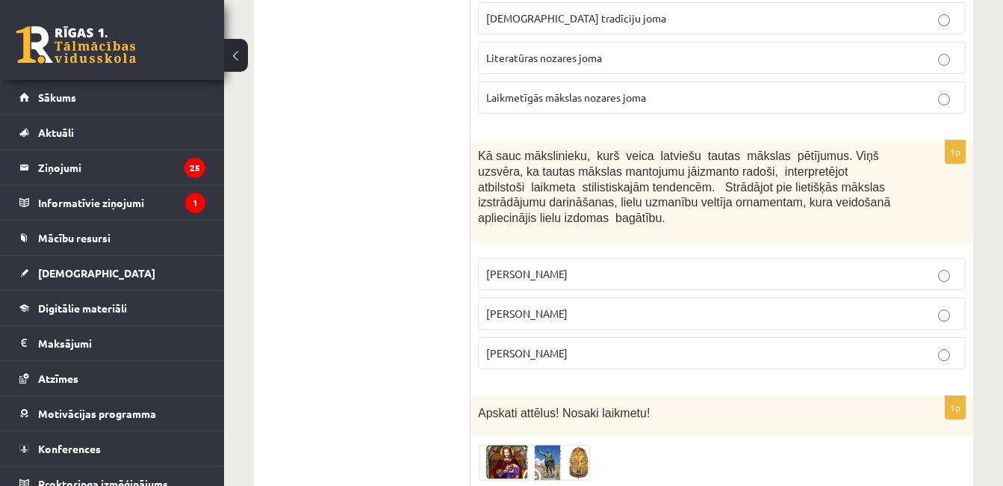
drag, startPoint x: 473, startPoint y: 95, endPoint x: 619, endPoint y: 283, distance: 238.5
click at [619, 283] on div "1p Kā sauc mākslinieku, kurš veica latviešu tautas mākslas pētījumus. Viņš uzsv…" at bounding box center [722, 260] width 503 height 240
click at [586, 297] on label "Jūlijs Madernieks" at bounding box center [722, 313] width 488 height 32
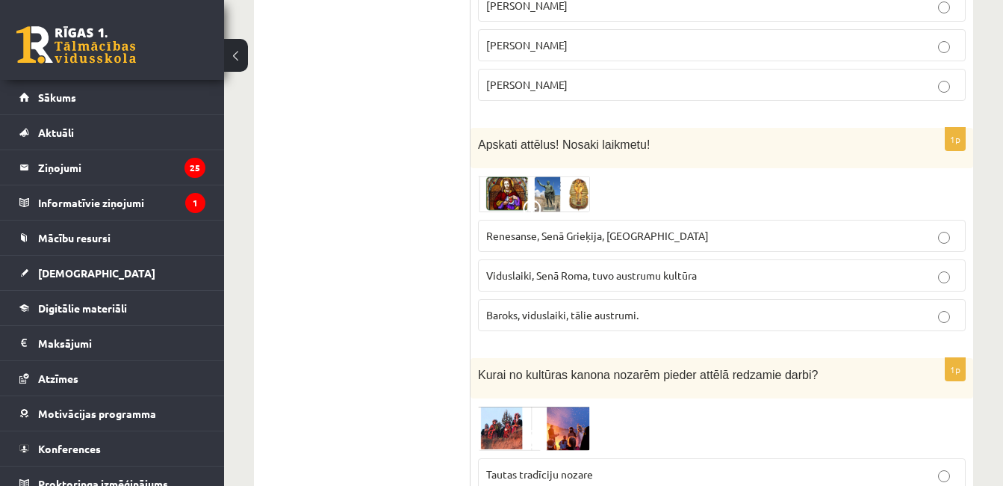
scroll to position [5086, 0]
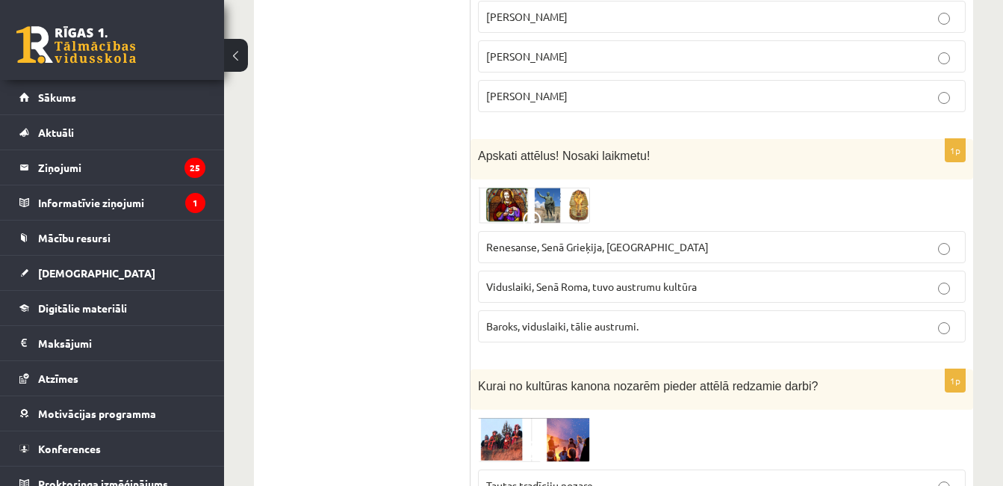
click at [510, 187] on img at bounding box center [534, 205] width 112 height 36
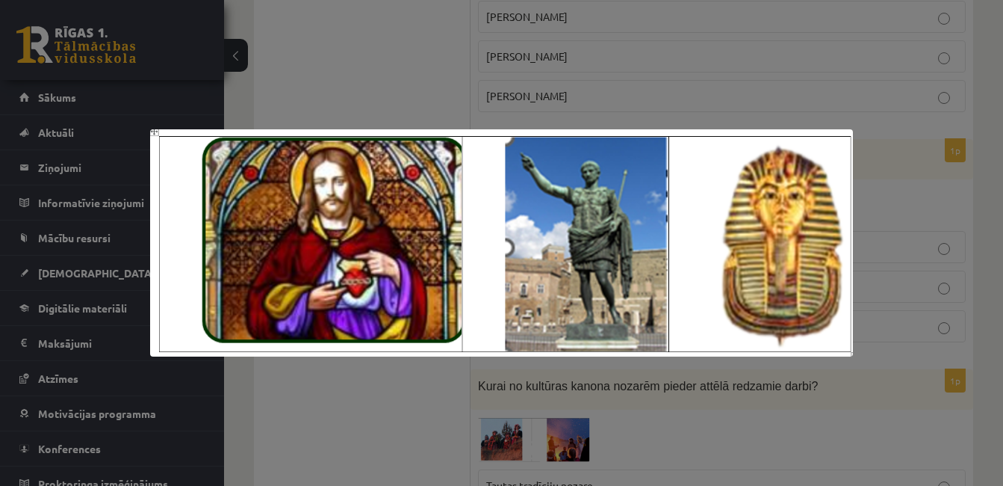
click at [501, 88] on div at bounding box center [501, 243] width 1003 height 486
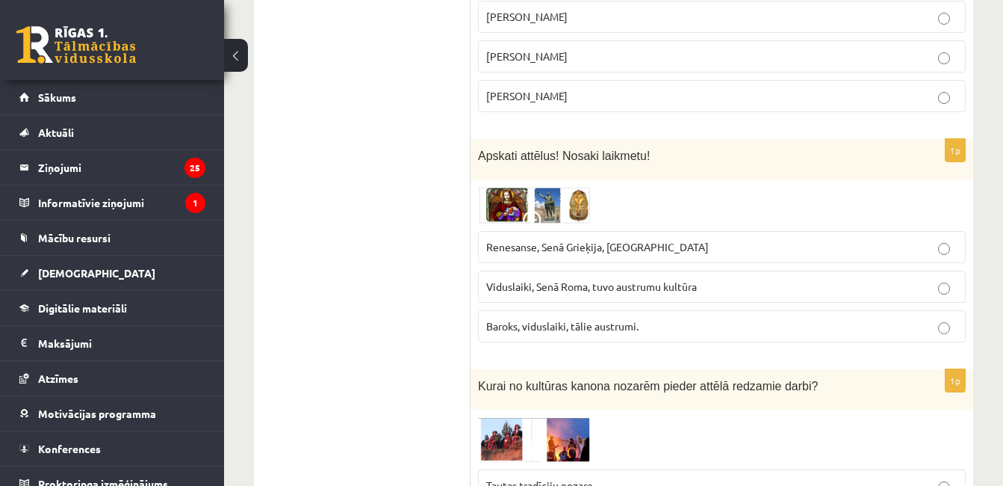
click at [510, 187] on img at bounding box center [534, 205] width 112 height 36
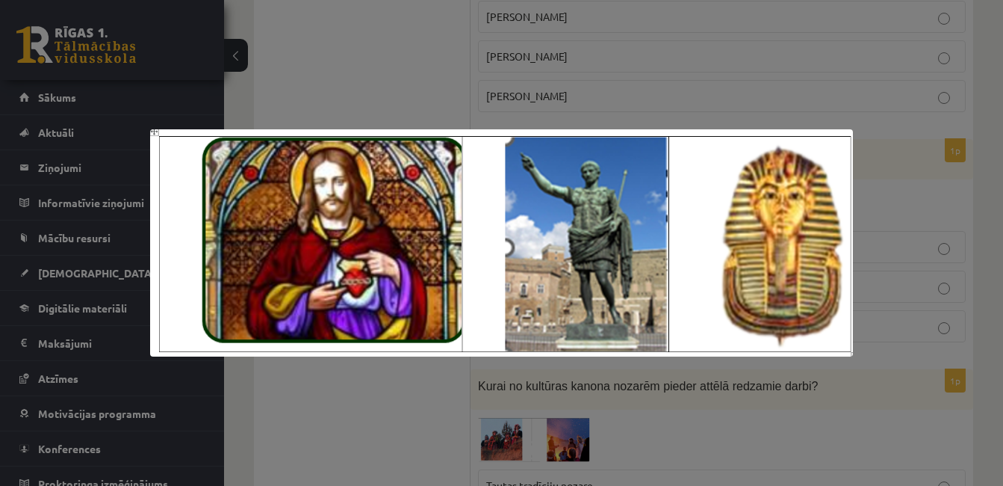
click at [548, 84] on div at bounding box center [501, 243] width 1003 height 486
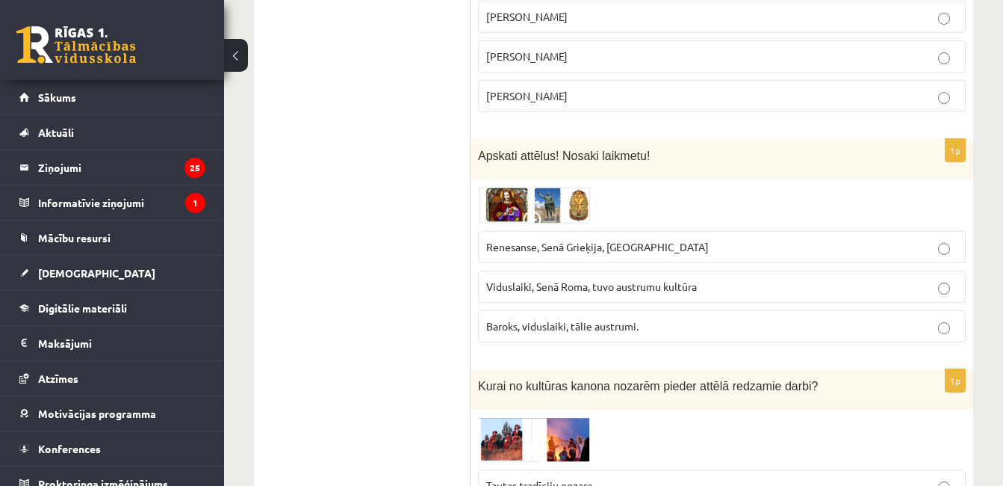
click at [536, 187] on img at bounding box center [534, 205] width 112 height 36
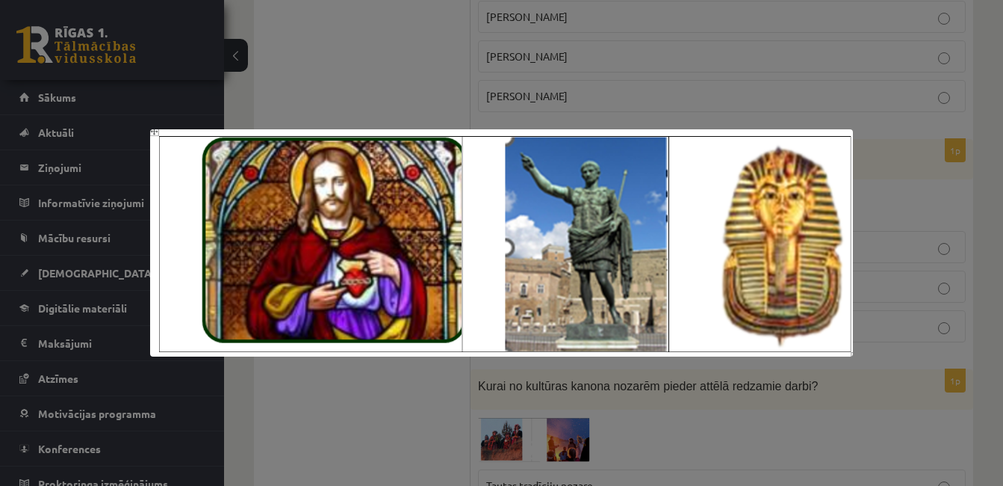
click at [519, 105] on div at bounding box center [501, 243] width 1003 height 486
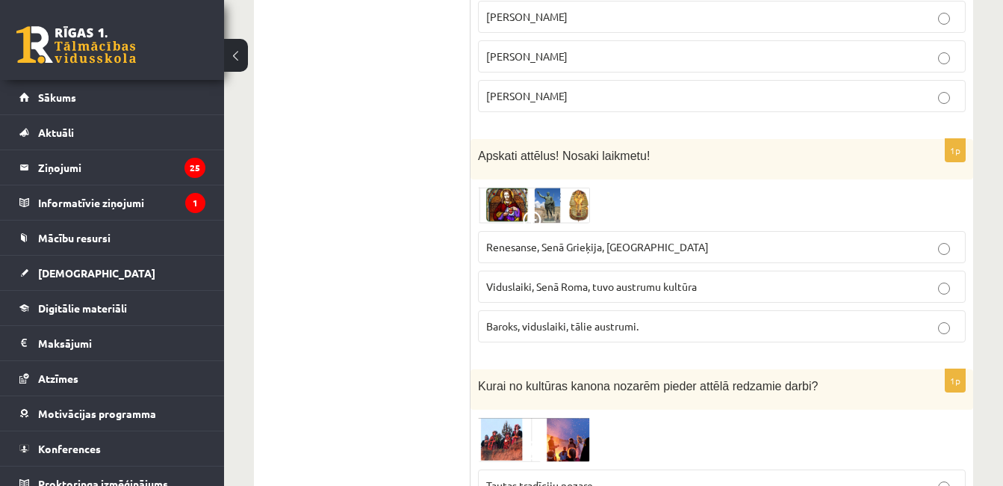
click at [579, 240] on span "Renesanse, Senā Grieķija, Ēģipte" at bounding box center [597, 246] width 223 height 13
click at [503, 187] on img at bounding box center [534, 205] width 112 height 36
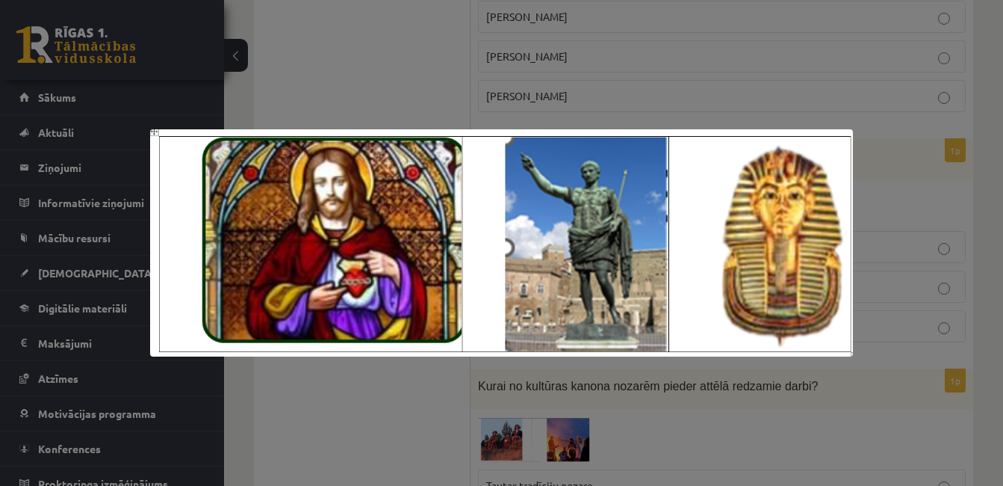
click at [480, 117] on div at bounding box center [501, 243] width 1003 height 486
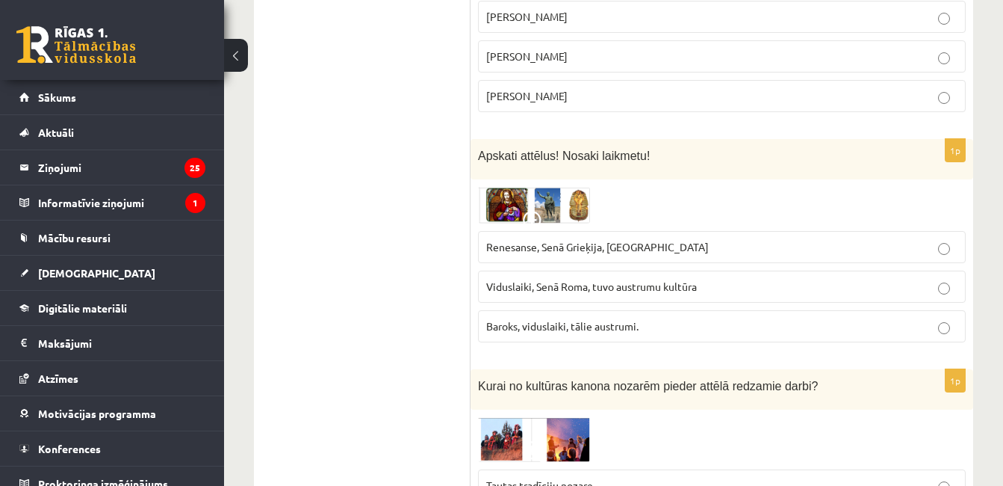
click at [556, 187] on img at bounding box center [534, 205] width 112 height 36
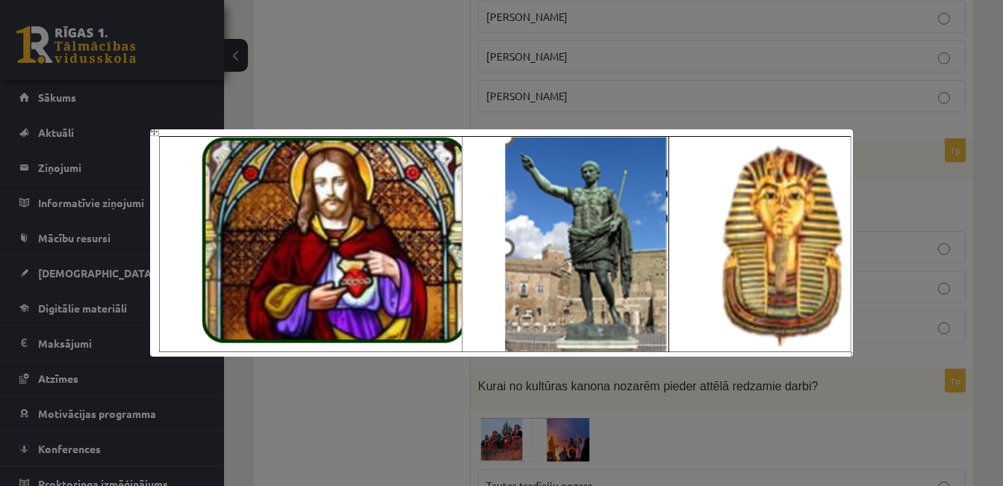
click at [637, 67] on div at bounding box center [501, 243] width 1003 height 486
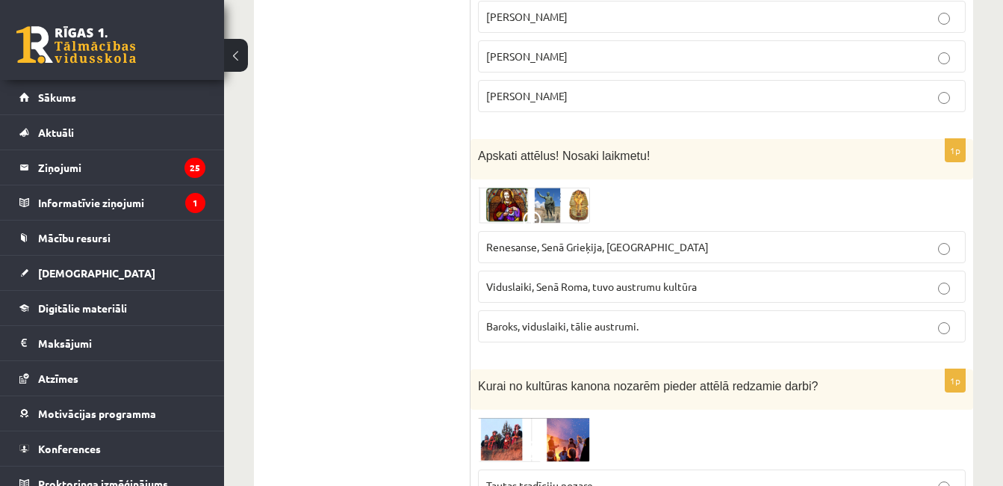
click at [638, 270] on label "Viduslaiki, Senā Roma, tuvo austrumu kultūra" at bounding box center [722, 286] width 488 height 32
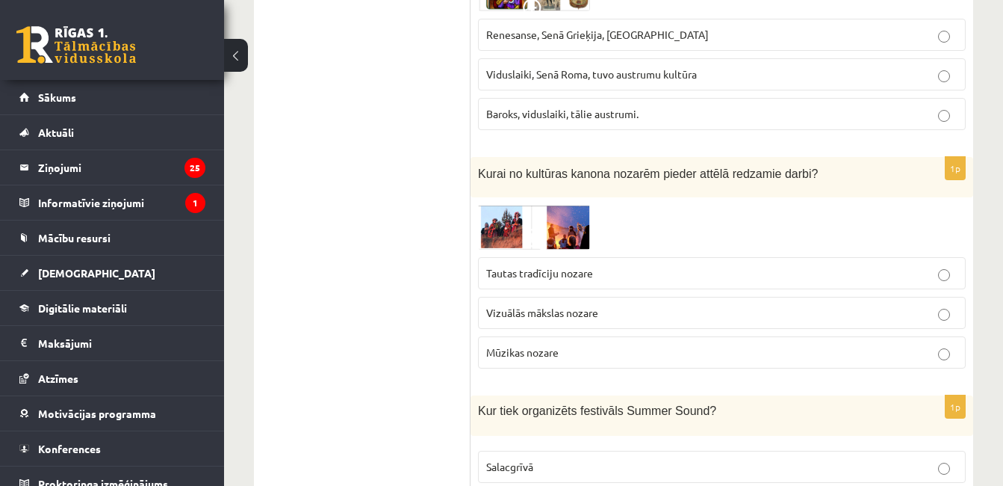
scroll to position [5321, 0]
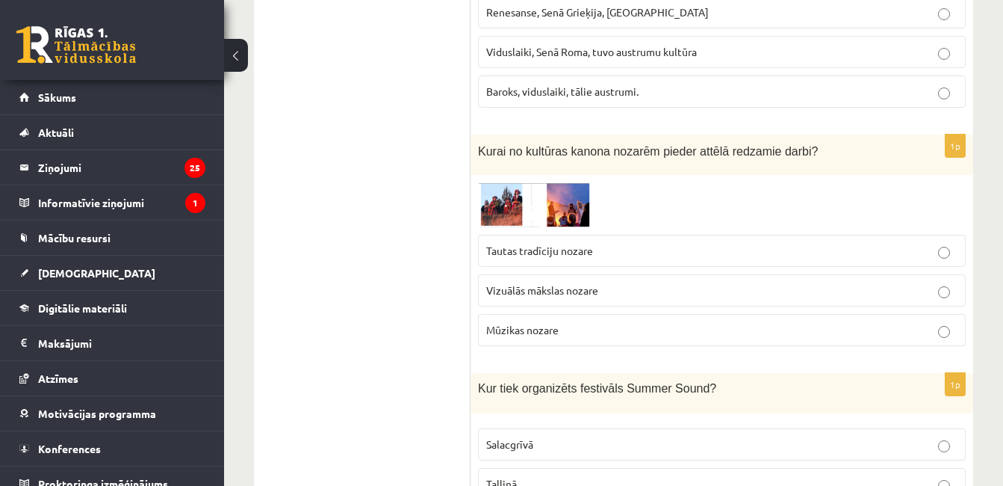
click at [510, 182] on img at bounding box center [534, 204] width 112 height 44
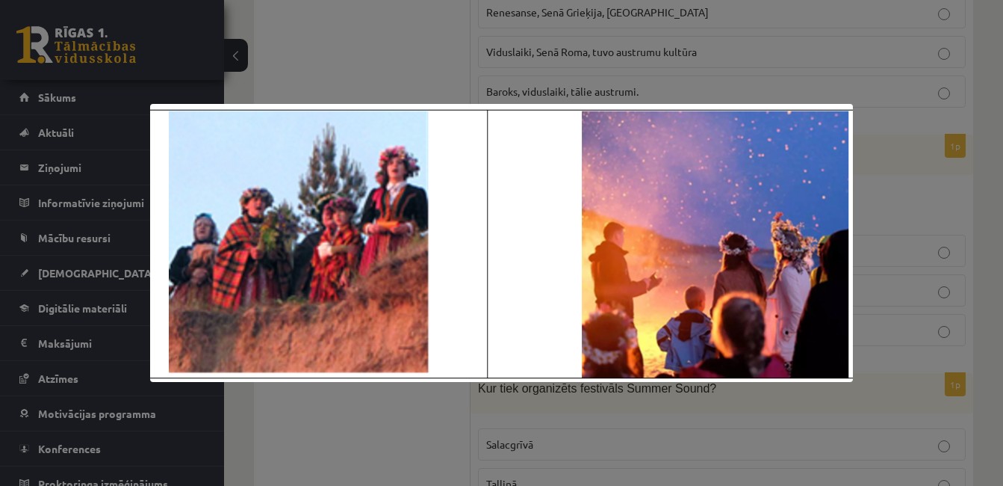
click at [550, 83] on div at bounding box center [501, 243] width 1003 height 486
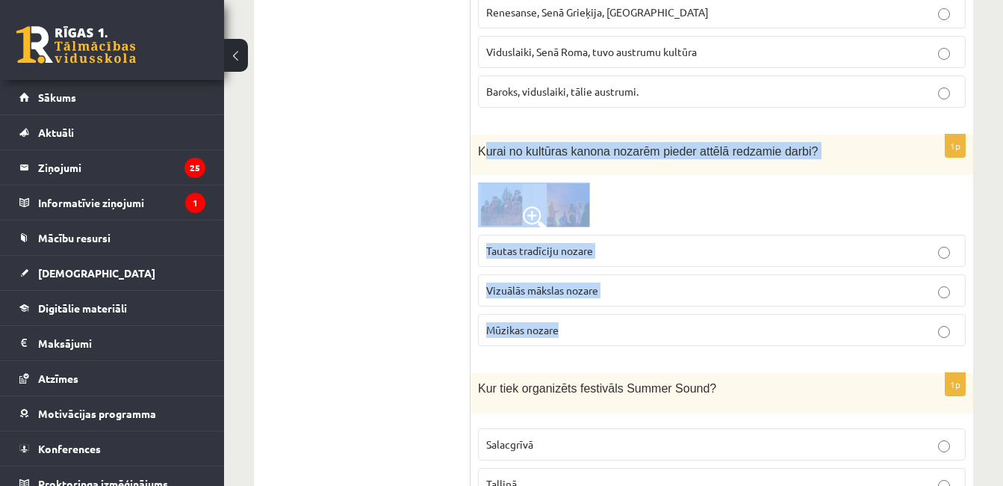
drag, startPoint x: 482, startPoint y: 85, endPoint x: 616, endPoint y: 262, distance: 221.8
click at [616, 262] on div "1p Kurai no kultūras kanona nozarēm pieder attēlā redzamie darbi? Tautas tradīc…" at bounding box center [722, 245] width 503 height 223
click at [542, 182] on img at bounding box center [534, 204] width 112 height 44
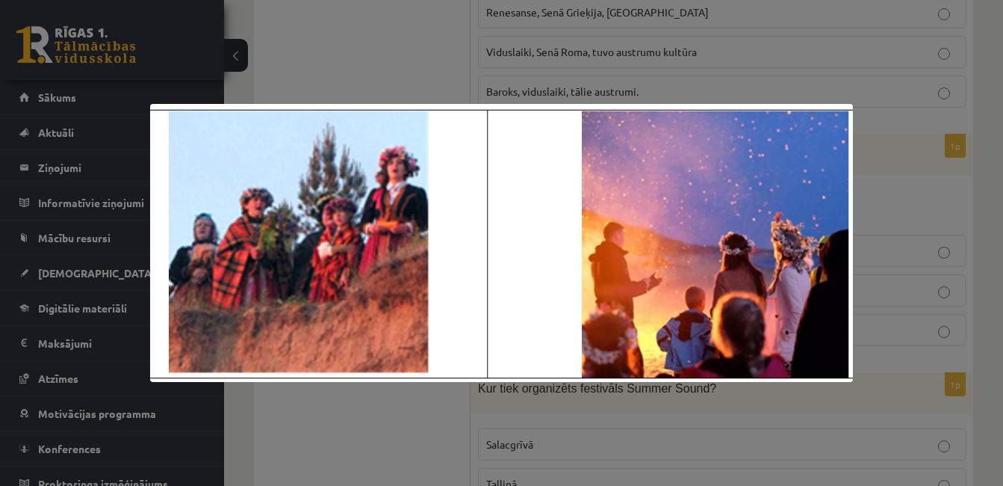
click at [510, 64] on div at bounding box center [501, 243] width 1003 height 486
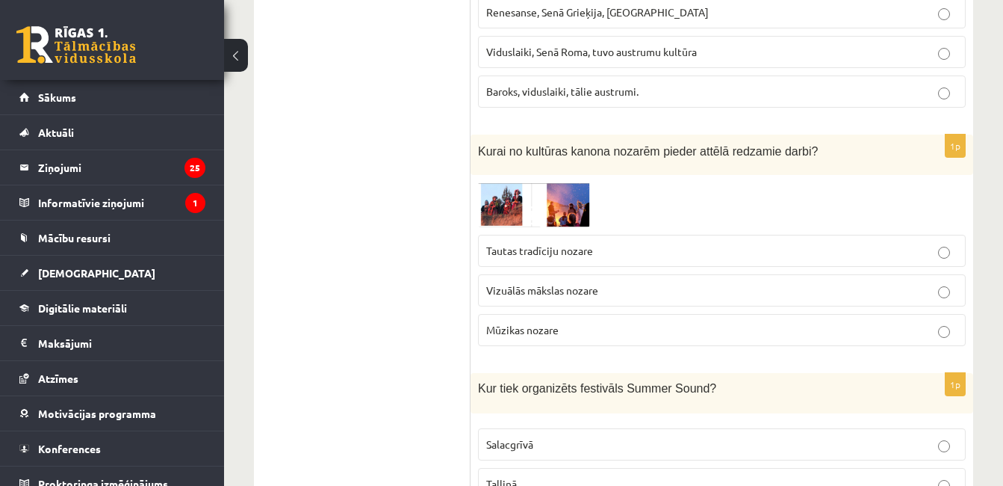
click at [534, 244] on span "Tautas tradīciju nozare" at bounding box center [539, 250] width 107 height 13
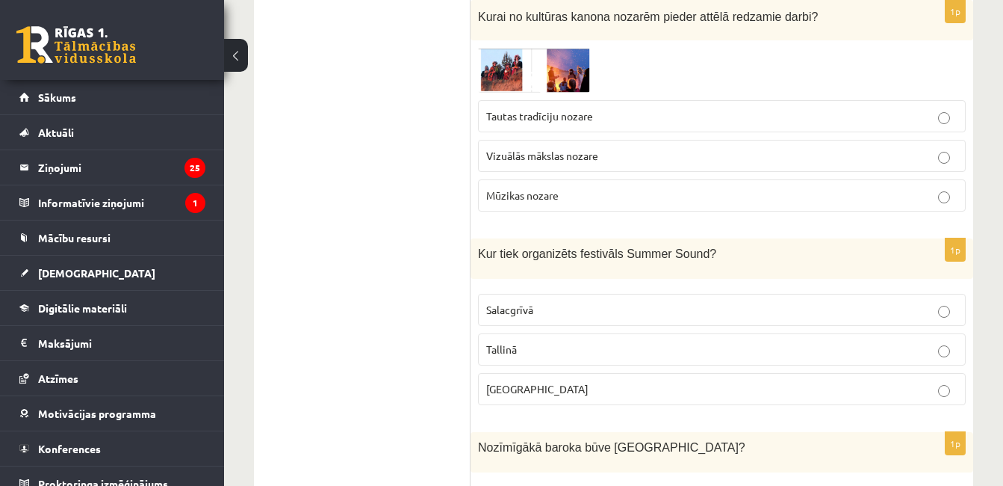
scroll to position [5466, 0]
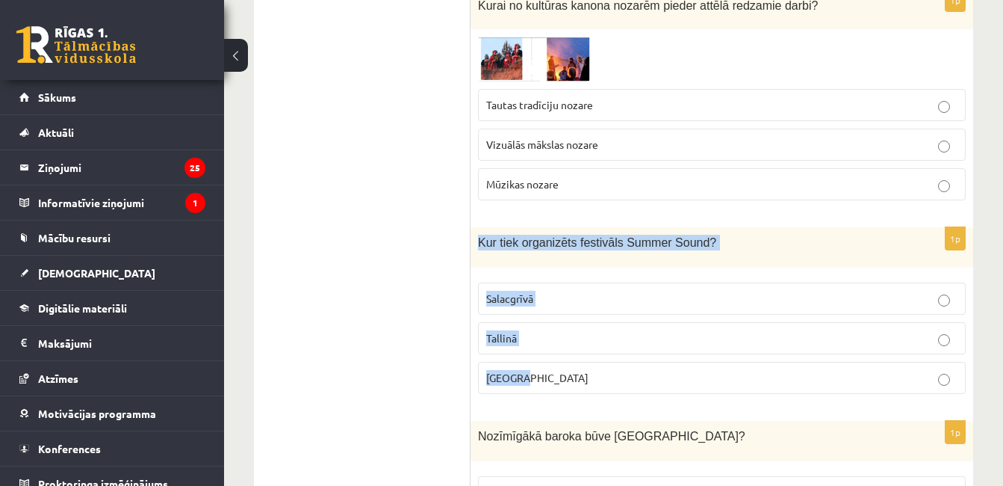
drag, startPoint x: 477, startPoint y: 181, endPoint x: 571, endPoint y: 316, distance: 164.4
click at [571, 316] on div "1p Kur tiek organizēts festivāls Summer Sound? Salacgrīvā Tallinā Liepājā" at bounding box center [722, 316] width 503 height 179
click at [611, 370] on p "Liepājā" at bounding box center [721, 378] width 471 height 16
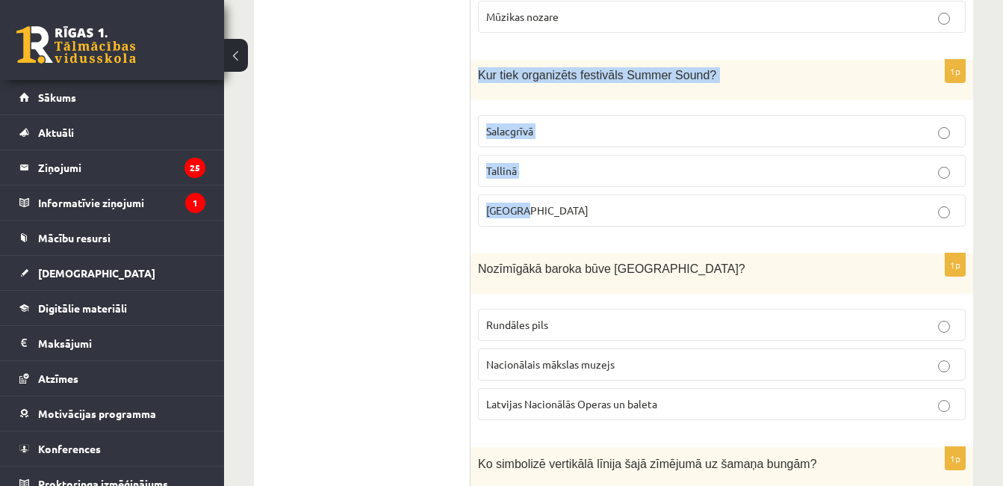
scroll to position [5679, 0]
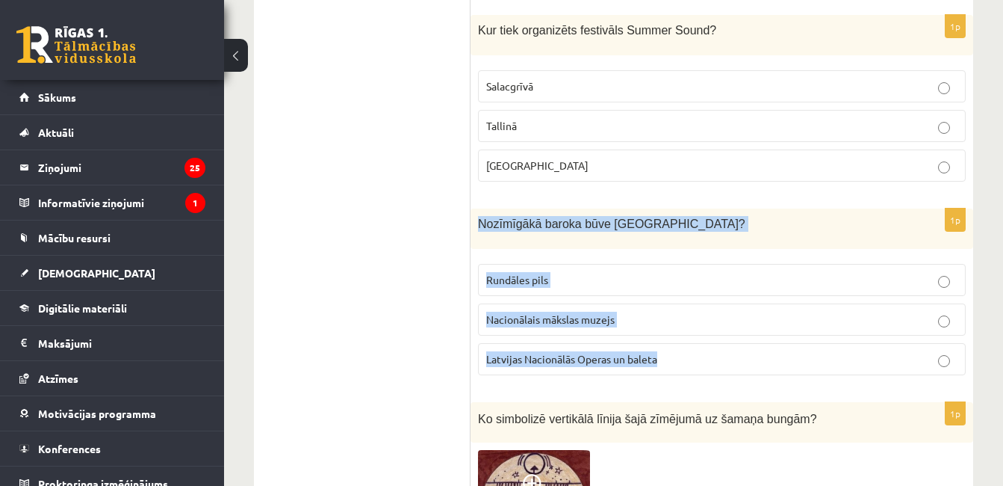
drag, startPoint x: 477, startPoint y: 163, endPoint x: 675, endPoint y: 287, distance: 233.0
click at [675, 287] on div "1p Nozīmīgākā baroka būve Latvijā? Rundāles pils Nacionālais mākslas muzejs Lat…" at bounding box center [722, 297] width 503 height 179
click at [618, 272] on p "Rundāles pils" at bounding box center [721, 280] width 471 height 16
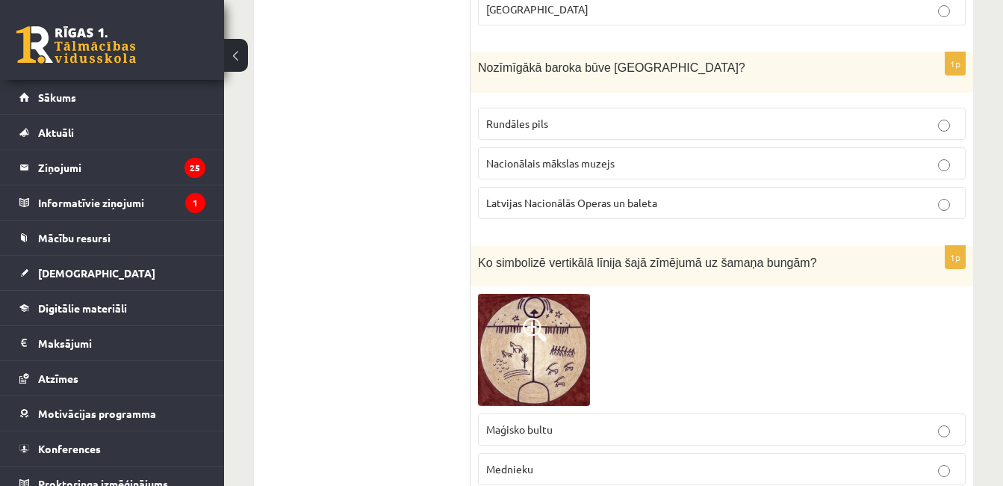
scroll to position [5936, 0]
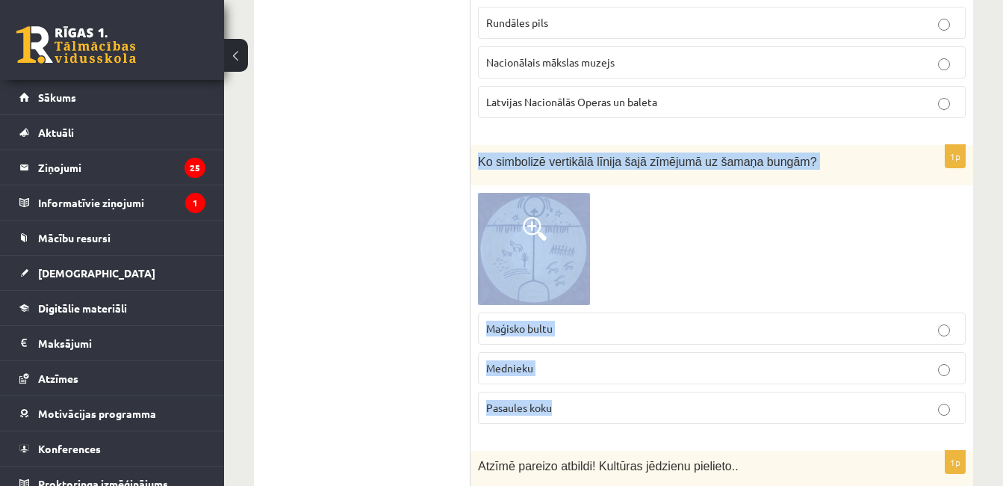
drag, startPoint x: 480, startPoint y: 95, endPoint x: 643, endPoint y: 328, distance: 284.4
click at [643, 328] on div "1p Ko simbolizē vertikālā līnija šajā zīmējumā uz šamaņa bungām? Maģisko bultu …" at bounding box center [722, 290] width 503 height 291
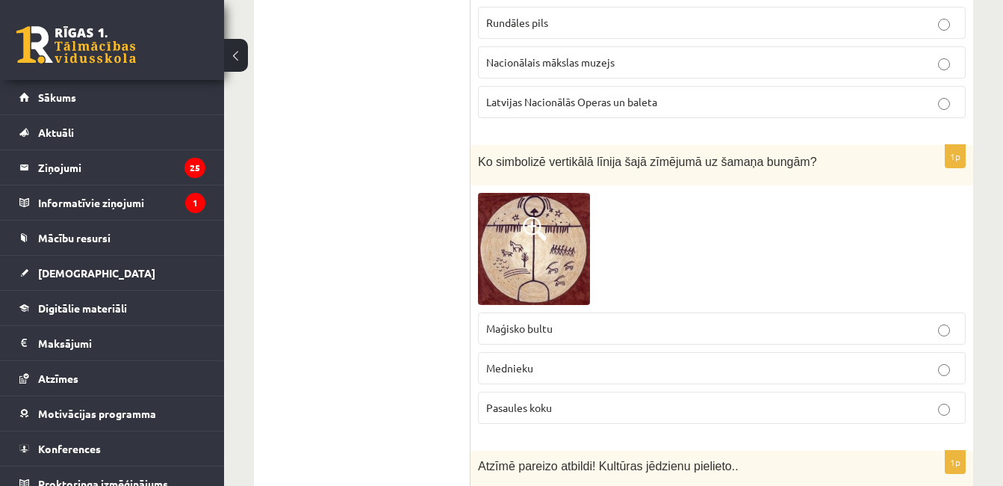
click at [646, 400] on p "Pasaules koku" at bounding box center [721, 408] width 471 height 16
drag, startPoint x: 572, startPoint y: 176, endPoint x: 547, endPoint y: 175, distance: 24.7
click at [547, 193] on img at bounding box center [534, 249] width 112 height 112
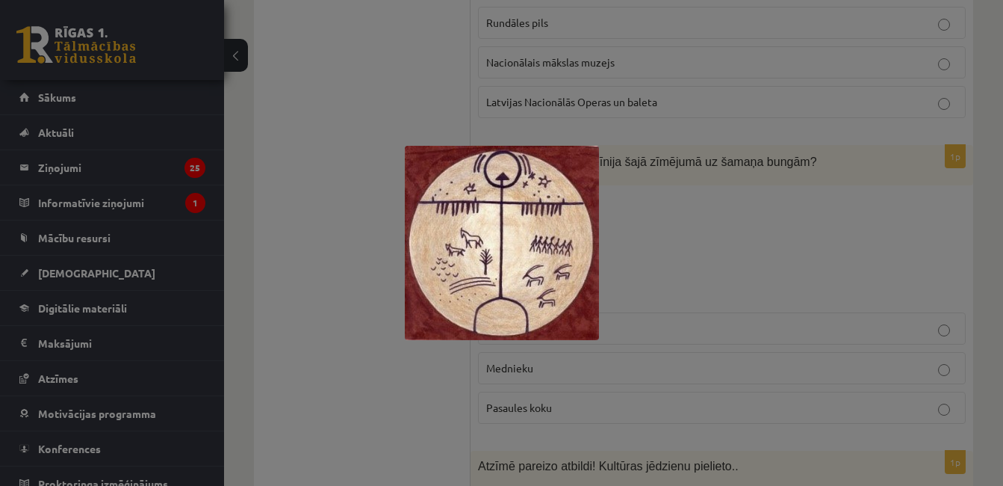
click at [712, 191] on div at bounding box center [501, 243] width 1003 height 486
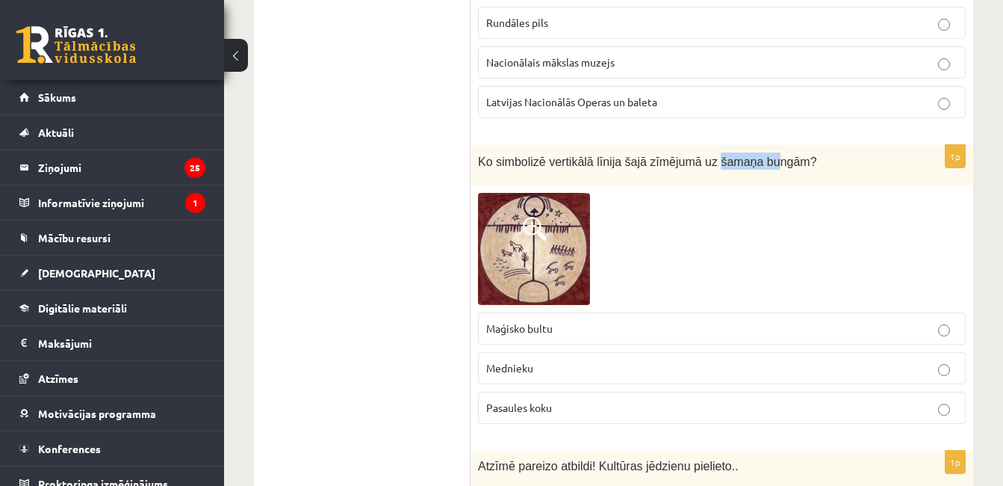
drag, startPoint x: 696, startPoint y: 96, endPoint x: 751, endPoint y: 101, distance: 54.7
click at [751, 155] on span "Ko simbolizē vertikālā līnija šajā zīmējumā uz šamaņa bungām?" at bounding box center [647, 161] width 339 height 13
drag, startPoint x: 751, startPoint y: 101, endPoint x: 708, endPoint y: 153, distance: 67.9
click at [708, 193] on div at bounding box center [722, 249] width 488 height 112
drag, startPoint x: 563, startPoint y: 265, endPoint x: 487, endPoint y: 266, distance: 76.2
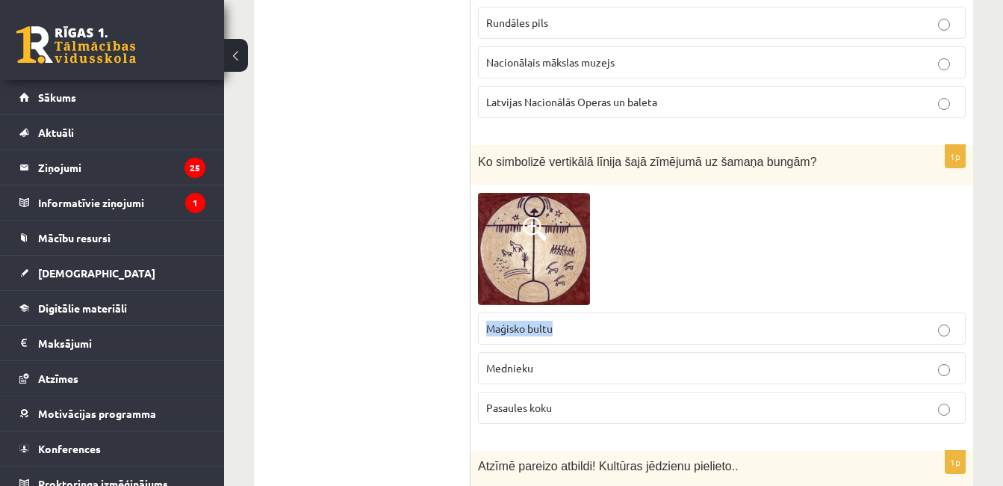
click at [487, 321] on p "Maģisko bultu" at bounding box center [721, 329] width 471 height 16
drag, startPoint x: 581, startPoint y: 347, endPoint x: 489, endPoint y: 345, distance: 91.9
click at [489, 400] on p "Pasaules koku" at bounding box center [721, 408] width 471 height 16
drag, startPoint x: 697, startPoint y: 99, endPoint x: 773, endPoint y: 99, distance: 76.2
click at [773, 155] on span "Ko simbolizē vertikālā līnija šajā zīmējumā uz šamaņa bungām?" at bounding box center [647, 161] width 339 height 13
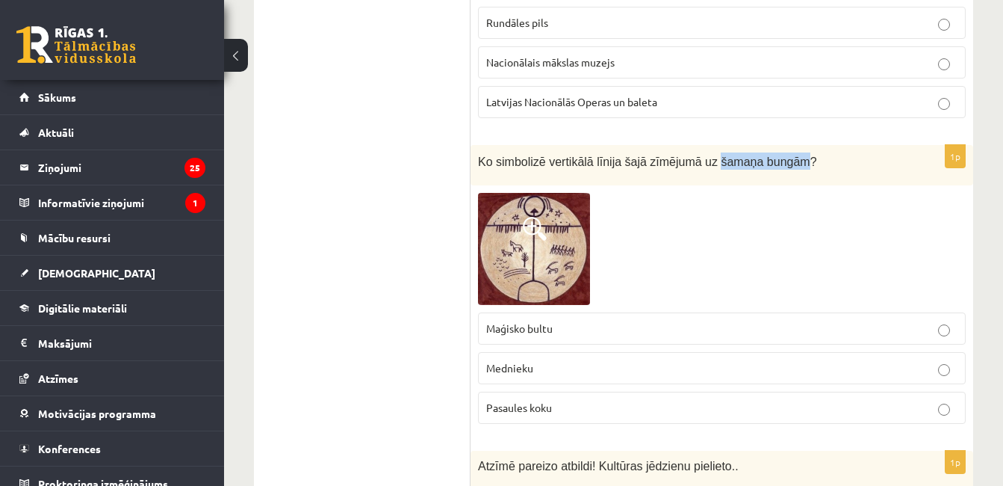
click at [712, 155] on span "Ko simbolizē vertikālā līnija šajā zīmējumā uz šamaņa bungām?" at bounding box center [647, 161] width 339 height 13
drag, startPoint x: 698, startPoint y: 99, endPoint x: 791, endPoint y: 84, distance: 94.0
click at [791, 145] on div "Ko simbolizē vertikālā līnija šajā zīmējumā uz šamaņa bungām?" at bounding box center [722, 165] width 503 height 41
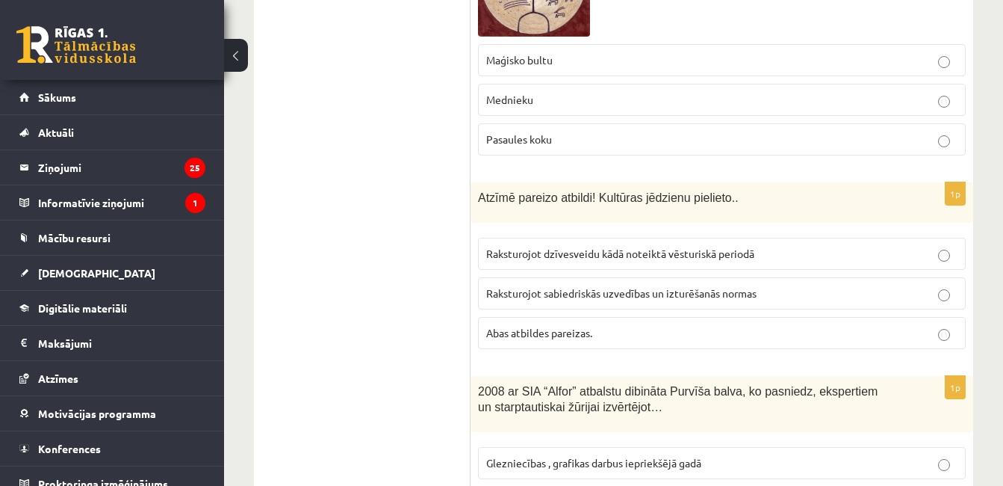
scroll to position [6204, 0]
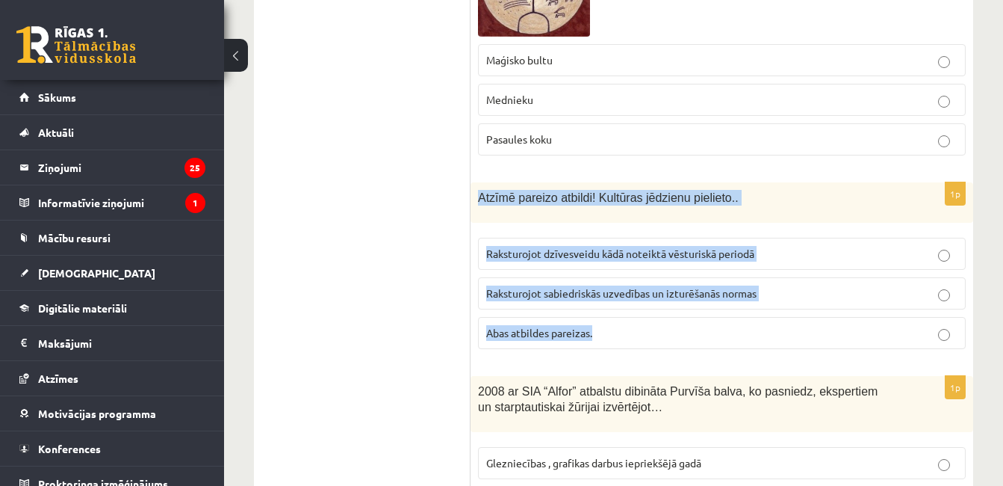
drag, startPoint x: 479, startPoint y: 138, endPoint x: 714, endPoint y: 270, distance: 270.0
click at [714, 270] on div "1p Atzīmē pareizo atbildi! Kultūras jēdzienu pielieto.. Raksturojot dzīvesveidu…" at bounding box center [722, 271] width 503 height 179
click at [612, 325] on p "Abas atbildes pareizas." at bounding box center [721, 333] width 471 height 16
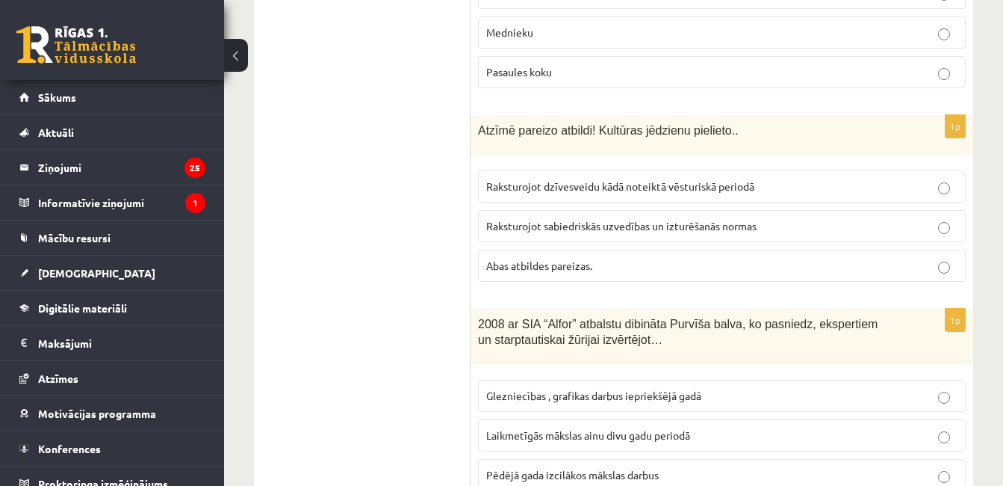
scroll to position [6272, 0]
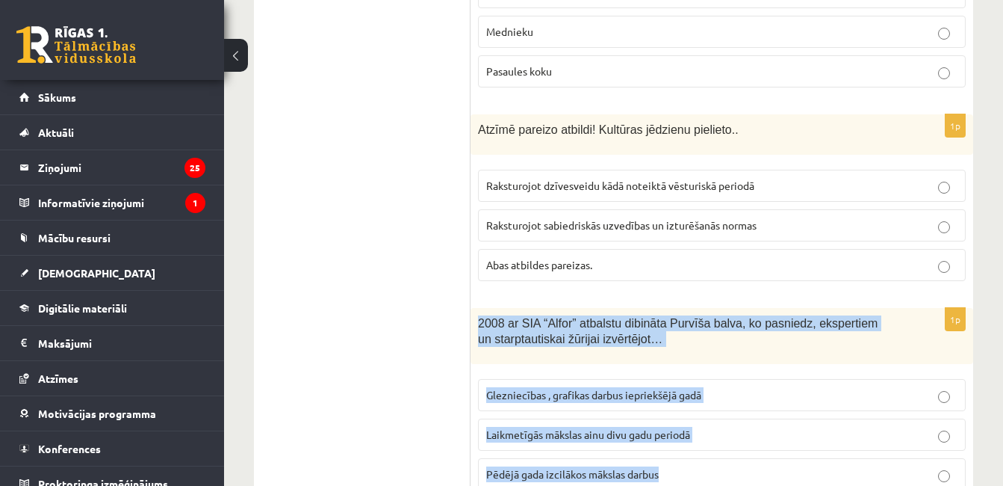
drag, startPoint x: 478, startPoint y: 263, endPoint x: 680, endPoint y: 412, distance: 250.6
click at [680, 412] on div "1p 2008 ar SIA “Alfor” atbalstu dibināta Purvīša balva, ko pasniedz, ekspertiem…" at bounding box center [722, 405] width 503 height 194
click at [684, 427] on span "Laikmetīgās mākslas ainu divu gadu periodā" at bounding box center [588, 433] width 204 height 13
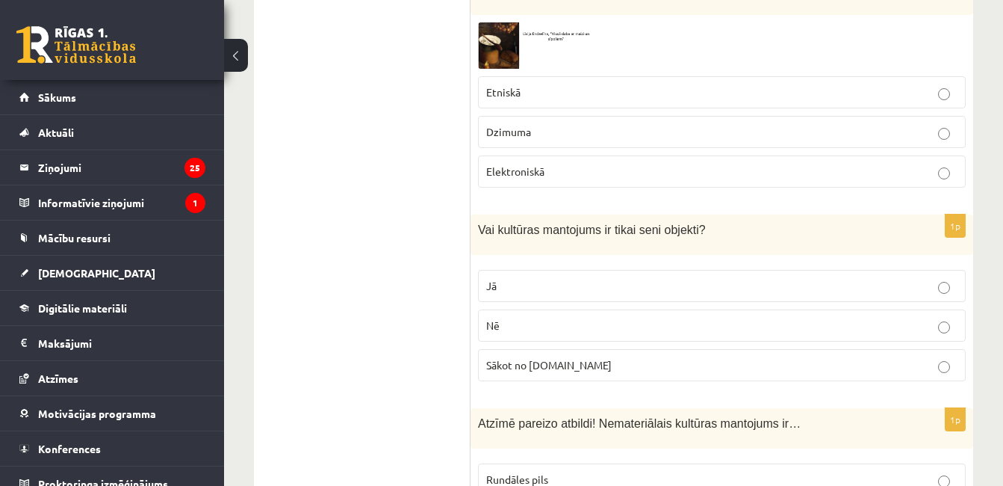
scroll to position [90, 0]
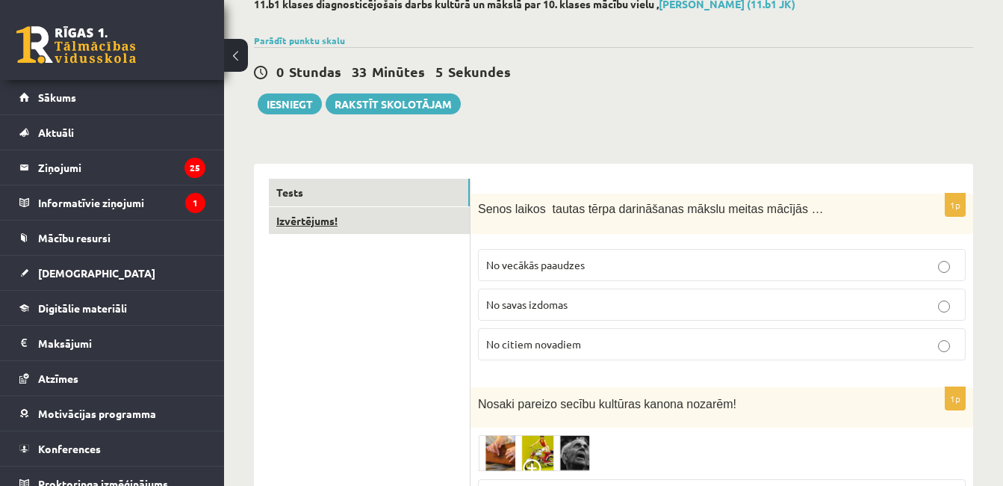
click at [406, 228] on link "Izvērtējums!" at bounding box center [369, 221] width 201 height 28
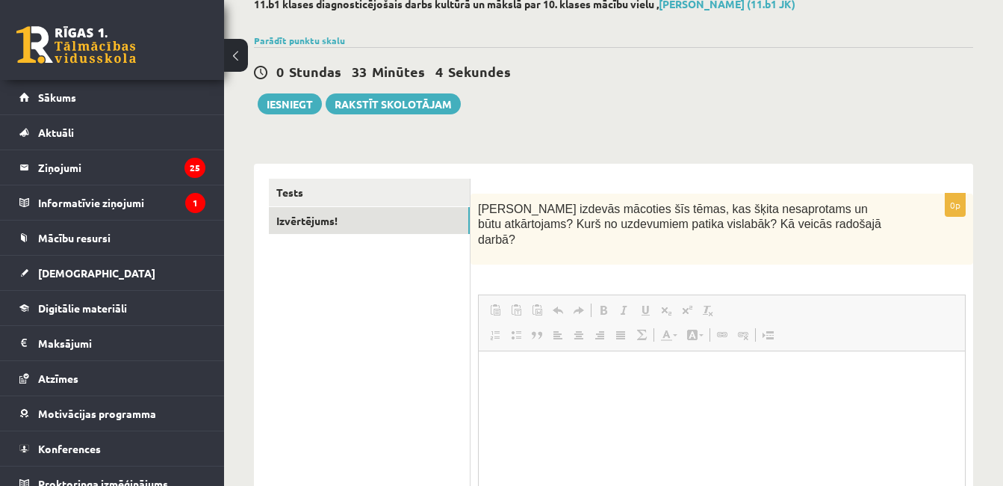
scroll to position [0, 0]
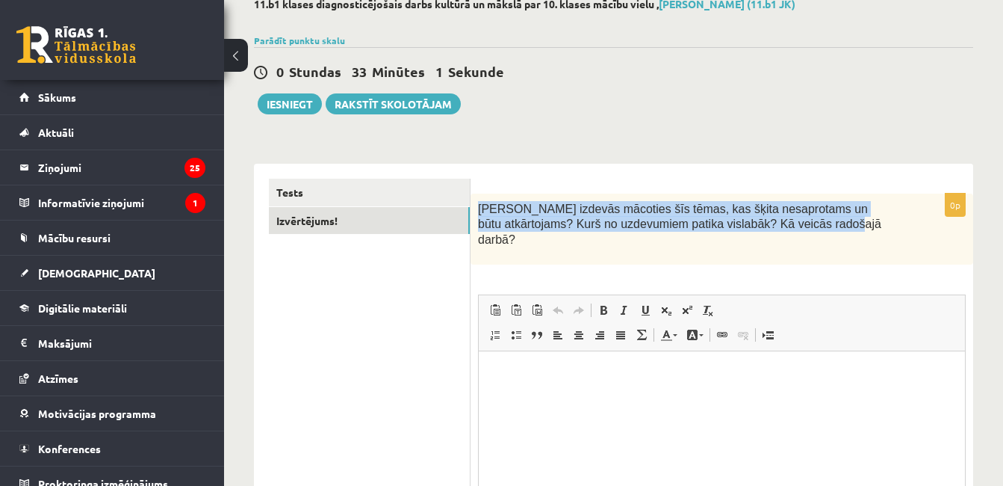
drag, startPoint x: 477, startPoint y: 206, endPoint x: 752, endPoint y: 231, distance: 276.8
click at [752, 231] on div "Kas izdevās mācoties šīs tēmas, kas šķita nesaprotams un būtu atkārtojams? Kurš…" at bounding box center [722, 229] width 503 height 71
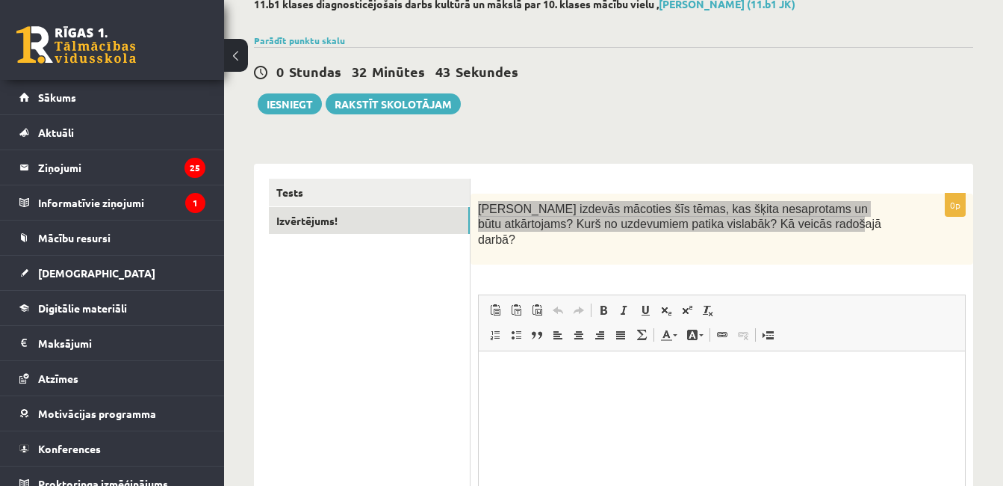
click at [514, 395] on html at bounding box center [722, 373] width 486 height 46
click at [806, 371] on p "**********" at bounding box center [722, 373] width 457 height 16
click at [862, 381] on html "**********" at bounding box center [722, 373] width 486 height 46
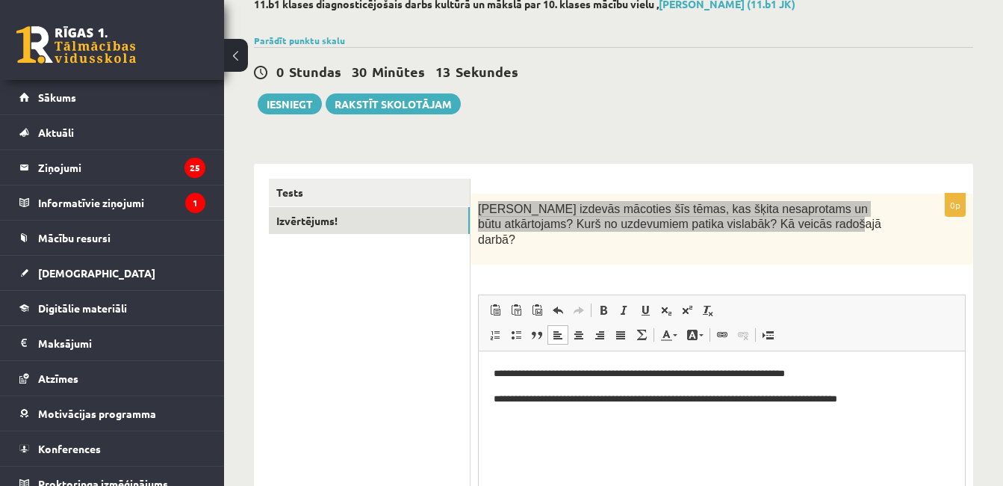
click at [838, 374] on p "**********" at bounding box center [722, 373] width 457 height 16
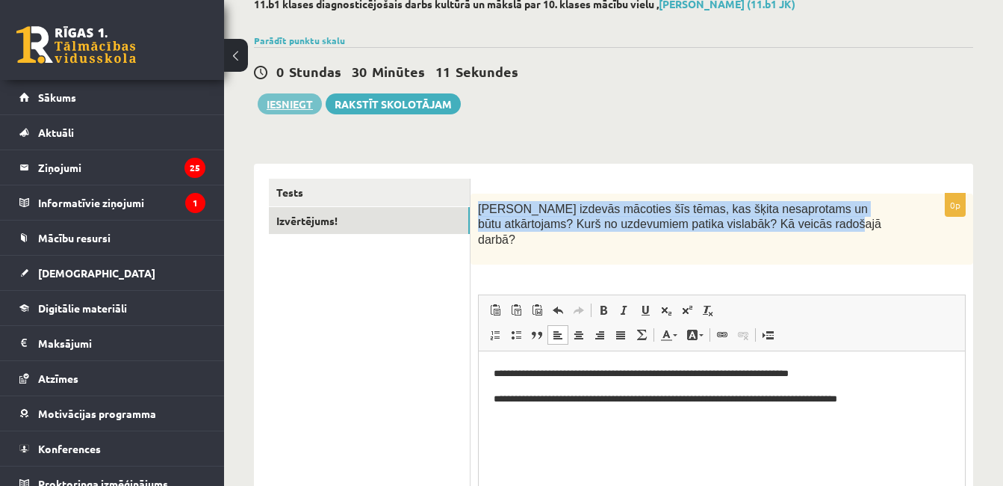
click at [291, 108] on button "Iesniegt" at bounding box center [290, 103] width 64 height 21
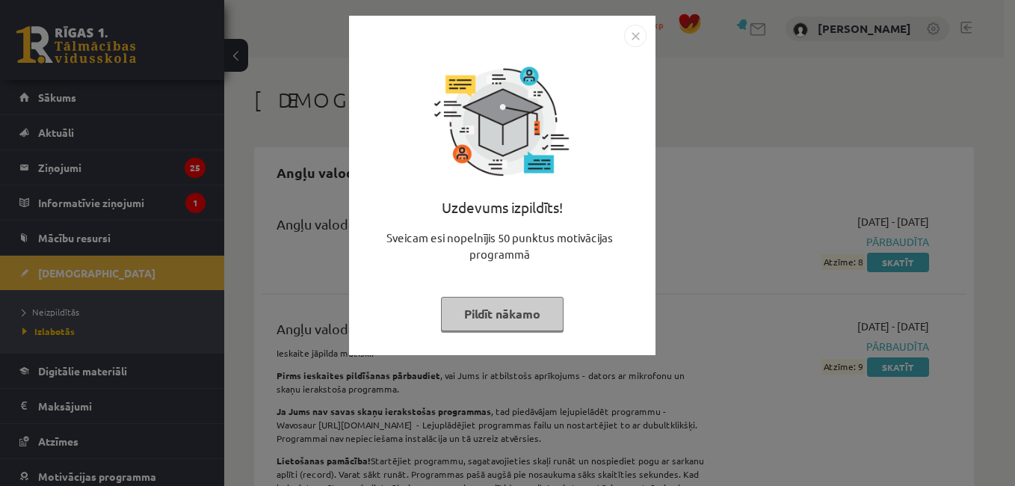
click at [632, 37] on img "Close" at bounding box center [635, 36] width 22 height 22
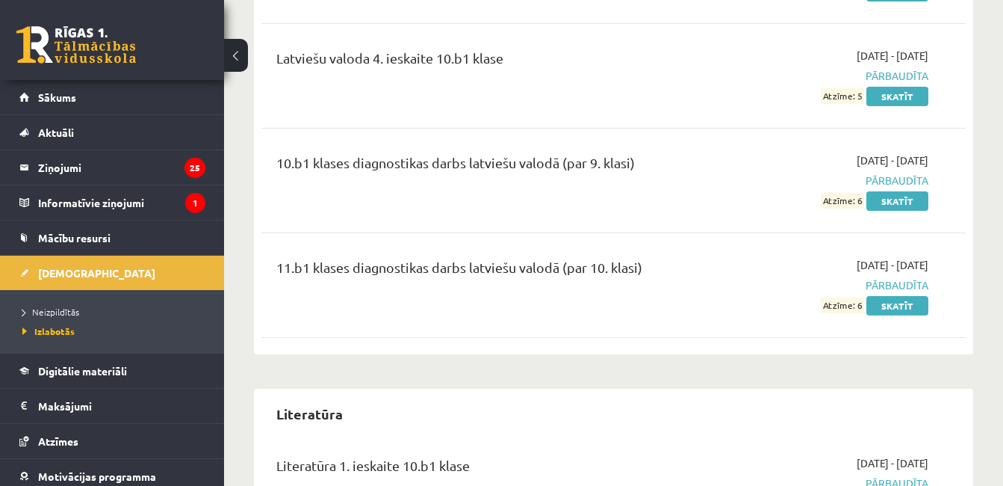
scroll to position [3762, 0]
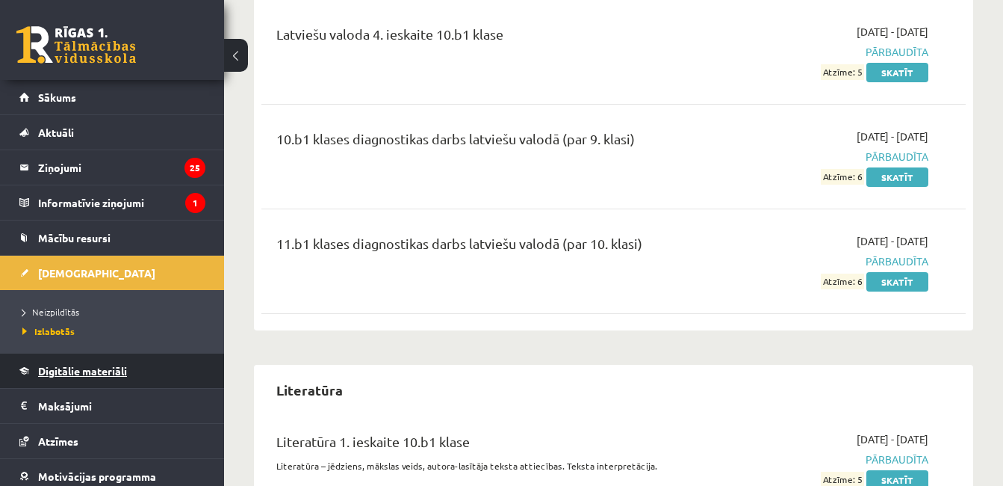
click at [105, 371] on span "Digitālie materiāli" at bounding box center [82, 370] width 89 height 13
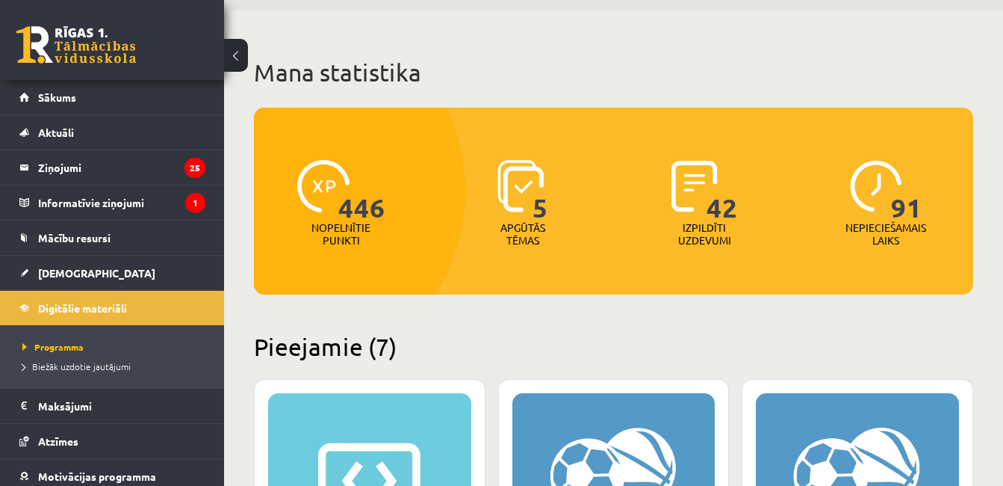
scroll to position [52, 0]
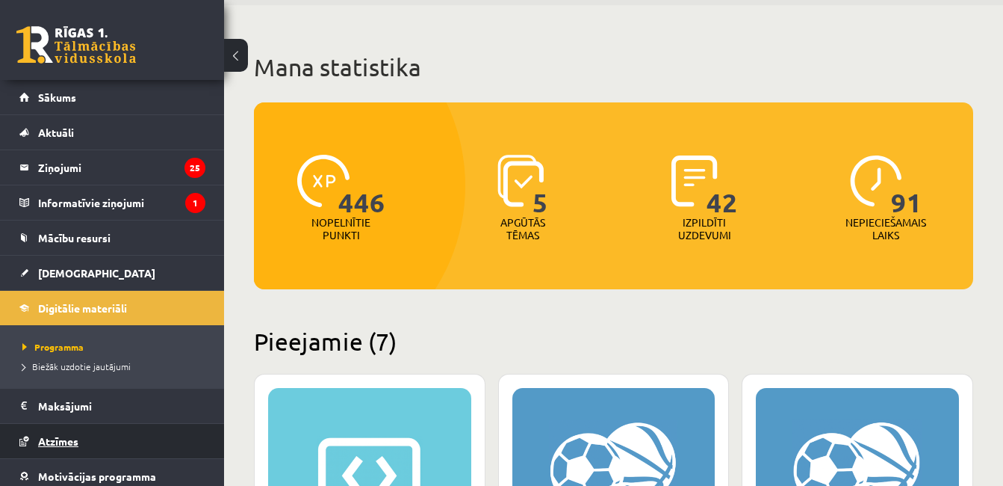
click at [66, 440] on span "Atzīmes" at bounding box center [58, 440] width 40 height 13
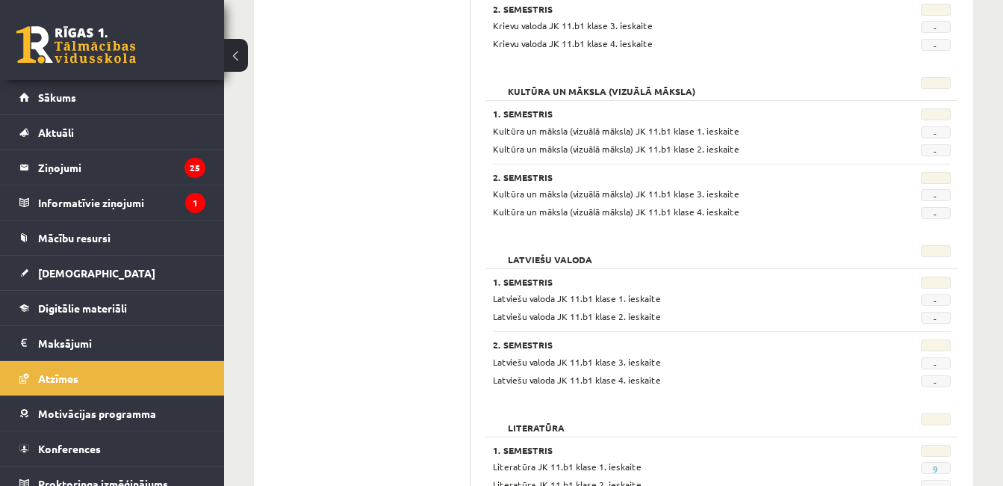
scroll to position [854, 0]
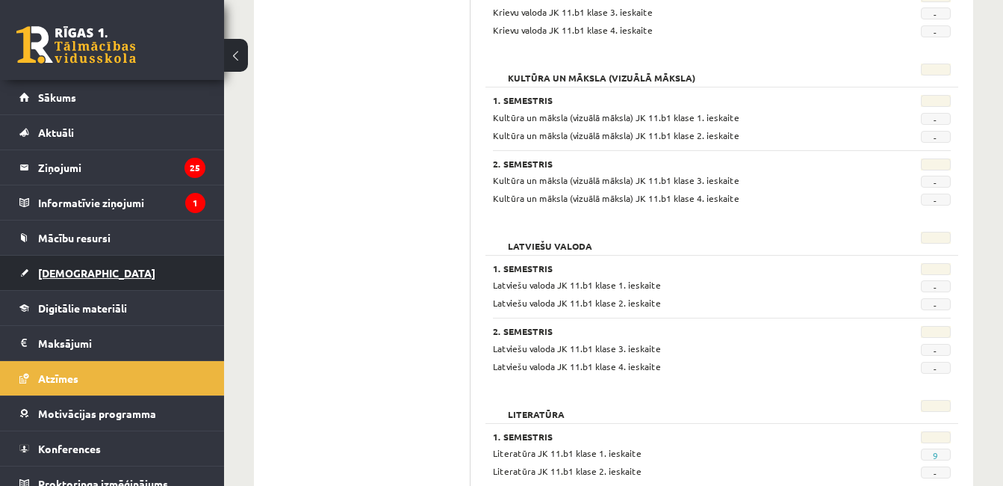
click at [76, 269] on span "[DEMOGRAPHIC_DATA]" at bounding box center [96, 272] width 117 height 13
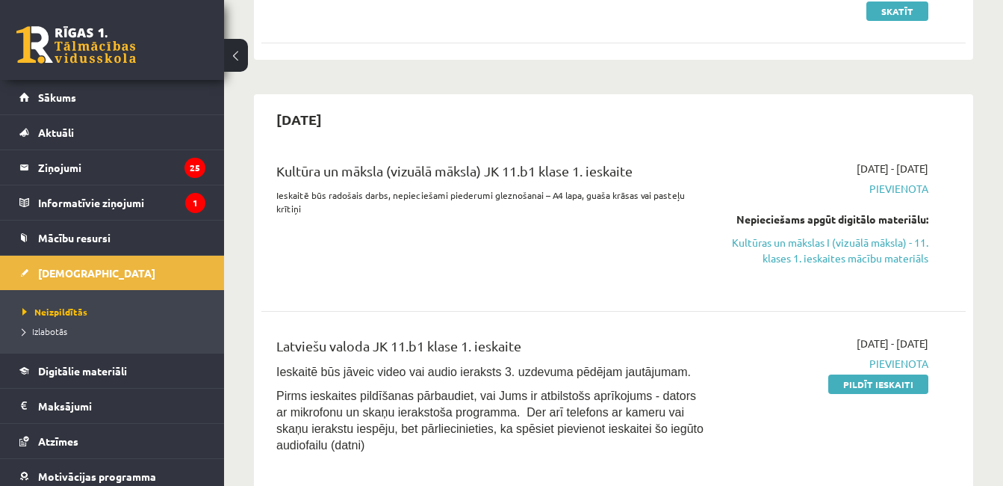
scroll to position [220, 0]
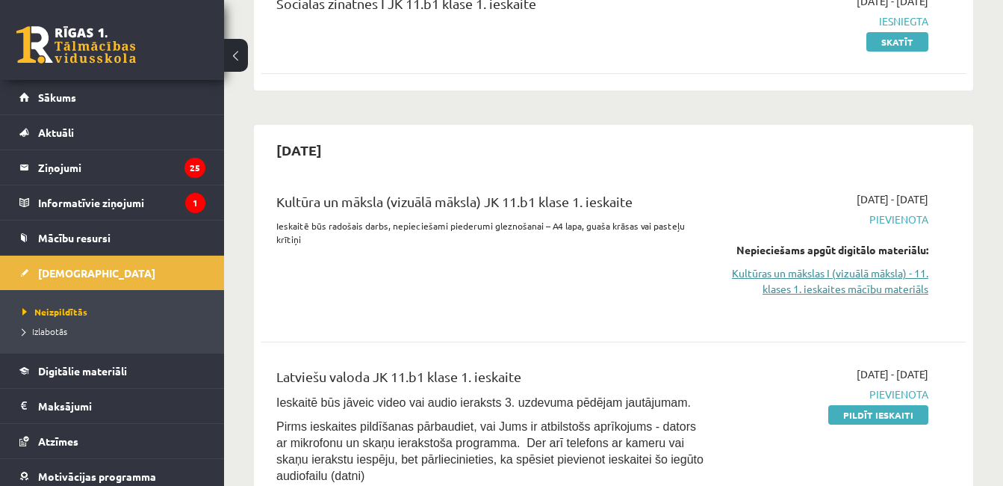
click at [832, 278] on link "Kultūras un mākslas I (vizuālā māksla) - 11. klases 1. ieskaites mācību materiā…" at bounding box center [827, 280] width 202 height 31
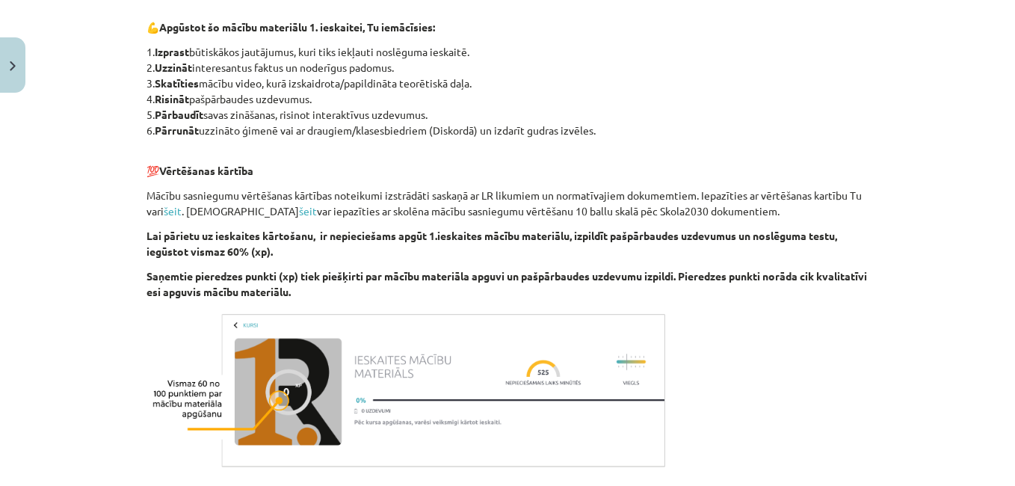
scroll to position [819, 0]
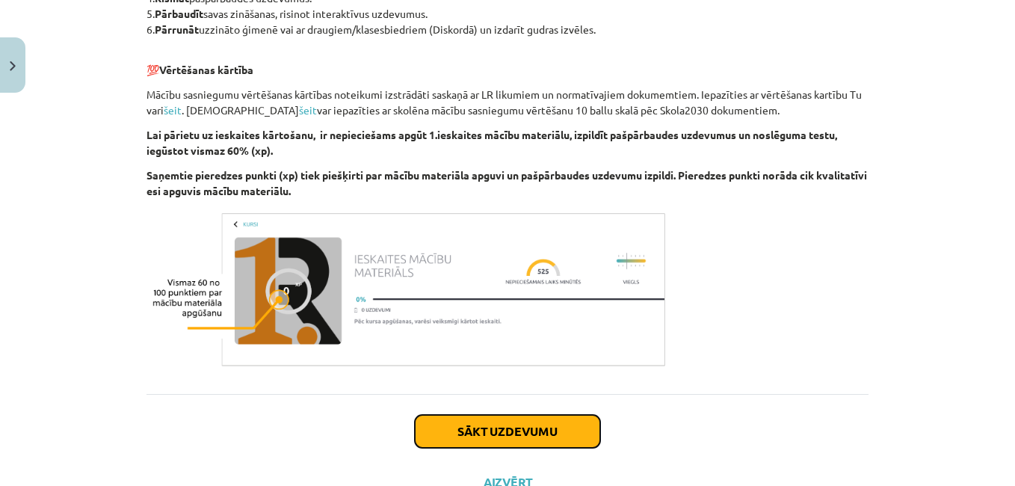
click at [530, 430] on button "Sākt uzdevumu" at bounding box center [507, 431] width 185 height 33
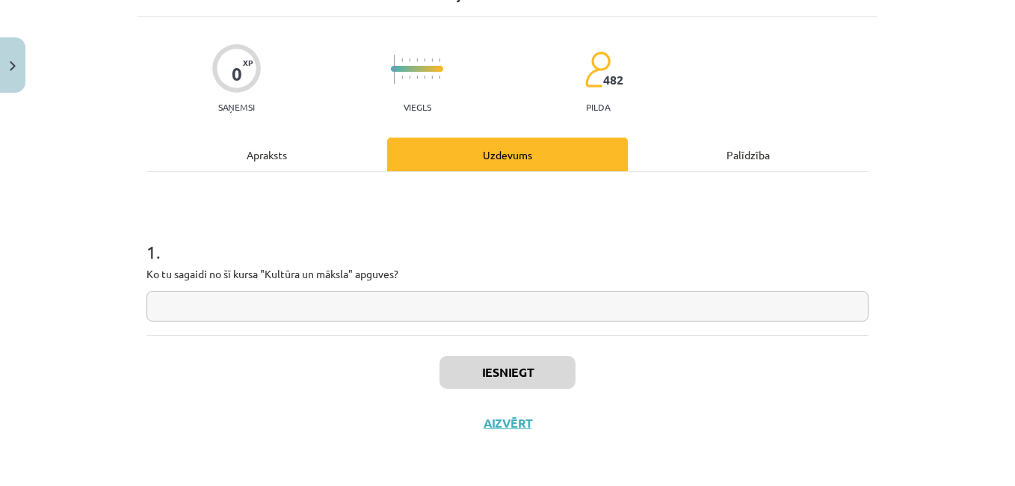
scroll to position [37, 0]
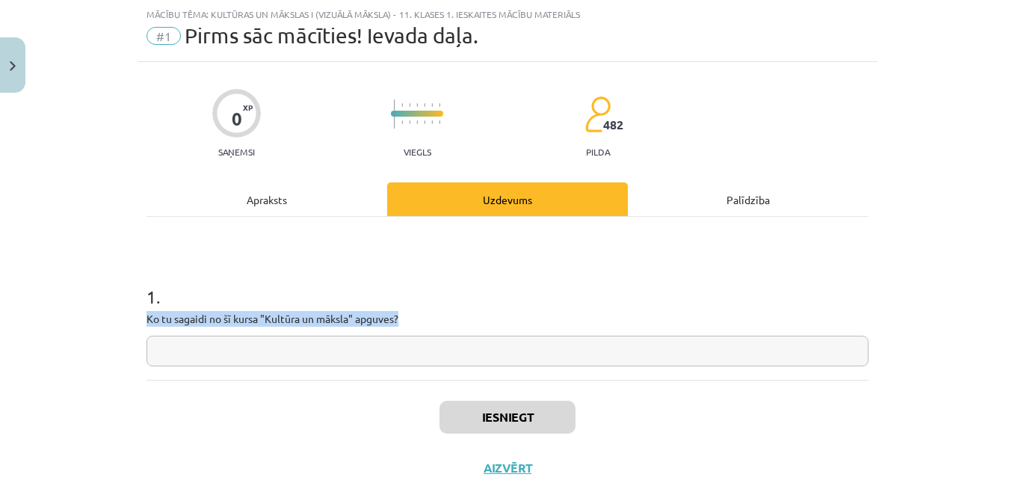
drag, startPoint x: 140, startPoint y: 316, endPoint x: 398, endPoint y: 315, distance: 257.8
click at [398, 315] on p "Ko tu sagaidi no šī kursa "Kultūra un māksla" apguves?" at bounding box center [507, 319] width 722 height 16
copy p "Ko tu sagaidi no šī kursa "Kultūra un māksla" apguves?"
click at [315, 342] on input "text" at bounding box center [507, 350] width 722 height 31
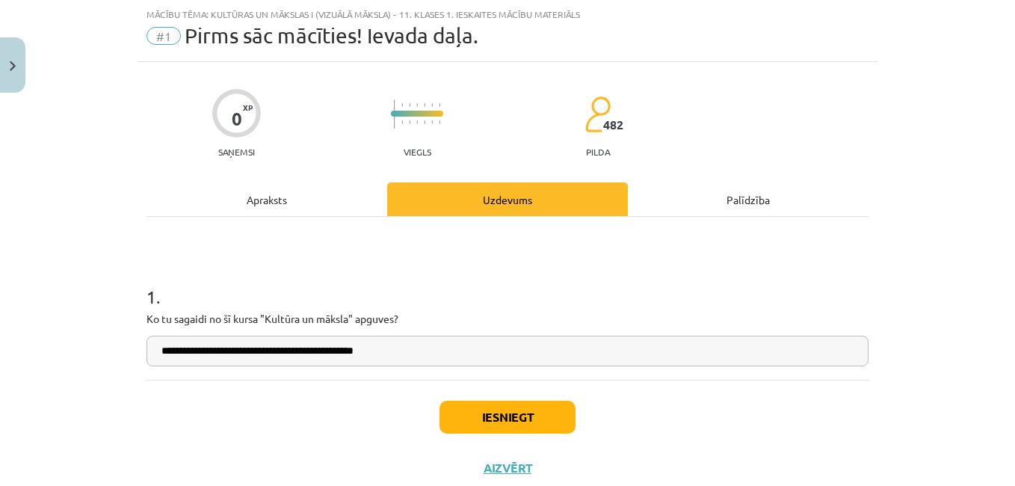
type input "**********"
click at [485, 425] on button "Iesniegt" at bounding box center [507, 416] width 136 height 33
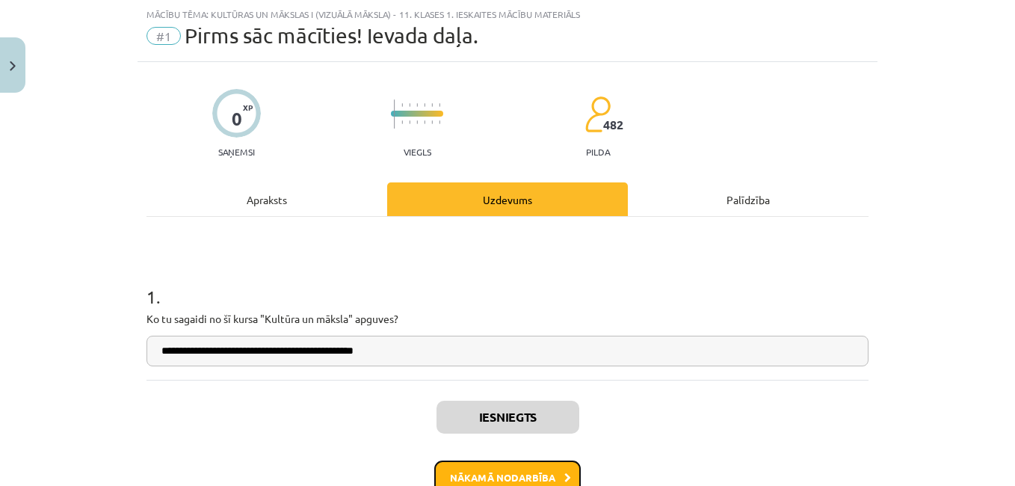
click at [507, 471] on button "Nākamā nodarbība" at bounding box center [507, 477] width 146 height 34
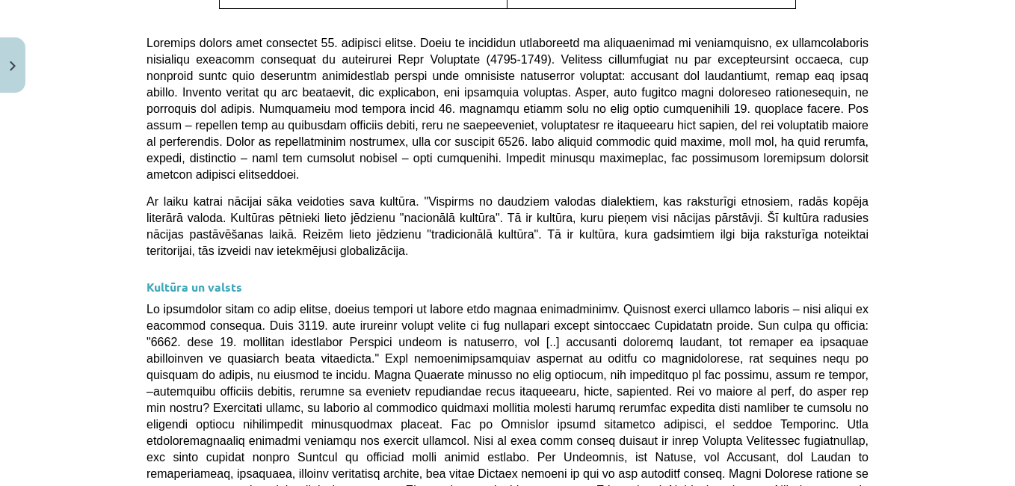
scroll to position [4040, 0]
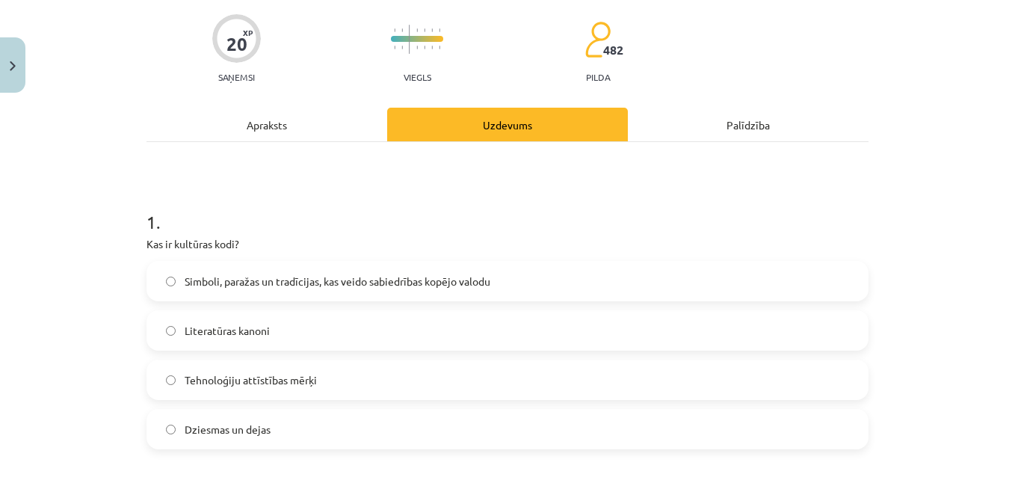
scroll to position [176, 0]
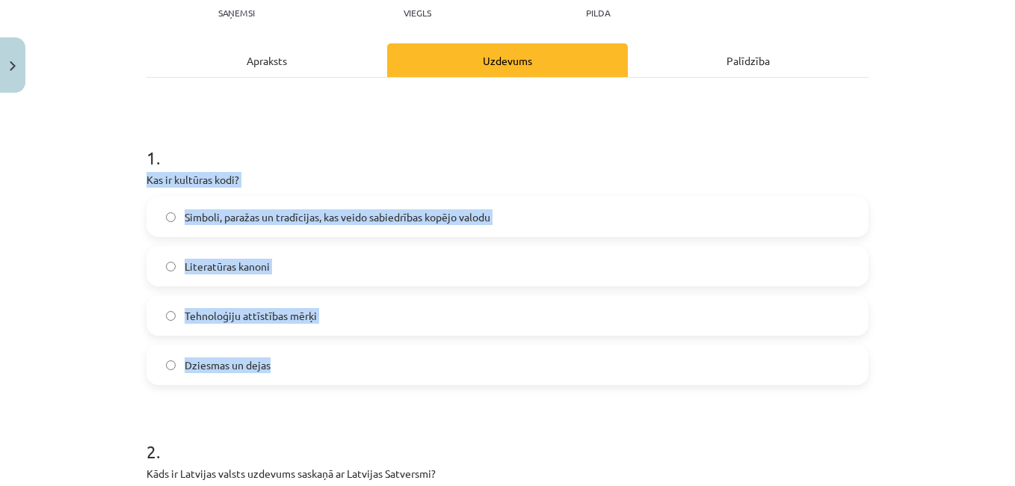
drag, startPoint x: 129, startPoint y: 186, endPoint x: 324, endPoint y: 364, distance: 263.9
click at [324, 364] on div "Mācību tēma: Kultūras un mākslas i (vizuālā māksla) - 11. klases 1. ieskaites m…" at bounding box center [507, 243] width 1015 height 486
copy div "Kas ir kultūras kodi? Simboli, paražas un tradīcijas, kas veido sabiedrības kop…"
click at [393, 219] on span "Simboli, paražas un tradīcijas, kas veido sabiedrības kopējo valodu" at bounding box center [338, 217] width 306 height 16
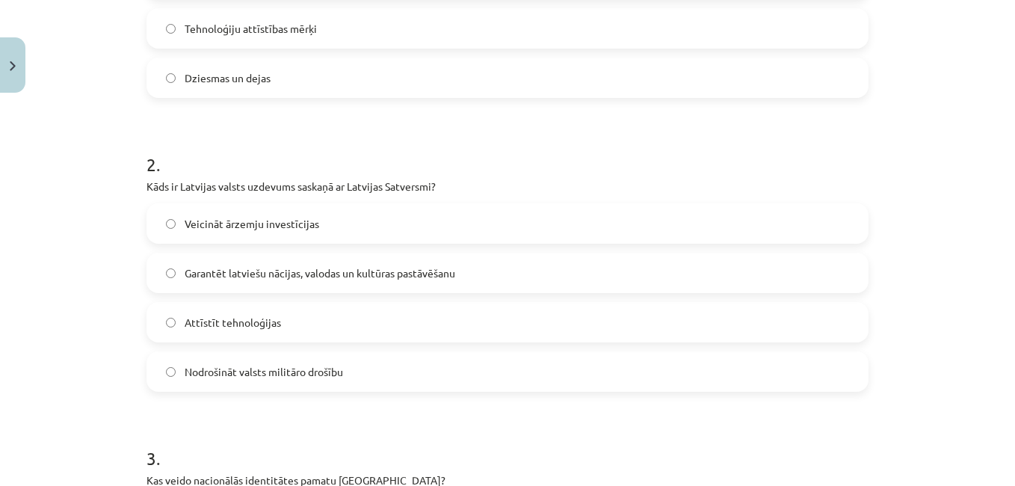
scroll to position [468, 0]
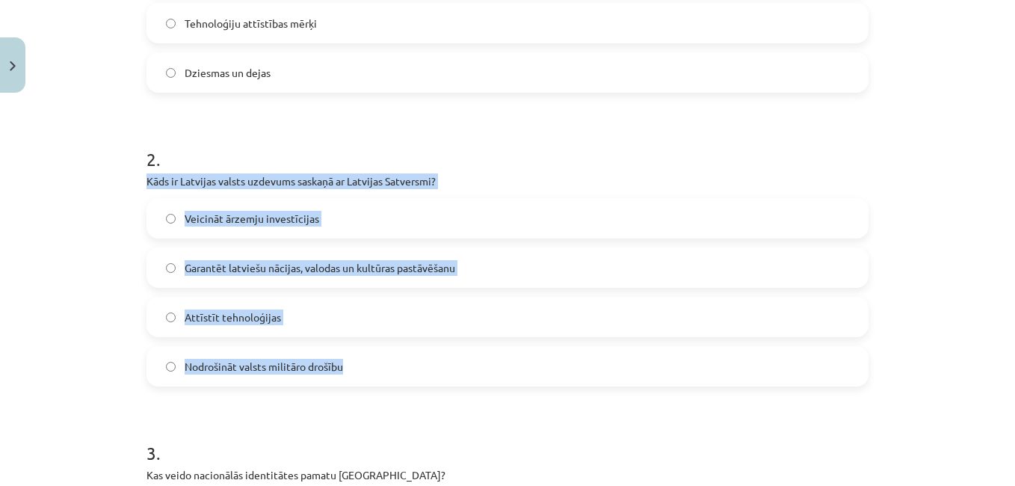
drag, startPoint x: 138, startPoint y: 176, endPoint x: 359, endPoint y: 362, distance: 288.4
click at [359, 362] on div "20 XP Saņemsi Viegls 482 pilda Apraksts Uzdevums Palīdzība 1 . Kas ir kultūras …" at bounding box center [507, 370] width 740 height 1479
copy div "Kāds ir Latvijas valsts uzdevums saskaņā ar Latvijas Satversmi? Veicināt ārzemj…"
click at [358, 257] on label "Garantēt latviešu nācijas, valodas un kultūras pastāvēšanu" at bounding box center [507, 267] width 719 height 37
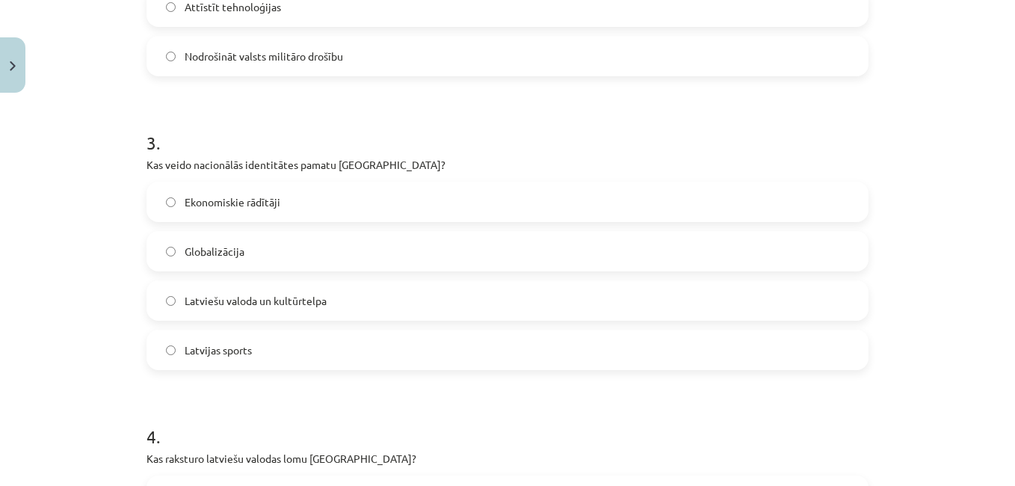
scroll to position [800, 0]
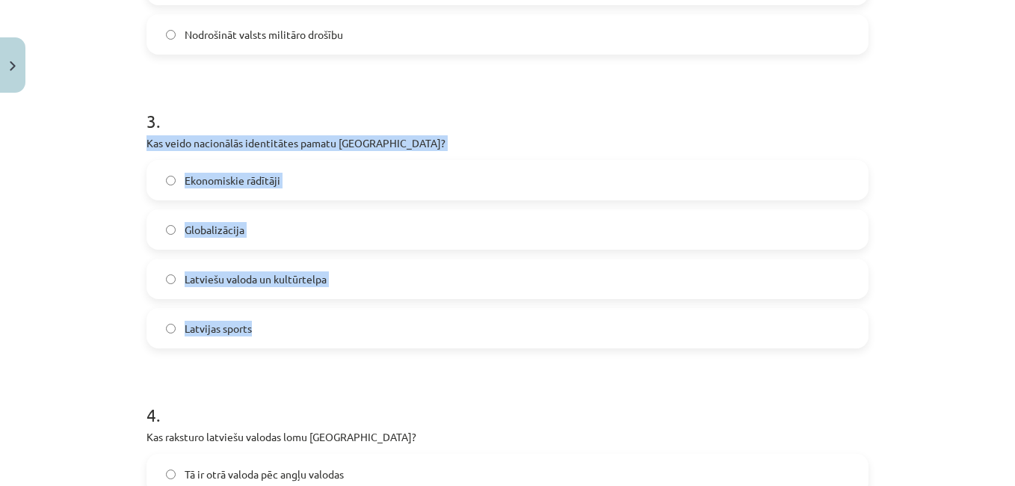
drag, startPoint x: 143, startPoint y: 141, endPoint x: 303, endPoint y: 333, distance: 250.4
click at [303, 333] on div "3 . Kas veido nacionālās identitātes pamatu [GEOGRAPHIC_DATA]? Ekonomiskie rādī…" at bounding box center [507, 216] width 722 height 264
copy div "Kas veido nacionālās identitātes pamatu [GEOGRAPHIC_DATA]? Ekonomiskie rādītāji…"
click at [318, 280] on span "Latviešu valoda un kultūrtelpa" at bounding box center [256, 279] width 142 height 16
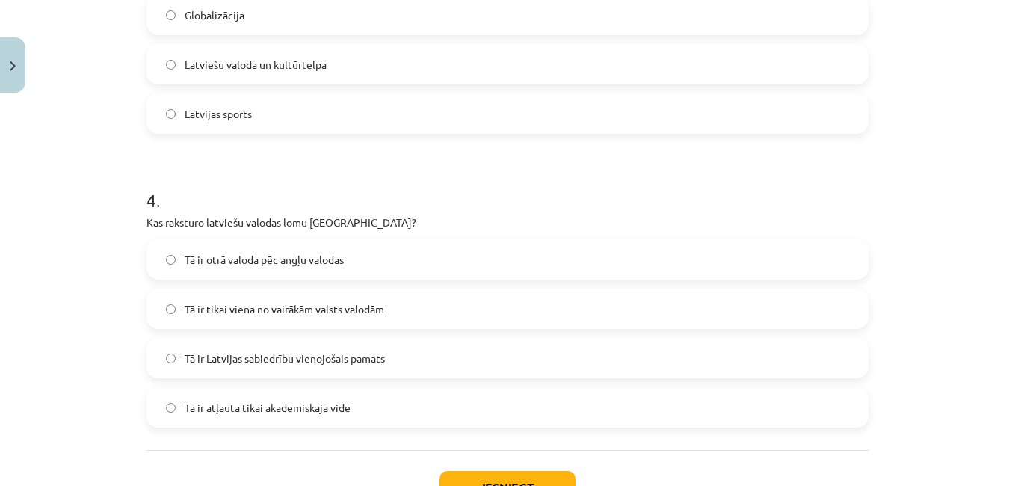
scroll to position [1047, 0]
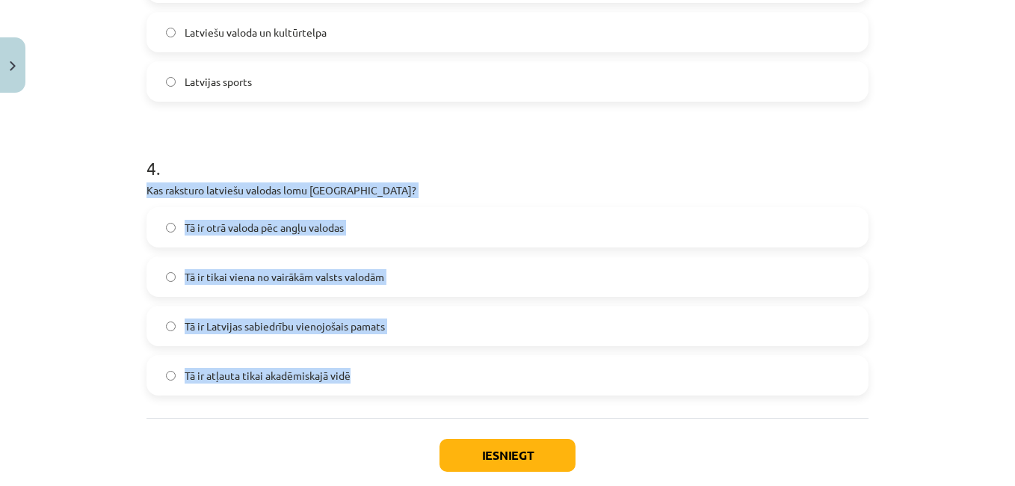
drag, startPoint x: 137, startPoint y: 187, endPoint x: 382, endPoint y: 370, distance: 305.3
copy div "Kas raksturo latviešu valodas lomu [GEOGRAPHIC_DATA]? Tā ir otrā valoda pēc ang…"
click at [380, 307] on label "Tā ir Latvijas sabiedrību vienojošais pamats" at bounding box center [507, 325] width 719 height 37
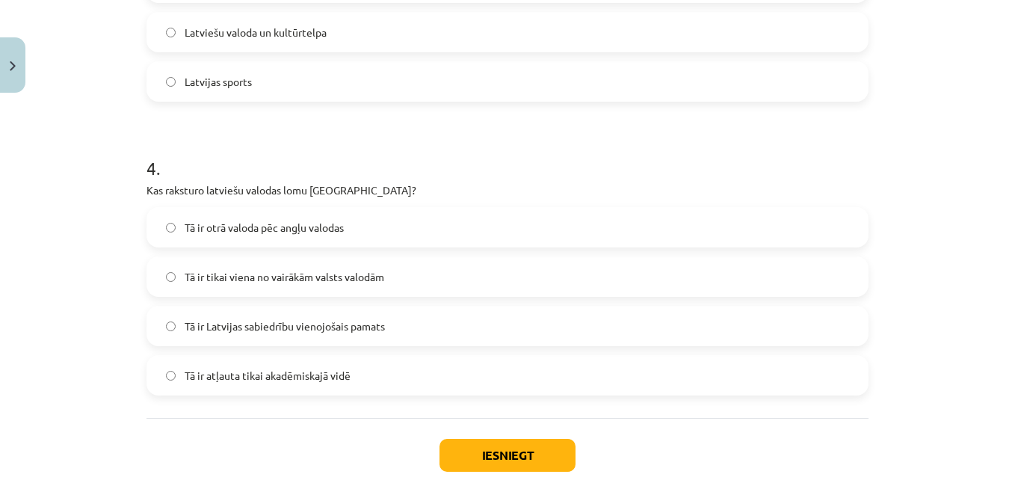
click at [487, 474] on div "Iesniegt Aizvērt" at bounding box center [507, 470] width 722 height 105
click at [494, 451] on button "Iesniegt" at bounding box center [507, 455] width 136 height 33
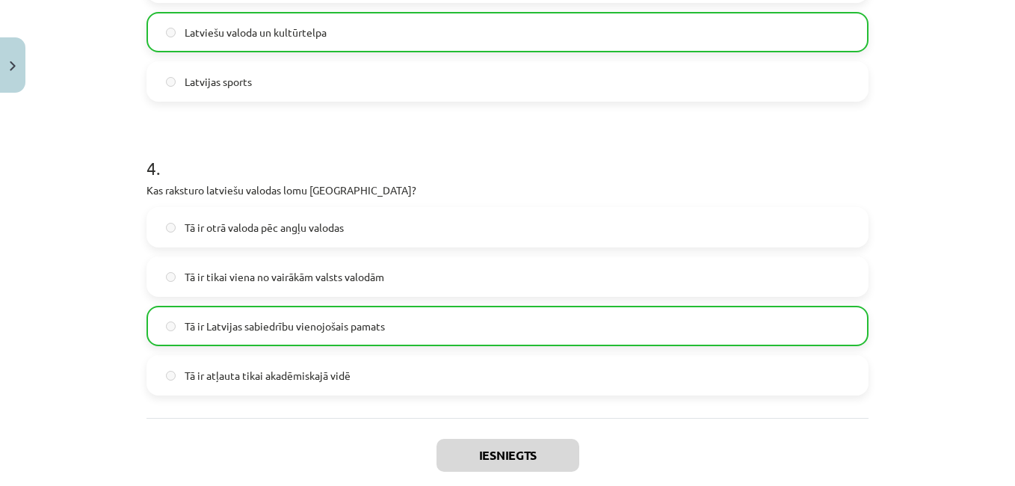
drag, startPoint x: 1012, startPoint y: 348, endPoint x: 977, endPoint y: 115, distance: 235.8
click at [977, 115] on div "Mācību tēma: Kultūras un mākslas i (vizuālā māksla) - 11. klases 1. ieskaites m…" at bounding box center [507, 243] width 1015 height 486
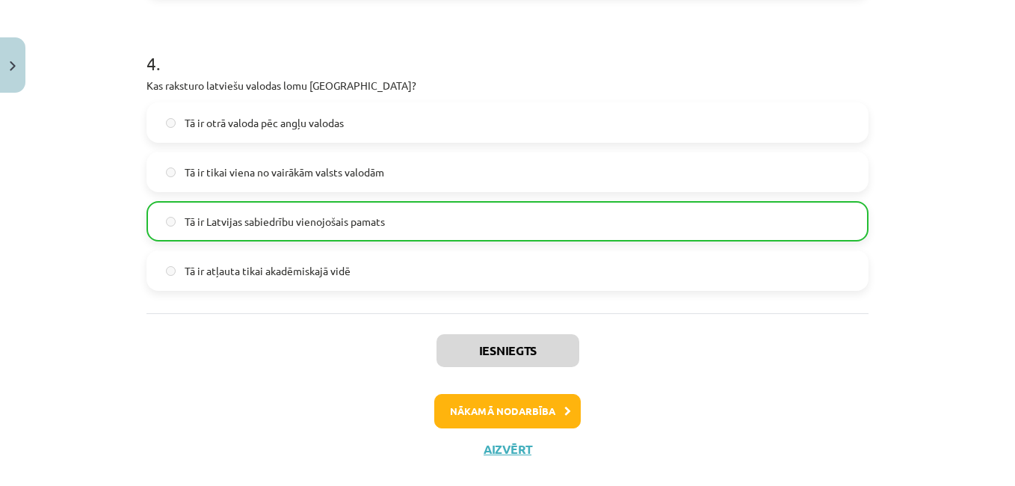
scroll to position [1145, 0]
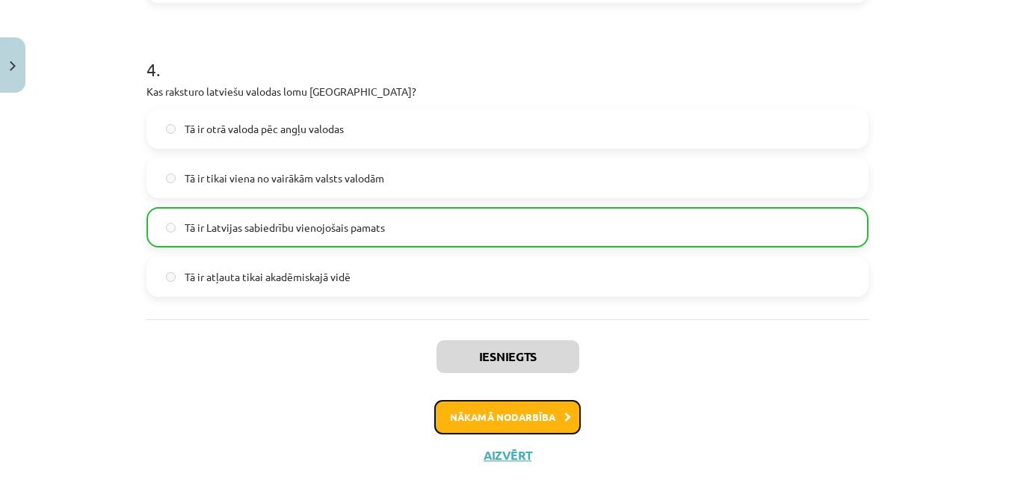
click at [546, 424] on button "Nākamā nodarbība" at bounding box center [507, 417] width 146 height 34
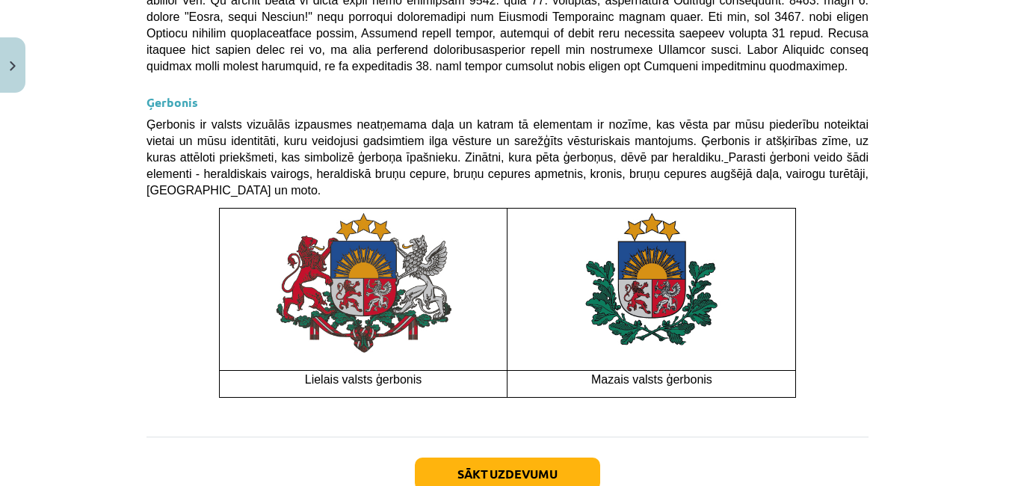
scroll to position [1175, 0]
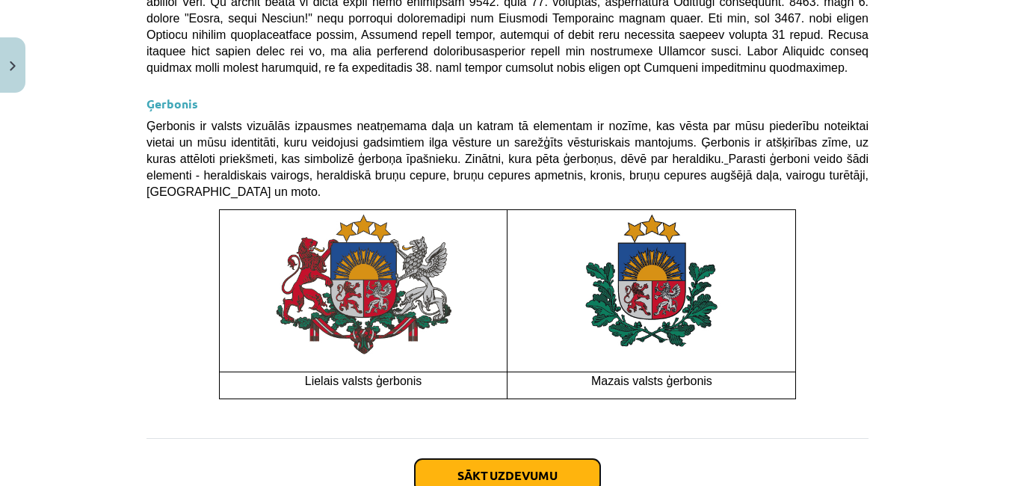
click at [477, 459] on button "Sākt uzdevumu" at bounding box center [507, 475] width 185 height 33
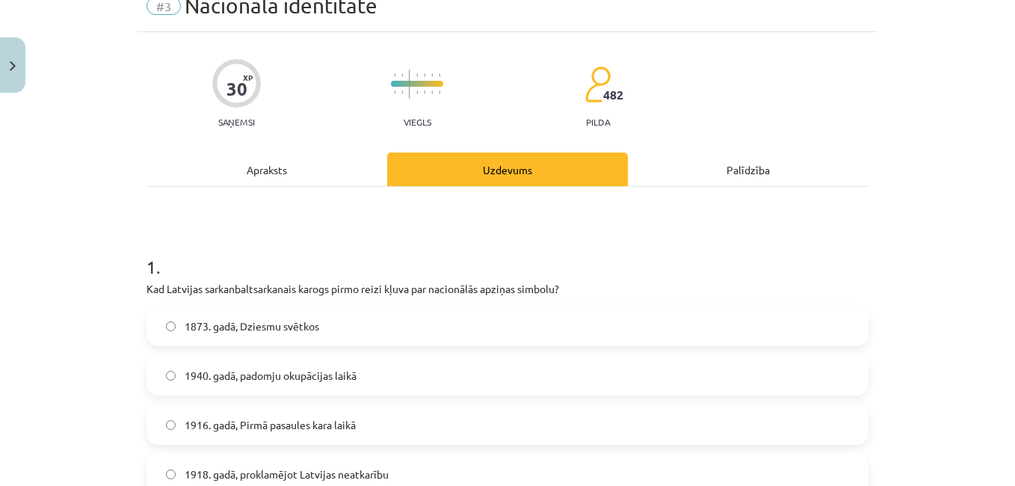
scroll to position [127, 0]
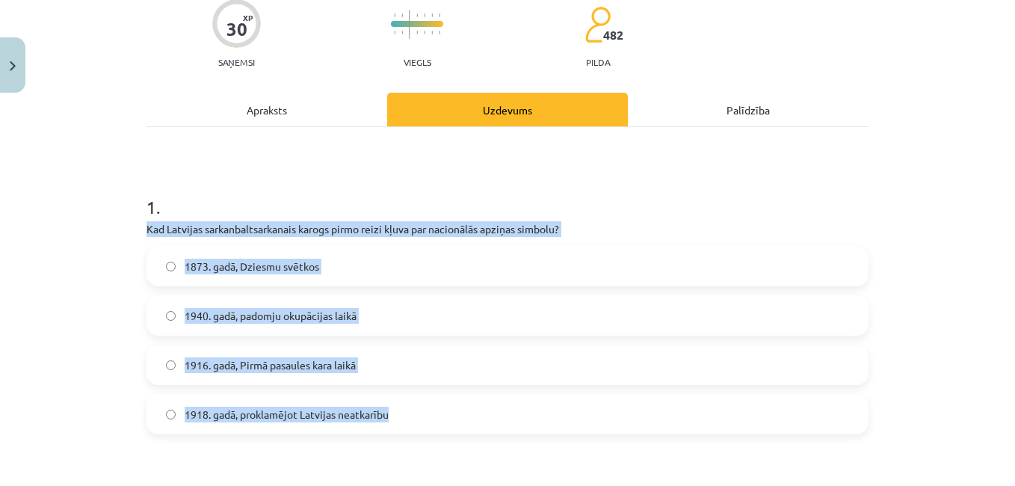
drag, startPoint x: 134, startPoint y: 223, endPoint x: 392, endPoint y: 413, distance: 320.1
copy div "Kad Latvijas sarkanbaltsarkanais karogs pirmo reizi kļuva par nacionālās apziņa…"
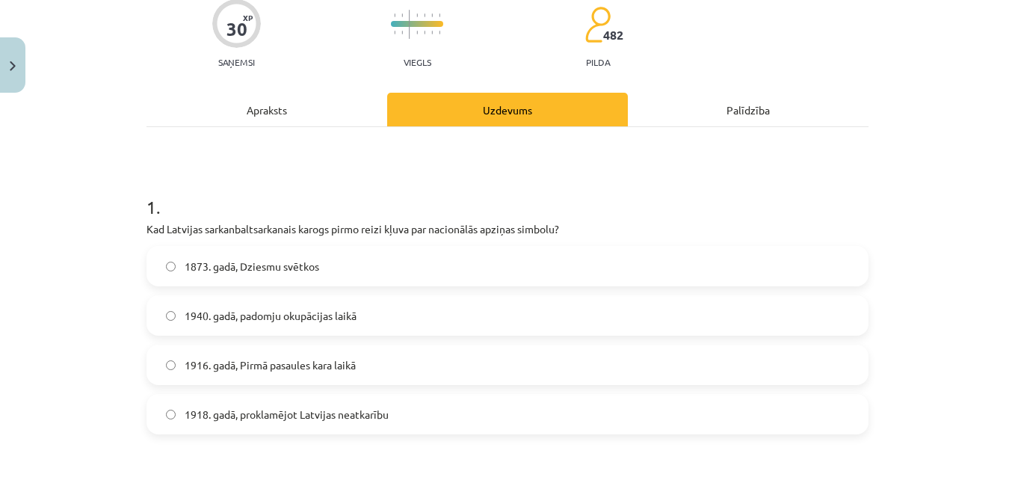
click at [341, 358] on span "1916. gadā, Pirmā pasaules kara laikā" at bounding box center [270, 365] width 171 height 16
click at [341, 357] on span "1916. gadā, Pirmā pasaules kara laikā" at bounding box center [270, 365] width 171 height 16
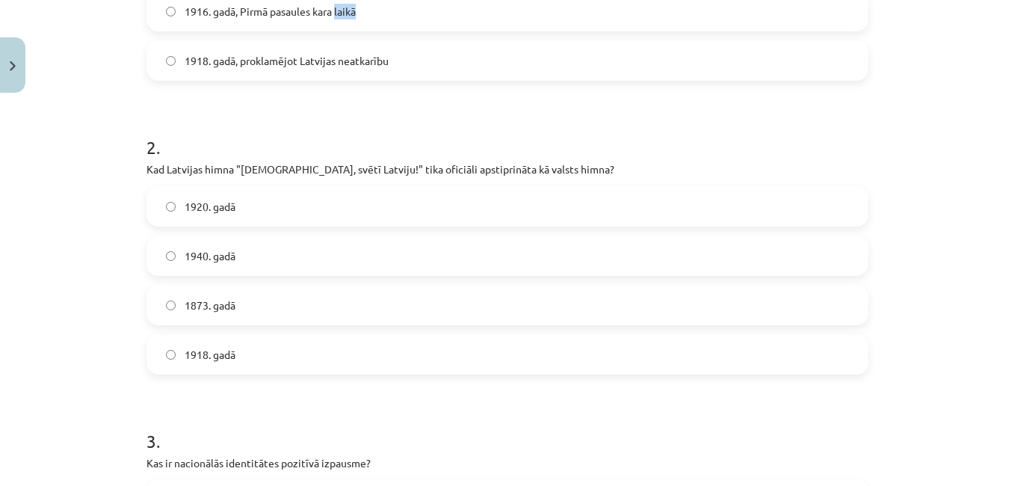
scroll to position [532, 0]
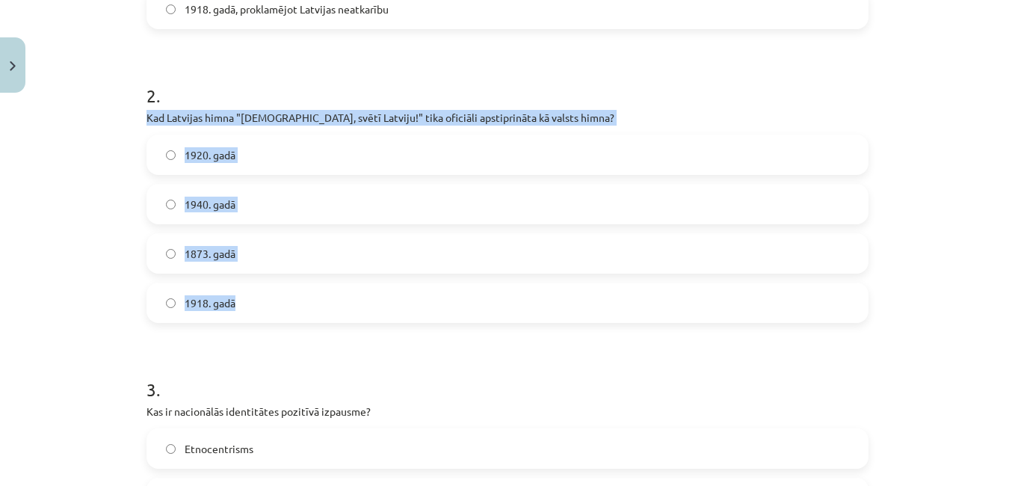
drag, startPoint x: 132, startPoint y: 115, endPoint x: 324, endPoint y: 294, distance: 261.7
copy div "Kad Latvijas himna "[DEMOGRAPHIC_DATA], svētī Latviju!" tika oficiāli apstiprin…"
click at [305, 155] on label "1920. gadā" at bounding box center [507, 154] width 719 height 37
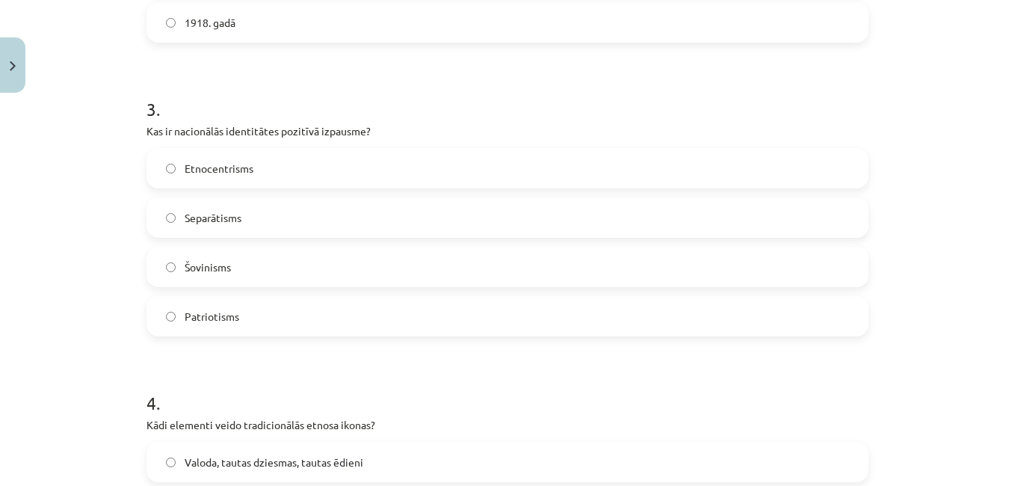
scroll to position [808, 0]
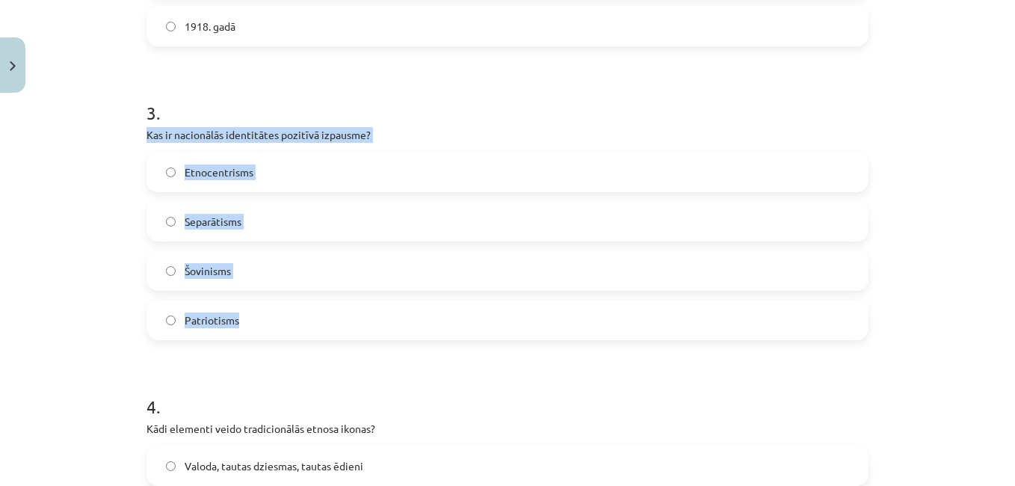
drag, startPoint x: 136, startPoint y: 126, endPoint x: 348, endPoint y: 315, distance: 283.7
click at [348, 315] on div "30 XP Saņemsi Viegls 482 pilda Apraksts Uzdevums Palīdzība 1 . Kad Latvijas sar…" at bounding box center [507, 324] width 740 height 2066
copy div "Kas ir nacionālās identitātes pozitīvā izpausme? Etnocentrisms Separātisms Šovi…"
click at [272, 307] on label "Patriotisms" at bounding box center [507, 319] width 719 height 37
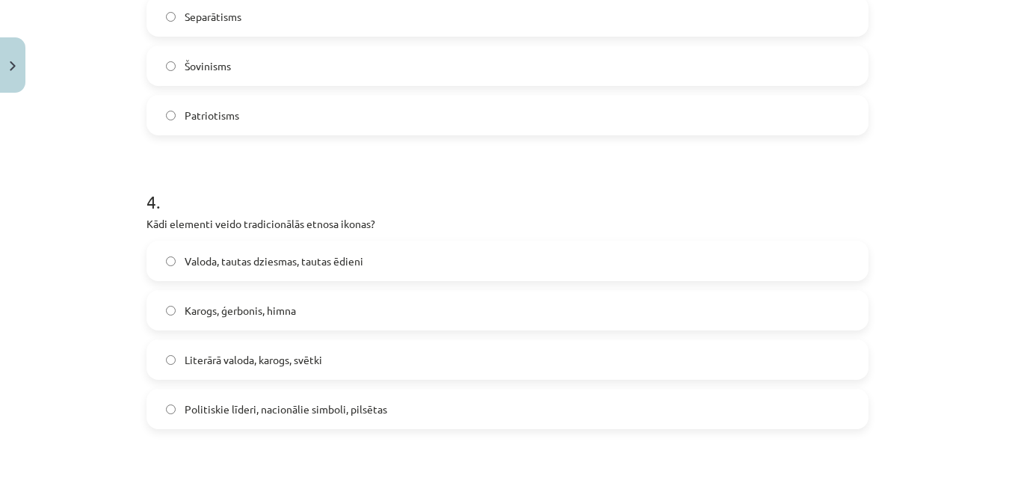
scroll to position [1016, 0]
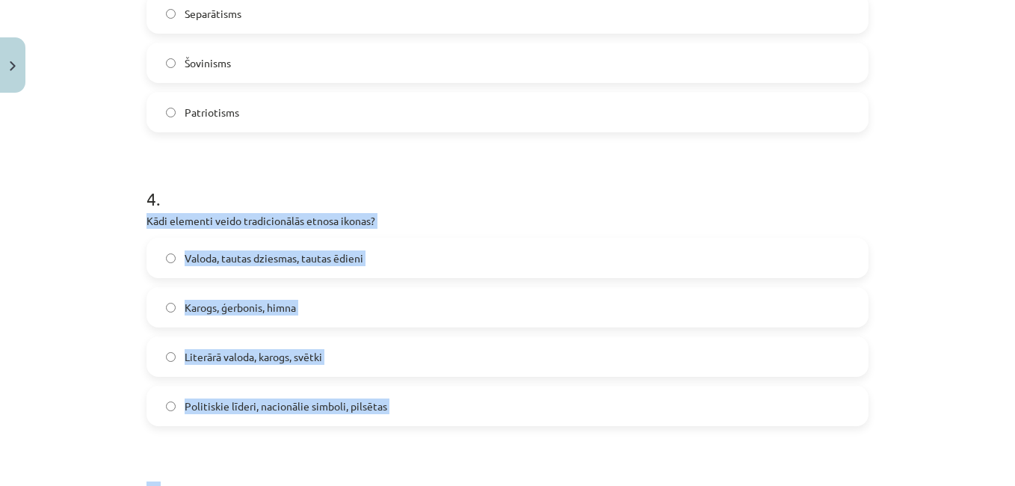
drag, startPoint x: 132, startPoint y: 223, endPoint x: 386, endPoint y: 442, distance: 335.4
click at [386, 442] on div "30 XP Saņemsi Viegls 482 pilda Apraksts Uzdevums Palīdzība 1 . Kad Latvijas sar…" at bounding box center [507, 116] width 740 height 2066
click at [386, 442] on form "1 . Kad Latvijas sarkanbaltsarkanais karogs pirmo reizi kļuva par nacionālās ap…" at bounding box center [507, 147] width 722 height 1732
drag, startPoint x: 138, startPoint y: 217, endPoint x: 387, endPoint y: 391, distance: 303.7
click at [387, 391] on div "30 XP Saņemsi Viegls 482 pilda Apraksts Uzdevums Palīdzība 1 . Kad Latvijas sar…" at bounding box center [507, 116] width 740 height 2066
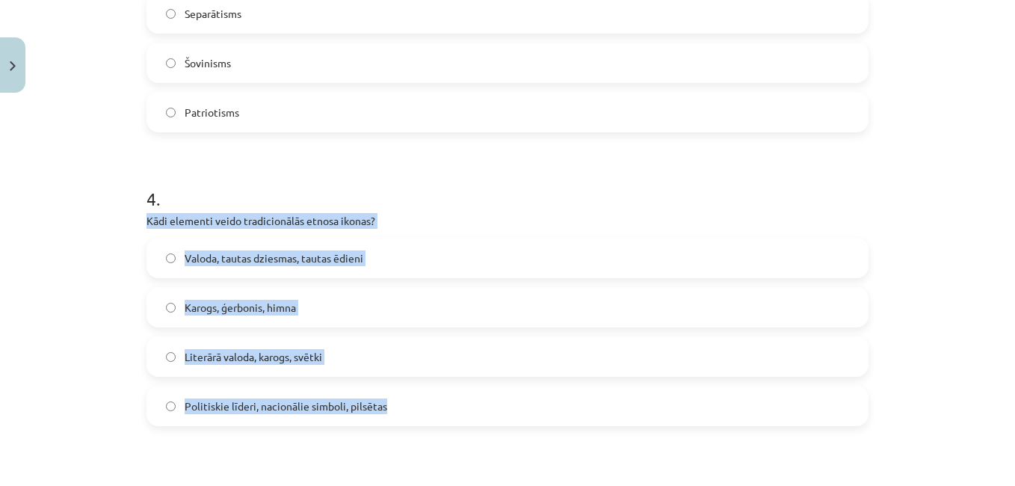
copy div "Kādi elementi veido tradicionālās etnosa ikonas? Valoda, tautas dziesmas, tauta…"
click at [343, 294] on label "Karogs, ģerbonis, himna" at bounding box center [507, 306] width 719 height 37
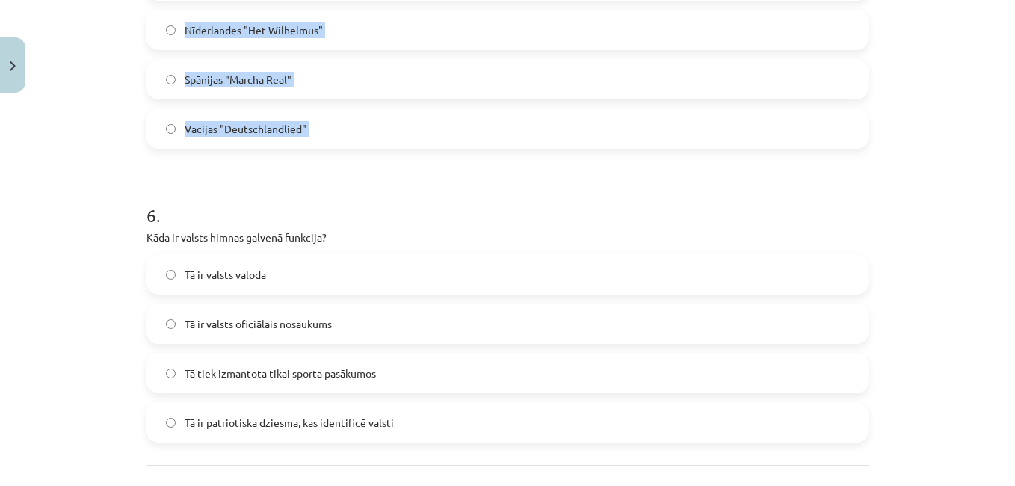
scroll to position [1717, 0]
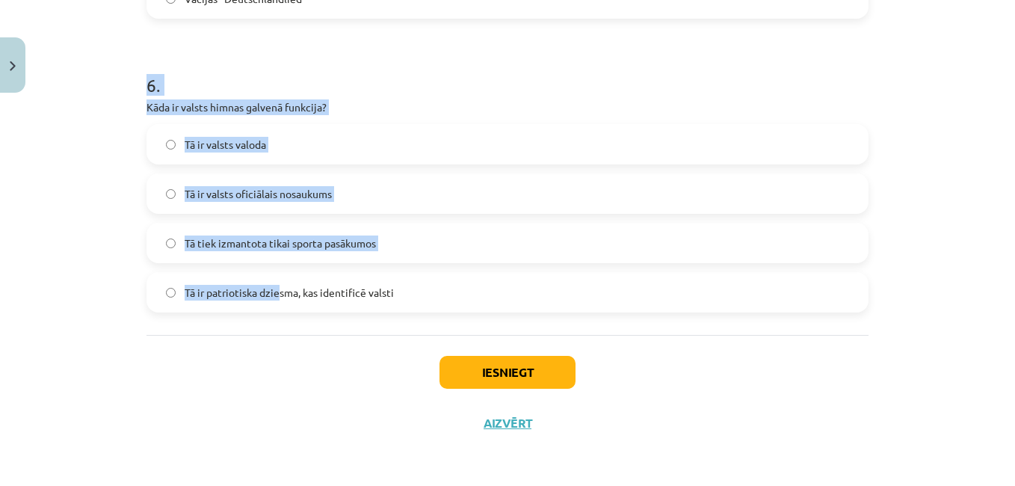
drag, startPoint x: 47, startPoint y: 437, endPoint x: 276, endPoint y: 286, distance: 274.0
click at [276, 286] on div "Mācību tēma: Kultūras un mākslas i (vizuālā māksla) - 11. klases 1. ieskaites m…" at bounding box center [507, 243] width 1015 height 486
click at [533, 72] on h1 "6 ." at bounding box center [507, 72] width 722 height 46
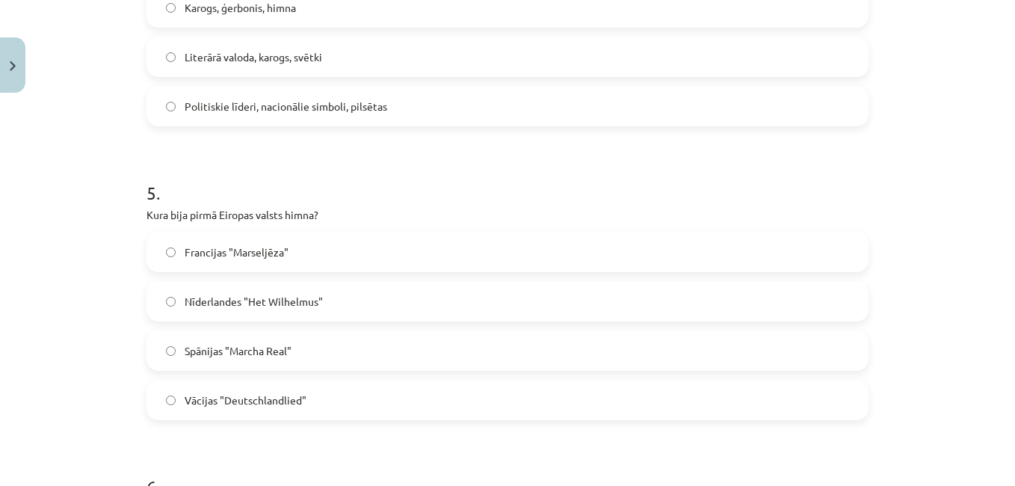
scroll to position [1389, 0]
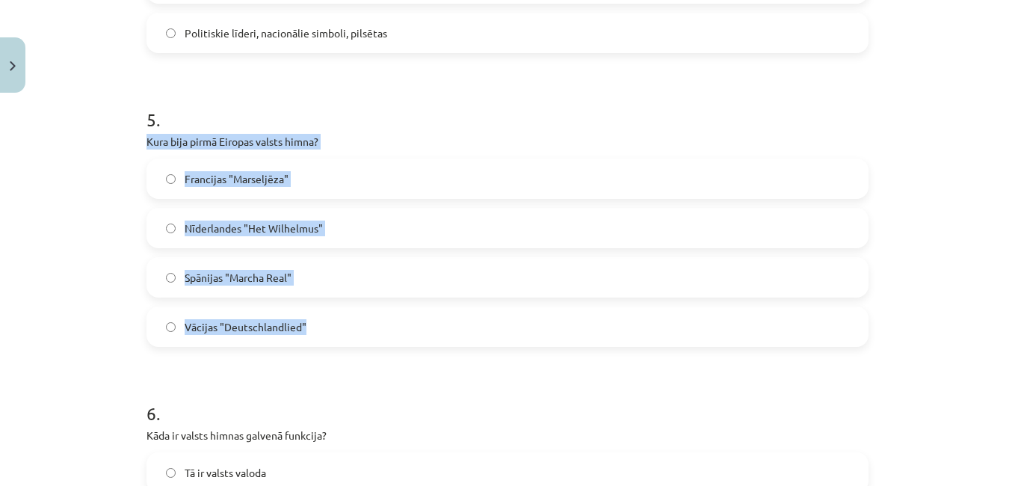
drag, startPoint x: 143, startPoint y: 142, endPoint x: 359, endPoint y: 342, distance: 295.0
click at [359, 342] on div "5 . [PERSON_NAME] bija pirmā Eiropas valsts himna? Francijas "Marseljēza" Nīder…" at bounding box center [507, 215] width 722 height 264
copy div "Kura bija pirmā Eiropas valsts himna? Francijas "Marseljēza" Nīderlandes "Het W…"
click at [331, 219] on label "Nīderlandes "Het Wilhelmus"" at bounding box center [507, 227] width 719 height 37
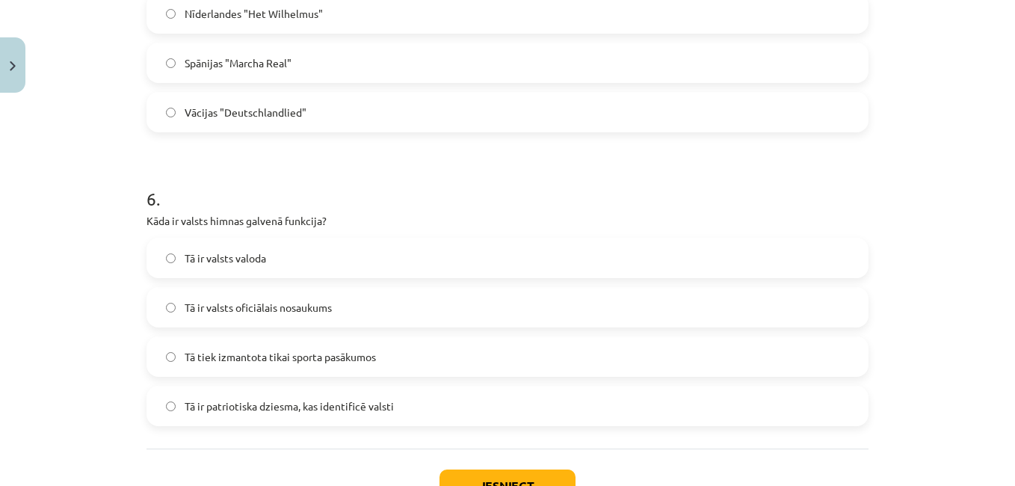
scroll to position [1589, 0]
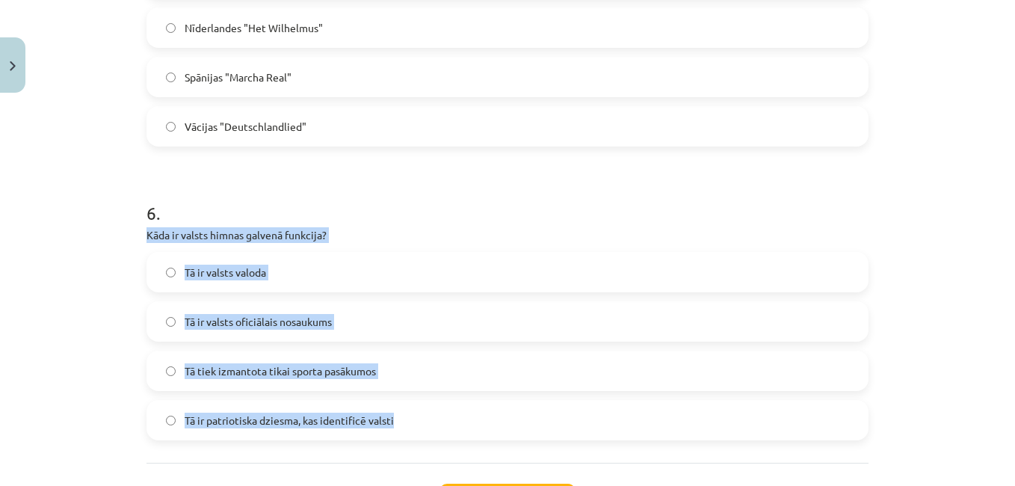
drag, startPoint x: 126, startPoint y: 233, endPoint x: 432, endPoint y: 417, distance: 356.6
click at [432, 417] on div "Mācību tēma: Kultūras un mākslas i (vizuālā māksla) - 11. klases 1. ieskaites m…" at bounding box center [507, 243] width 1015 height 486
click at [366, 415] on span "Tā ir patriotiska dziesma, kas identificē valsti" at bounding box center [289, 420] width 209 height 16
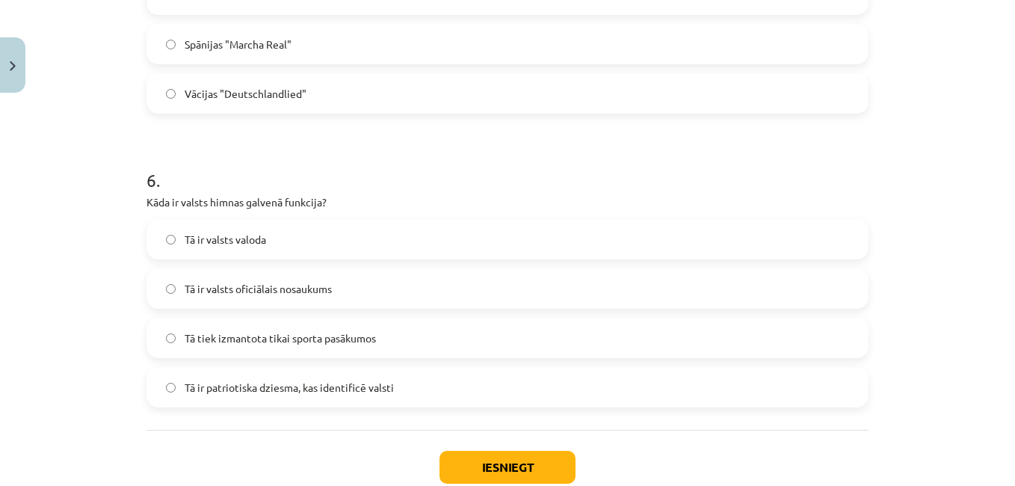
scroll to position [1611, 0]
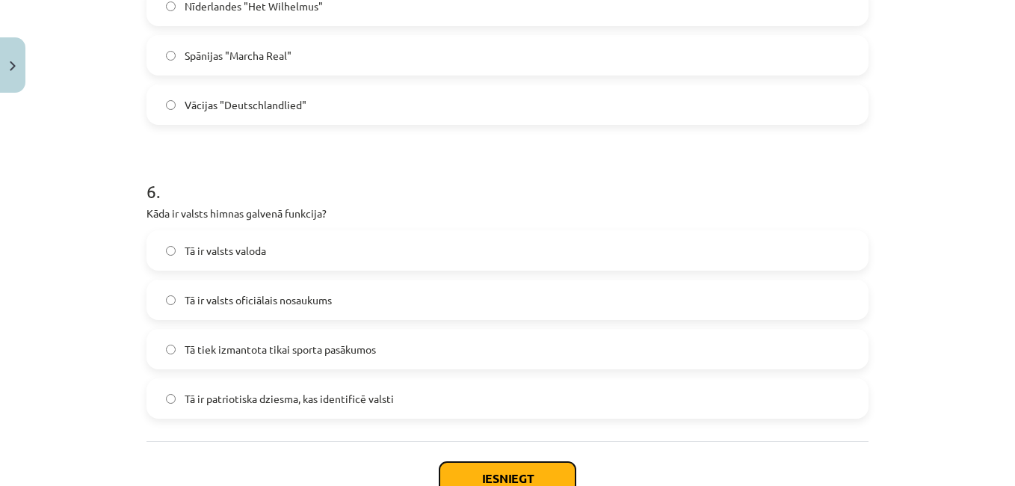
click at [542, 474] on button "Iesniegt" at bounding box center [507, 478] width 136 height 33
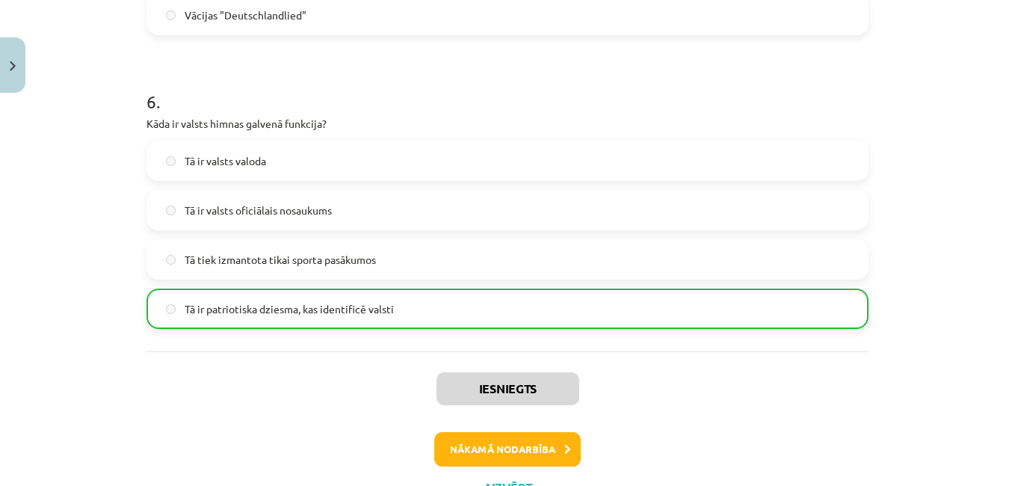
scroll to position [1734, 0]
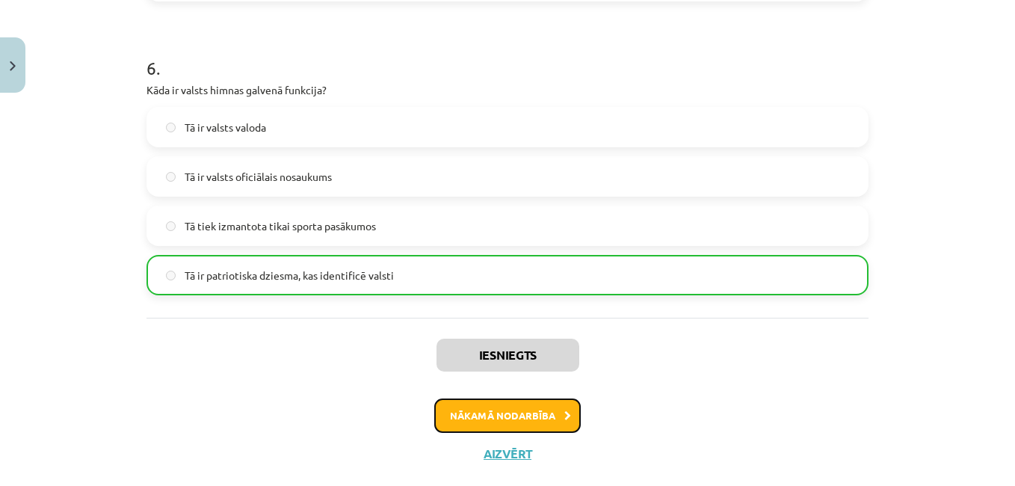
click at [530, 412] on button "Nākamā nodarbība" at bounding box center [507, 415] width 146 height 34
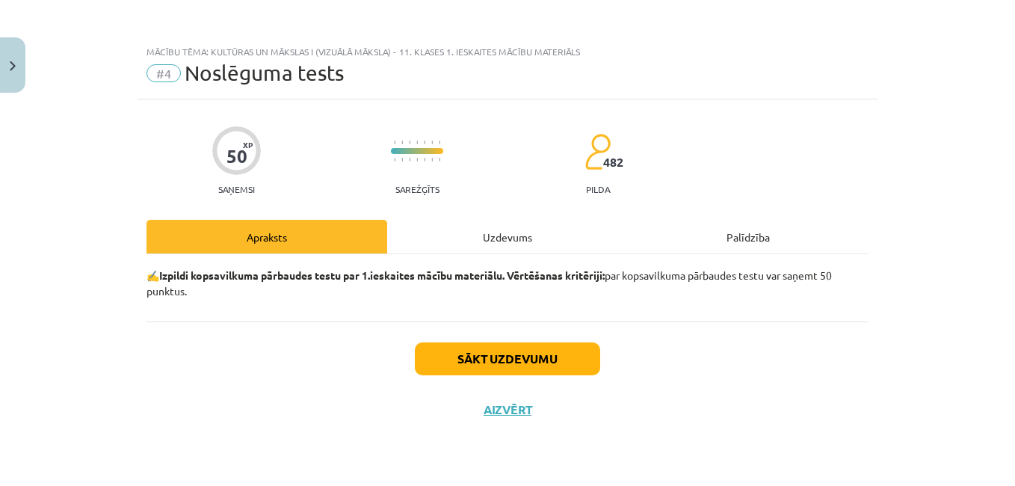
scroll to position [0, 0]
click at [515, 350] on button "Sākt uzdevumu" at bounding box center [507, 358] width 185 height 33
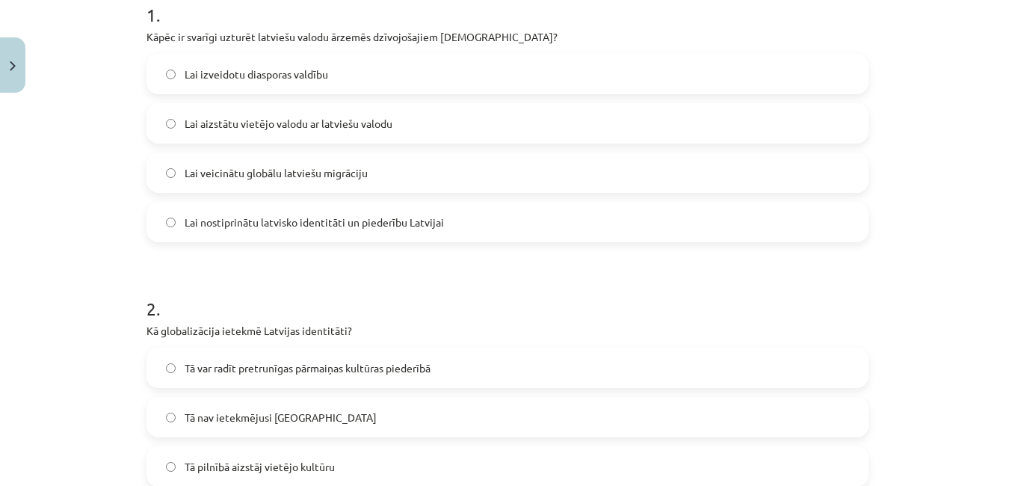
scroll to position [308, 0]
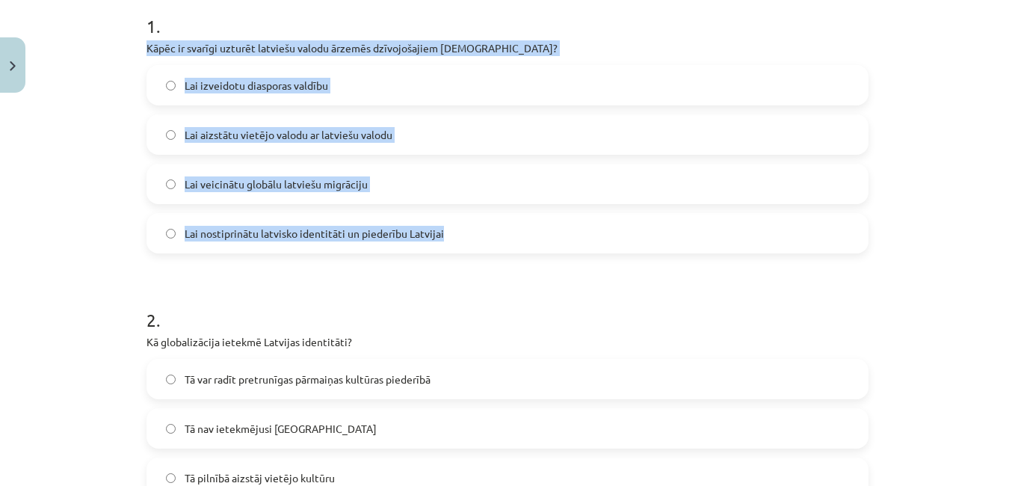
drag, startPoint x: 140, startPoint y: 43, endPoint x: 474, endPoint y: 220, distance: 378.0
click at [406, 223] on label "Lai nostiprinātu latvisko identitāti un piederību Latvijai" at bounding box center [507, 232] width 719 height 37
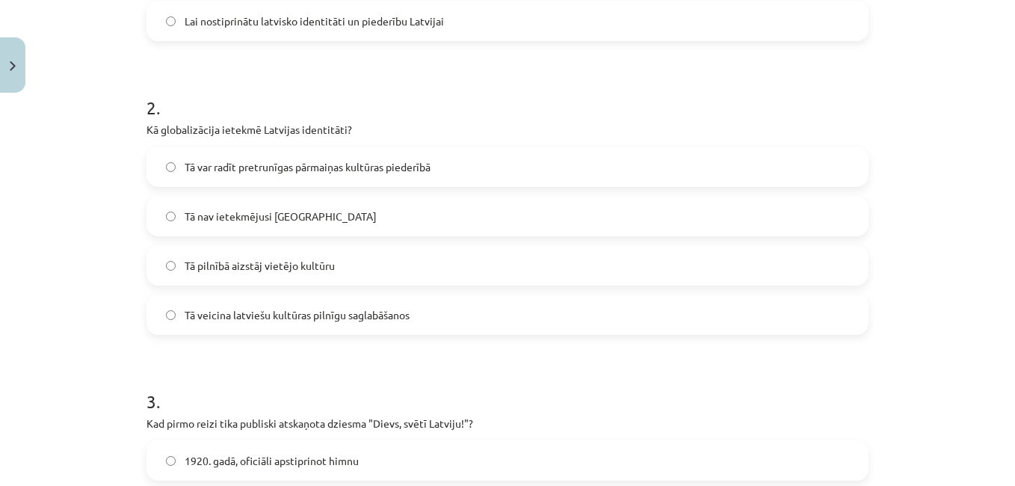
scroll to position [565, 0]
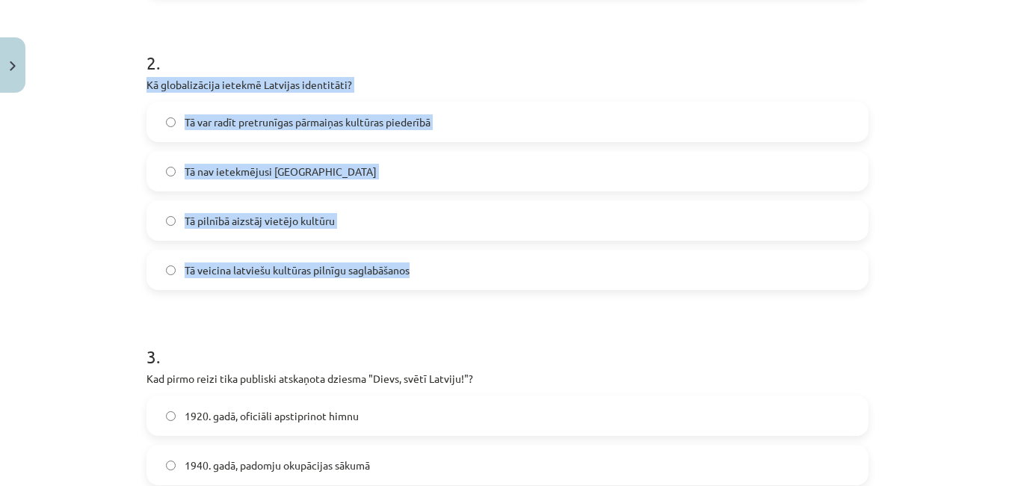
drag, startPoint x: 129, startPoint y: 77, endPoint x: 454, endPoint y: 254, distance: 369.5
click at [454, 254] on div "Mācību tēma: Kultūras un mākslas i (vizuālā māksla) - 11. klases 1. ieskaites m…" at bounding box center [507, 243] width 1015 height 486
click at [403, 123] on span "Tā var radīt pretrunīgas pārmaiņas kultūras piederībā" at bounding box center [308, 122] width 246 height 16
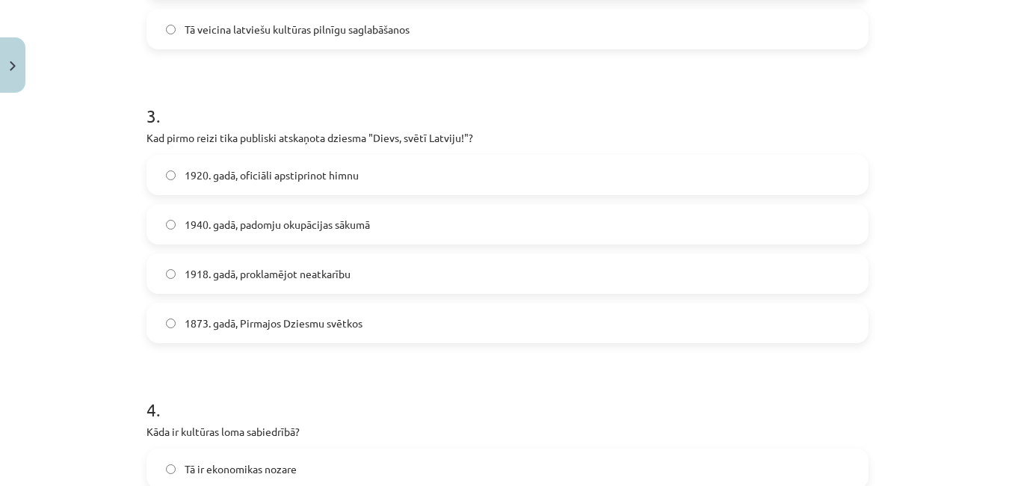
scroll to position [833, 0]
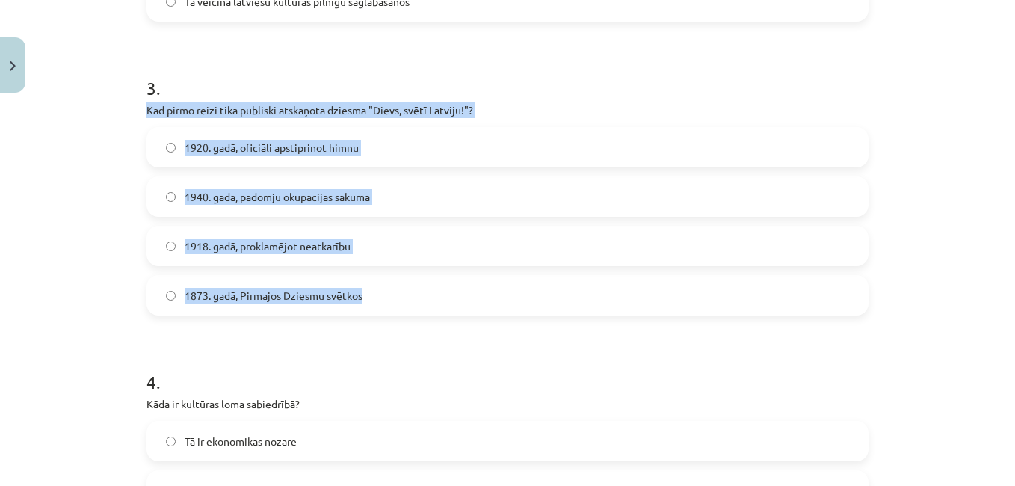
drag, startPoint x: 132, startPoint y: 106, endPoint x: 379, endPoint y: 273, distance: 298.6
click at [263, 292] on span "1873. gadā, Pirmajos Dziesmu svētkos" at bounding box center [274, 296] width 178 height 16
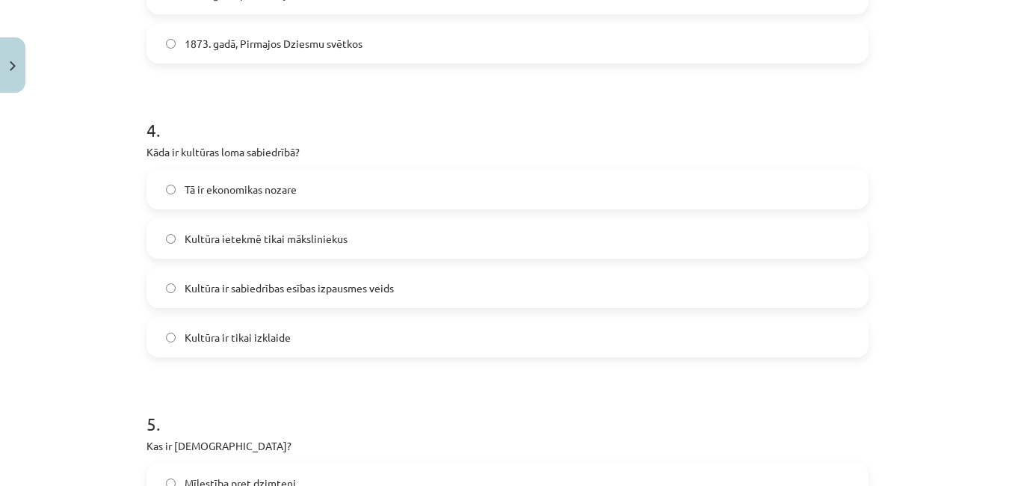
scroll to position [1096, 0]
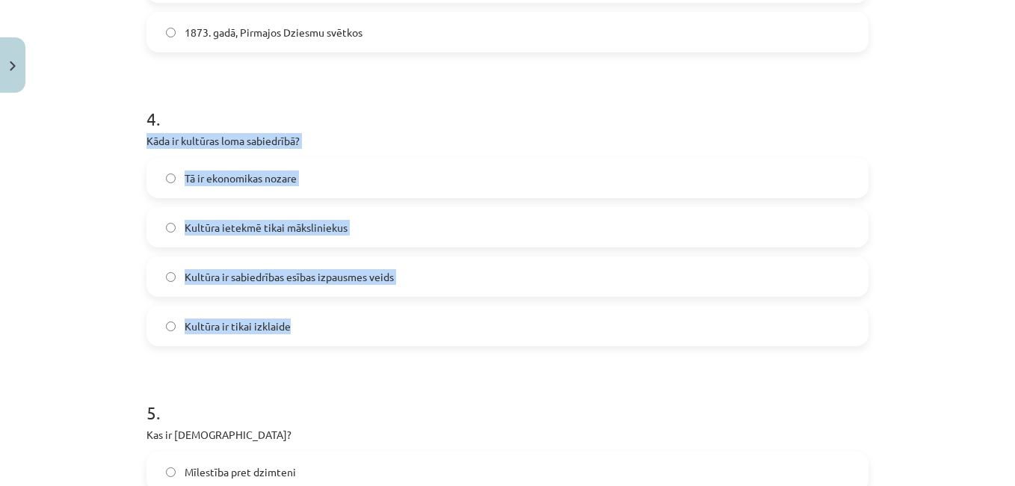
drag, startPoint x: 135, startPoint y: 134, endPoint x: 340, endPoint y: 303, distance: 265.4
click at [341, 223] on label "Kultūra ietekmē tikai māksliniekus" at bounding box center [507, 226] width 719 height 37
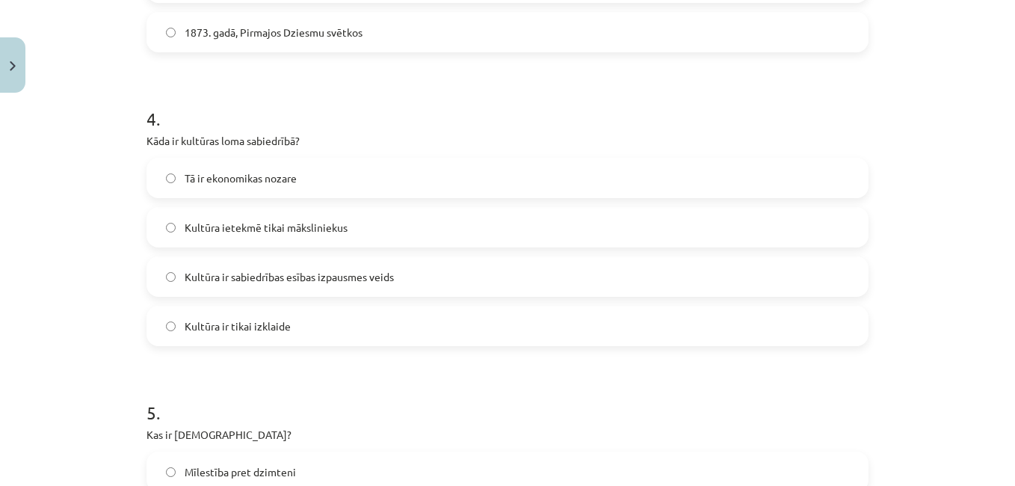
click at [236, 261] on label "Kultūra ir sabiedrības esības izpausmes veids" at bounding box center [507, 276] width 719 height 37
click at [237, 262] on label "Kultūra ir sabiedrības esības izpausmes veids" at bounding box center [507, 276] width 719 height 37
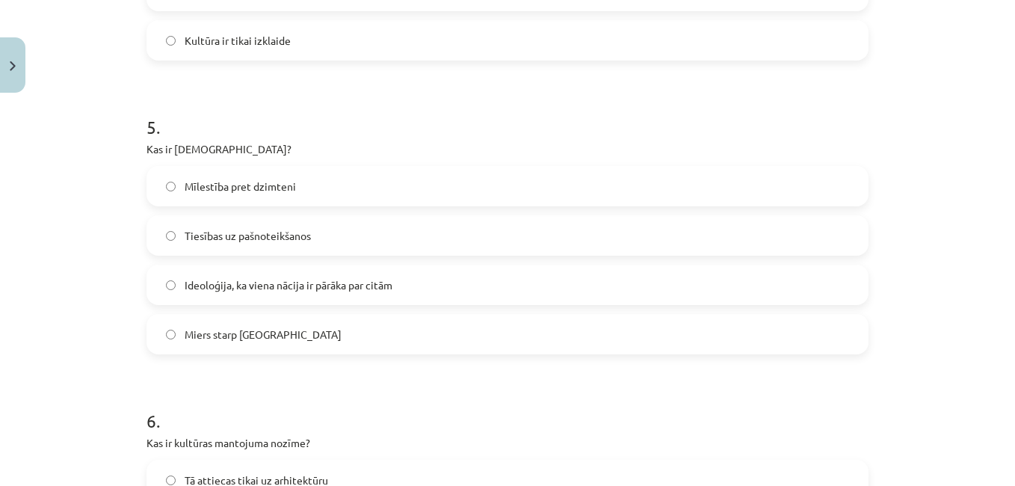
scroll to position [1370, 0]
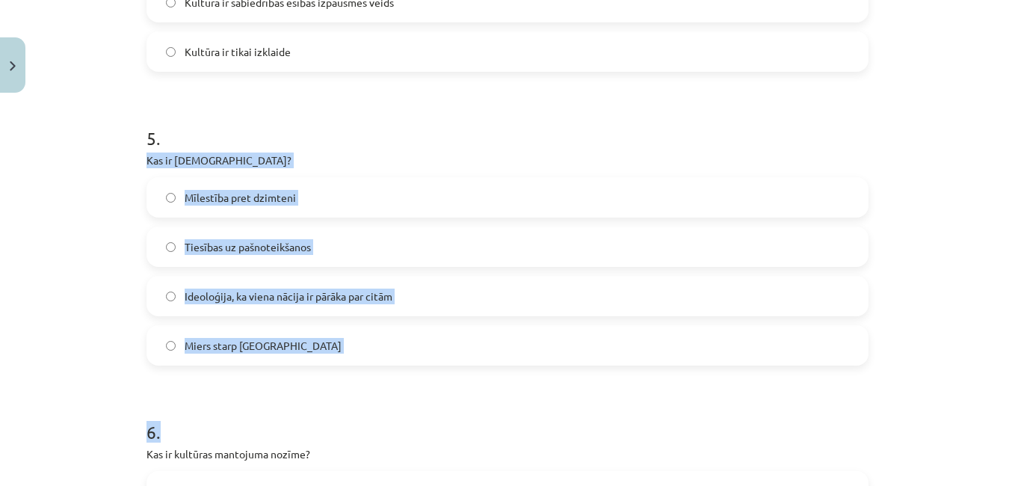
drag, startPoint x: 132, startPoint y: 163, endPoint x: 302, endPoint y: 372, distance: 269.8
click at [302, 372] on div "50 XP Saņemsi Sarežģīts 482 pilda Apraksts Uzdevums Palīdzība 1 . Kāpēc ir svar…" at bounding box center [507, 349] width 740 height 3241
drag, startPoint x: 302, startPoint y: 372, endPoint x: 220, endPoint y: 383, distance: 82.2
click at [220, 383] on form "1 . Kāpēc ir svarīgi uzturēt latviešu valodu ārzemēs dzīvojošajiem [DEMOGRAPHIC…" at bounding box center [507, 380] width 722 height 2907
drag, startPoint x: 137, startPoint y: 161, endPoint x: 306, endPoint y: 327, distance: 237.2
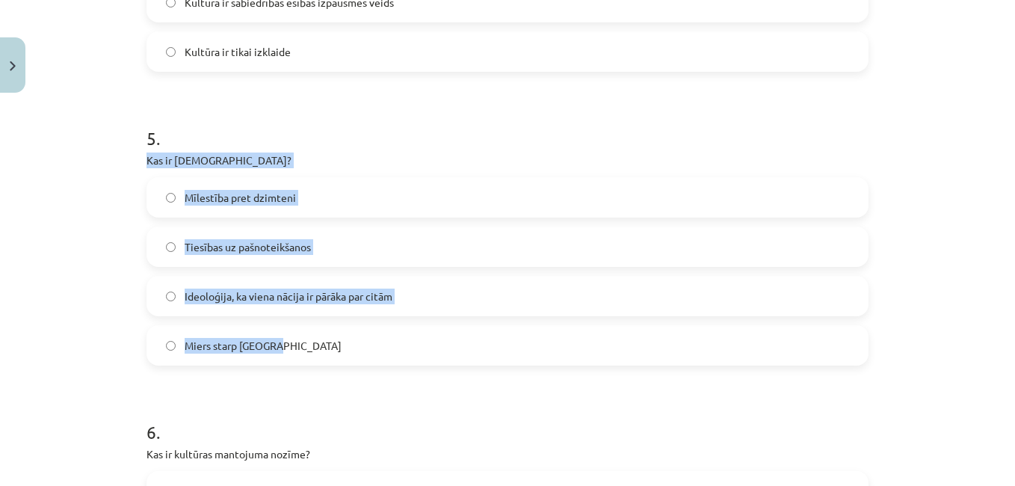
click at [306, 327] on div "50 XP Saņemsi Sarežģīts 482 pilda Apraksts Uzdevums Palīdzība 1 . Kāpēc ir svar…" at bounding box center [507, 349] width 740 height 3241
click at [330, 281] on label "Ideoloģija, ka viena nācija ir pārāka par citām" at bounding box center [507, 295] width 719 height 37
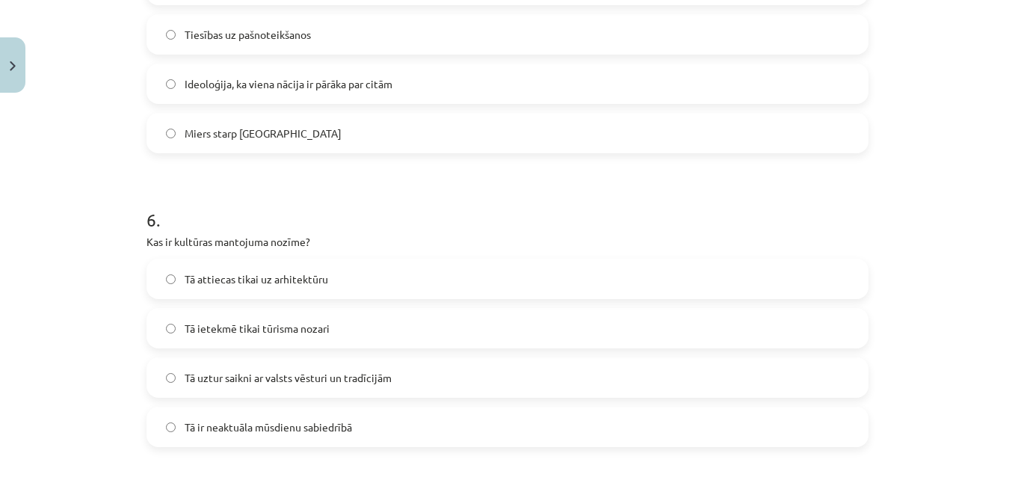
scroll to position [1605, 0]
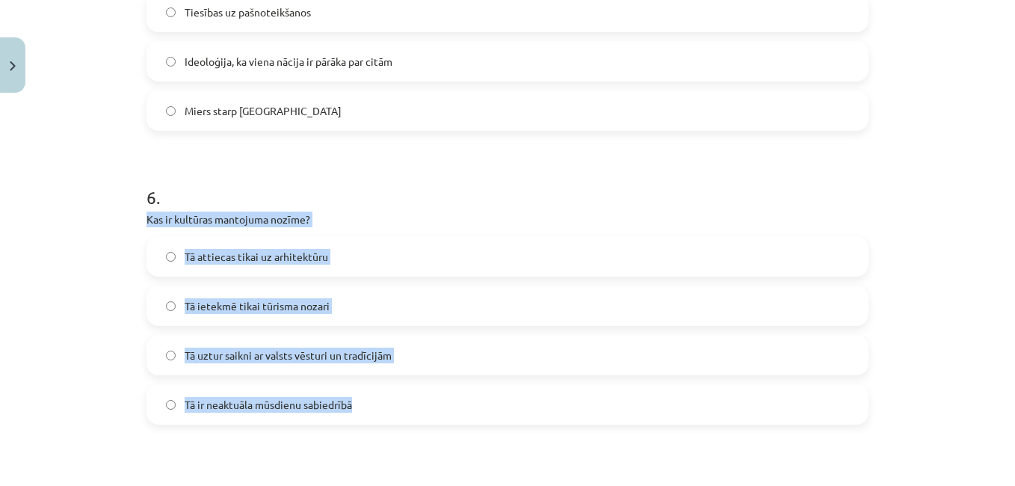
drag, startPoint x: 139, startPoint y: 220, endPoint x: 380, endPoint y: 399, distance: 300.7
click at [380, 399] on div "50 XP Saņemsi Sarežģīts 482 pilda Apraksts Uzdevums Palīdzība 1 . Kāpēc ir svar…" at bounding box center [507, 114] width 740 height 3241
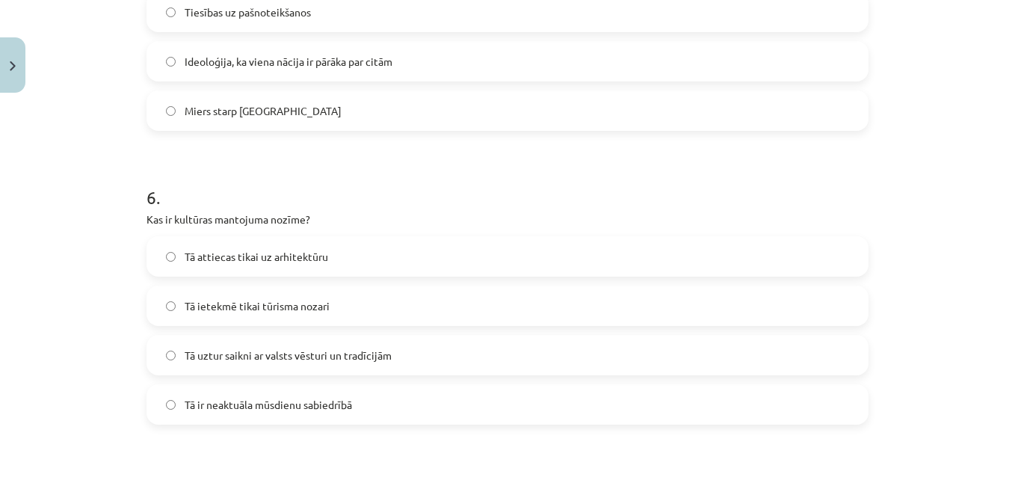
click at [386, 170] on h1 "6 ." at bounding box center [507, 184] width 722 height 46
click at [347, 341] on label "Tā uztur saikni ar valsts vēsturi un tradīcijām" at bounding box center [507, 354] width 719 height 37
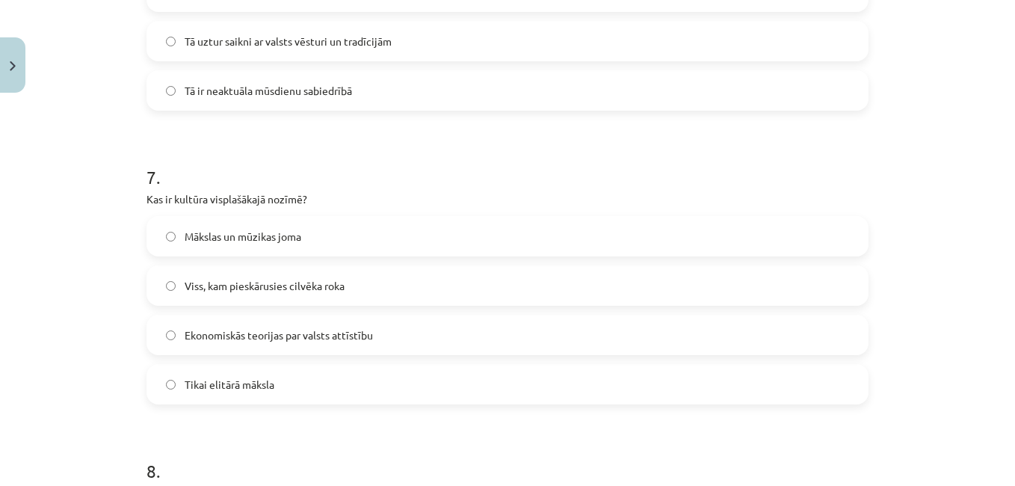
scroll to position [1940, 0]
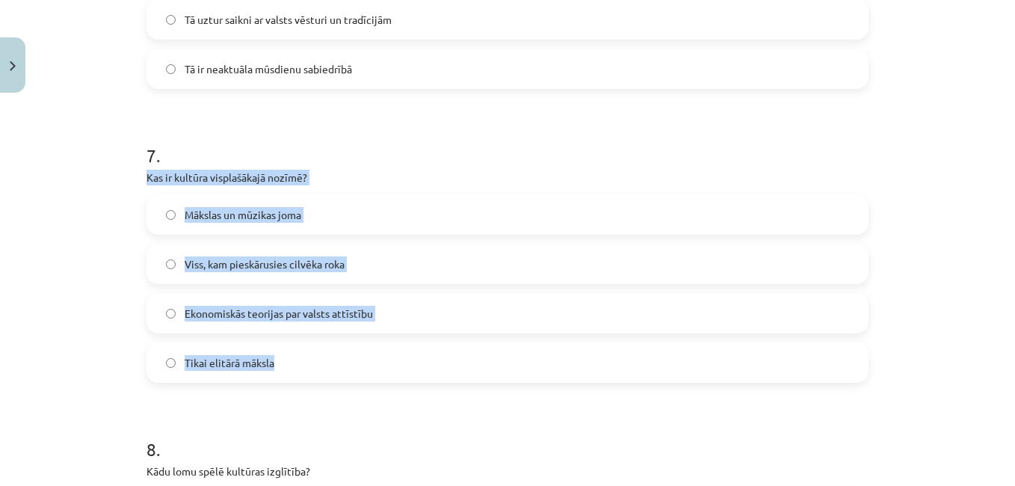
drag, startPoint x: 133, startPoint y: 170, endPoint x: 344, endPoint y: 350, distance: 277.2
click at [324, 254] on label "Viss, kam pieskārusies cilvēka roka" at bounding box center [507, 263] width 719 height 37
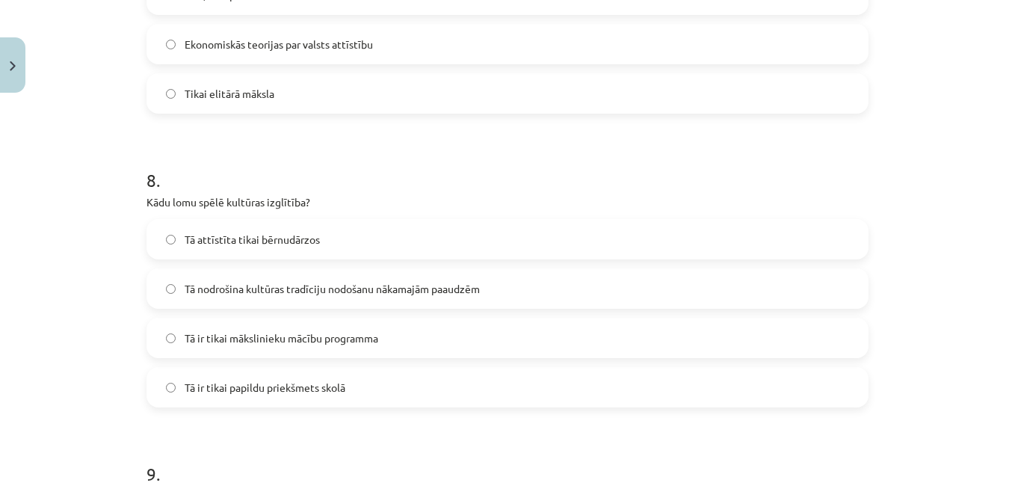
scroll to position [2271, 0]
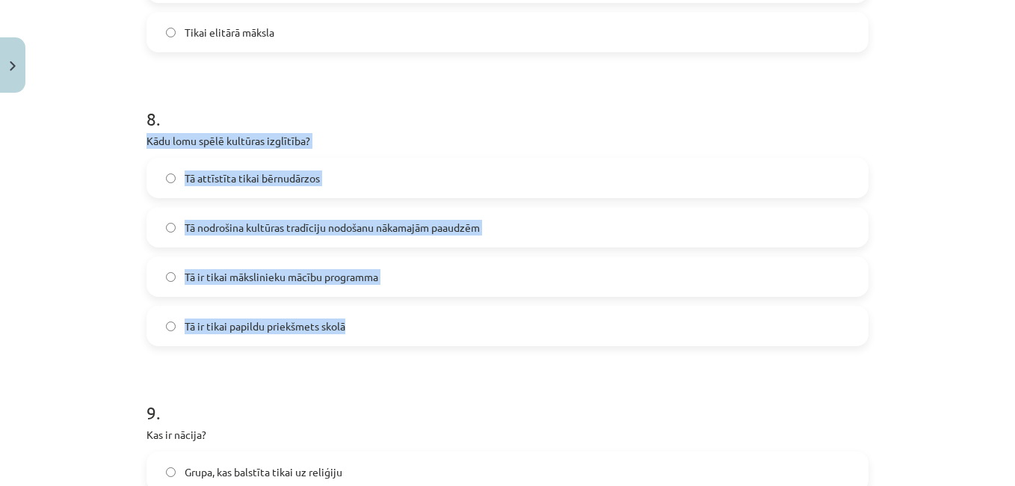
drag, startPoint x: 137, startPoint y: 136, endPoint x: 383, endPoint y: 324, distance: 310.2
click at [360, 206] on div "Tā attīstīta tikai bērnudārzos Tā nodrošina kultūras tradīciju nodošanu nākamaj…" at bounding box center [507, 252] width 722 height 188
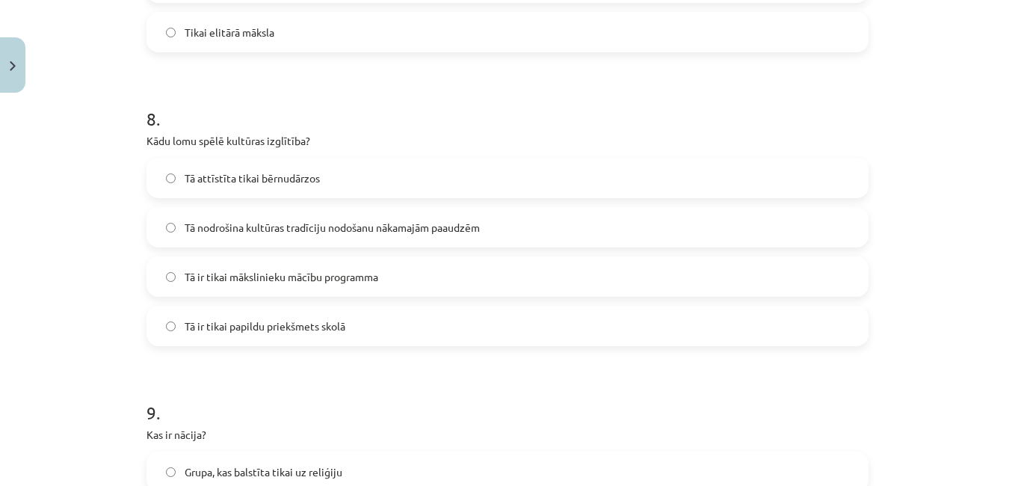
click at [362, 234] on span "Tā nodrošina kultūras tradīciju nodošanu nākamajām paaudzēm" at bounding box center [332, 228] width 295 height 16
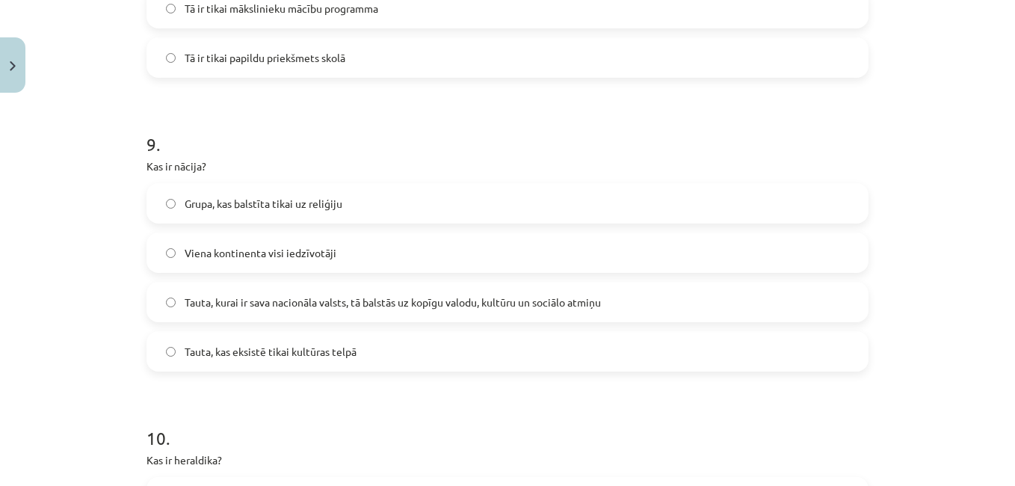
scroll to position [2534, 0]
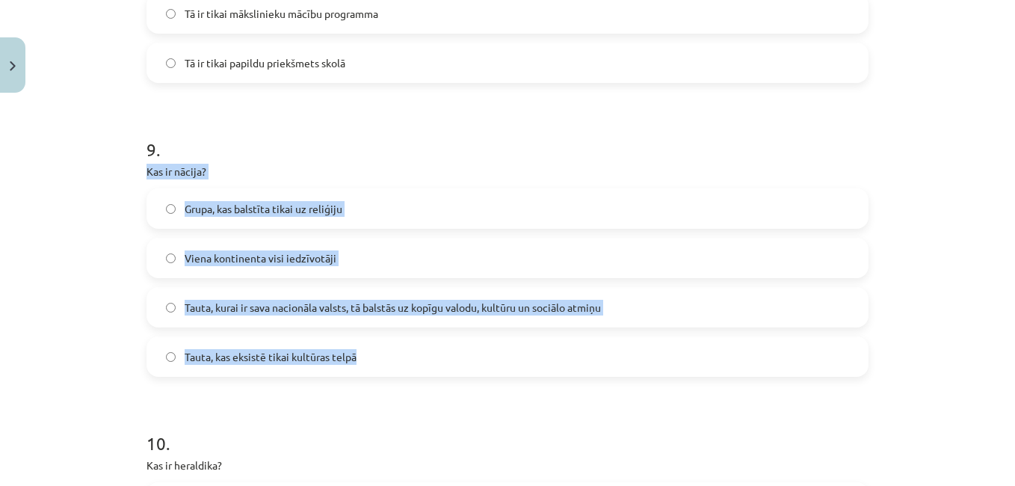
drag, startPoint x: 138, startPoint y: 166, endPoint x: 381, endPoint y: 365, distance: 314.3
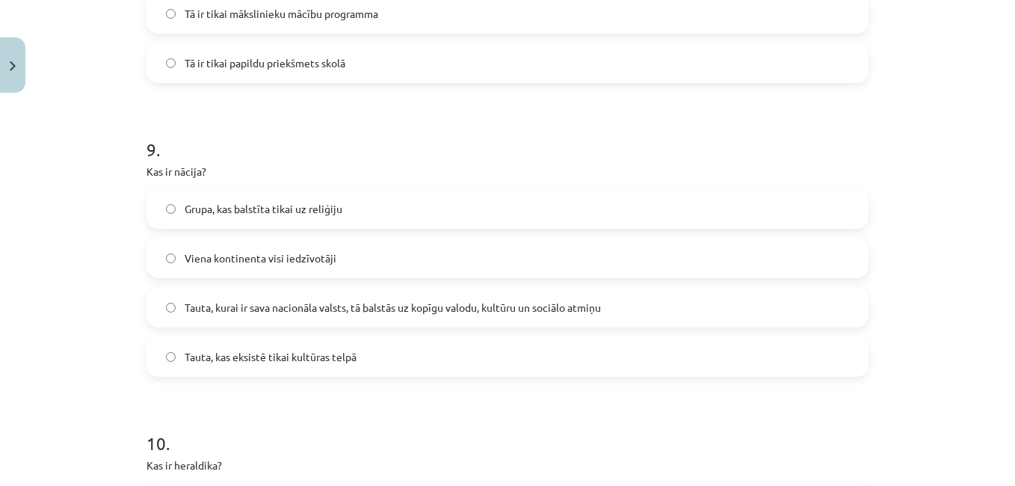
click at [374, 132] on h1 "9 ." at bounding box center [507, 136] width 722 height 46
click at [400, 295] on label "Tauta, kurai ir sava nacionāla valsts, tā balstās uz kopīgu valodu, kultūru un …" at bounding box center [507, 306] width 719 height 37
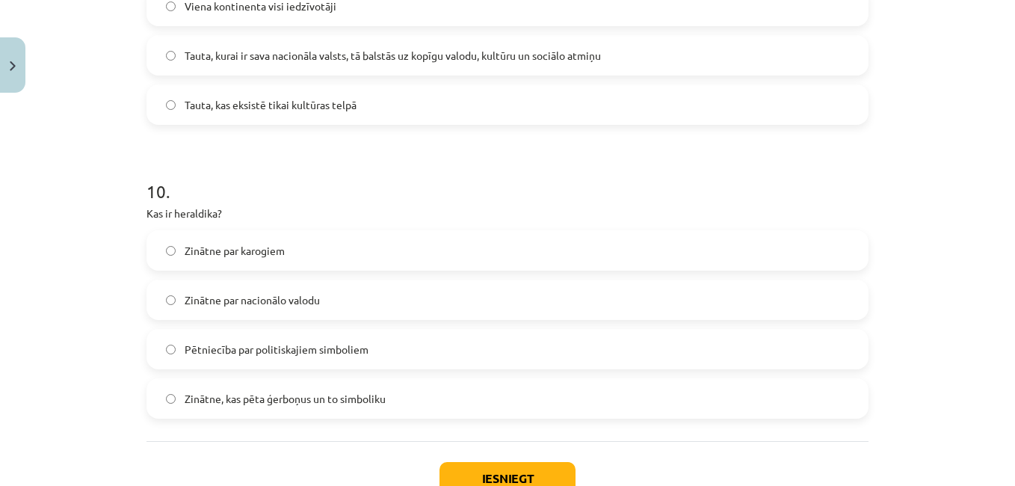
scroll to position [2802, 0]
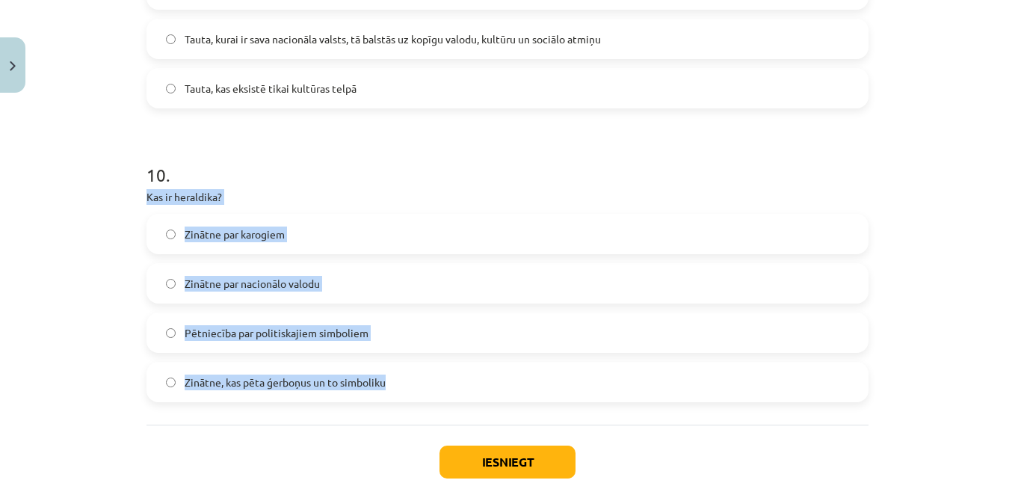
drag, startPoint x: 137, startPoint y: 197, endPoint x: 389, endPoint y: 386, distance: 313.8
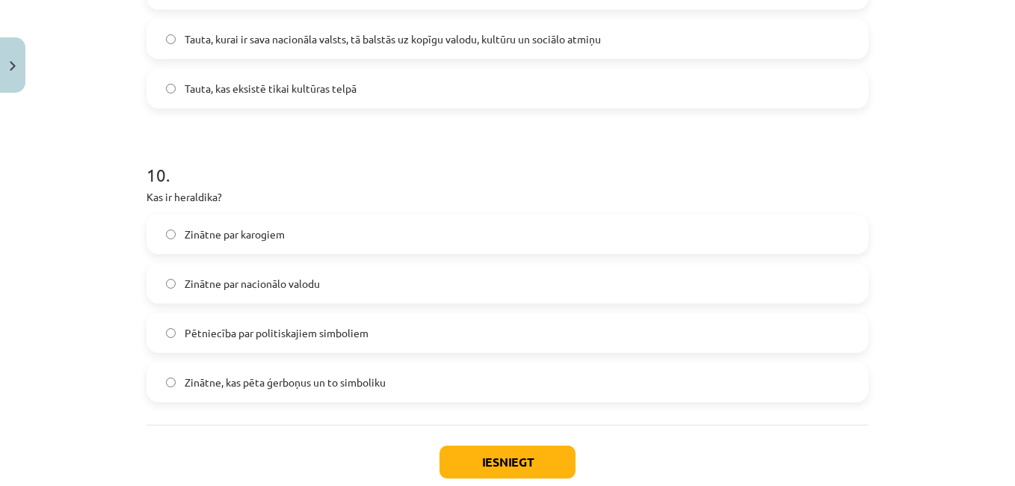
click at [400, 156] on h1 "10 ." at bounding box center [507, 161] width 722 height 46
click at [288, 371] on label "Zinātne, kas pēta ģerboņus un to simboliku" at bounding box center [507, 381] width 719 height 37
click at [483, 451] on button "Iesniegt" at bounding box center [507, 461] width 136 height 33
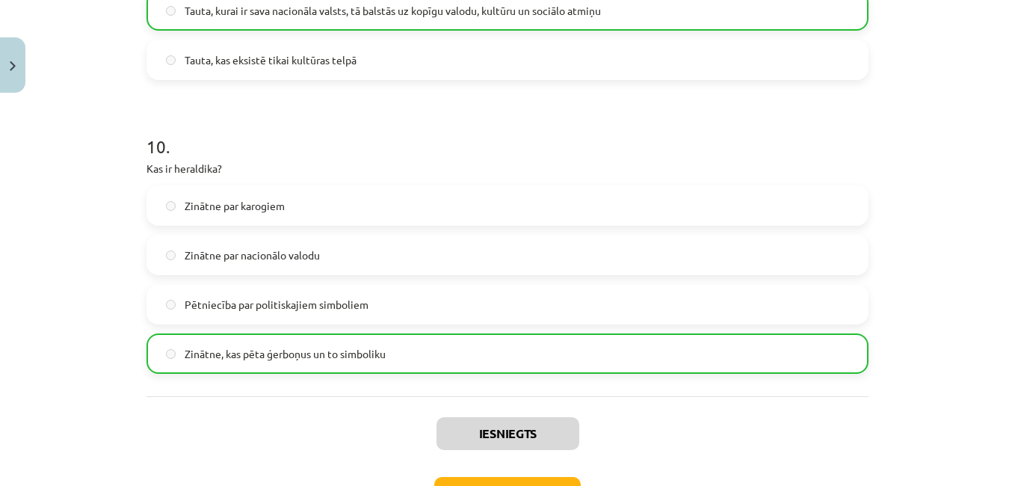
scroll to position [2893, 0]
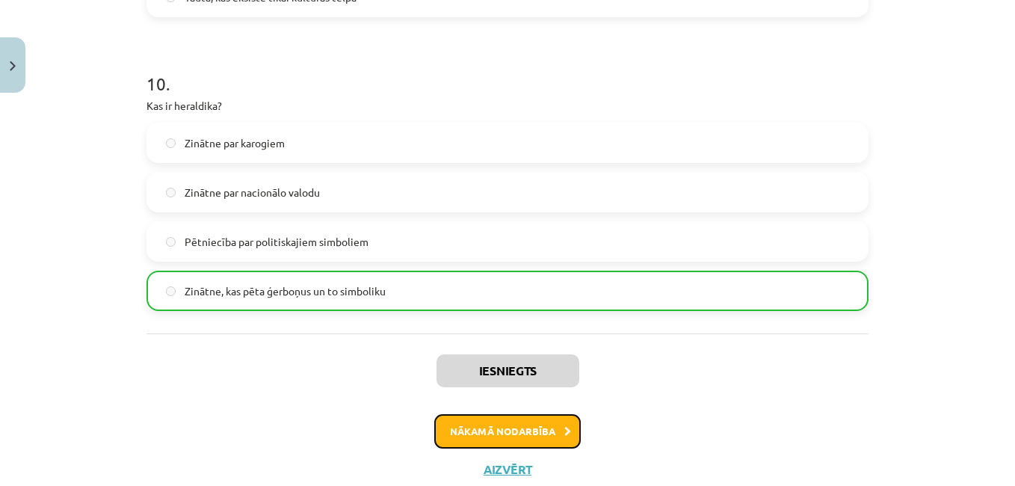
click at [553, 433] on button "Nākamā nodarbība" at bounding box center [507, 431] width 146 height 34
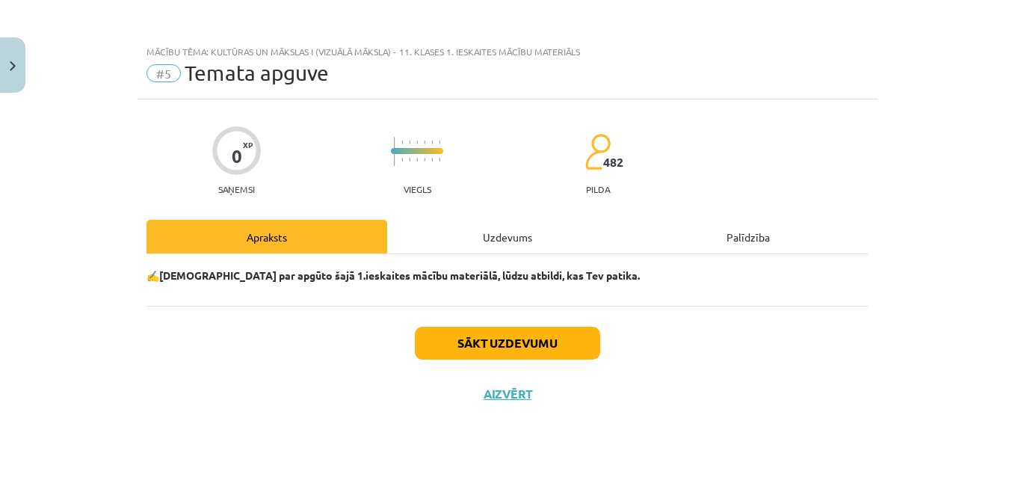
scroll to position [0, 0]
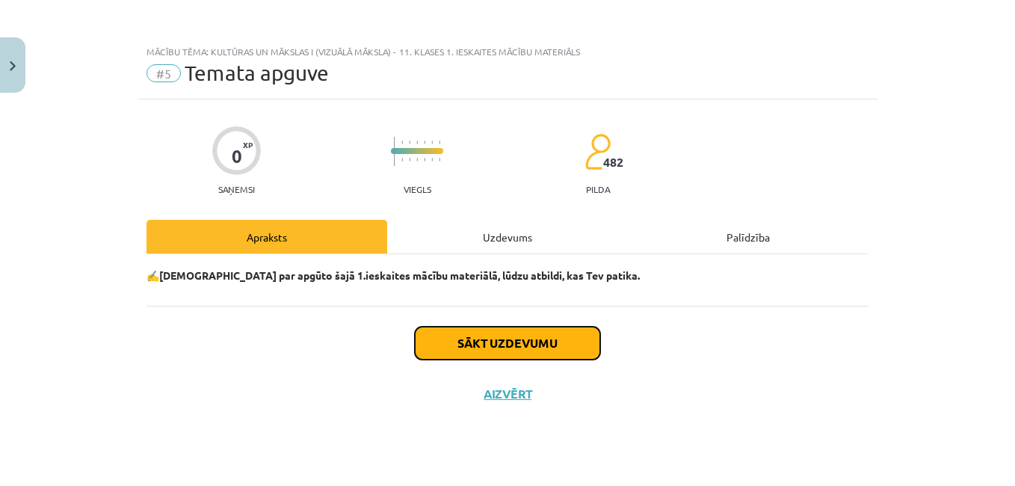
click at [527, 332] on button "Sākt uzdevumu" at bounding box center [507, 343] width 185 height 33
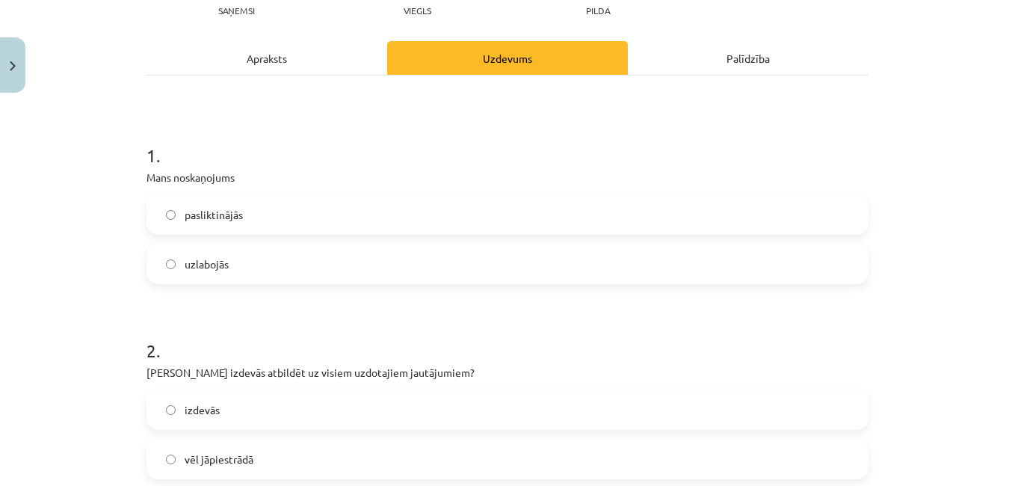
scroll to position [204, 0]
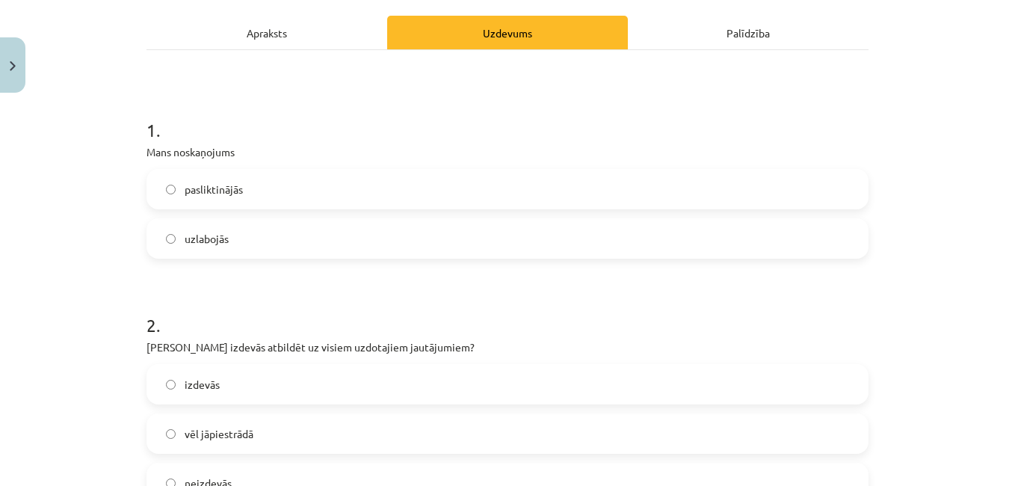
click at [231, 191] on span "pasliktinājās" at bounding box center [214, 190] width 58 height 16
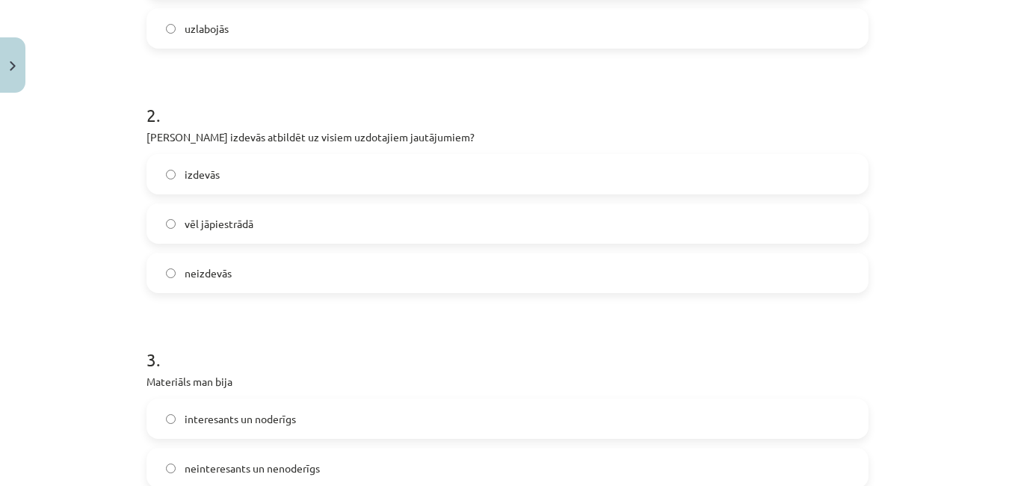
scroll to position [417, 0]
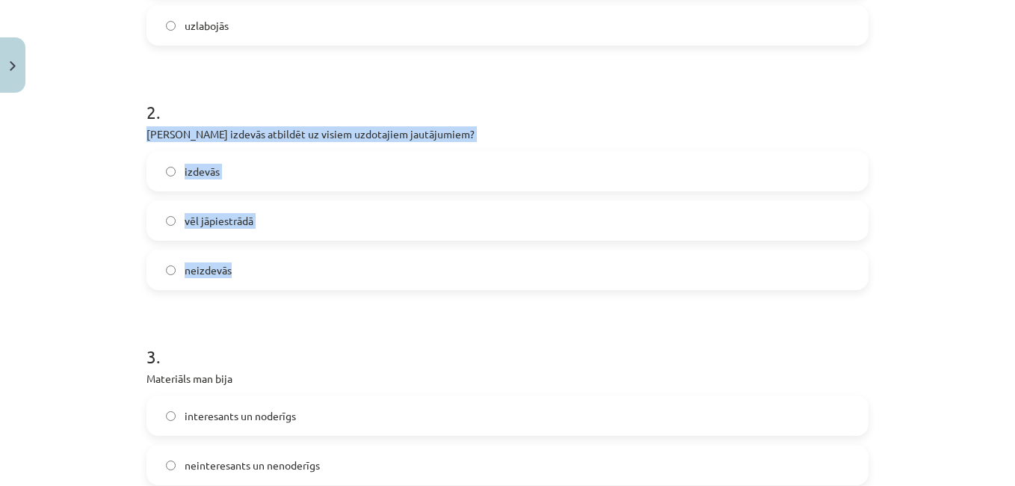
drag, startPoint x: 137, startPoint y: 129, endPoint x: 292, endPoint y: 247, distance: 194.6
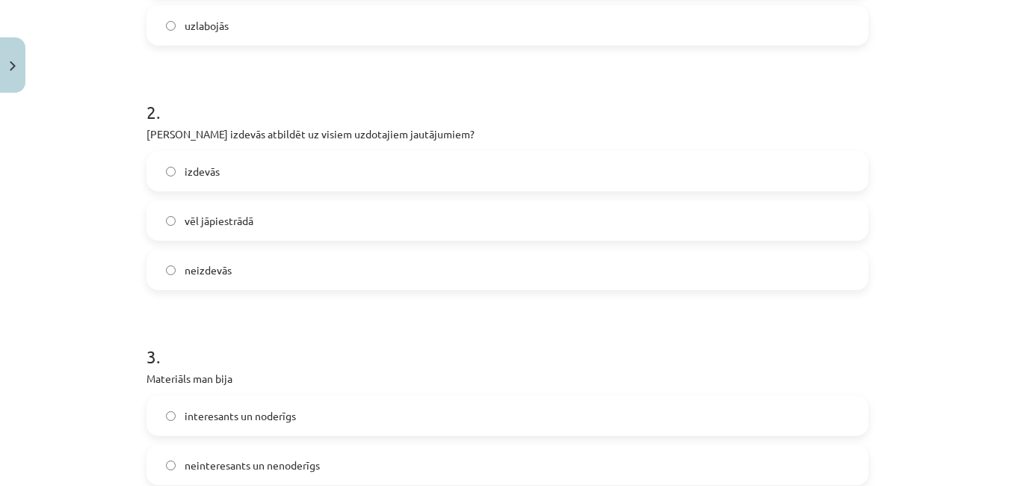
click at [1004, 163] on div "Mācību tēma: Kultūras un mākslas i (vizuālā māksla) - 11. klases 1. ieskaites m…" at bounding box center [507, 243] width 1015 height 486
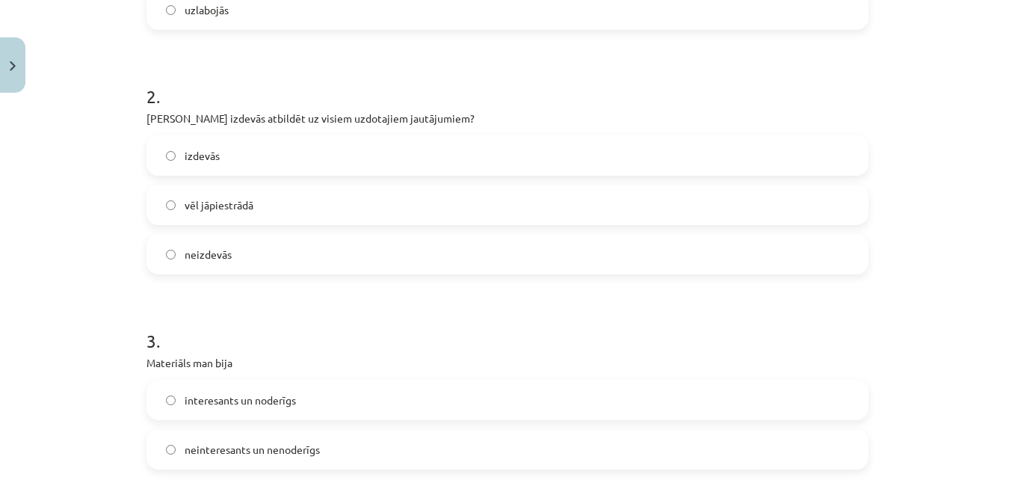
scroll to position [430, 0]
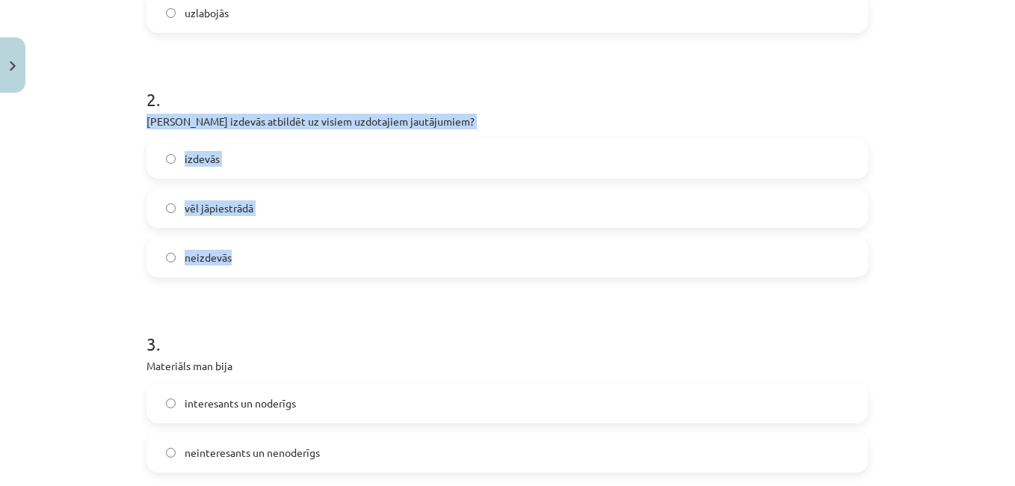
drag, startPoint x: 137, startPoint y: 120, endPoint x: 288, endPoint y: 255, distance: 202.1
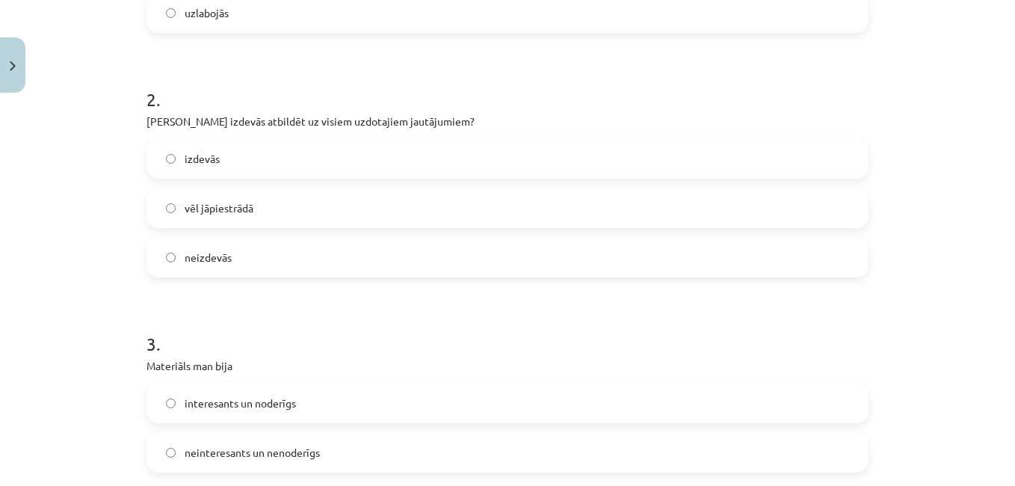
click at [285, 78] on h1 "2 ." at bounding box center [507, 86] width 722 height 46
click at [278, 208] on label "vēl jāpiestrādā" at bounding box center [507, 207] width 719 height 37
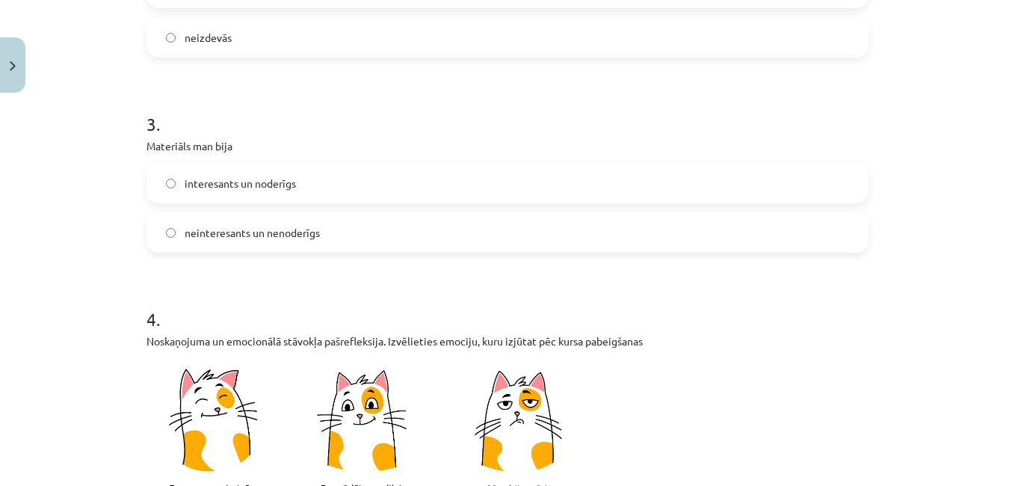
scroll to position [655, 0]
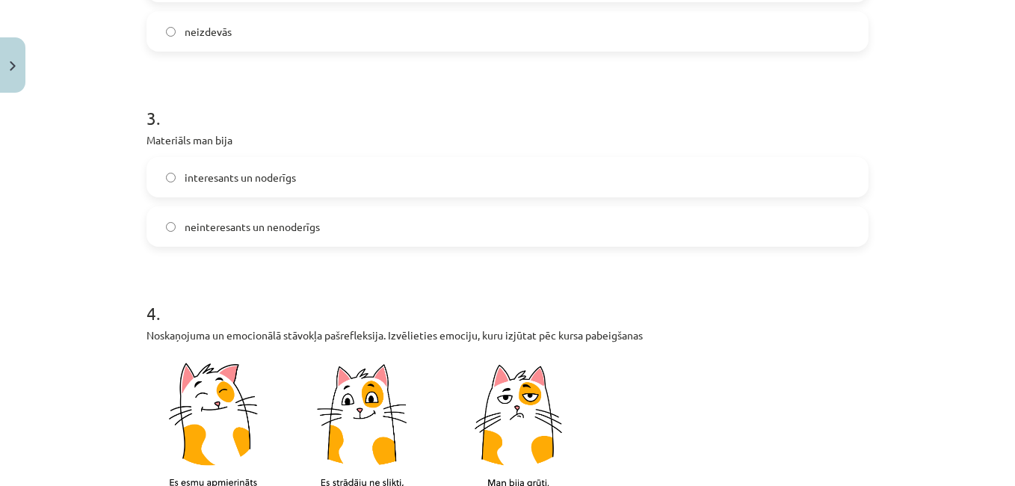
click at [146, 137] on p "Materiāls man bija" at bounding box center [507, 140] width 722 height 16
click at [195, 183] on span "interesants un noderīgs" at bounding box center [240, 178] width 111 height 16
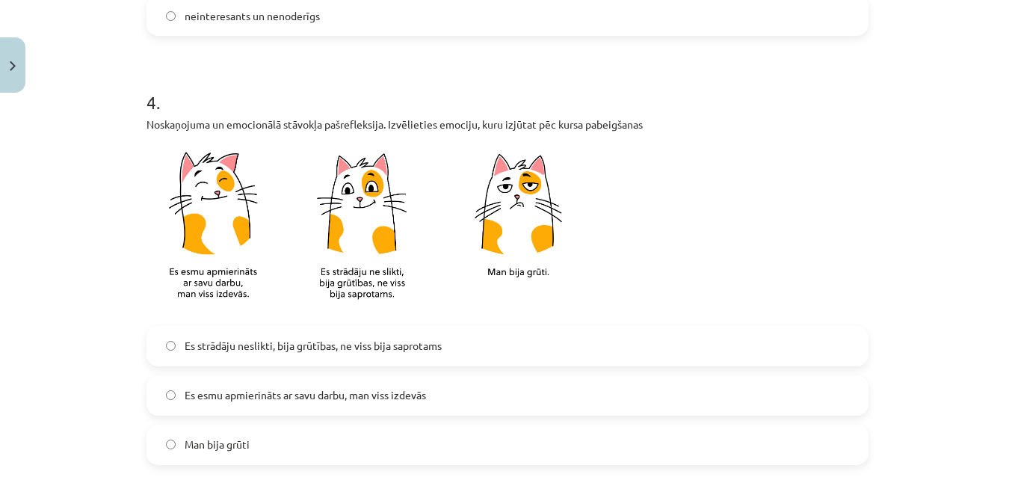
scroll to position [859, 0]
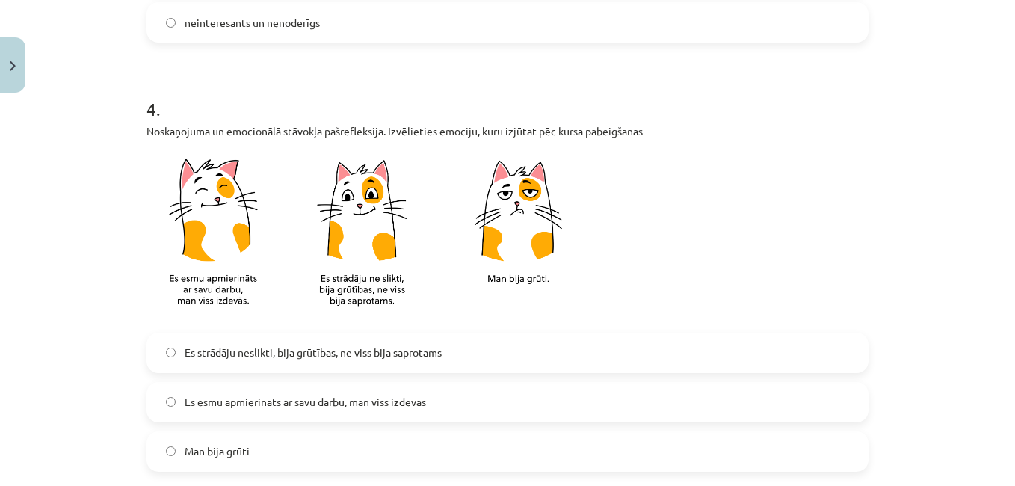
click at [628, 343] on label "Es strādāju neslikti, bija grūtības, ne viss bija saprotams" at bounding box center [507, 352] width 719 height 37
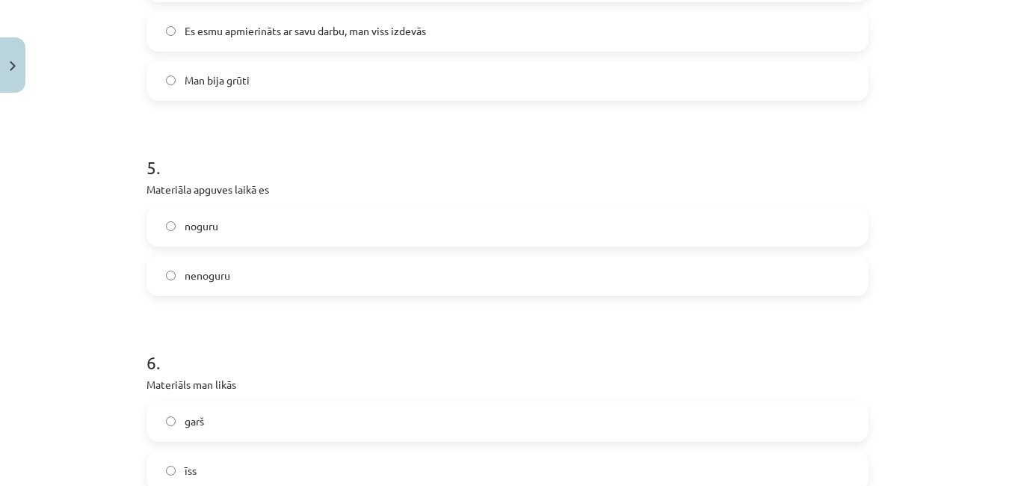
scroll to position [1227, 0]
click at [317, 226] on label "noguru" at bounding box center [507, 229] width 719 height 37
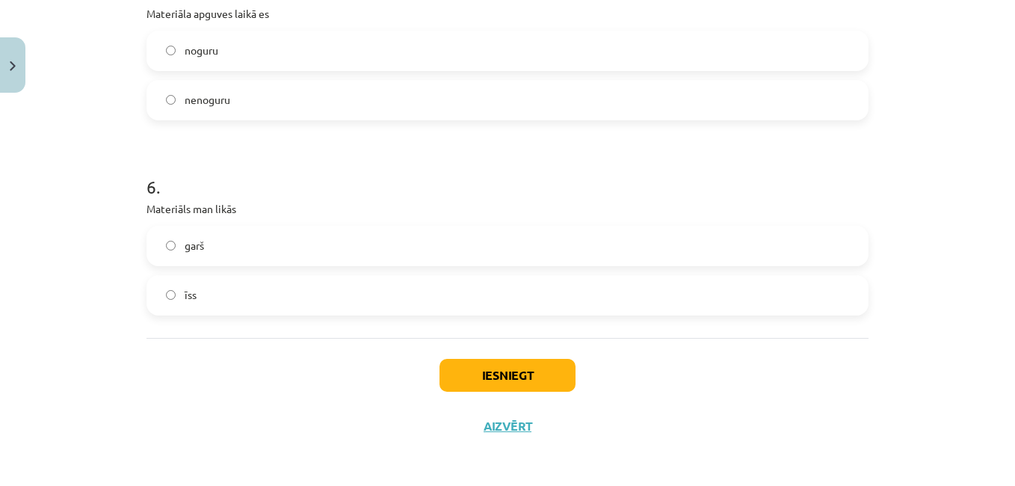
scroll to position [1408, 0]
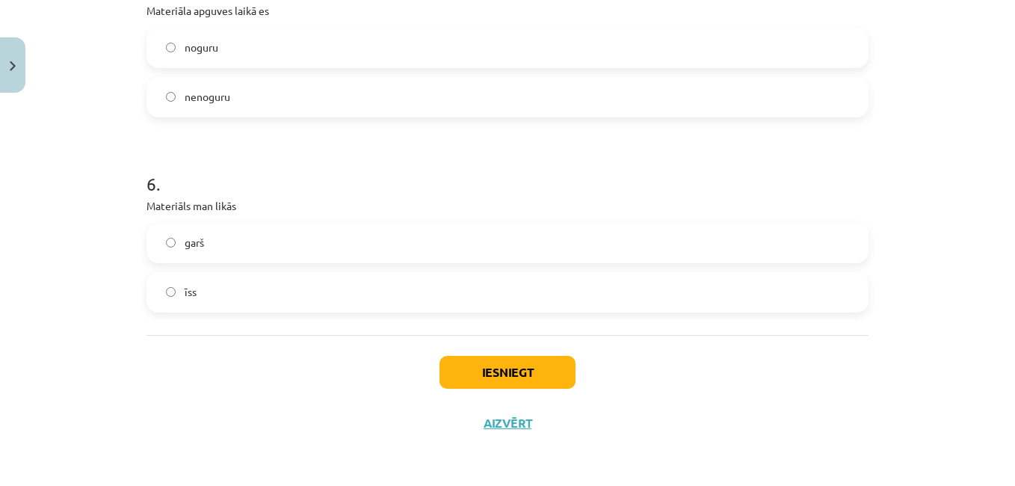
click at [301, 285] on label "īss" at bounding box center [507, 291] width 719 height 37
click at [297, 245] on label "garš" at bounding box center [507, 242] width 719 height 37
click at [513, 376] on button "Iesniegt" at bounding box center [507, 372] width 136 height 33
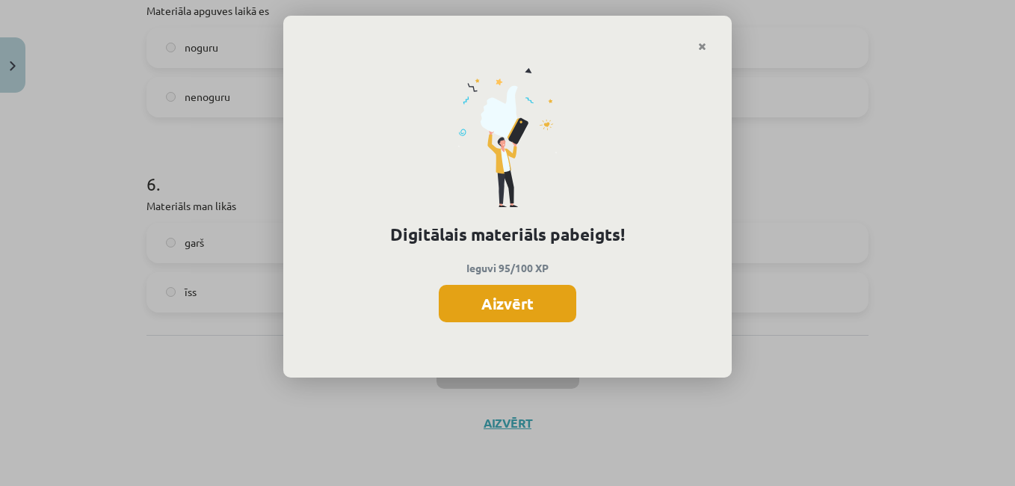
click at [510, 306] on button "Aizvērt" at bounding box center [507, 303] width 137 height 37
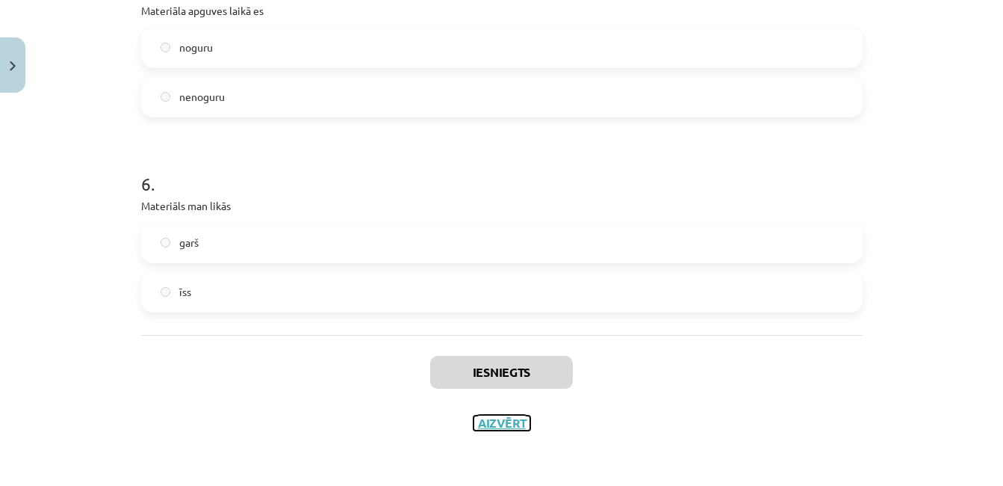
click at [507, 420] on button "Aizvērt" at bounding box center [502, 422] width 57 height 15
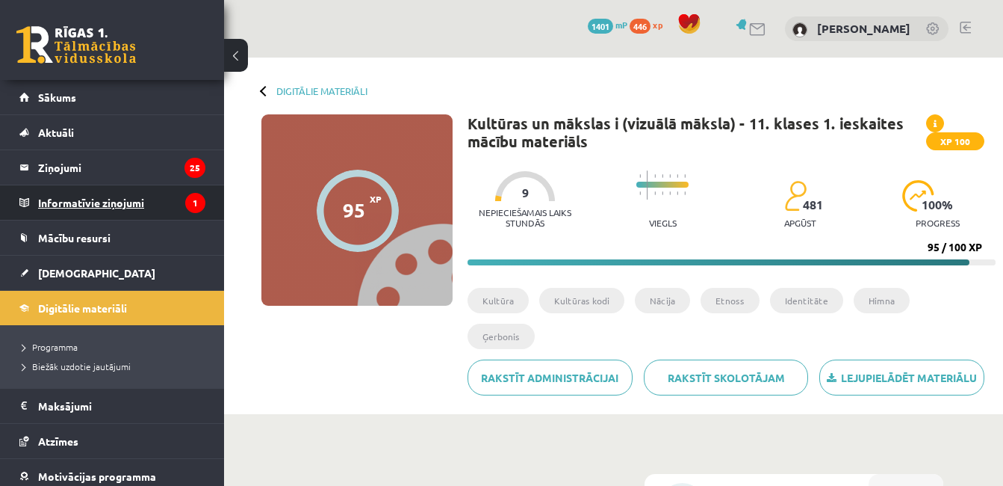
click at [120, 207] on legend "Informatīvie ziņojumi 1" at bounding box center [121, 202] width 167 height 34
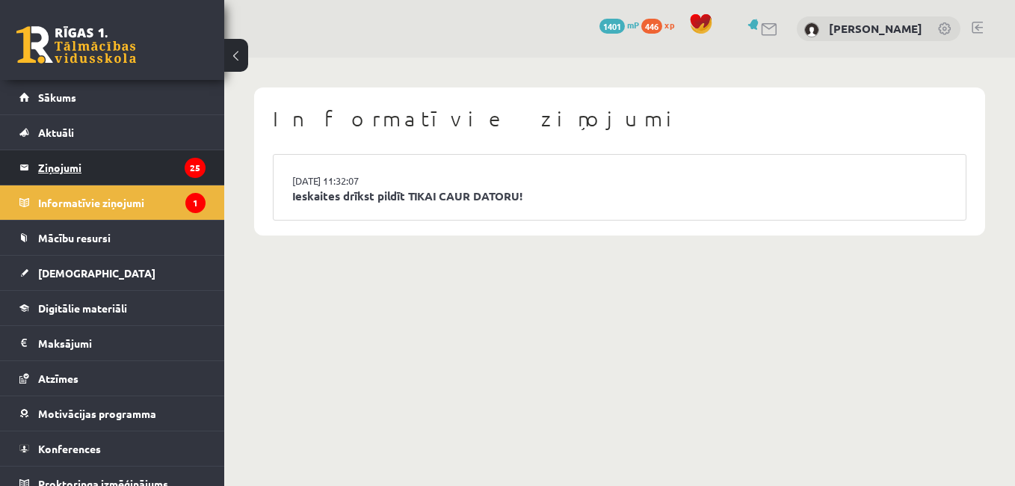
click at [103, 167] on legend "Ziņojumi 25" at bounding box center [121, 167] width 167 height 34
